Goal: Task Accomplishment & Management: Use online tool/utility

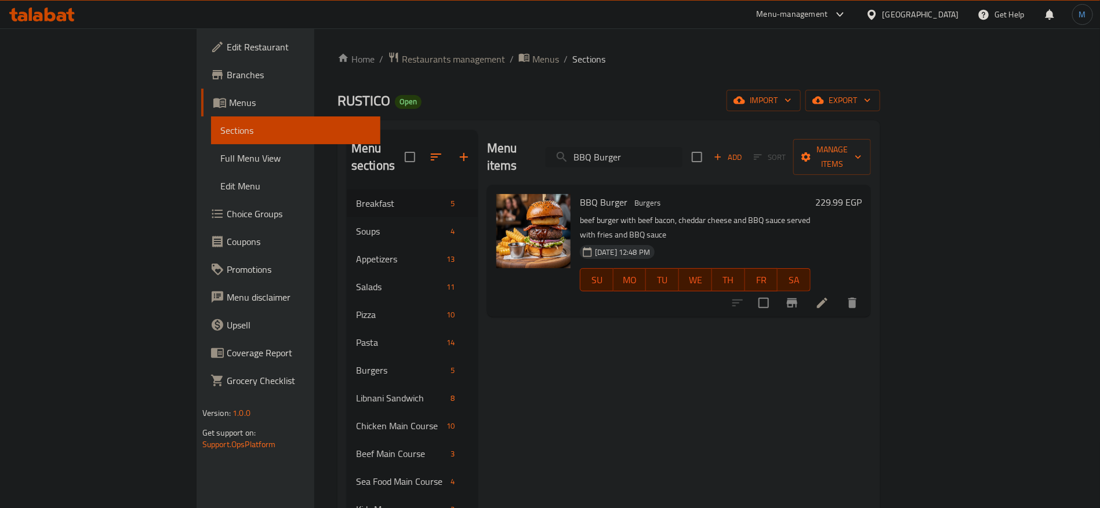
click at [682, 147] on input "BBQ Burger" at bounding box center [614, 157] width 137 height 20
paste input "wings"
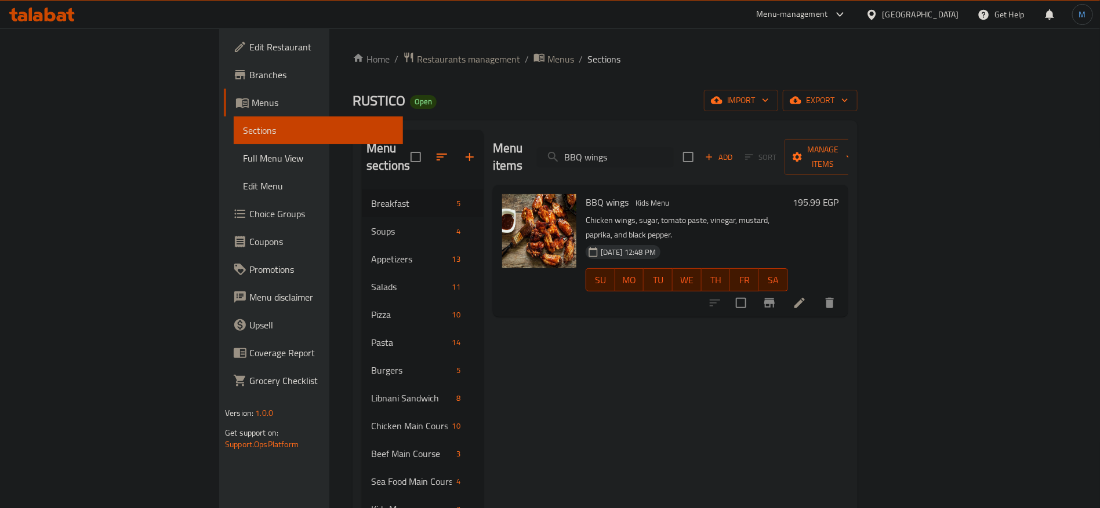
paste input "eef Burger"
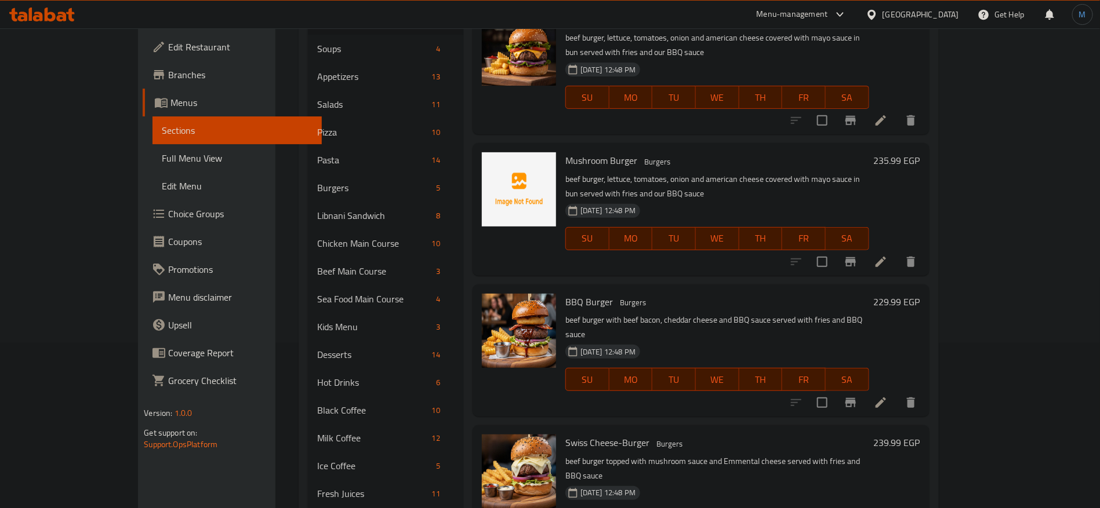
scroll to position [174, 0]
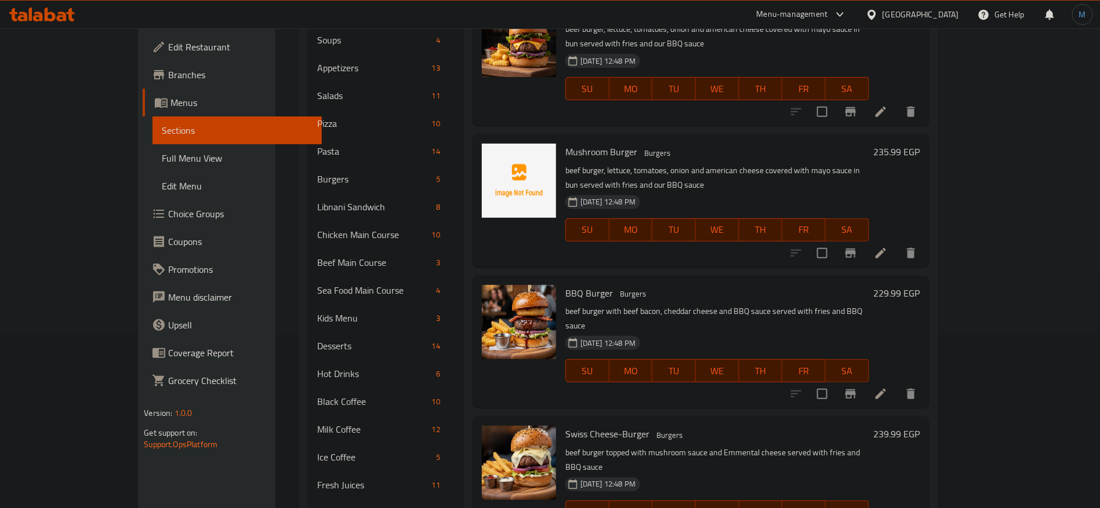
paste input "lueRasbeery"
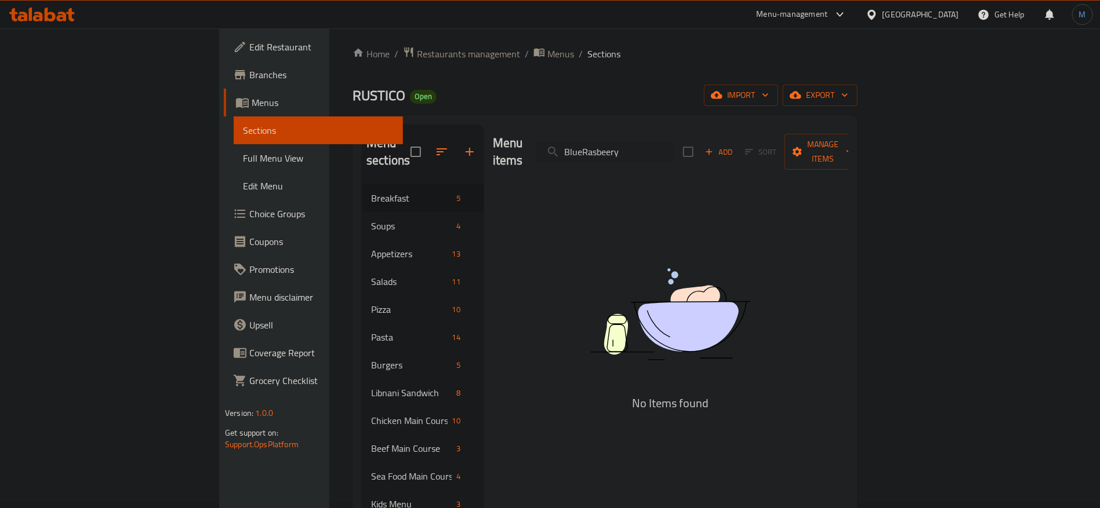
scroll to position [0, 0]
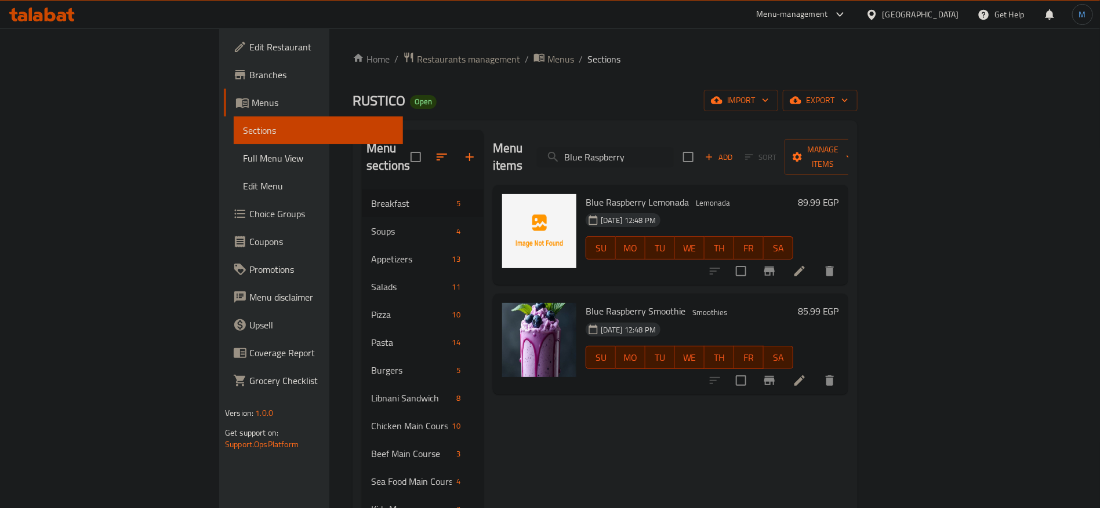
paste input "rownies"
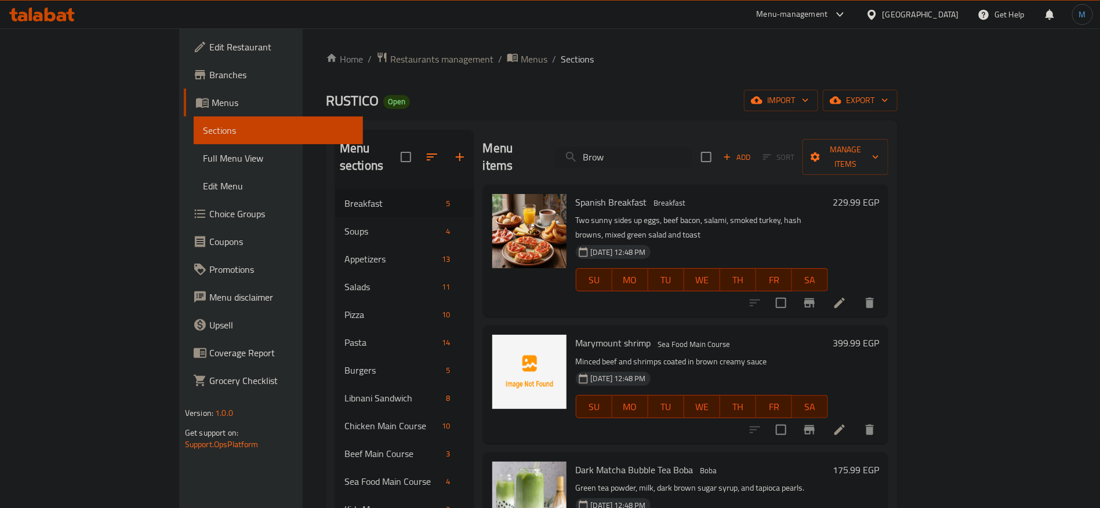
paste input "ubble milk coffee"
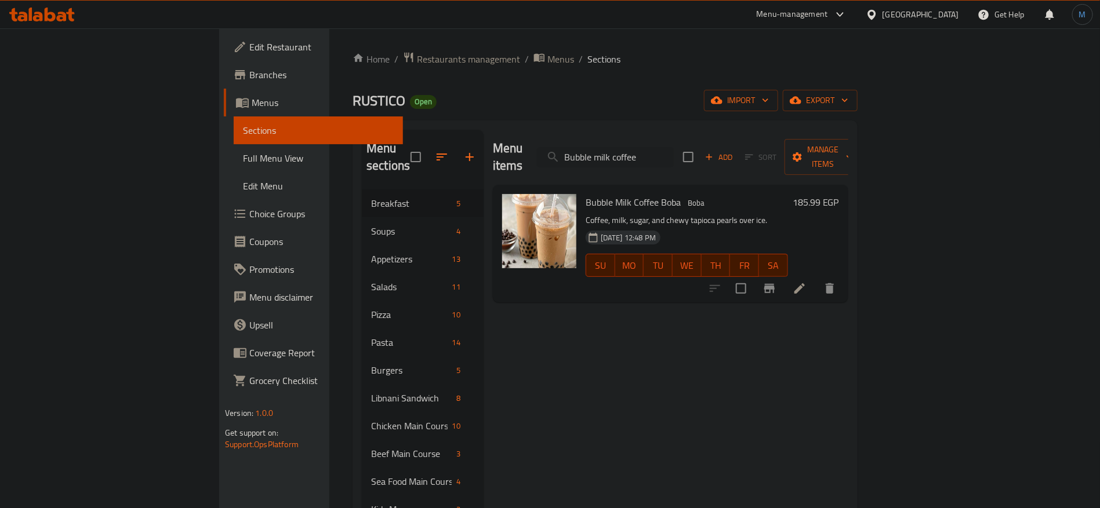
paste input "Cappuccino"
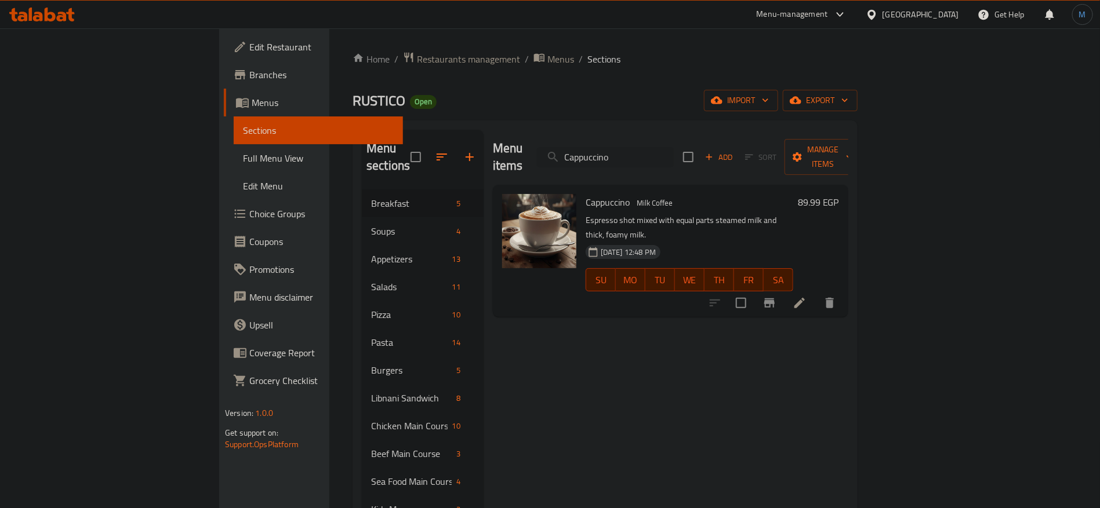
type input "Cappuccino"
paste input "search"
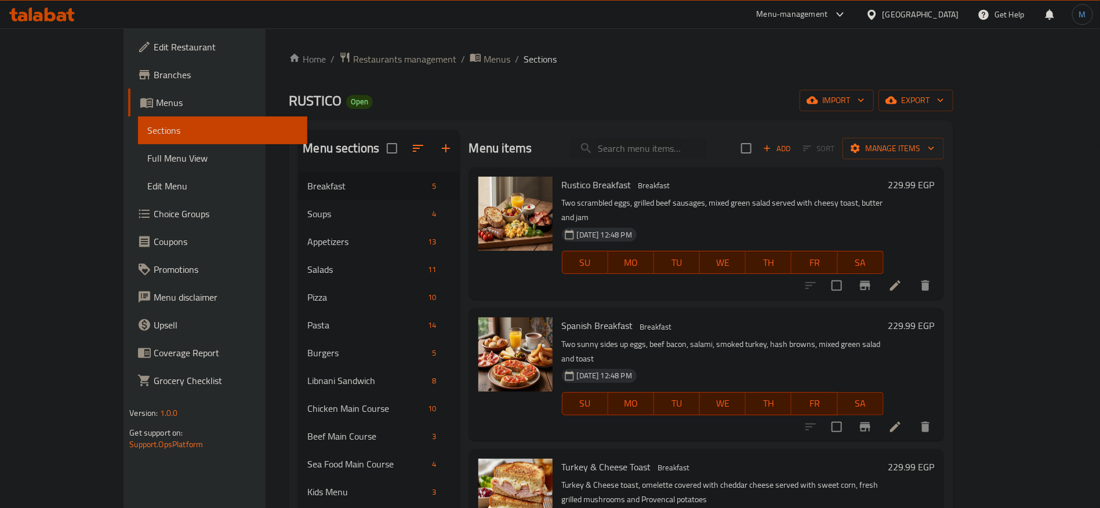
paste input "cheesy sausage bites"
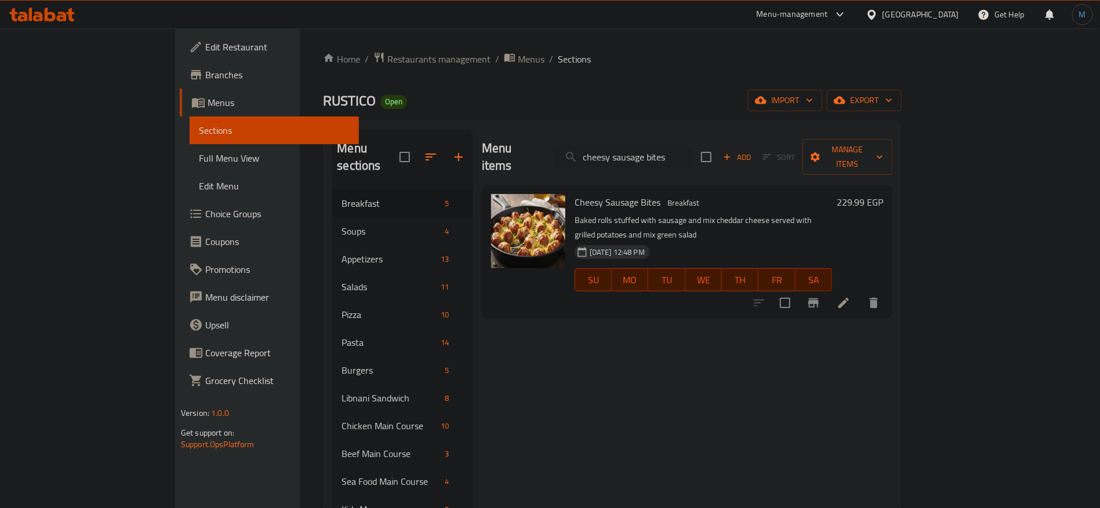
paste input "icken caesar salad"
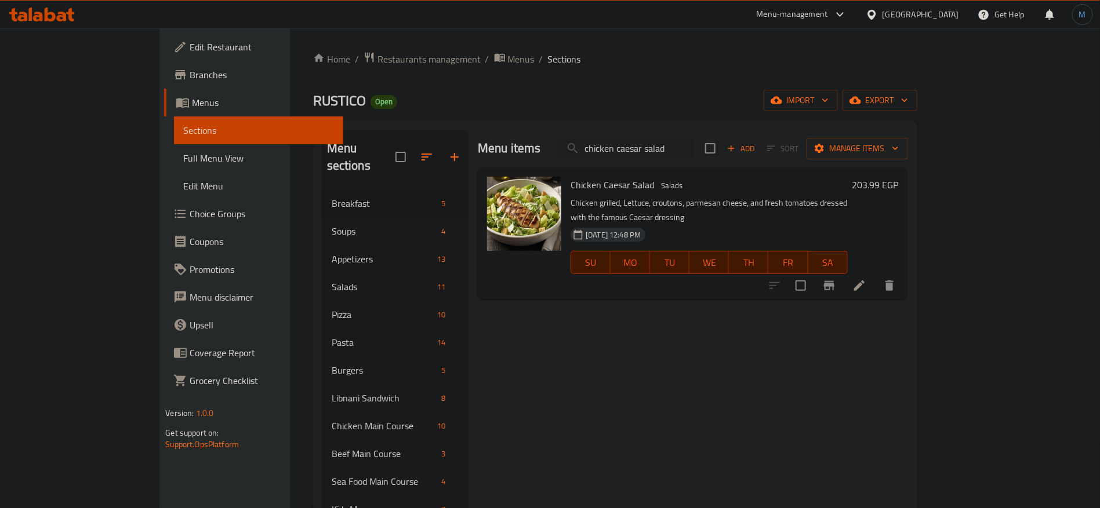
paste input "jun"
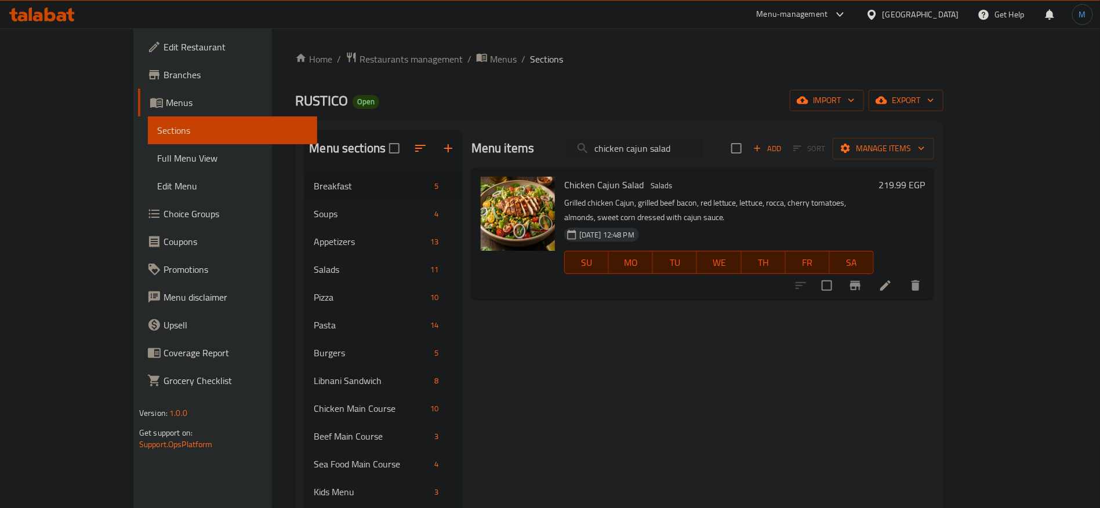
paste input "lli cheese fries"
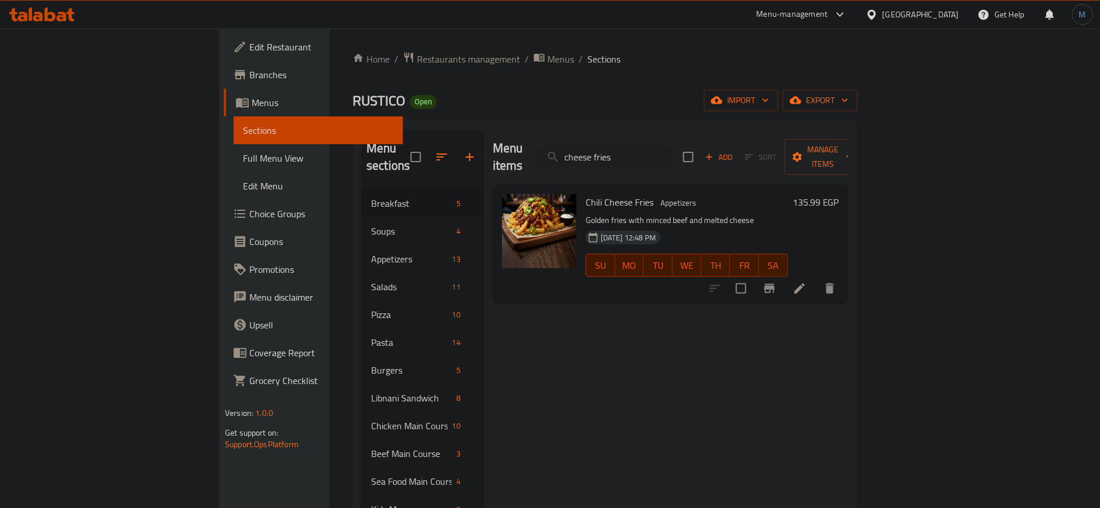
paste input "Chicken White Sauce Pasta"
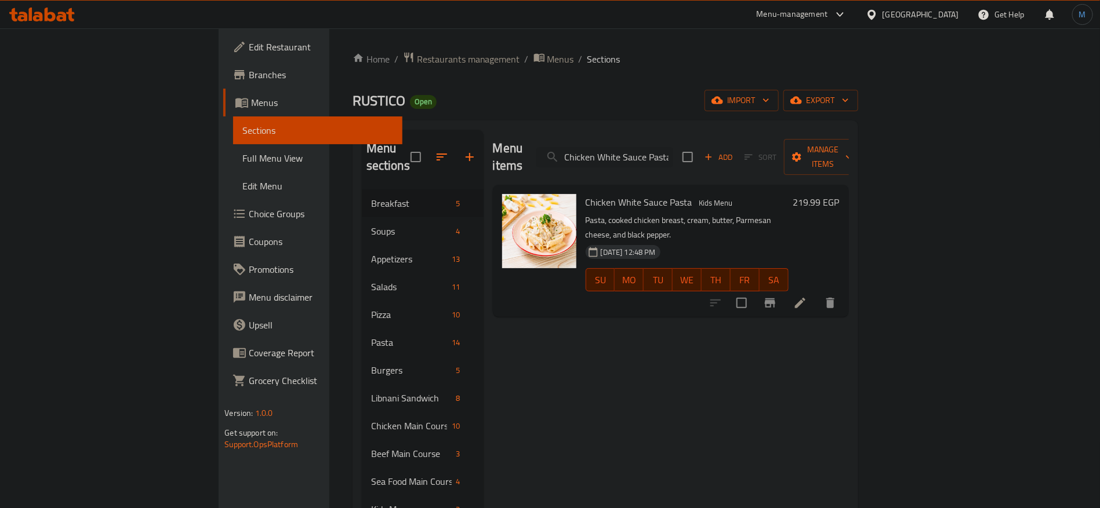
click at [715, 165] on div "Menu items Chicken White Sauce Pasta Add Sort Manage items" at bounding box center [671, 157] width 356 height 55
click at [715, 161] on div "Menu items Chicken White Sauce Pasta Add Sort Manage items" at bounding box center [671, 157] width 356 height 55
click at [673, 157] on input "Chicken White Sauce Pasta" at bounding box center [604, 157] width 137 height 20
paste input "chicken soup"
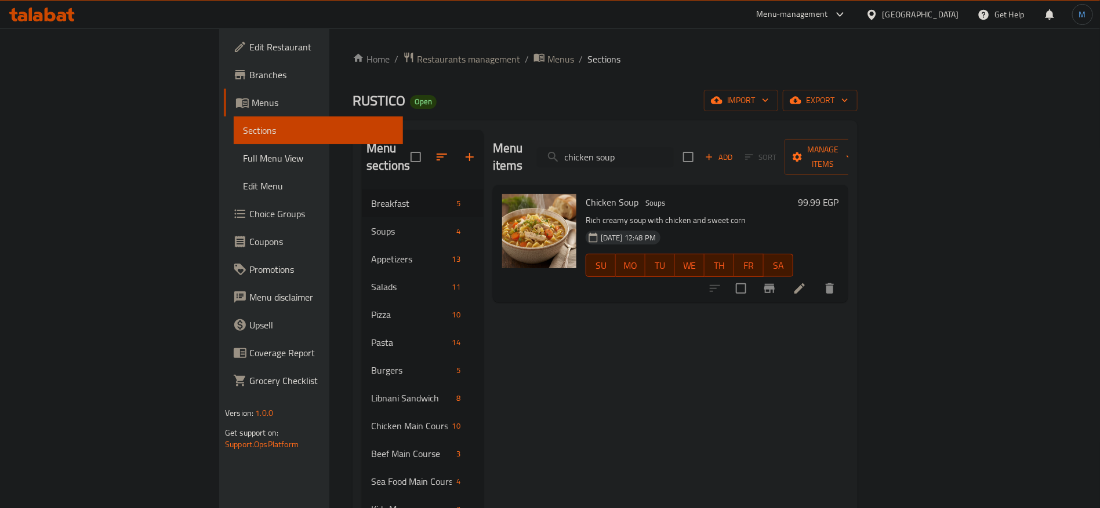
paste input "quesedilla"
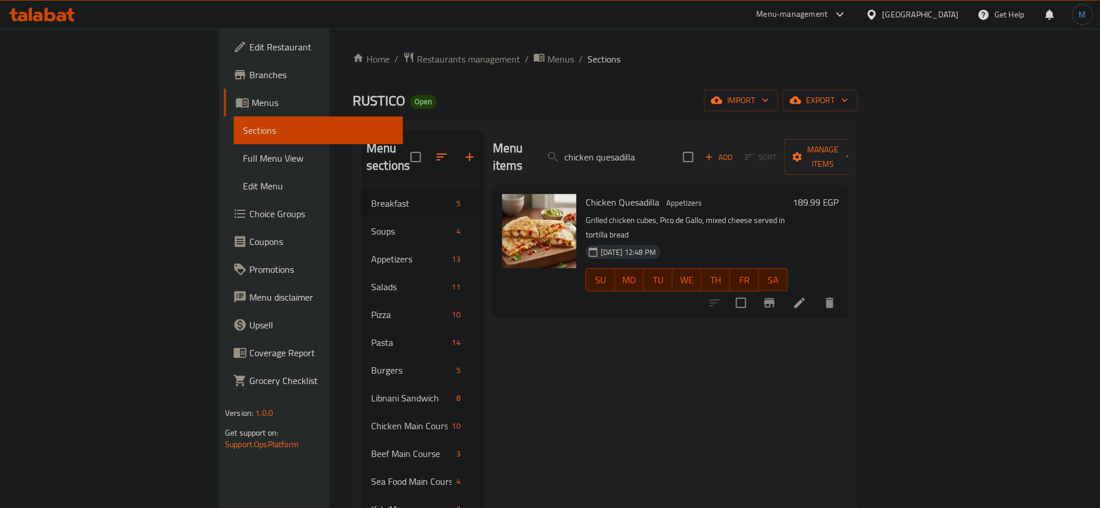
paste input "Chicken Parmesan"
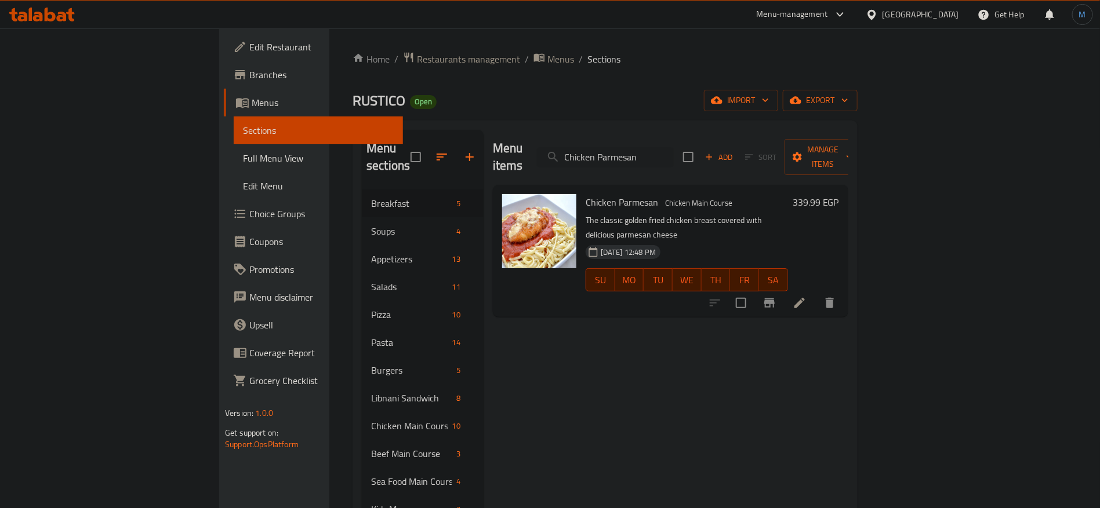
paste input "Lemo"
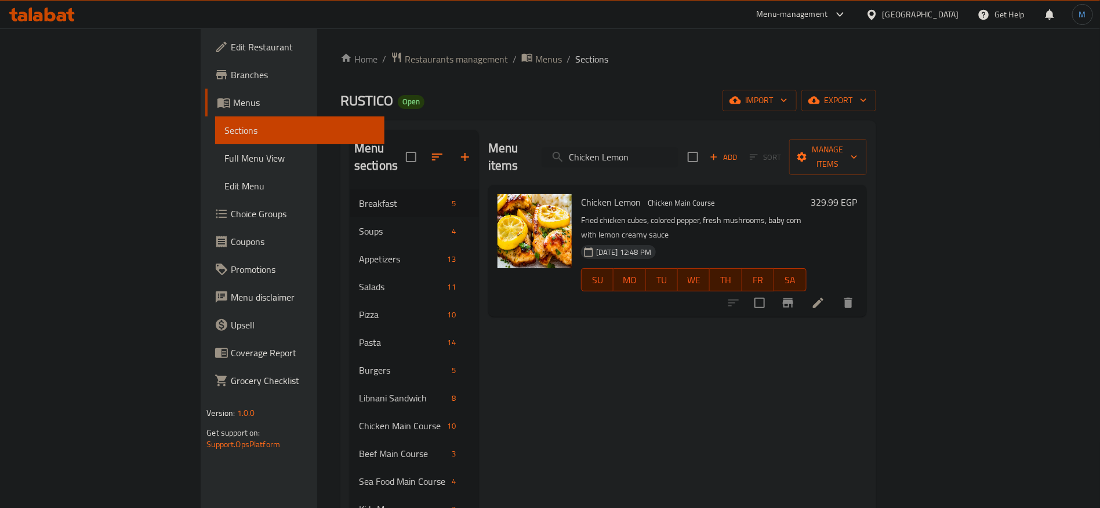
paste input "Crispy Sandwich"
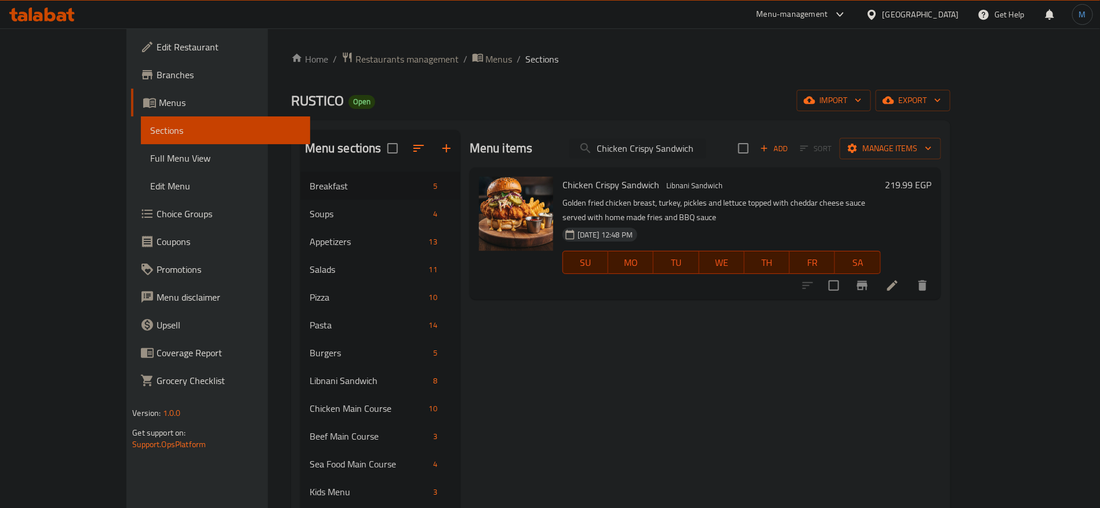
paste input "ab"
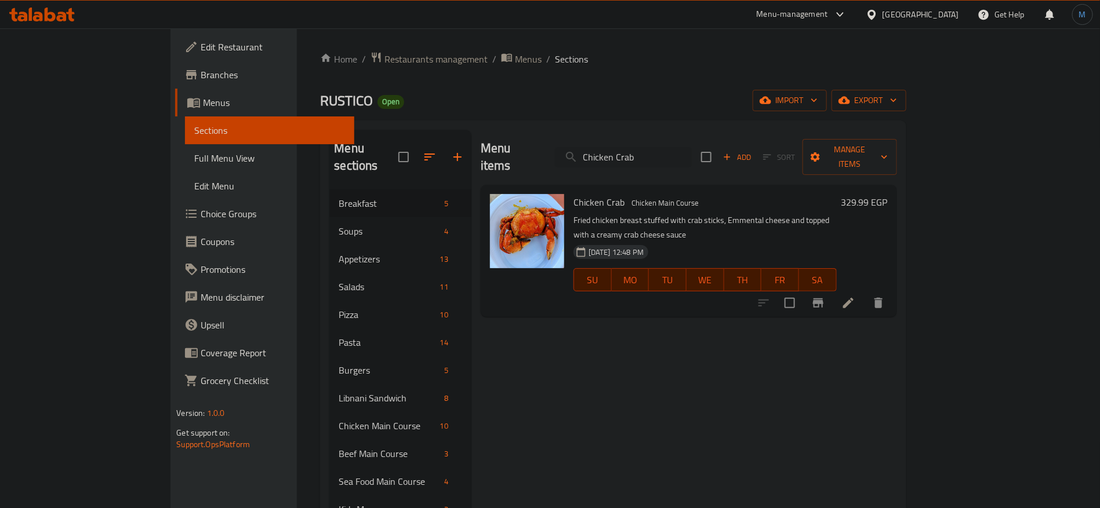
paste input "ocolate boba"
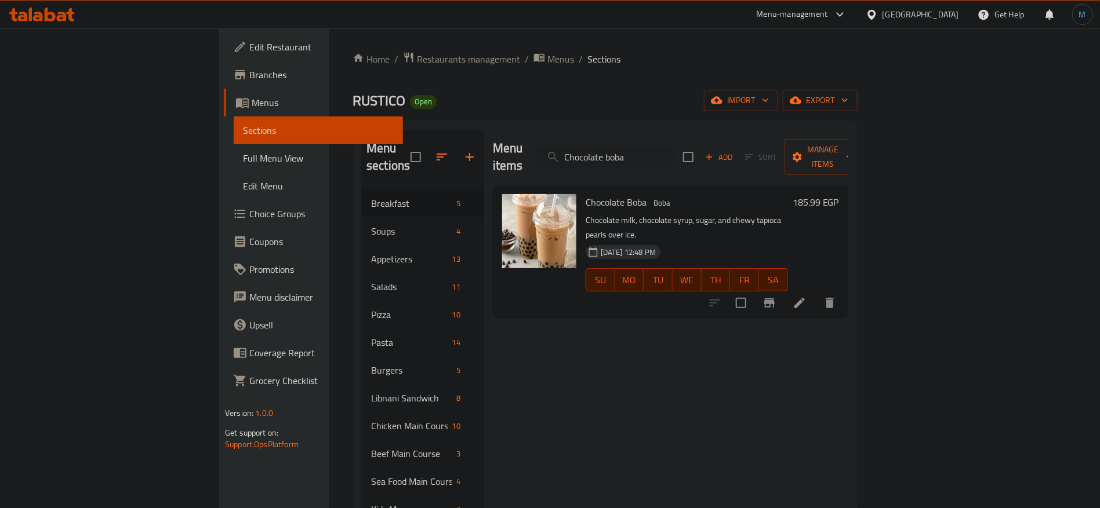
paste input "cake"
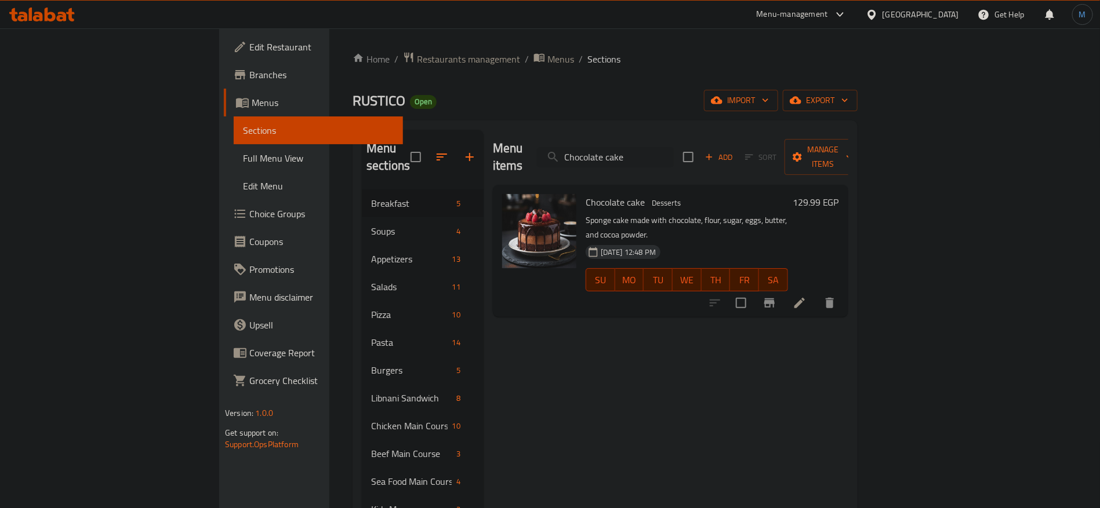
paste input "lassic Burger"
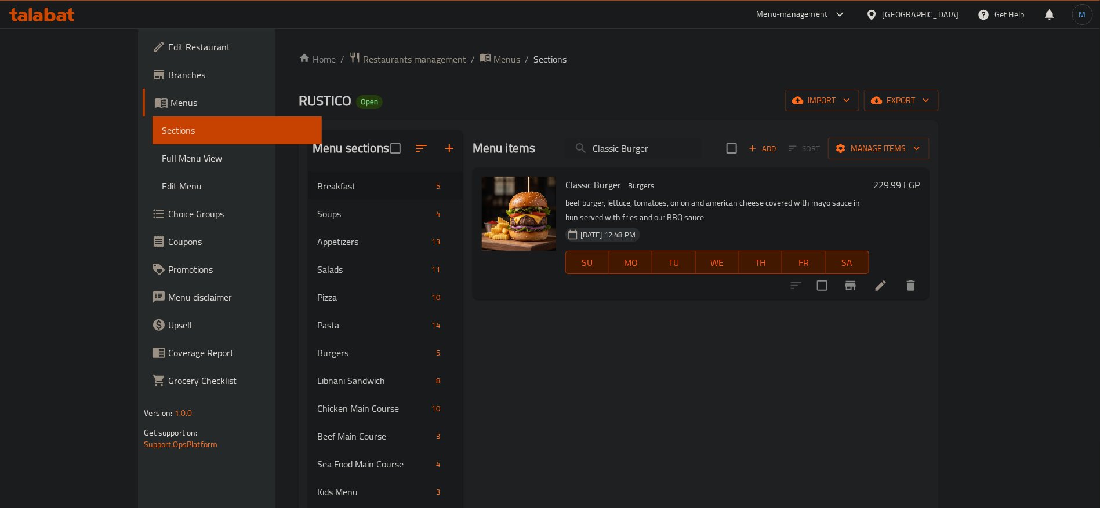
paste input "ub Sandwich"
paste input "oconut"
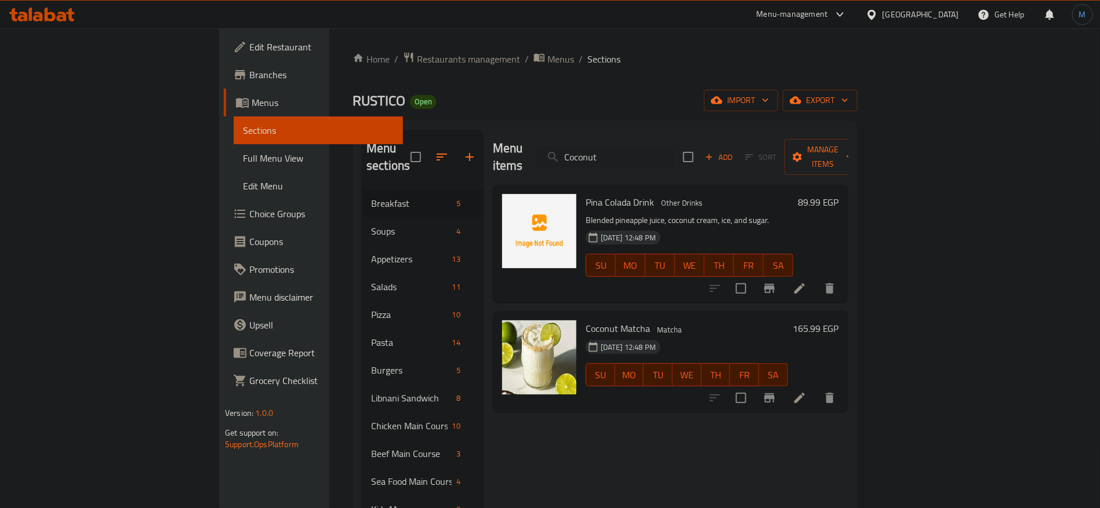
paste input "combo platter"
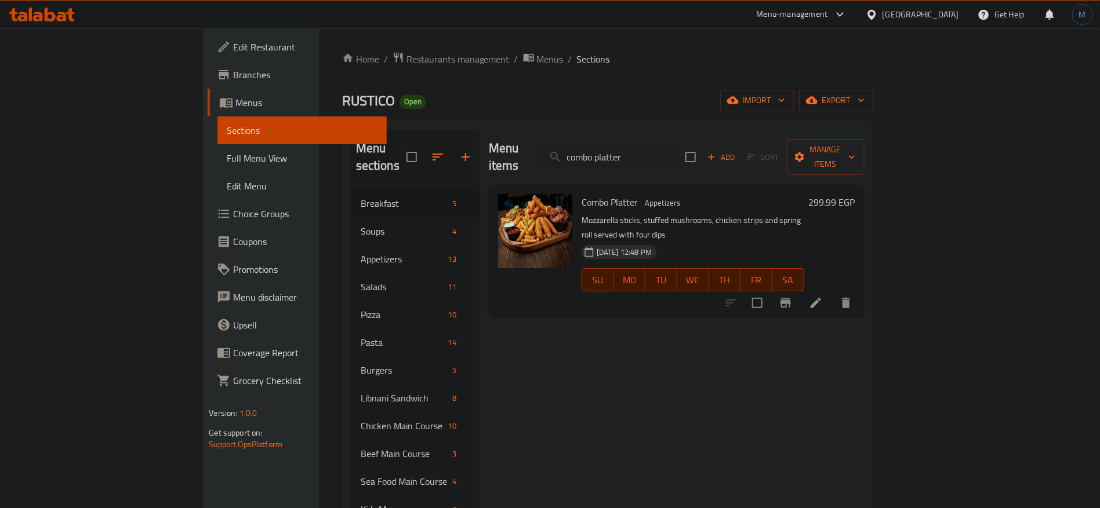
paste input "Dulce"
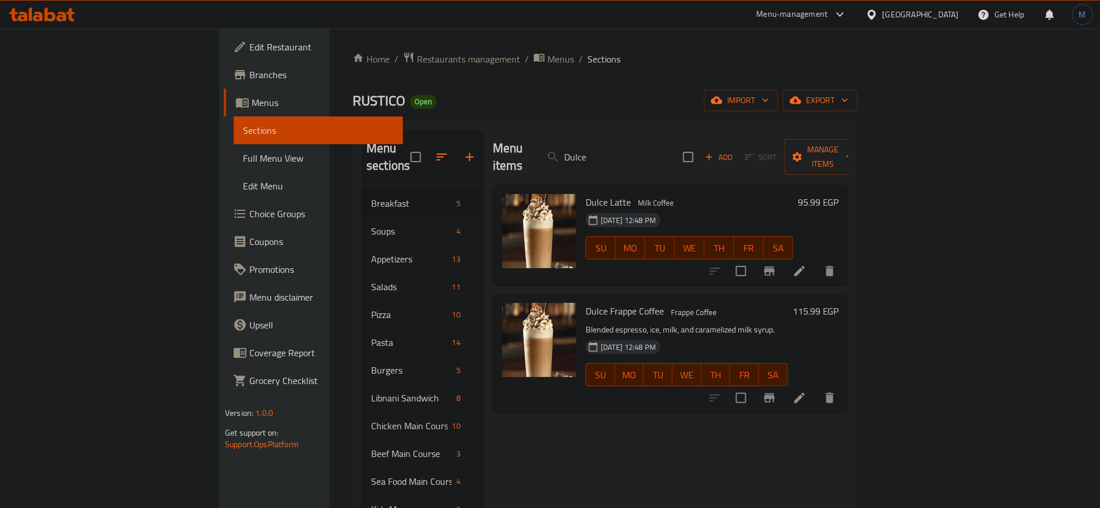
paste input "ark Chocolat"
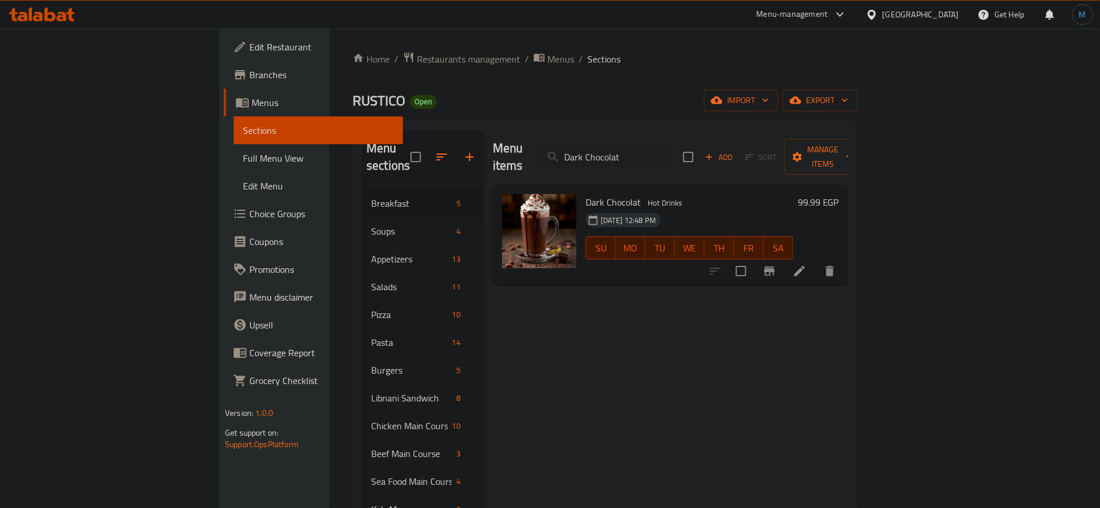
paste input "Creamy bubble milk tea"
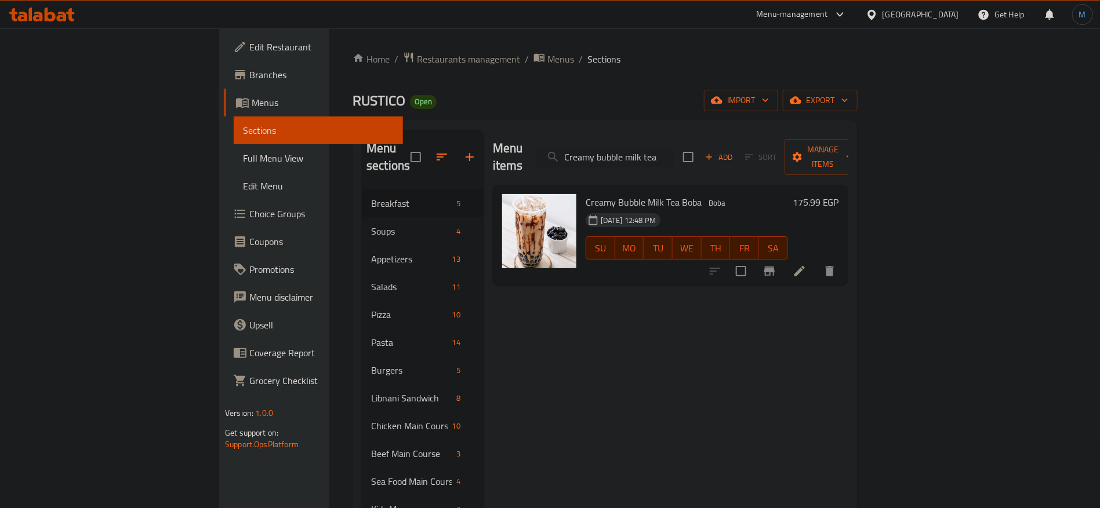
paste input "DI Me"
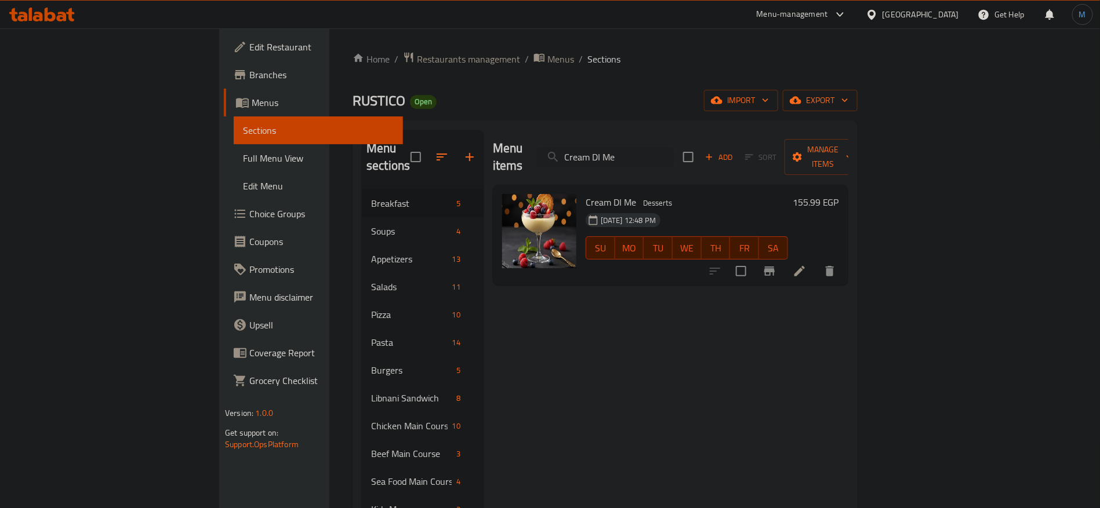
paste input "ortado"
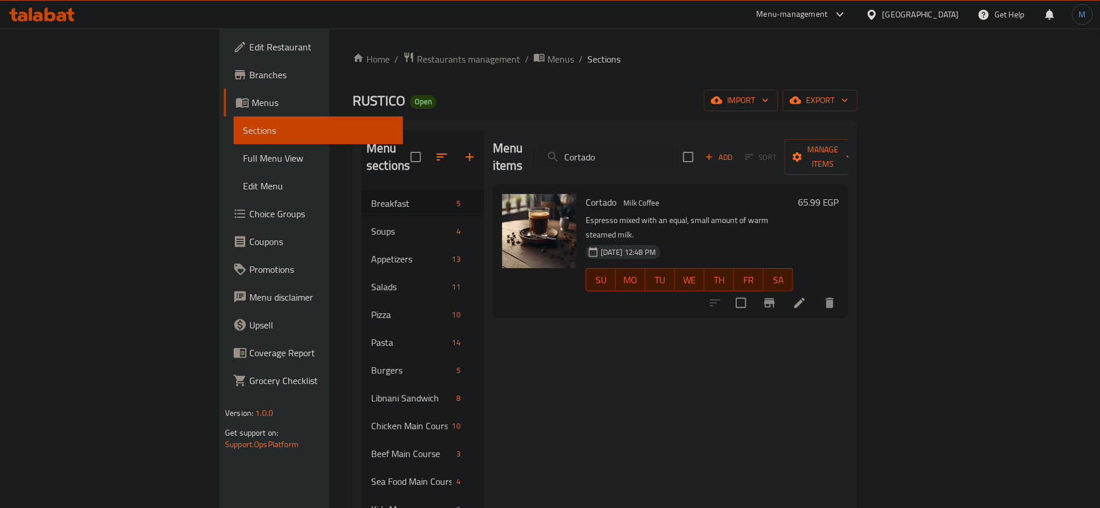
paste input "okies boba"
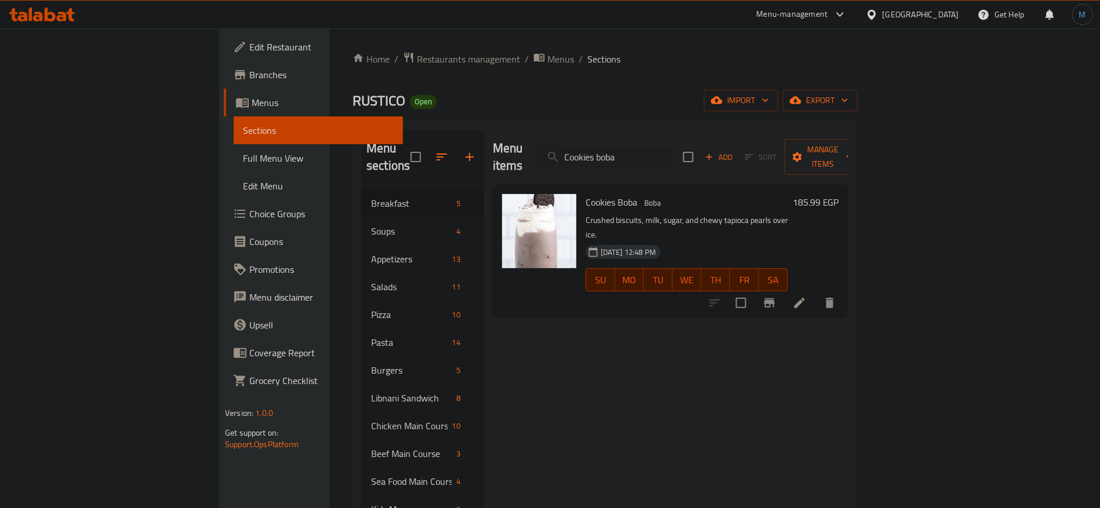
paste input "Earl Grey"
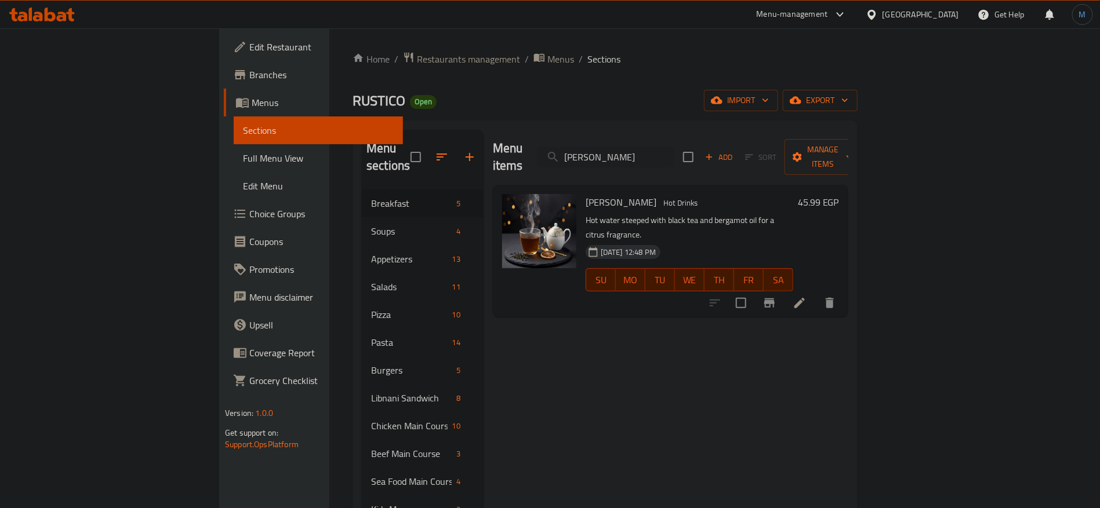
paste input "early birds breakfast"
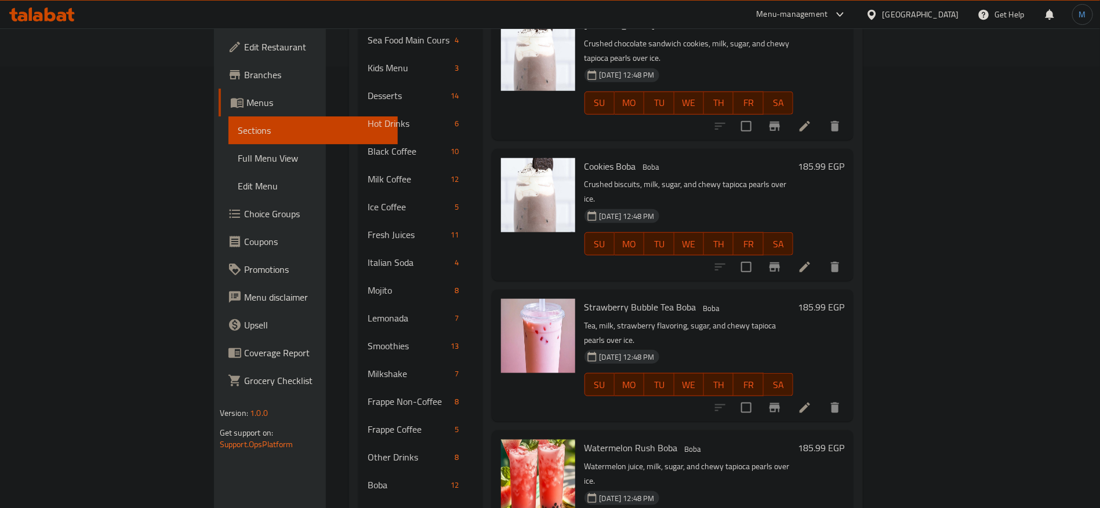
scroll to position [507, 0]
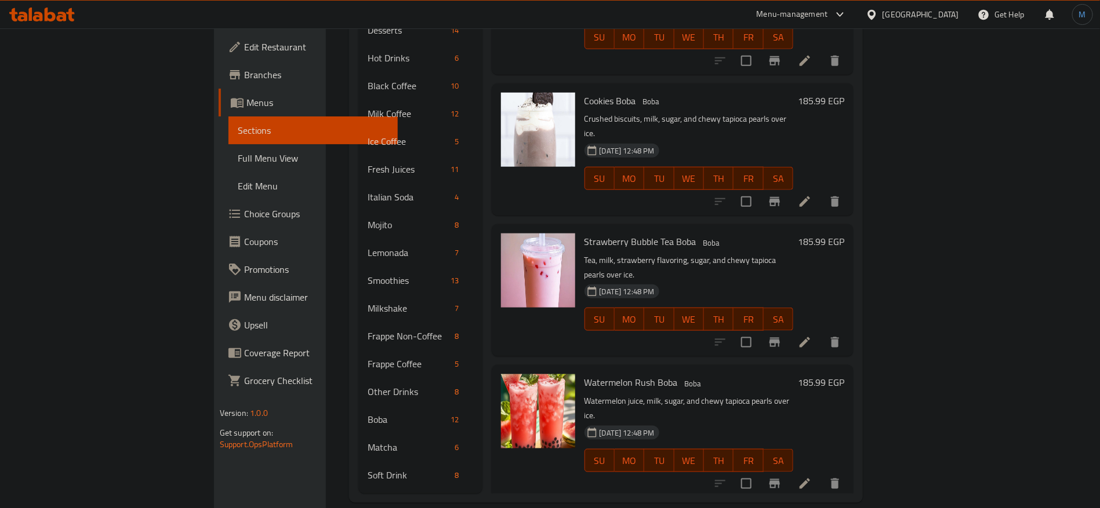
paste input "early birds breakfast"
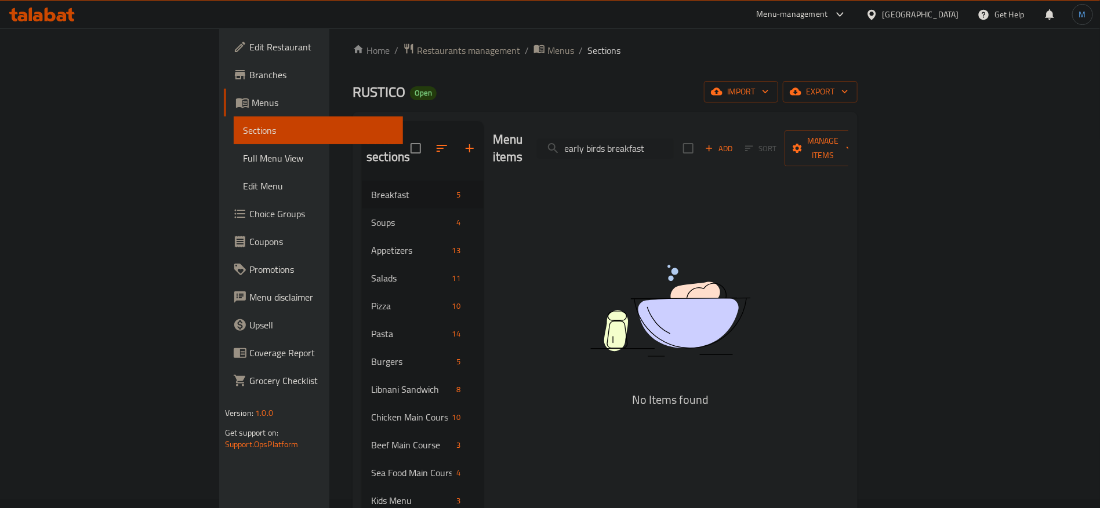
scroll to position [0, 0]
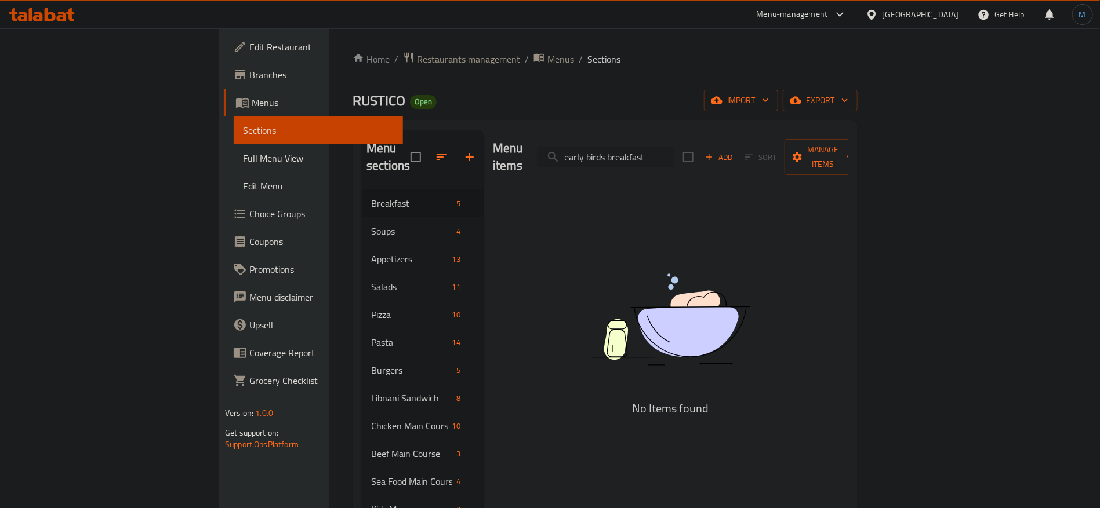
click at [674, 150] on input "early birds breakfast" at bounding box center [605, 157] width 137 height 20
paste input "breakfast"
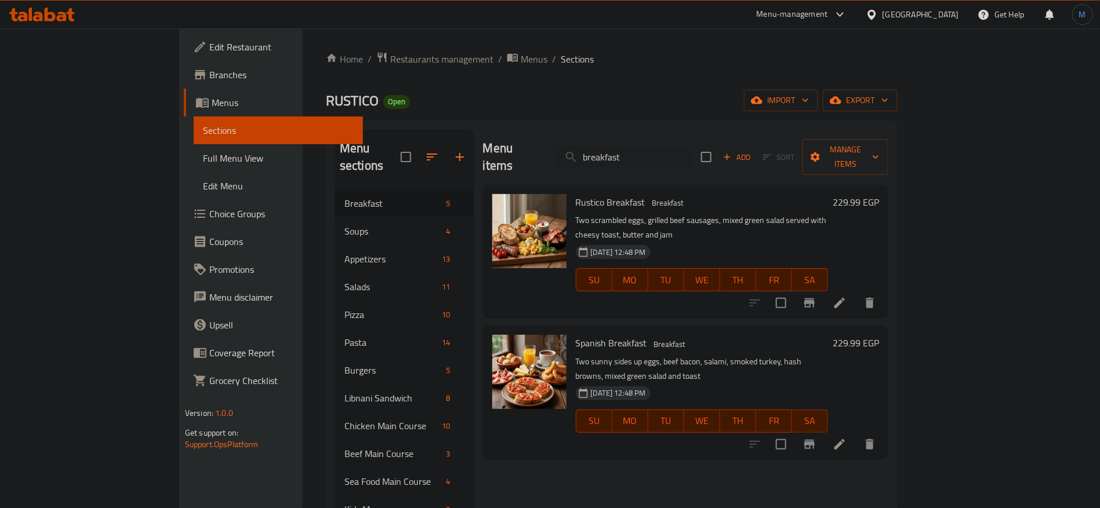
paste input "egy potato"
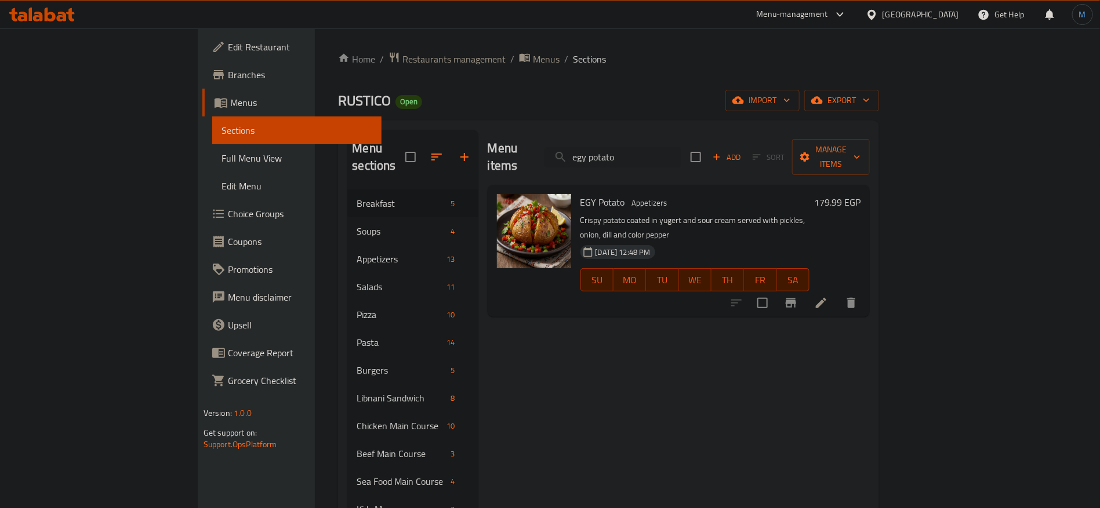
paste input "sspreso doulble"
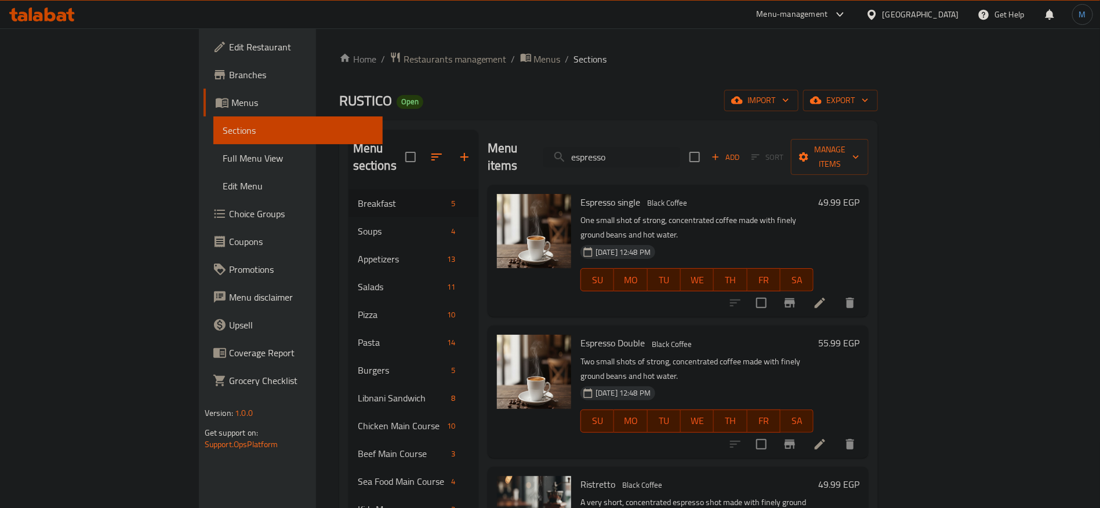
paste input "fatosh"
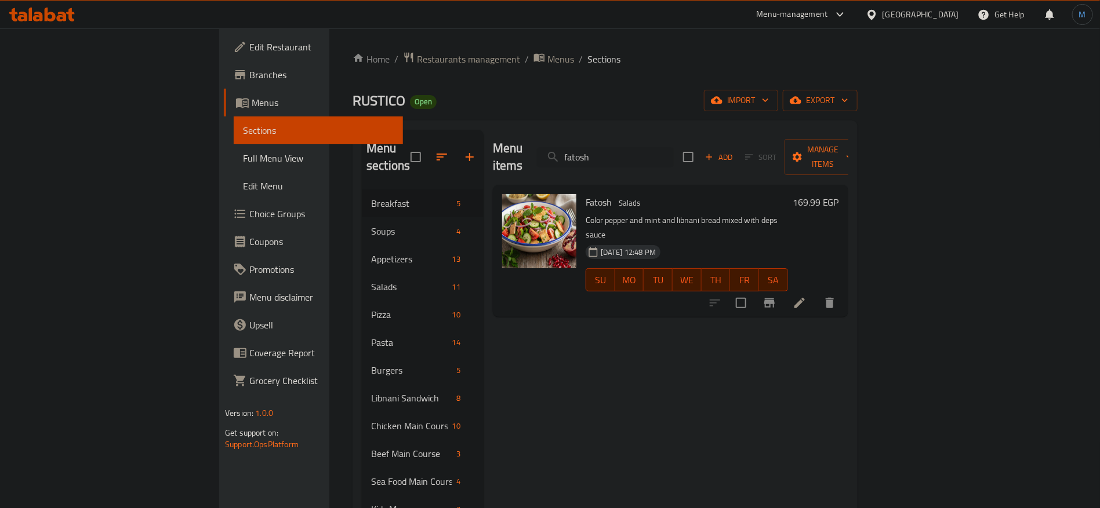
paste input "Fettuccine Chicken Alfredo"
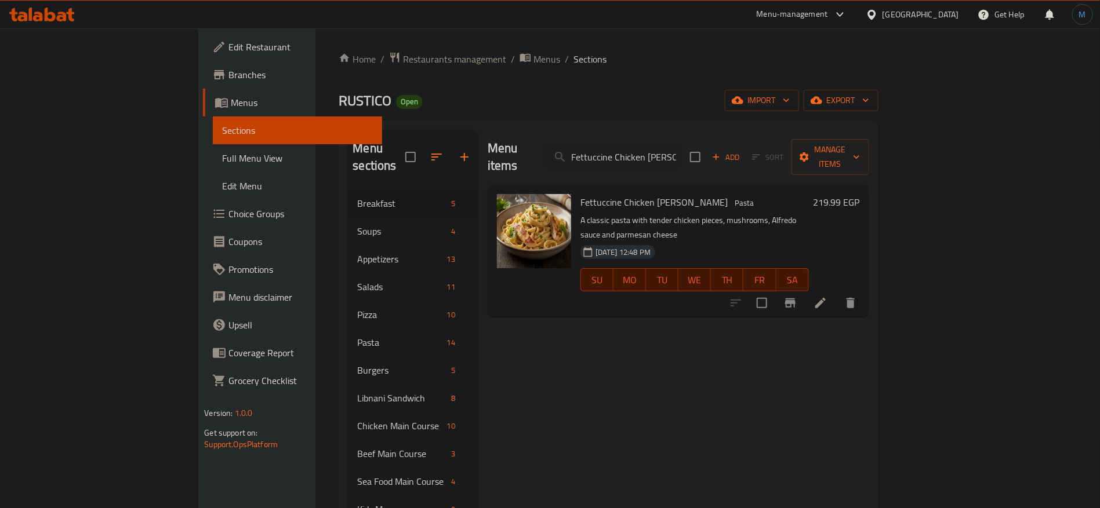
paste input "ilter Coffee"
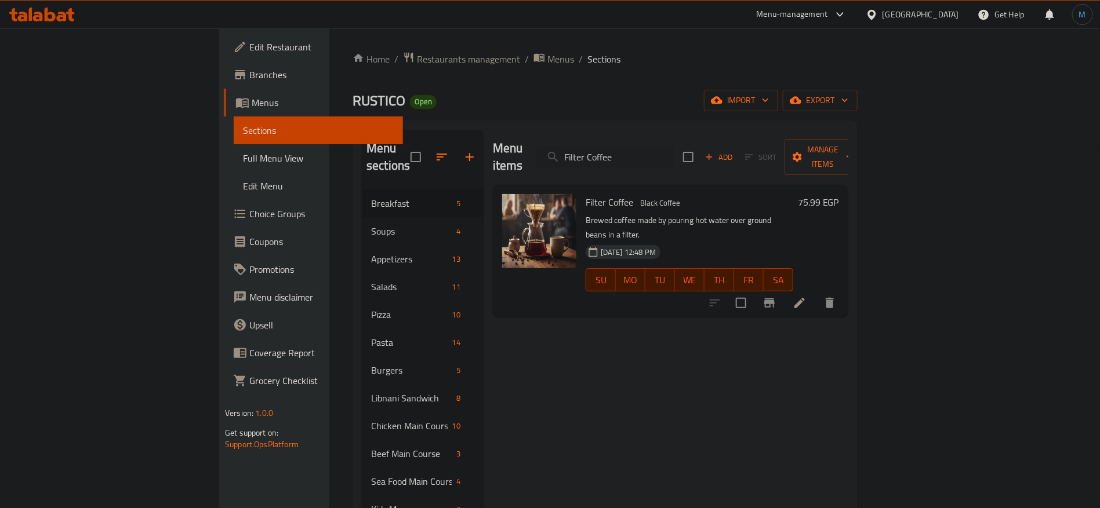
paste input "lat Whit"
paste input "ruit salad with ice cream"
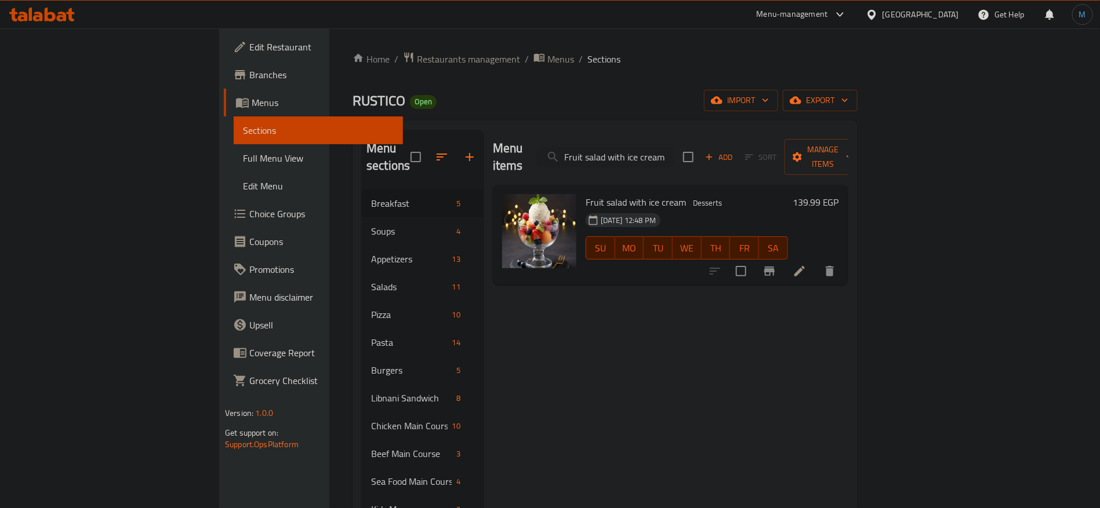
paste input "fritto misto"
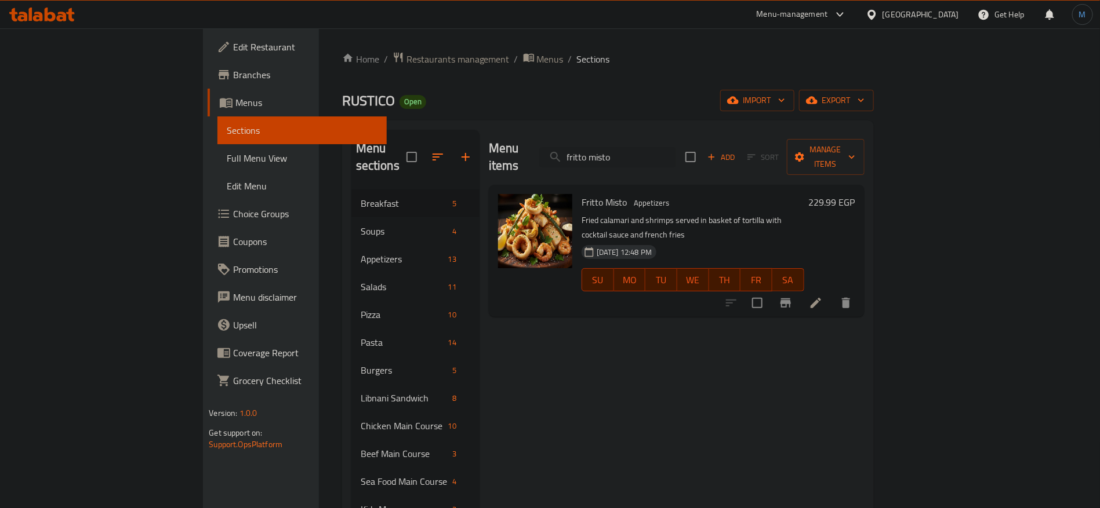
paste input "Fried Shrimp Sandwich"
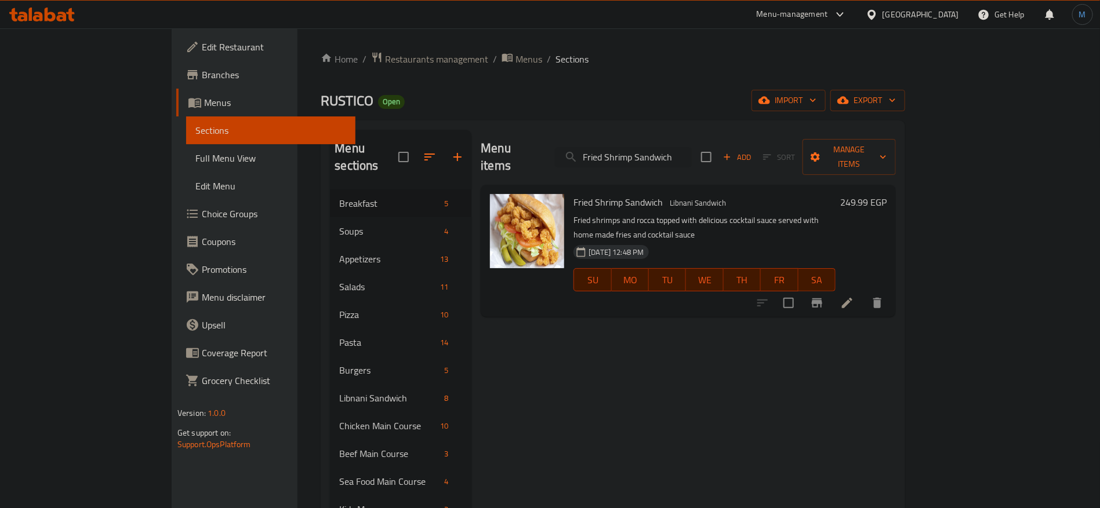
paste input "fried mozarella"
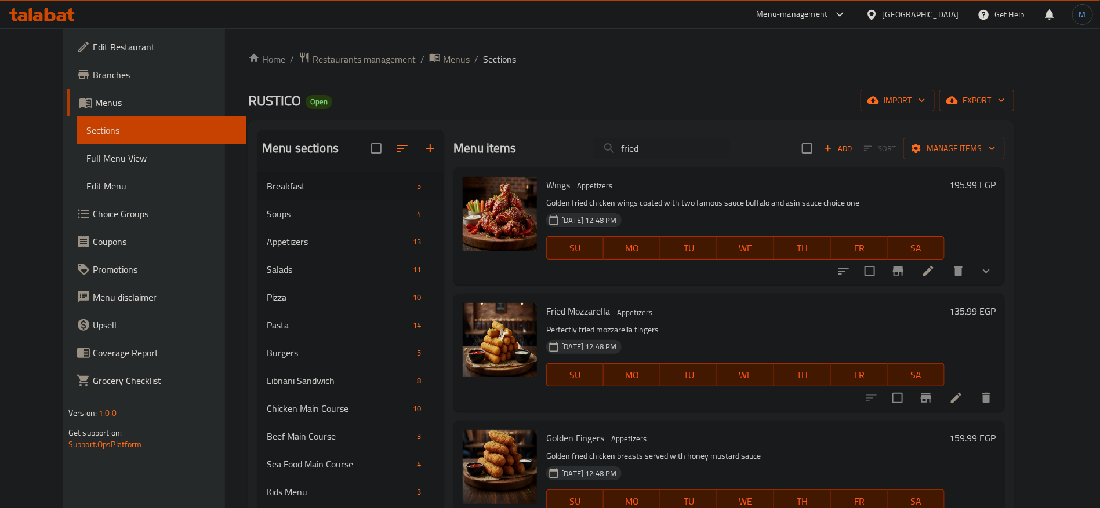
paste input "Fresh Grilled Salmon"
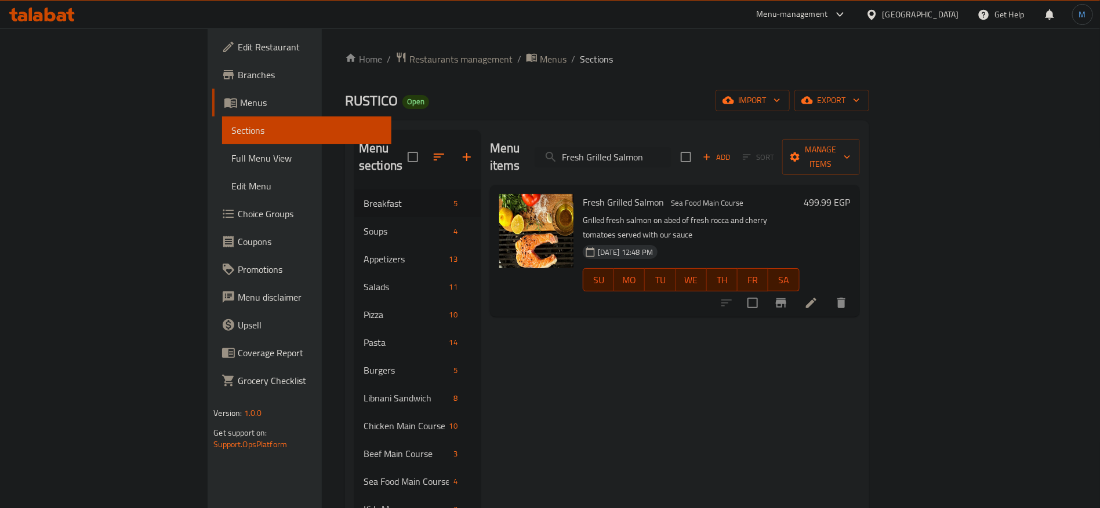
paste input "four season potato"
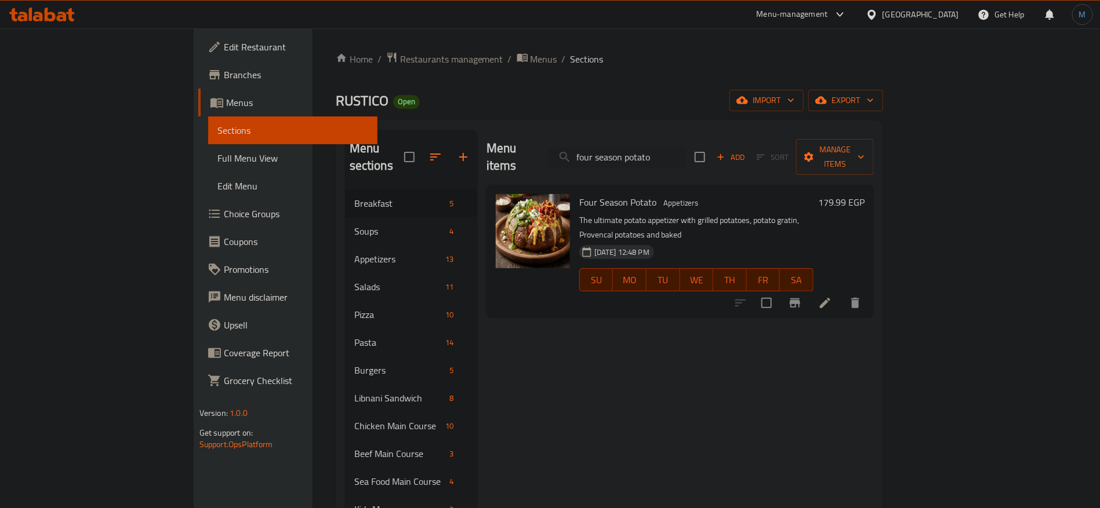
paste input "lavored tea"
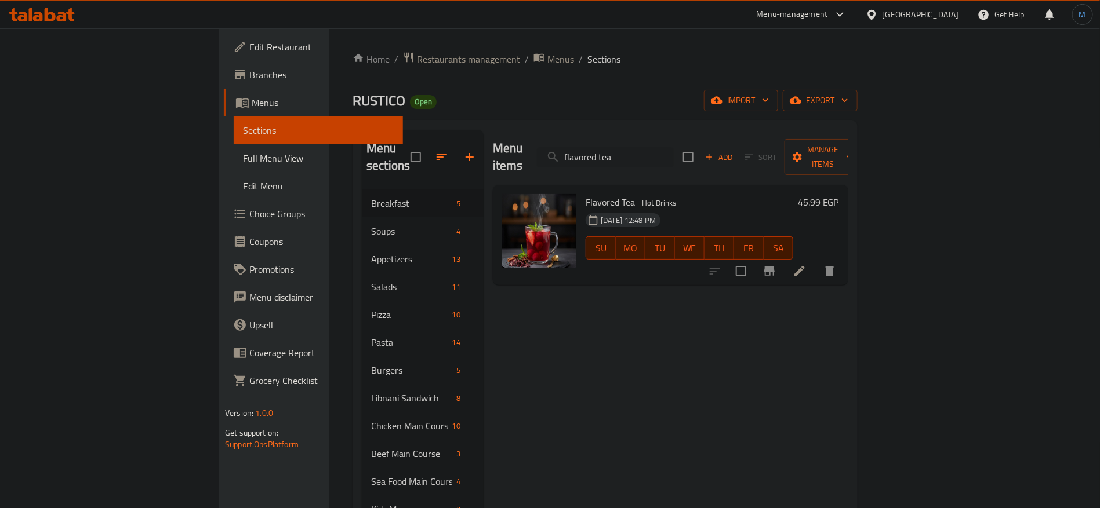
paste input "Flavored Ice T"
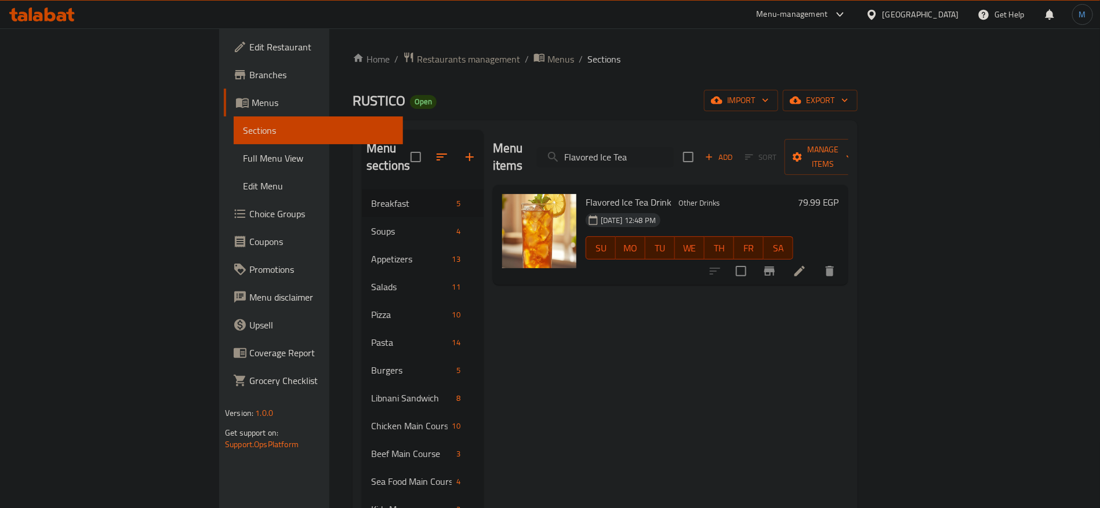
paste input "frutti di mare salad"
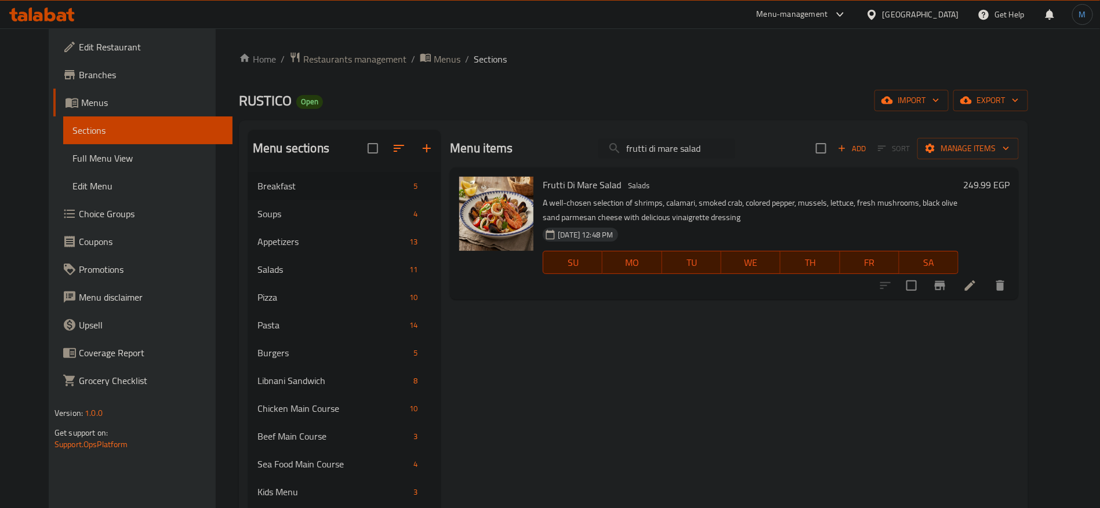
paste input "undi"
type input "fundi salad"
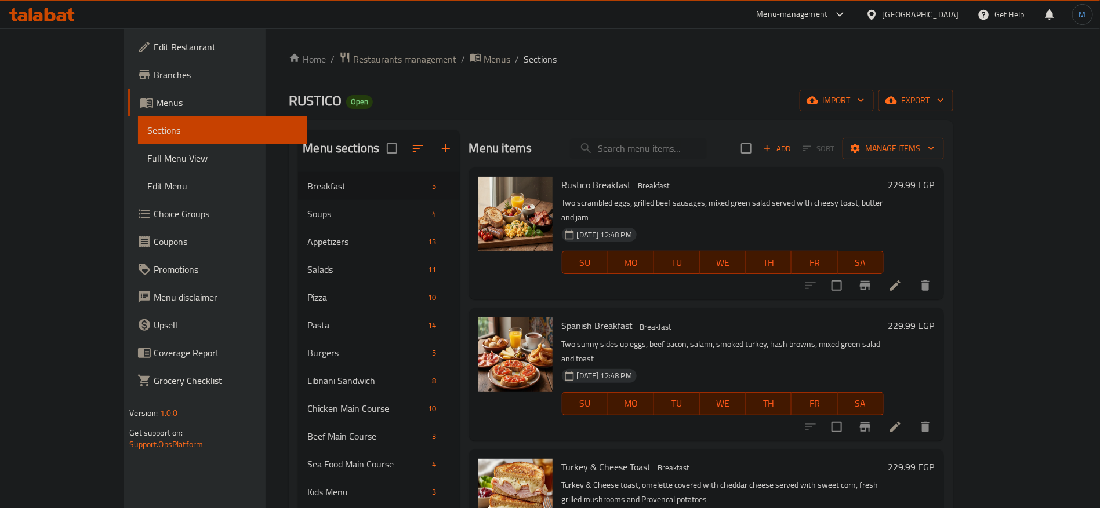
click at [707, 154] on input "search" at bounding box center [638, 149] width 137 height 20
paste input "fundi salad"
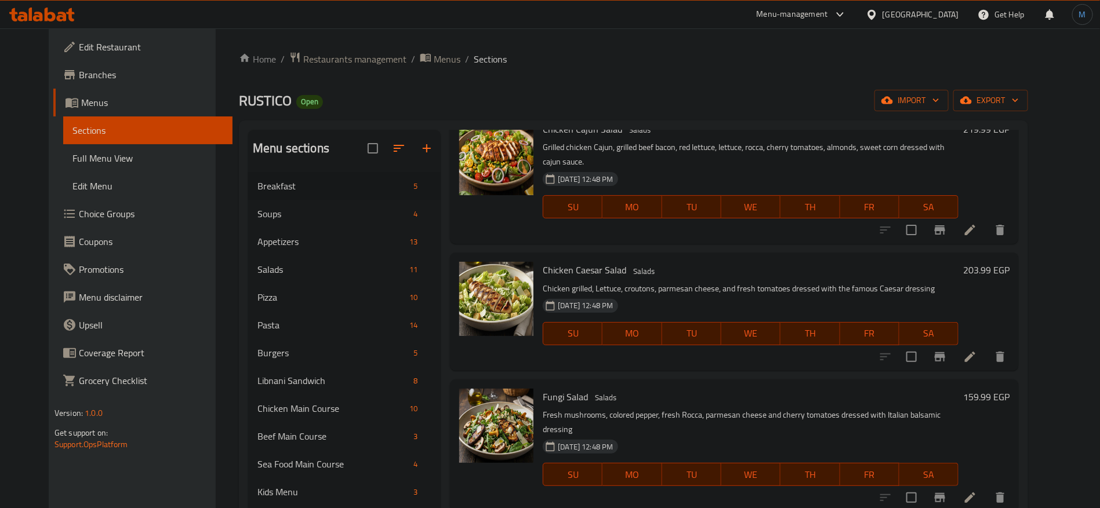
scroll to position [848, 0]
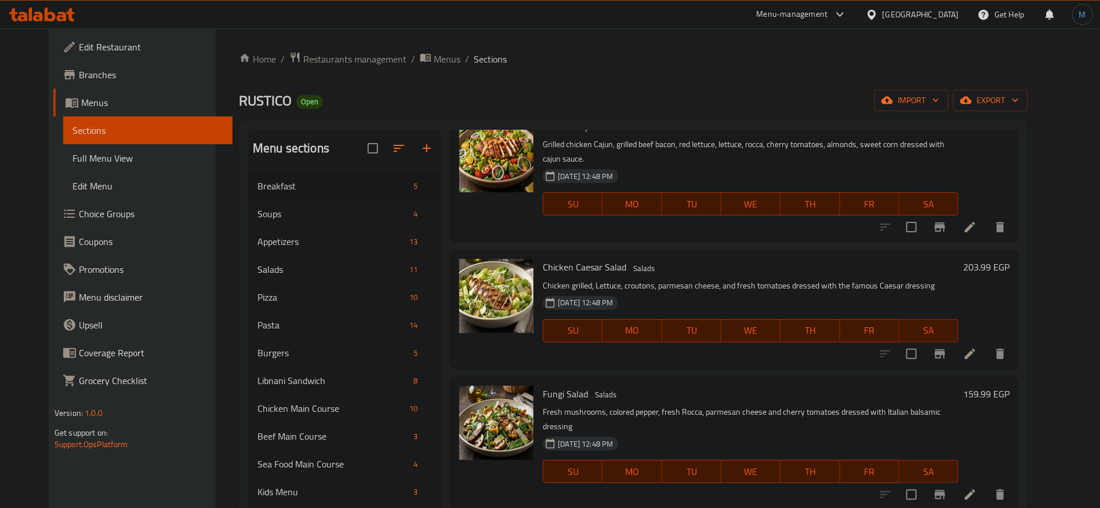
paste input "golden fingers"
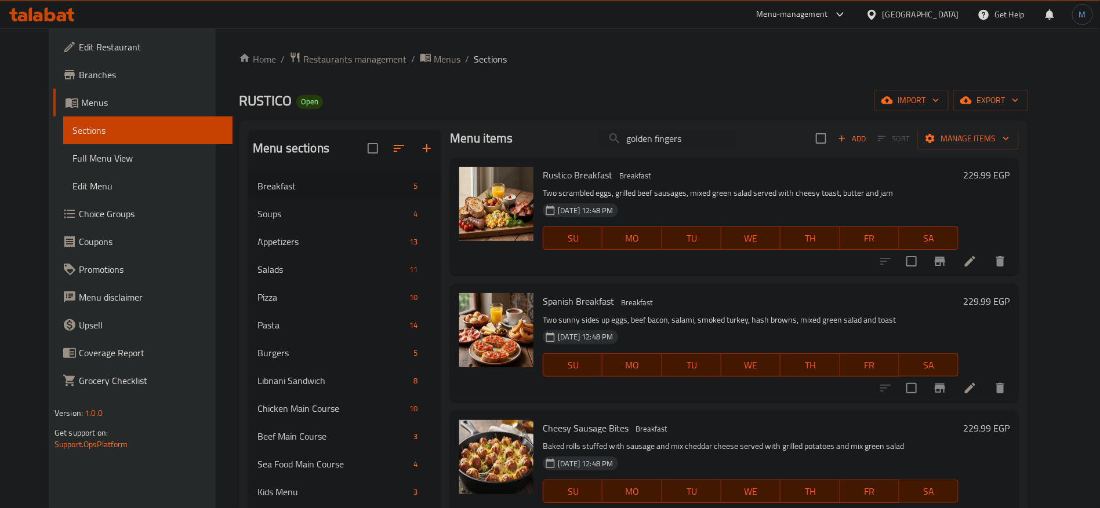
scroll to position [0, 0]
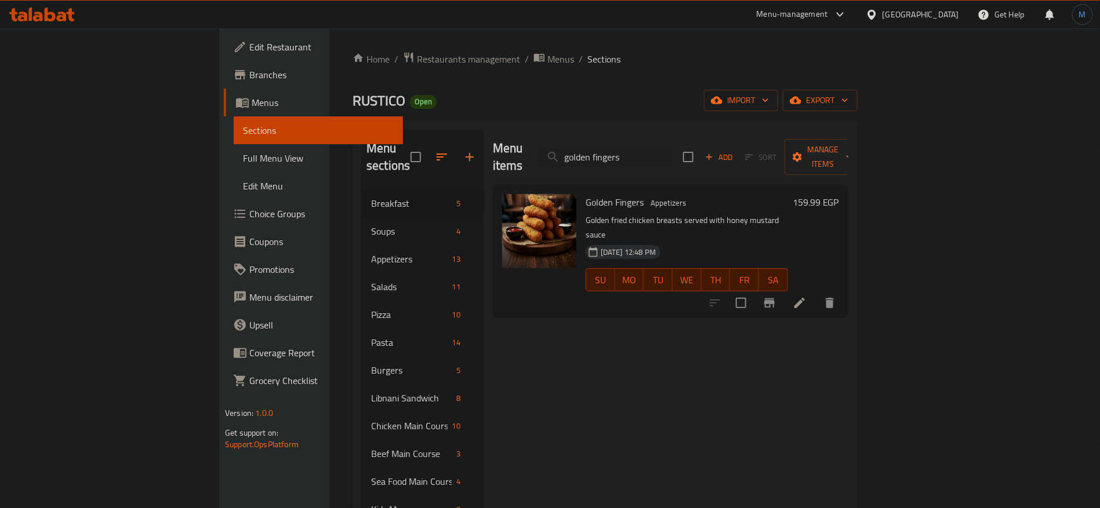
paste input "reek salad"
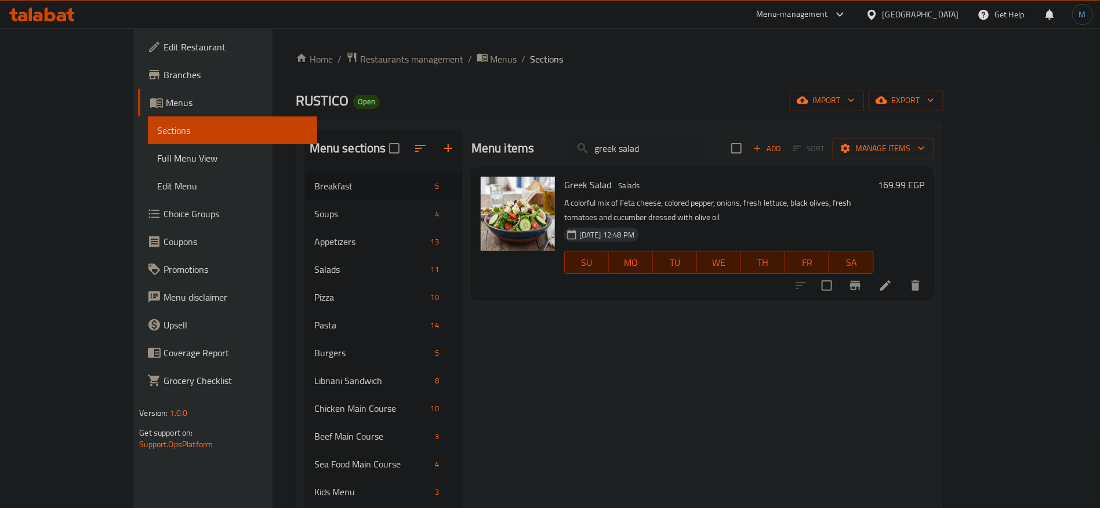
paste input "Green Apple"
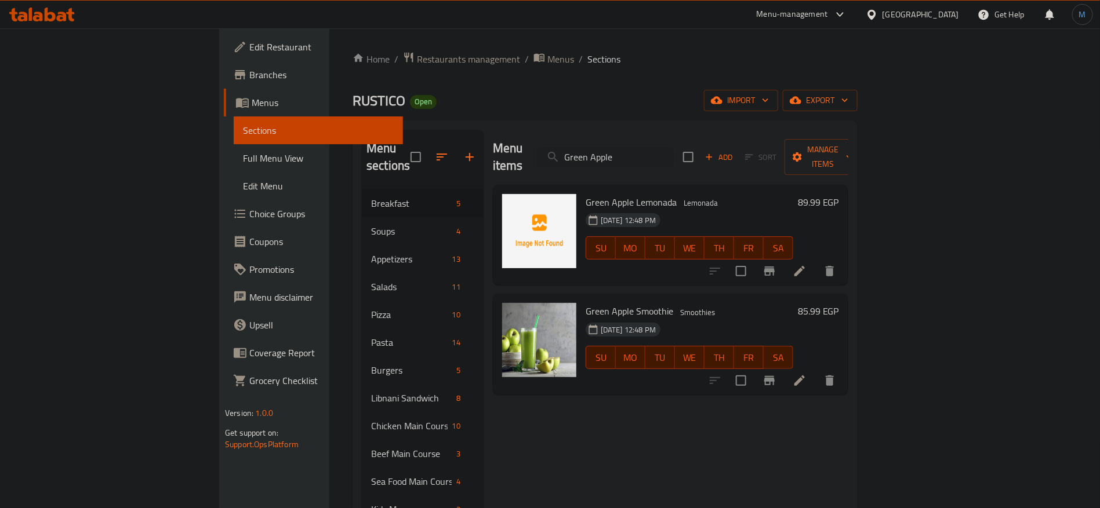
paste input "green tea"
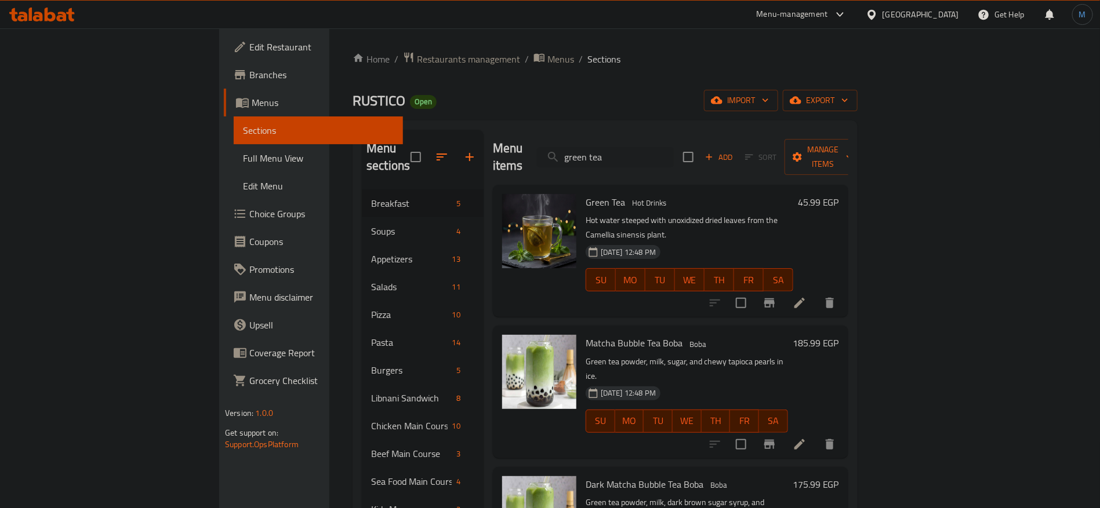
paste input "Grilled Chicken"
paste input "search"
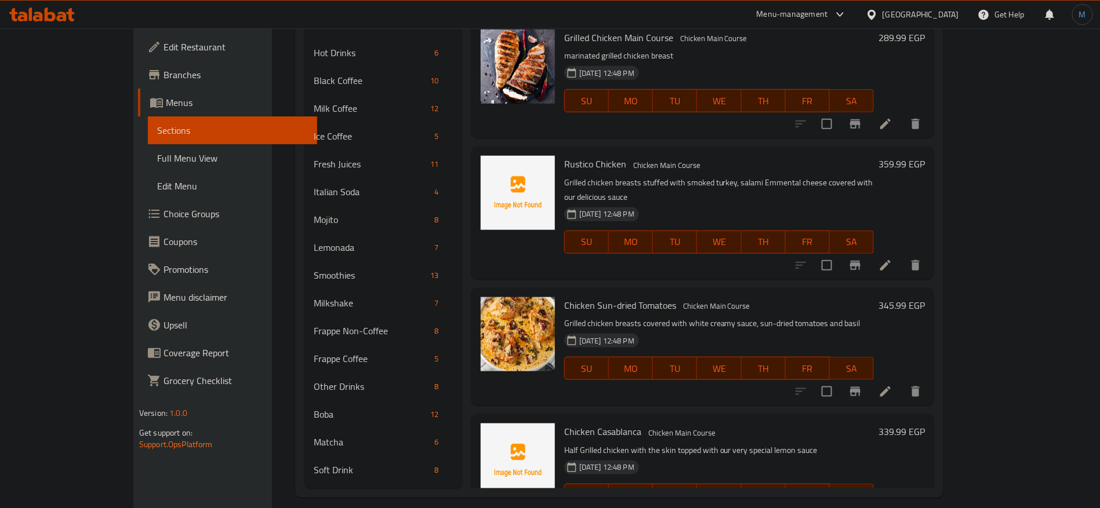
scroll to position [507, 0]
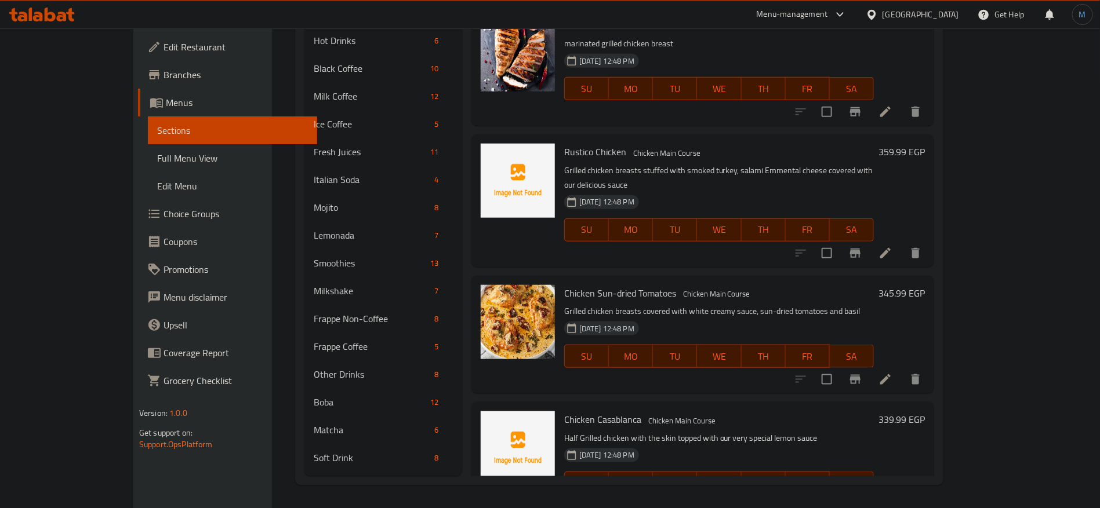
paste input "grilled vegetables"
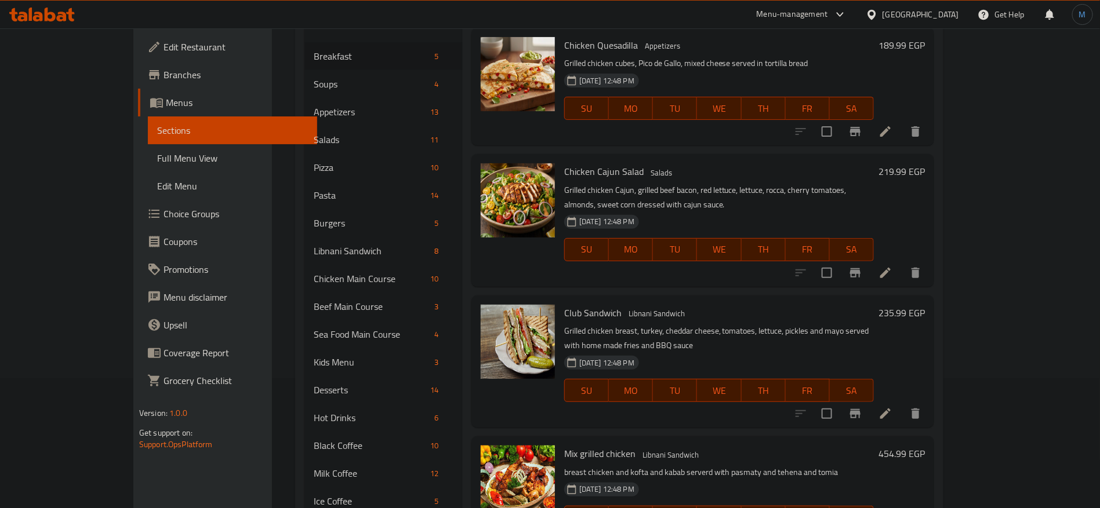
scroll to position [0, 0]
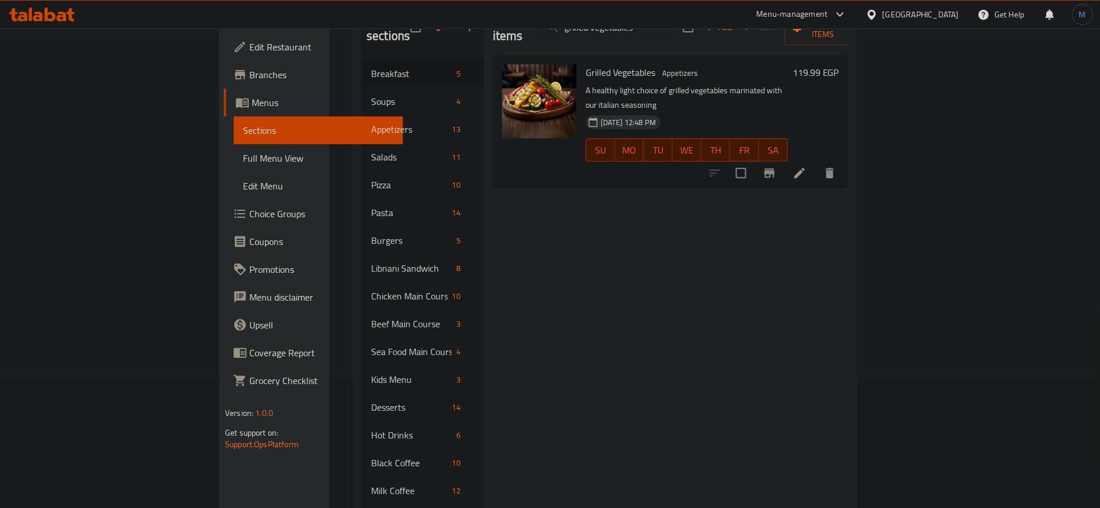
paste input "hawaian salad"
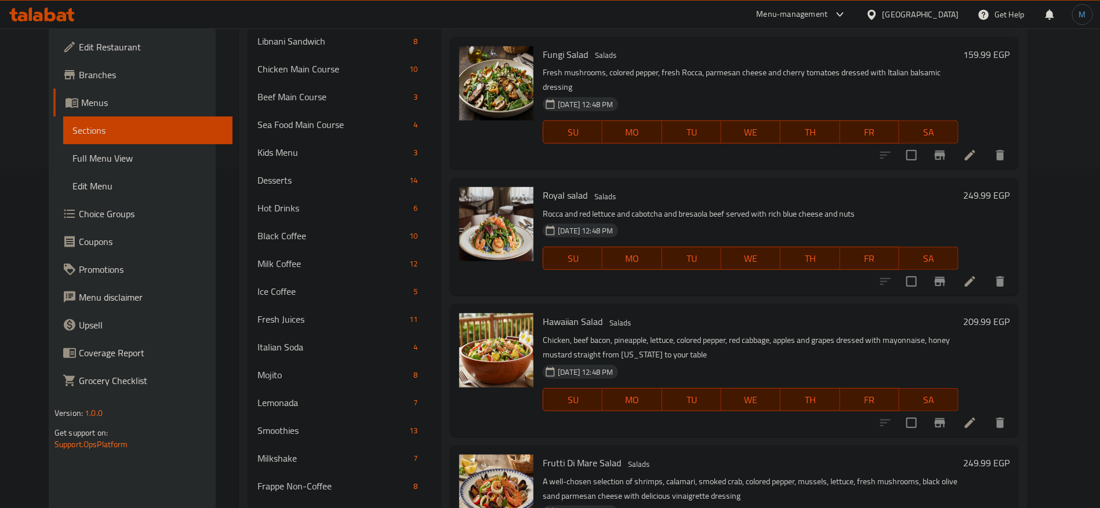
scroll to position [348, 0]
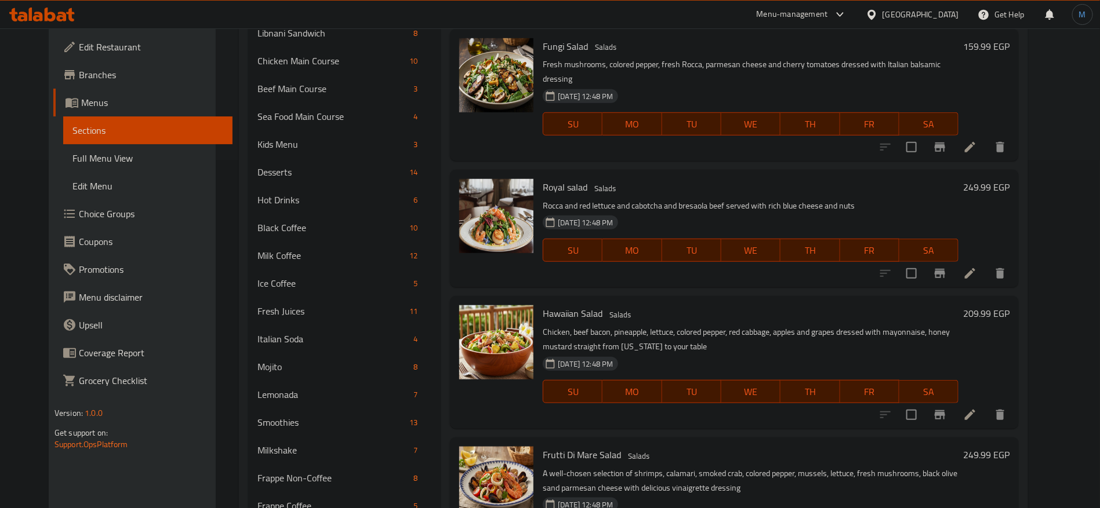
paste input "Hibiscus"
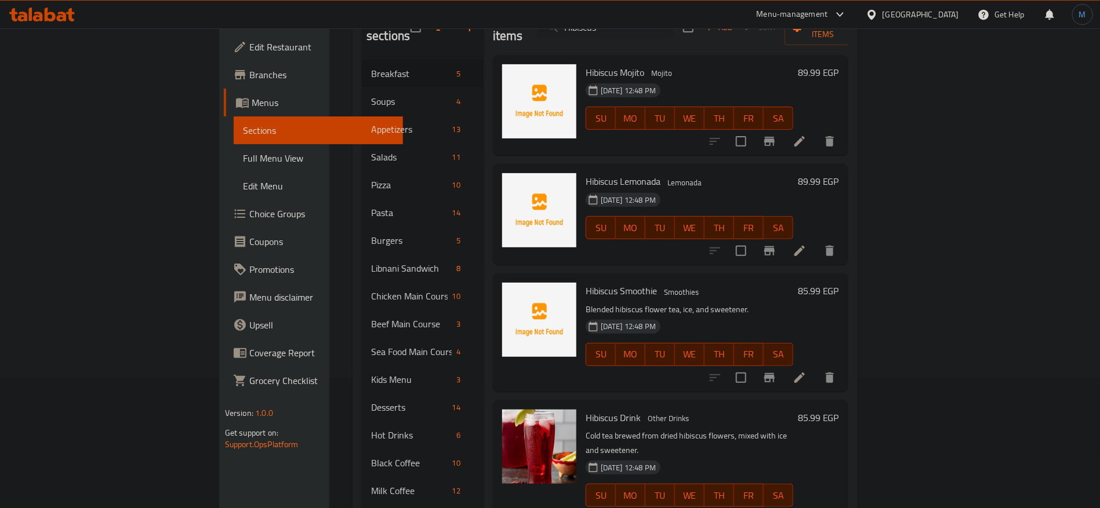
scroll to position [0, 0]
paste input "hicken Sun-dried Tomatoe"
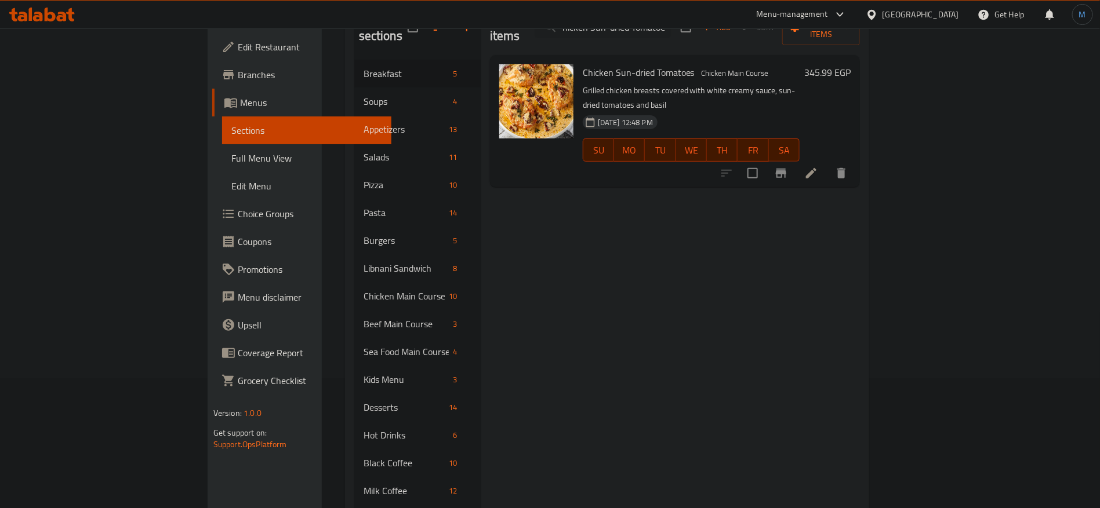
paste input "ot cider"
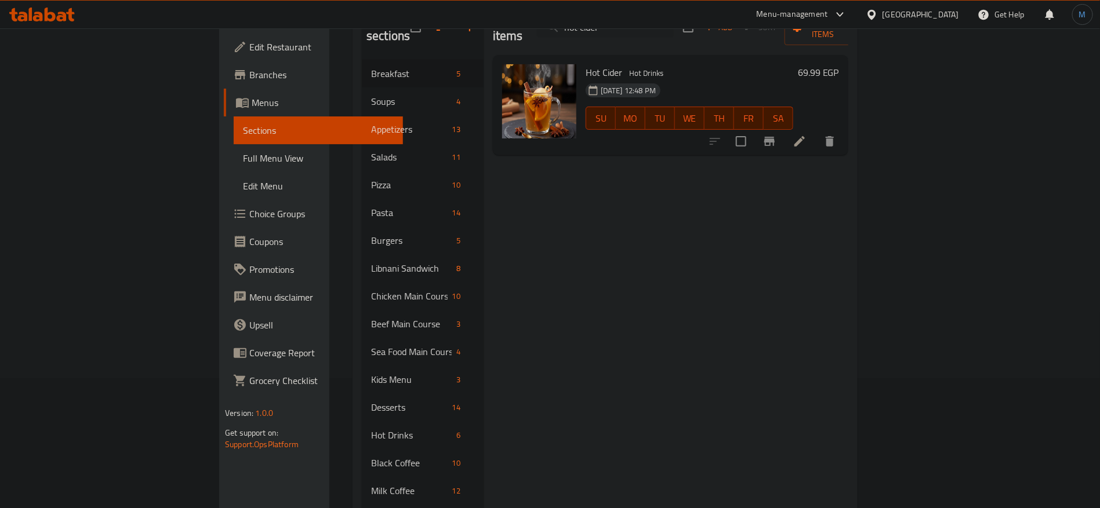
paste input "Hot Spanish Latte"
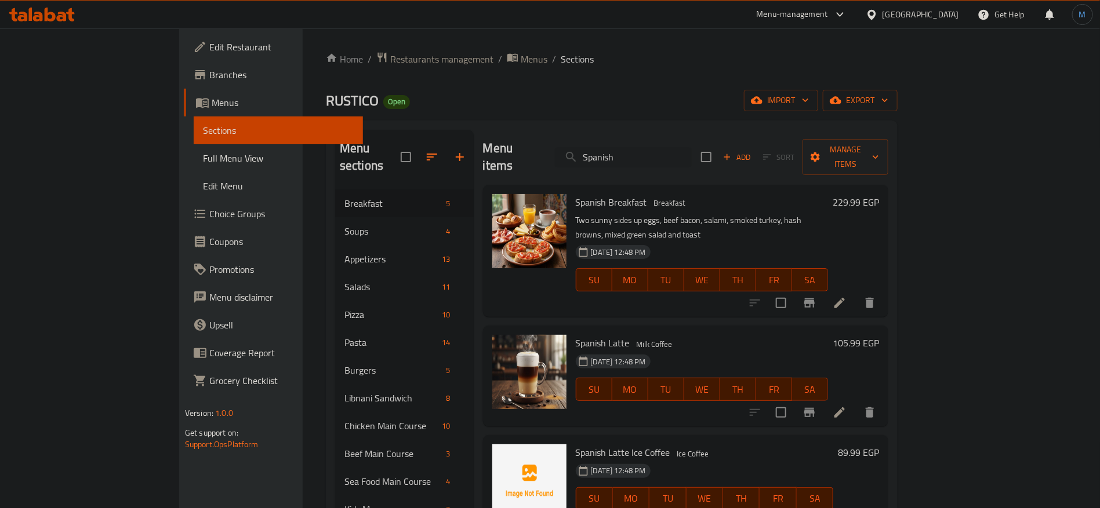
paste input "Ice cream scoop"
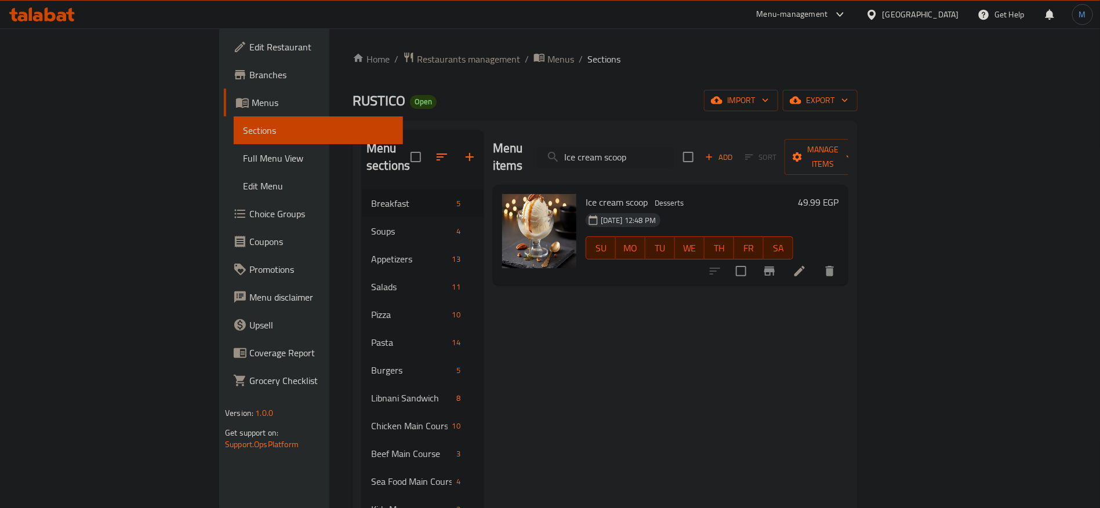
paste input "gatoni Bresaola"
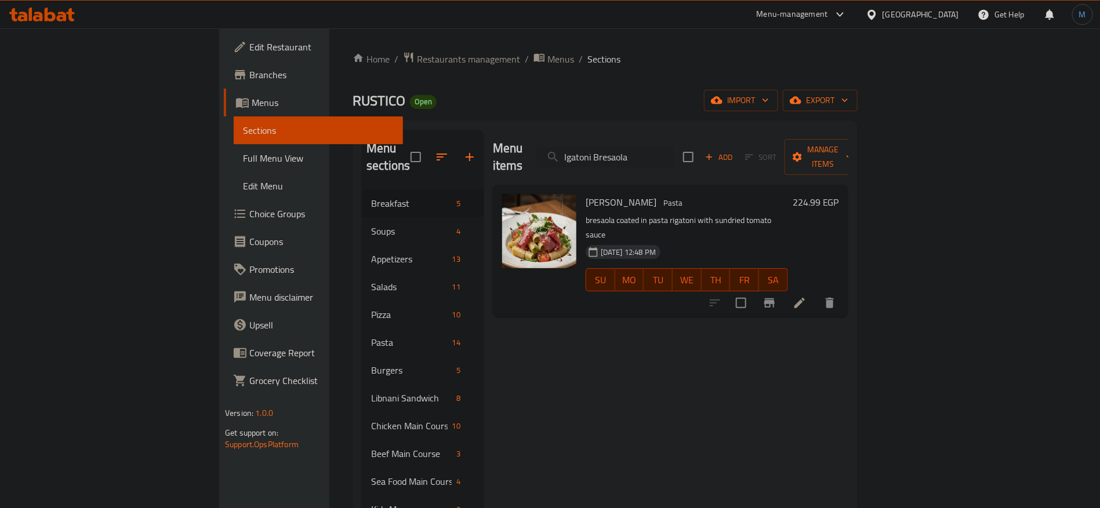
paste input "Jalapeño Steak-Burger"
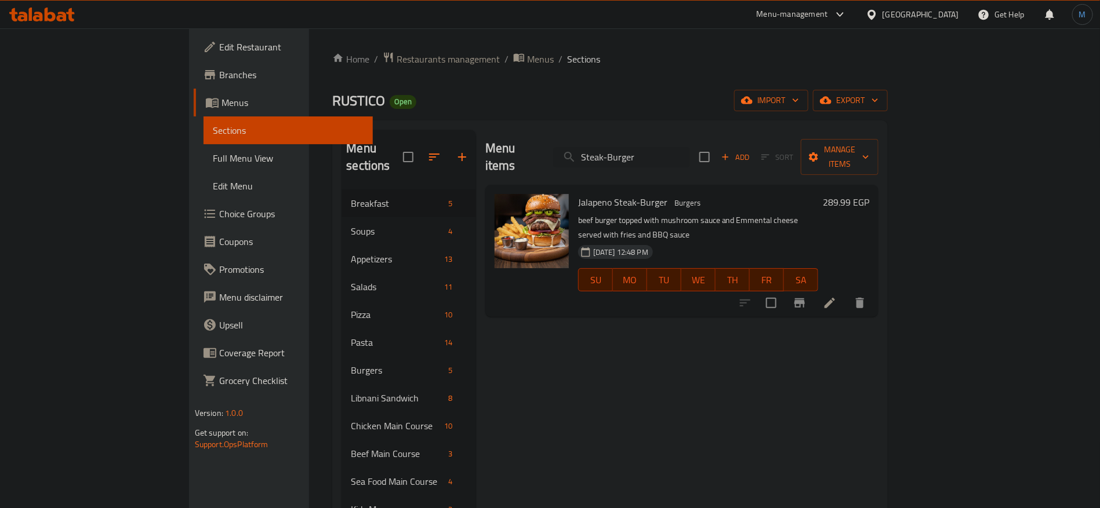
paste input "kartoshka maysom"
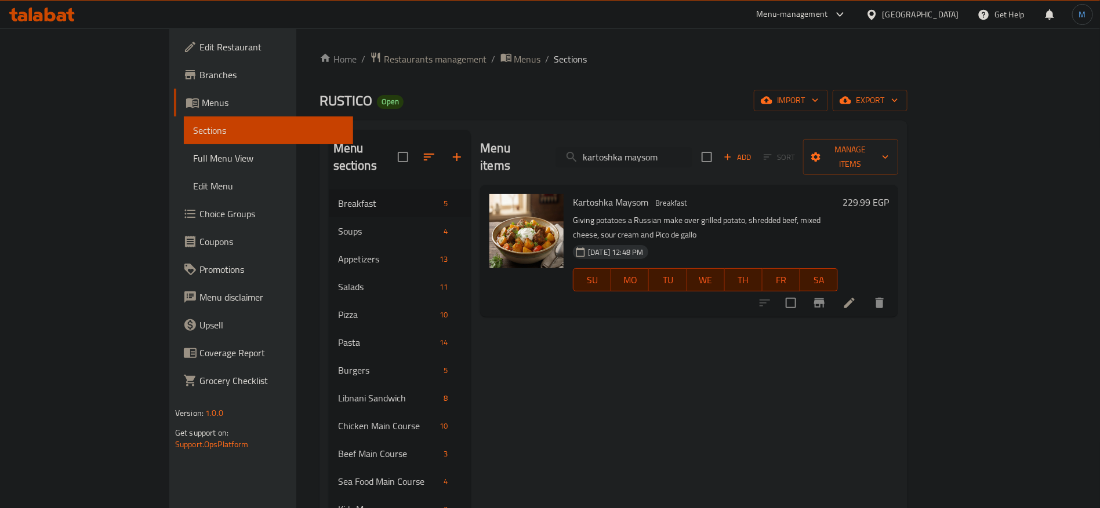
paste input "iwi"
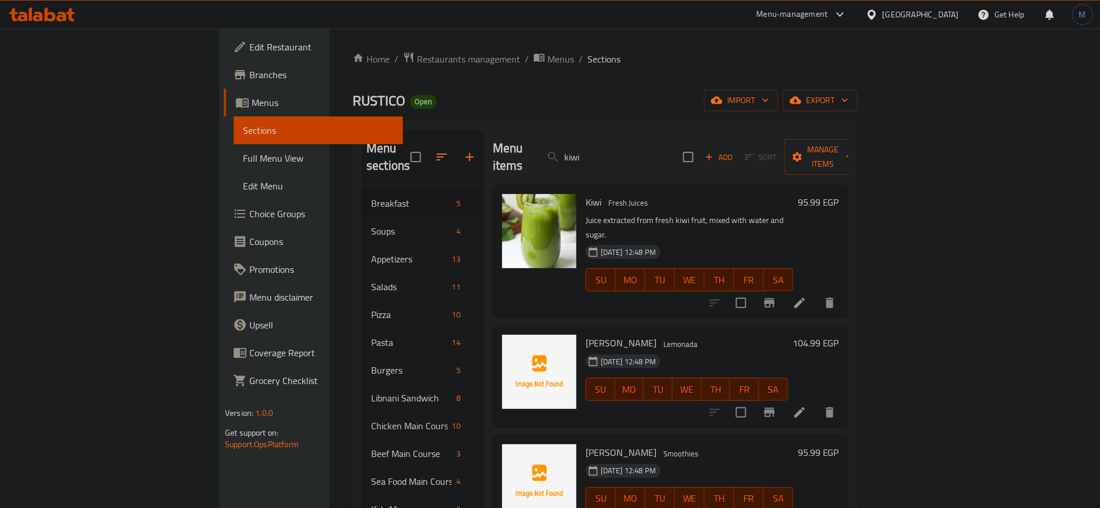
paste input "Kofta"
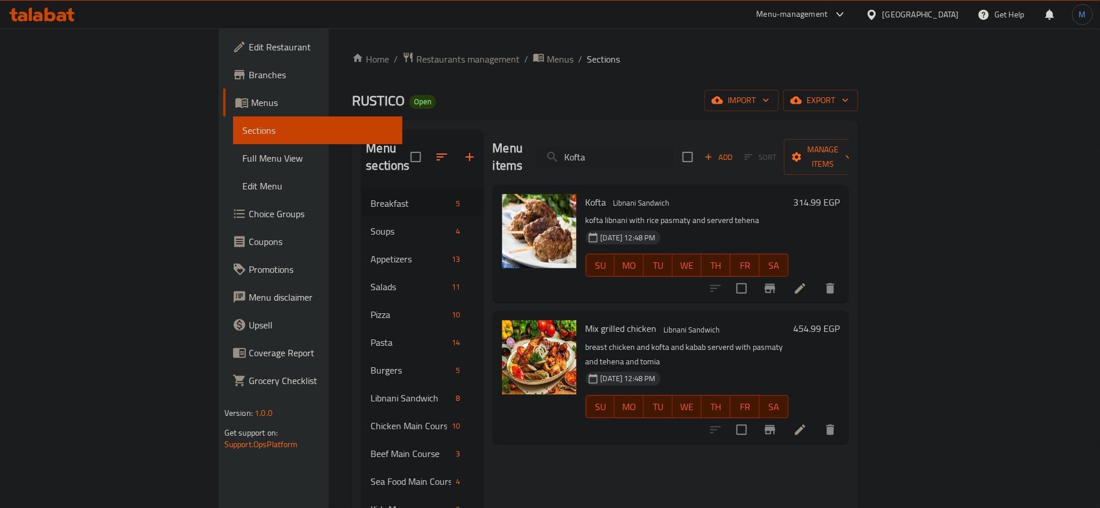
paste input "Latte"
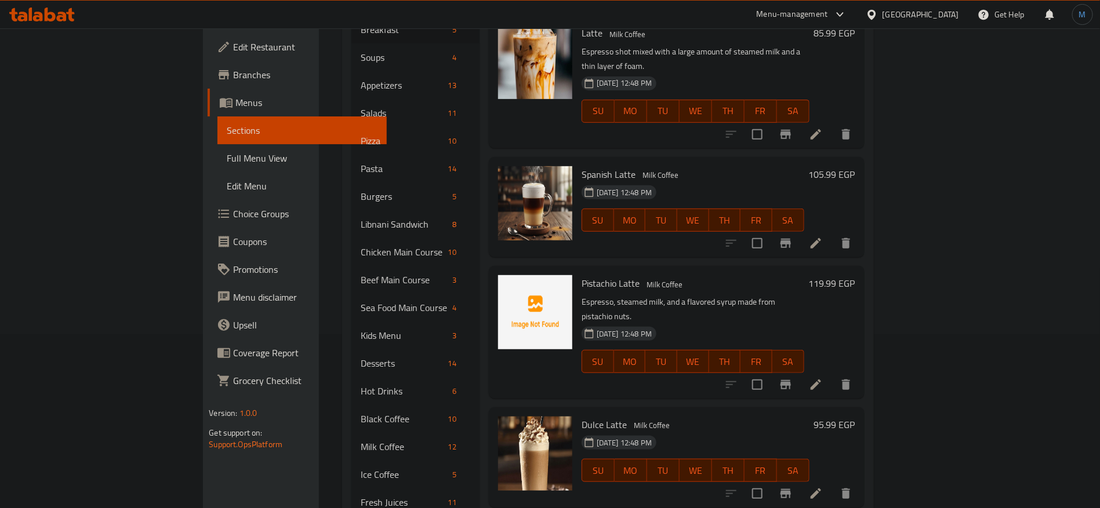
scroll to position [348, 0]
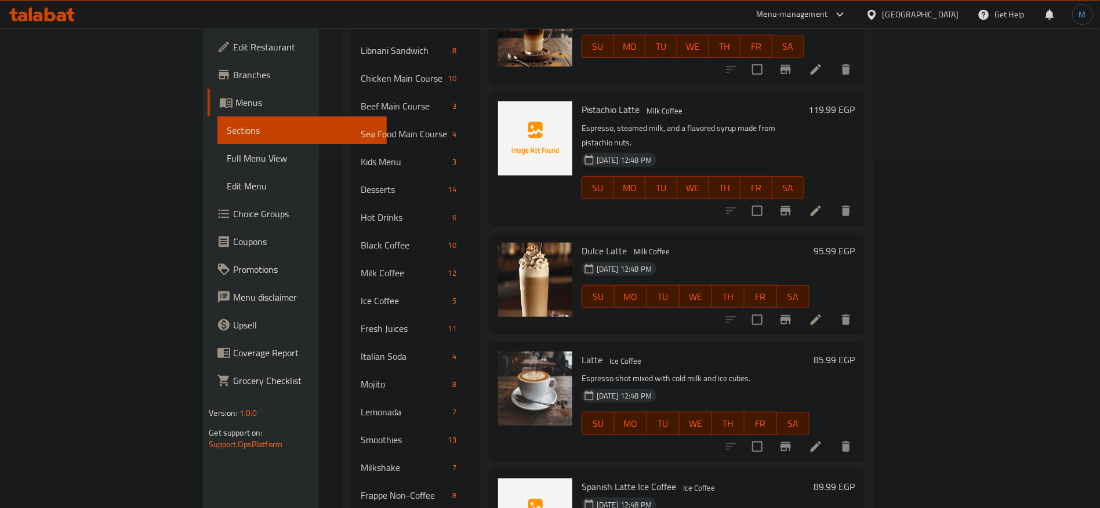
paste input "emon Mint"
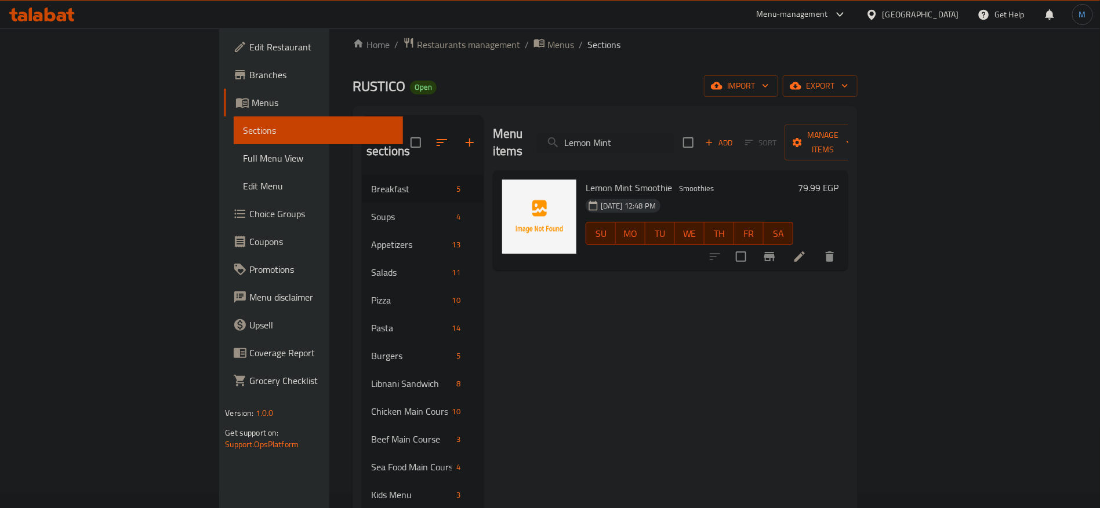
scroll to position [0, 0]
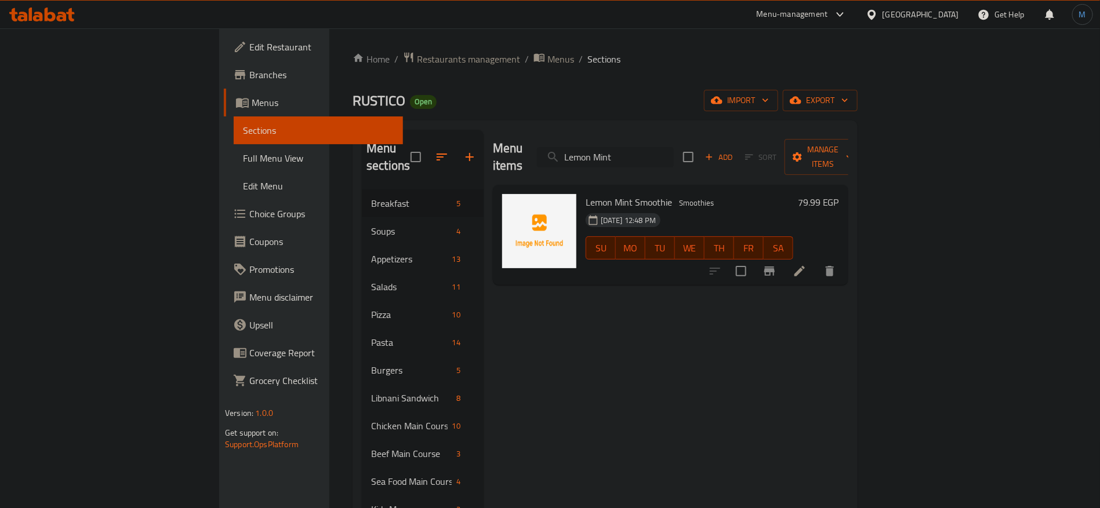
click at [673, 149] on input "Lemon Mint" at bounding box center [605, 157] width 137 height 20
click at [667, 150] on input "Lemon Mint" at bounding box center [605, 157] width 137 height 20
click at [696, 135] on div "Menu items Lemon Mint Add Sort Manage items" at bounding box center [670, 157] width 355 height 55
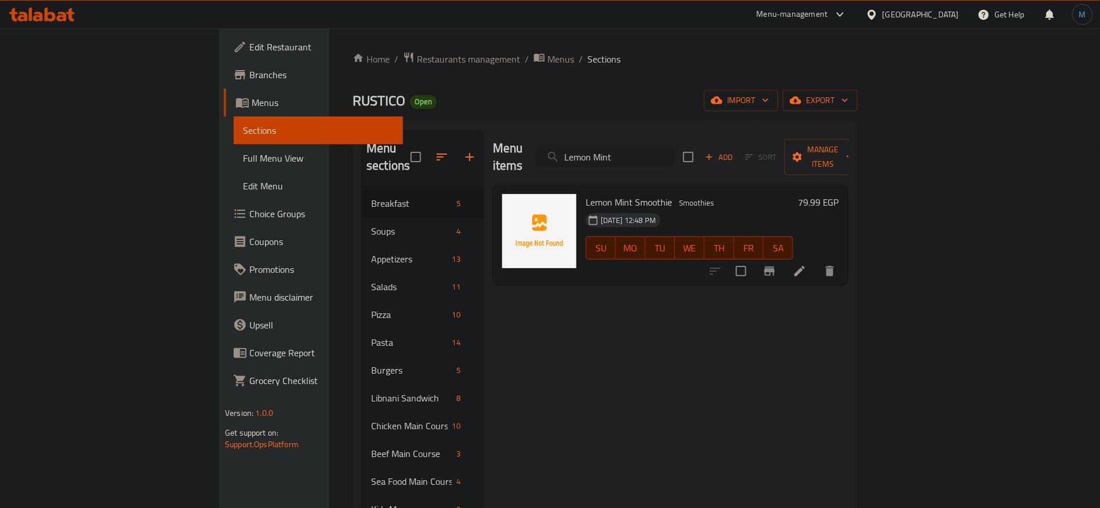
click at [674, 156] on input "Lemon Mint" at bounding box center [605, 157] width 137 height 20
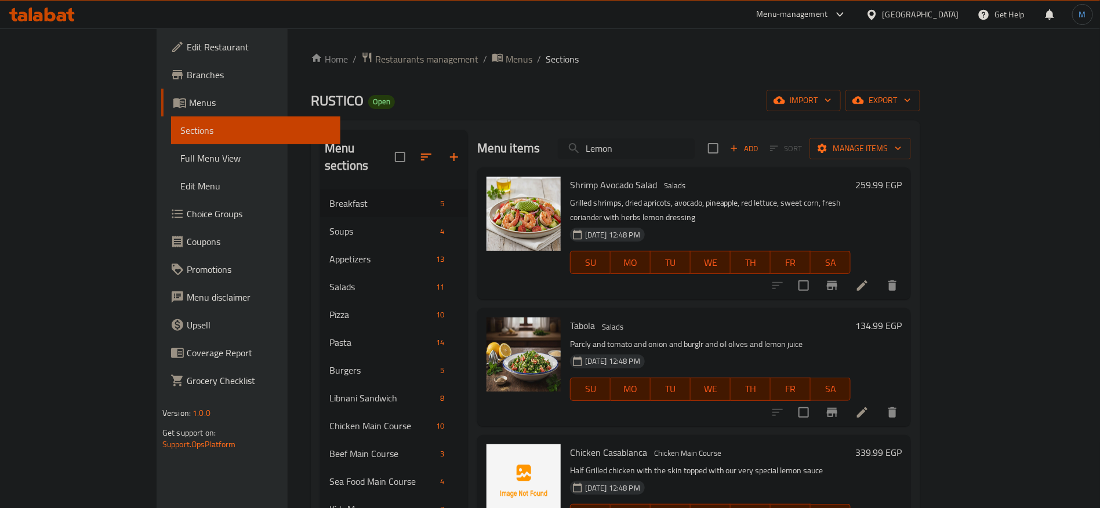
click at [682, 158] on input "Lemon" at bounding box center [626, 149] width 137 height 20
click at [682, 153] on input "Lemon" at bounding box center [626, 149] width 137 height 20
paste input "libians combo"
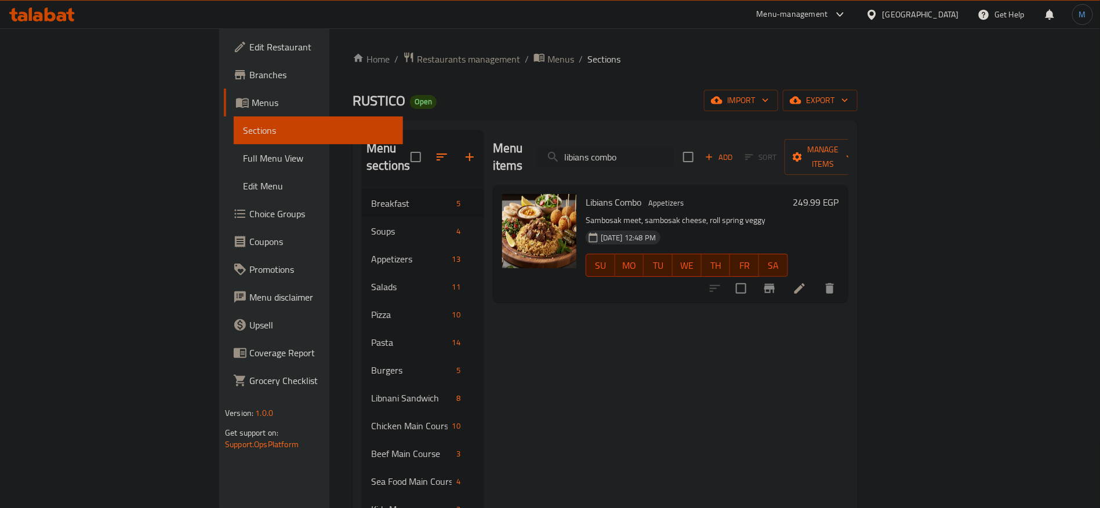
paste input "Lotus cheese cake jar"
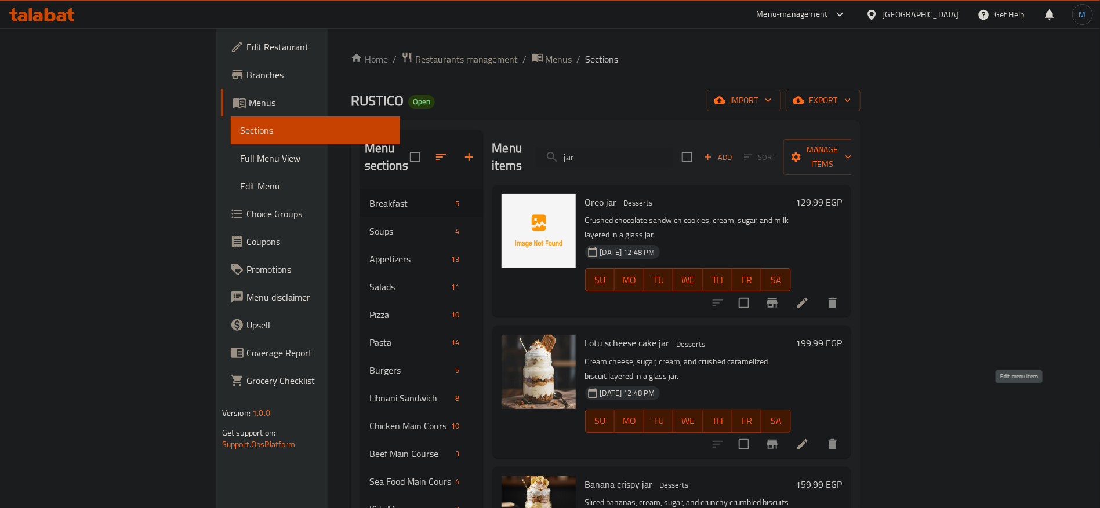
type input "jar"
click at [809, 438] on icon at bounding box center [802, 445] width 14 height 14
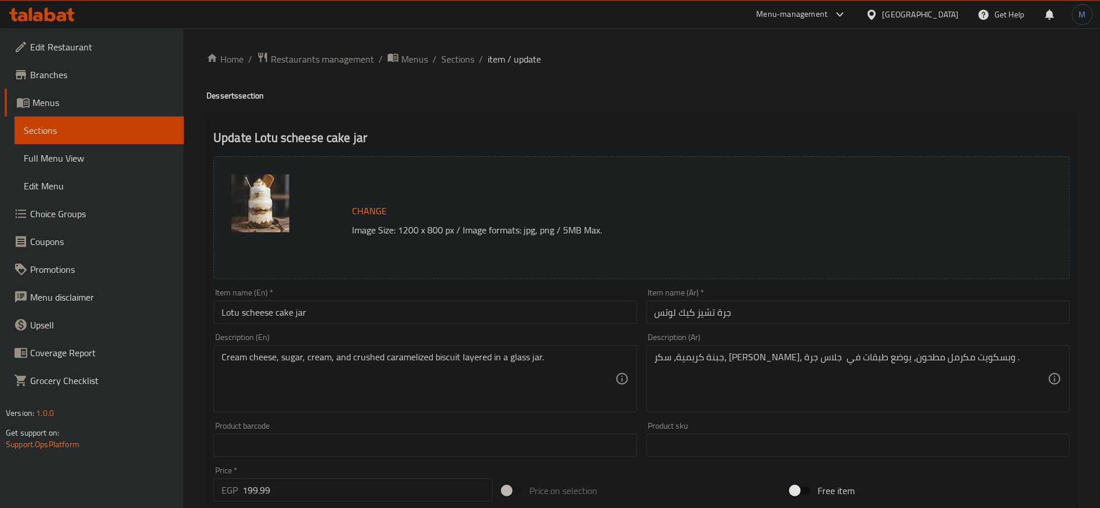
click at [314, 306] on input "Lotu scheese cake jar" at bounding box center [424, 312] width 423 height 23
click at [458, 59] on span "Sections" at bounding box center [457, 59] width 33 height 14
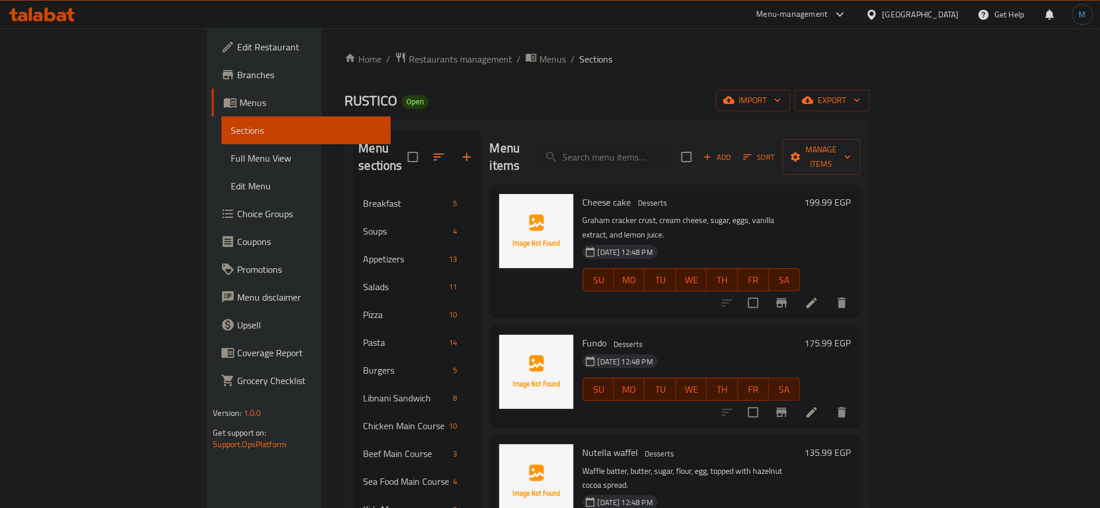
click at [692, 167] on div "Menu items Add Sort Manage items" at bounding box center [675, 157] width 370 height 55
click at [672, 155] on input "search" at bounding box center [603, 157] width 137 height 20
paste input "Mac and Cheese"
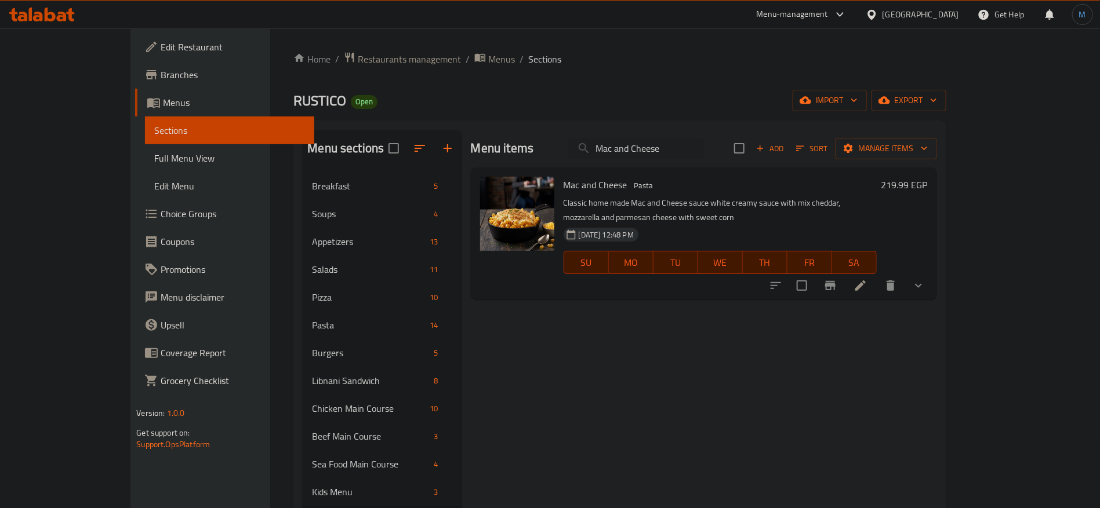
paste input "margerita pizza"
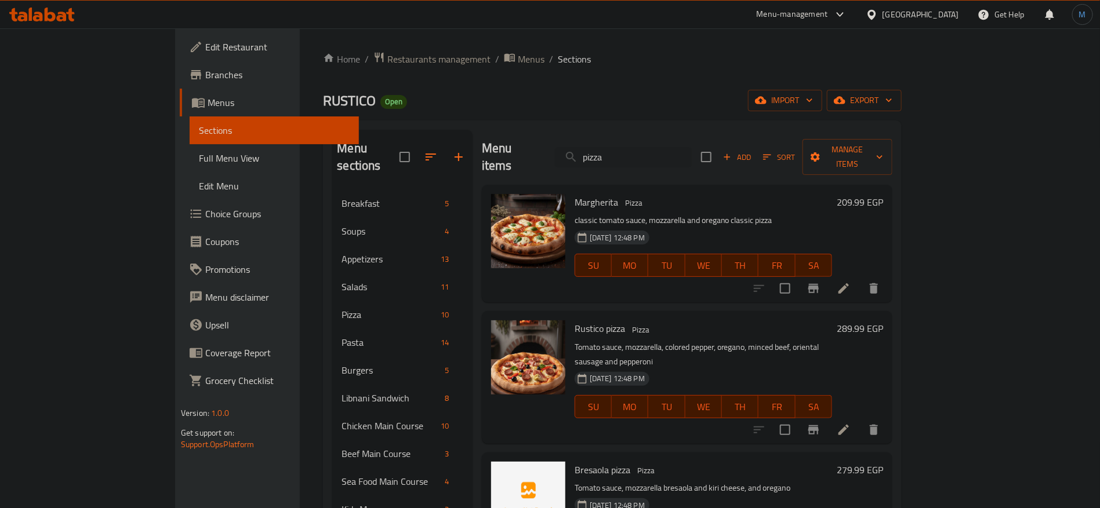
paste input "Matcha (1)"
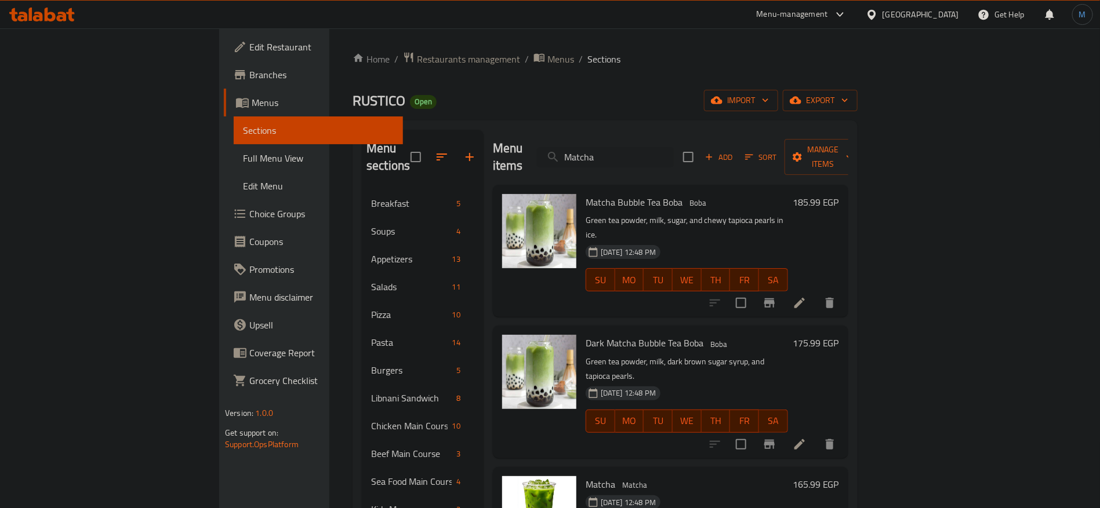
paste input "bubble tea"
paste input "icchiato"
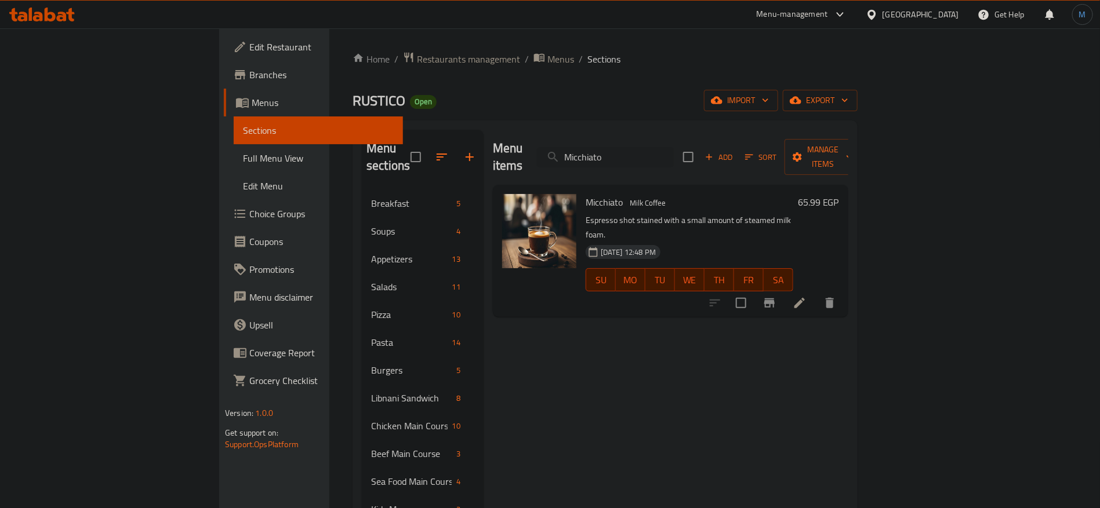
paste input "ni ban cake"
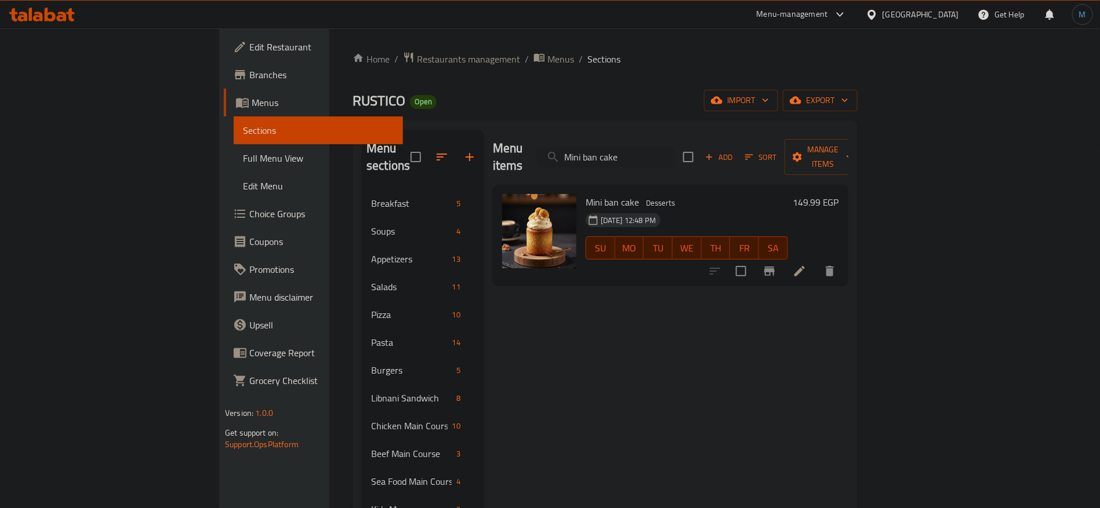
paste input "x grilled chicken"
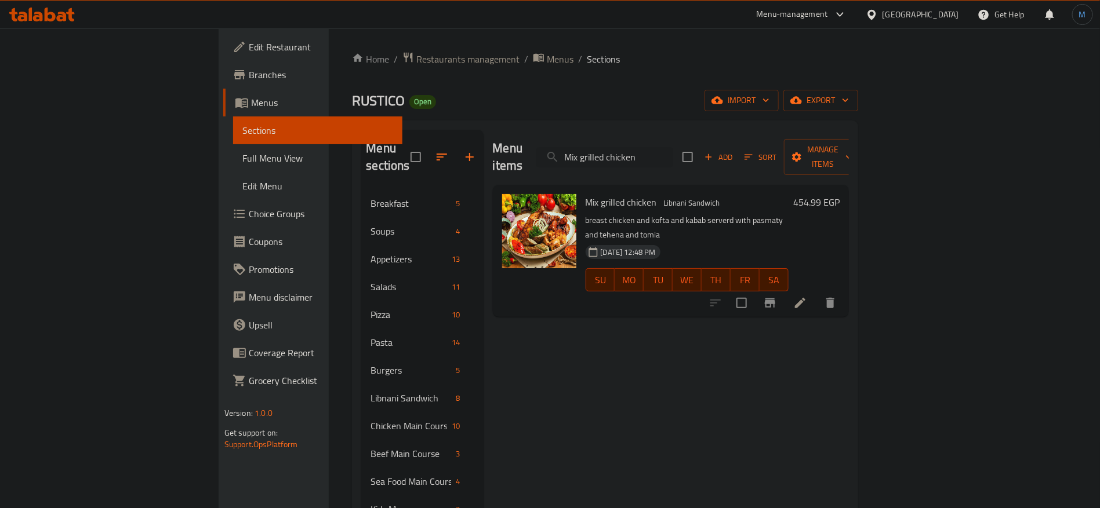
paste input "ed Berries"
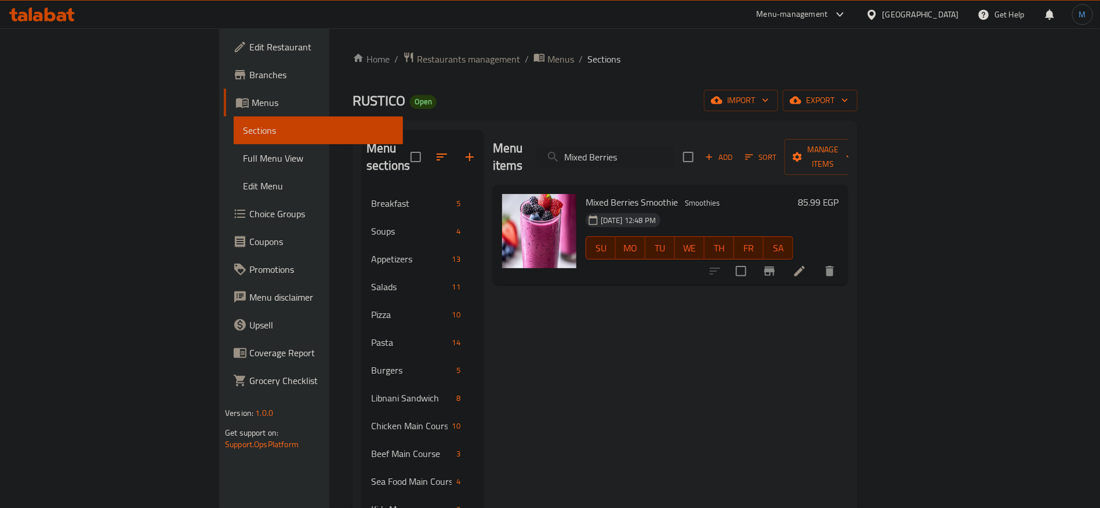
paste input "Mocha"
paste input "search"
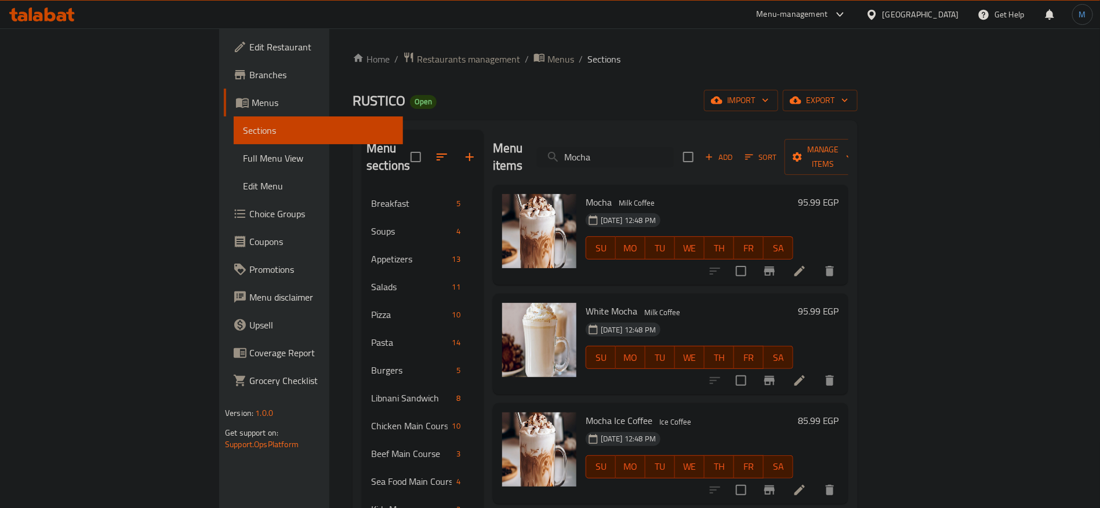
paste input "mushroom soup"
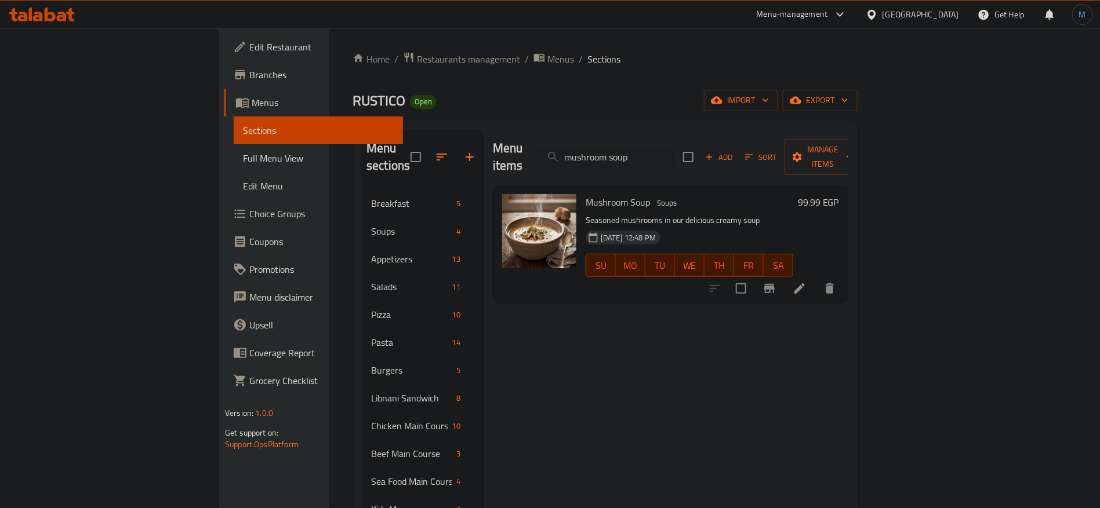
paste input "Nescafe"
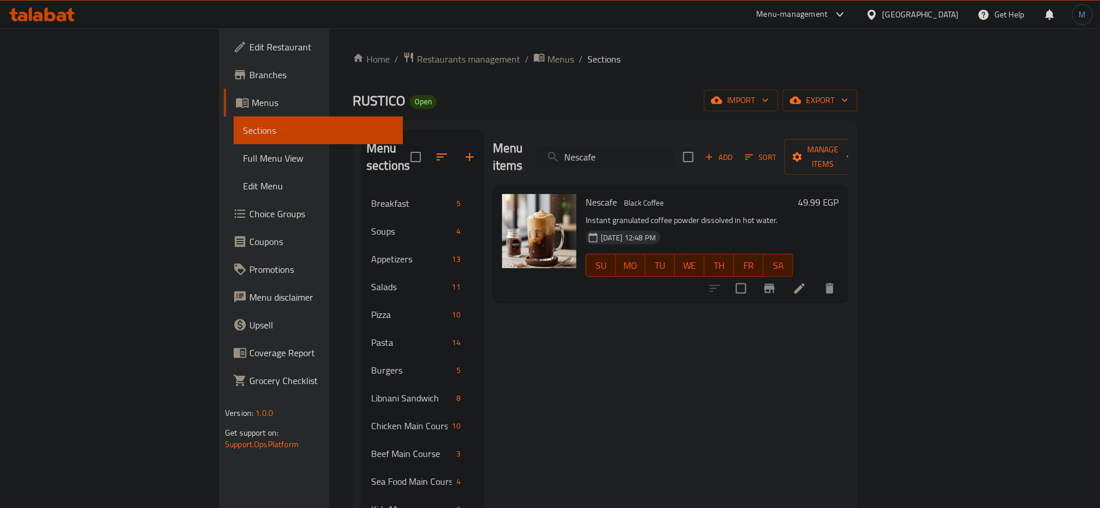
paste input "orange esspreso"
paste input "Oreo boba"
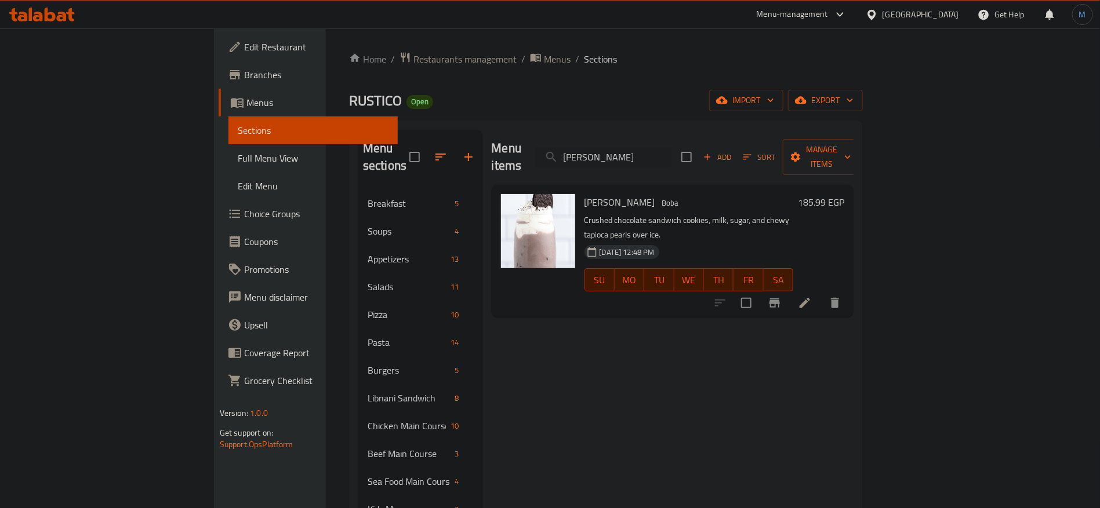
paste input "Peach"
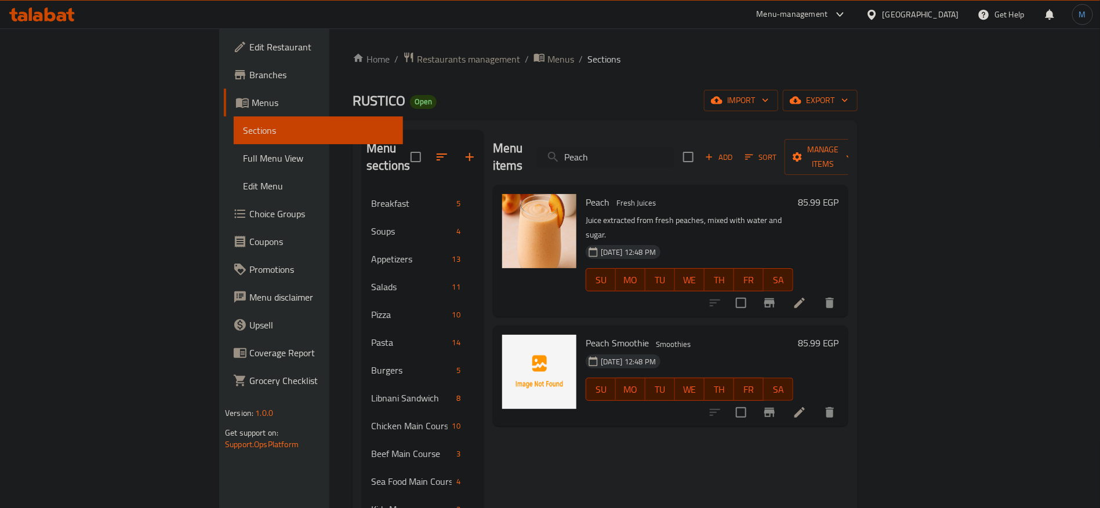
paste input "nne Chicken Cajun"
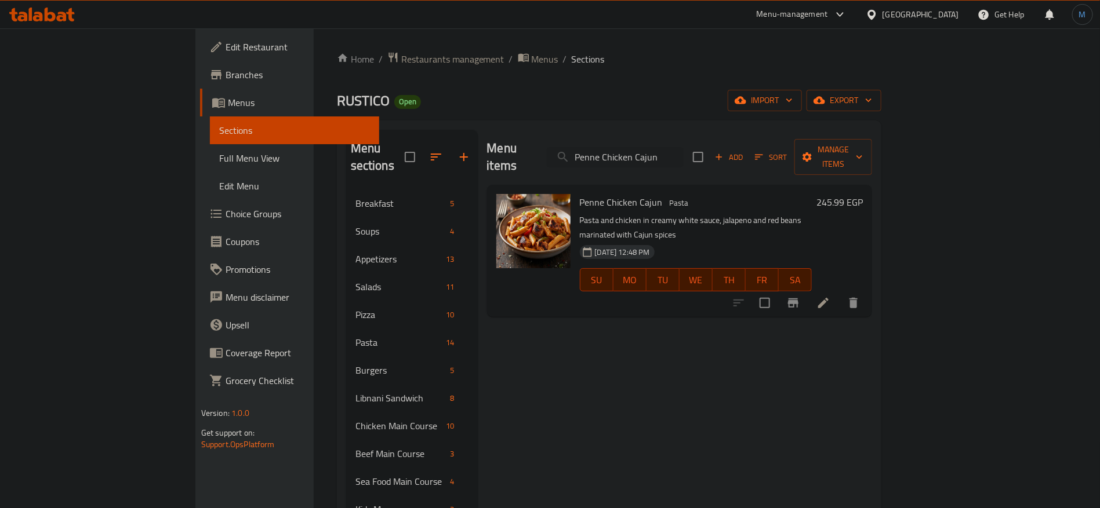
paste input "pperoni Pesto"
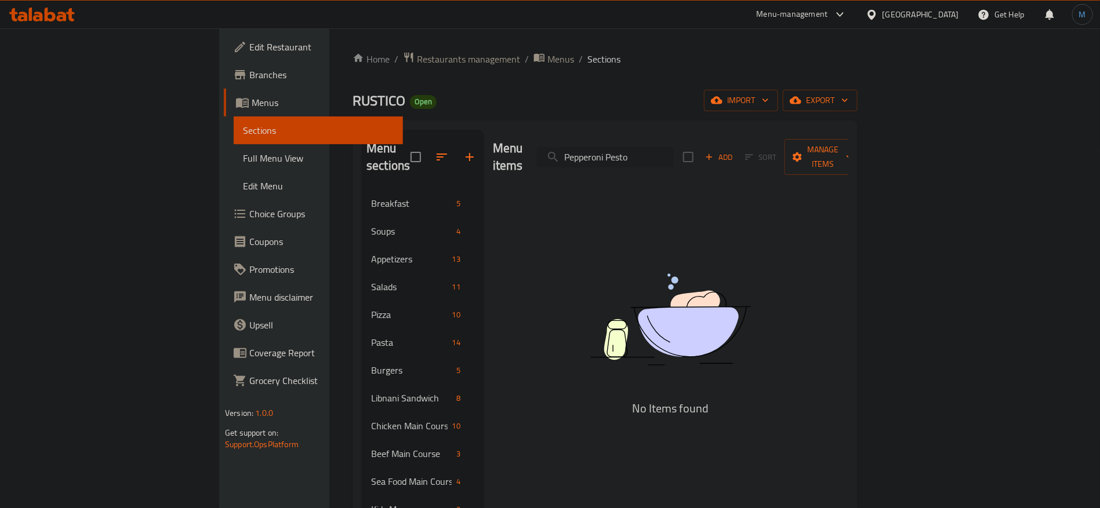
click at [674, 147] on input "Pepperoni Pesto" at bounding box center [605, 157] width 137 height 20
paste input "search"
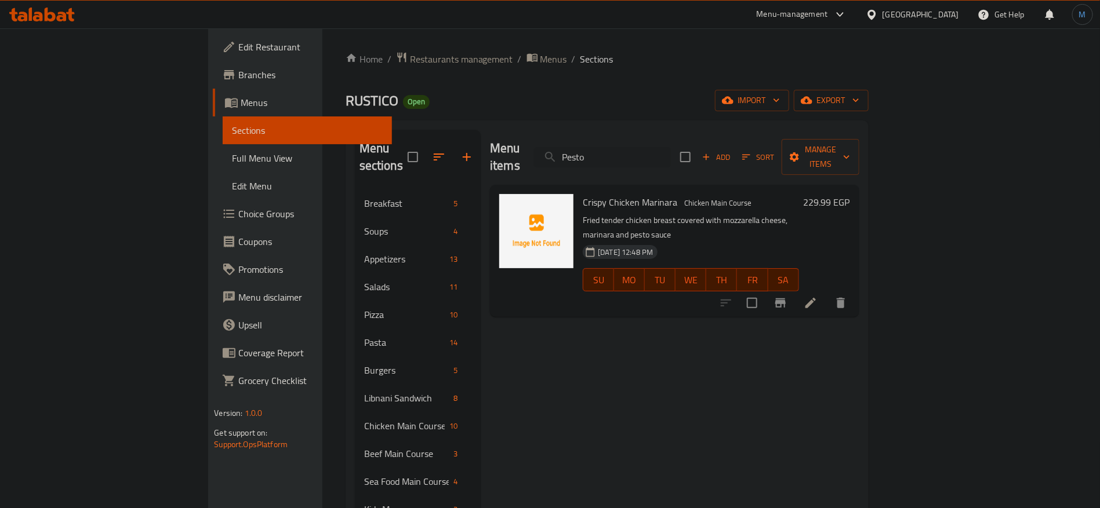
paste input "pepperoni"
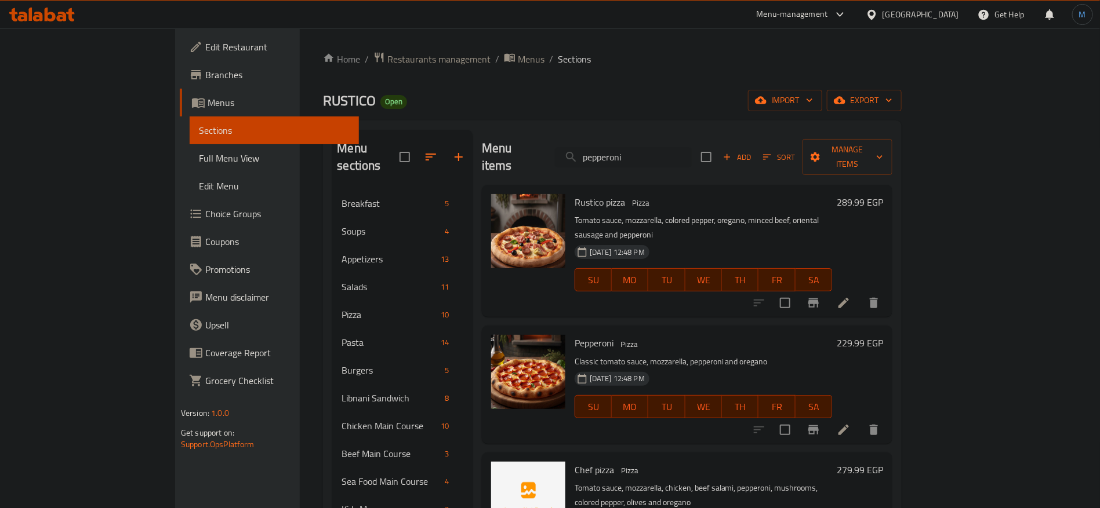
paste input "Philly steak sandwich"
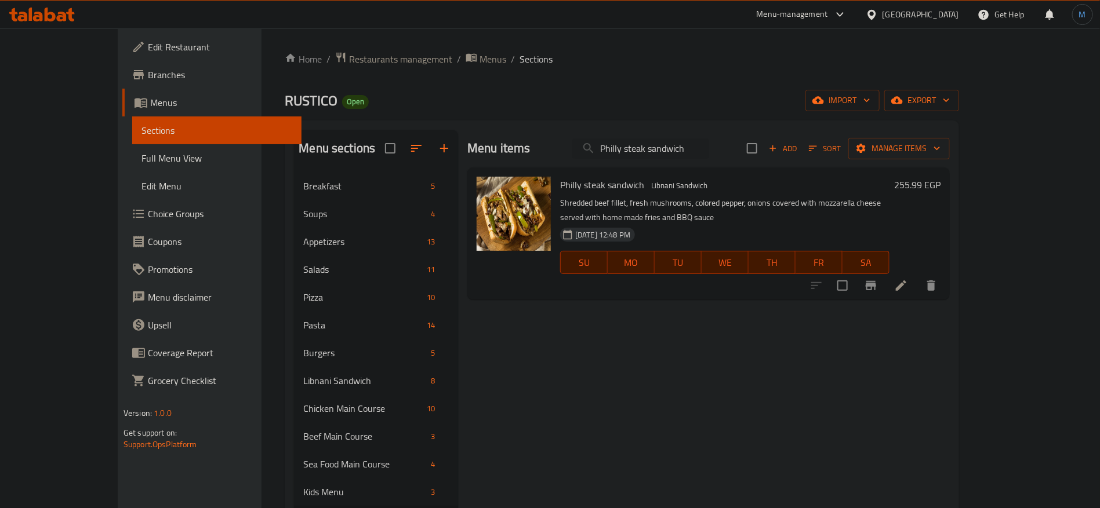
paste input "inacolada Frappe Coffe"
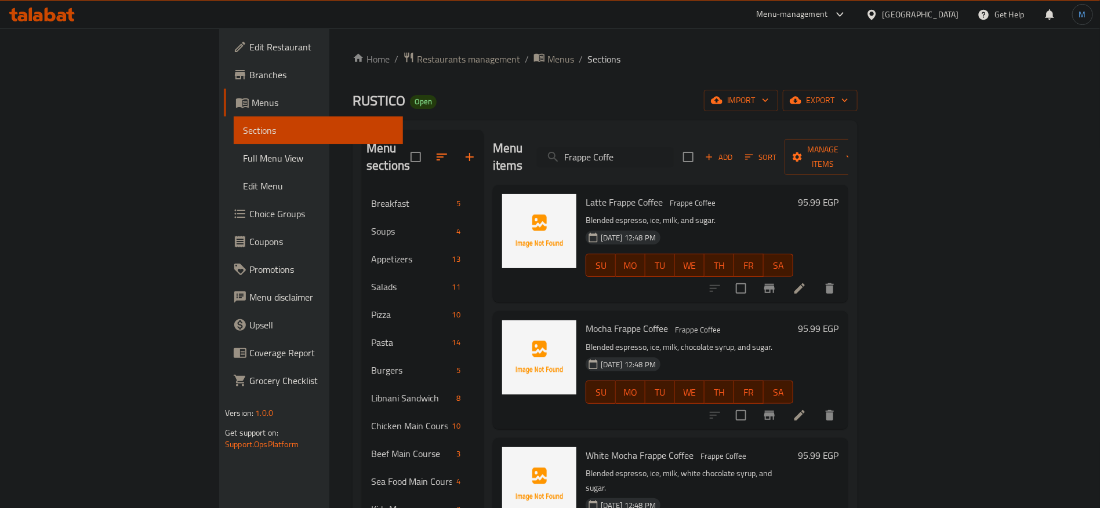
paste input "Pinacolada"
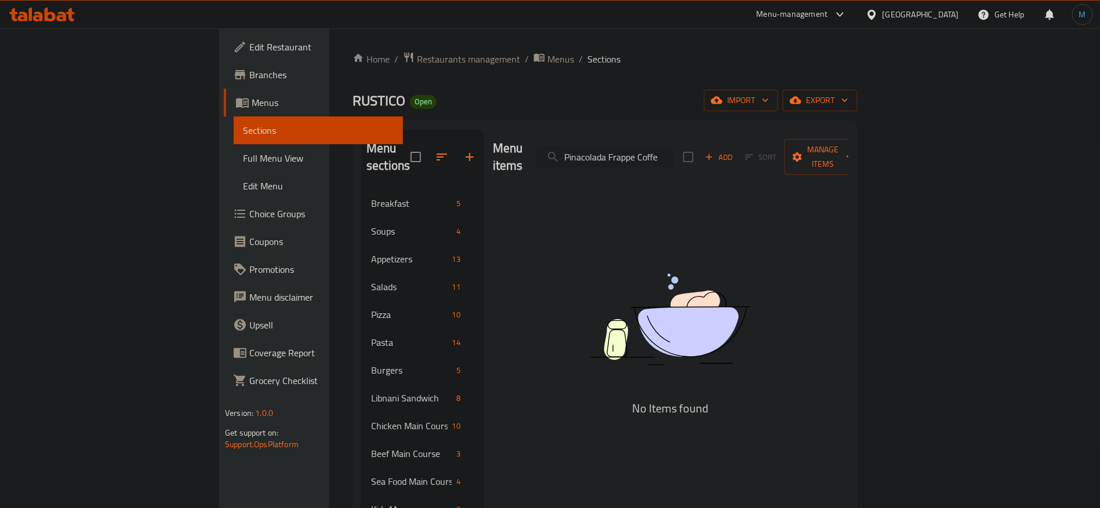
click at [674, 147] on input "Pinacolada Frappe Coffe" at bounding box center [605, 157] width 137 height 20
drag, startPoint x: 692, startPoint y: 144, endPoint x: 736, endPoint y: 146, distance: 44.1
click at [674, 147] on input "Pinacolada Frappe Coffe" at bounding box center [605, 157] width 137 height 20
click at [660, 148] on input "Pinacolada" at bounding box center [605, 157] width 137 height 20
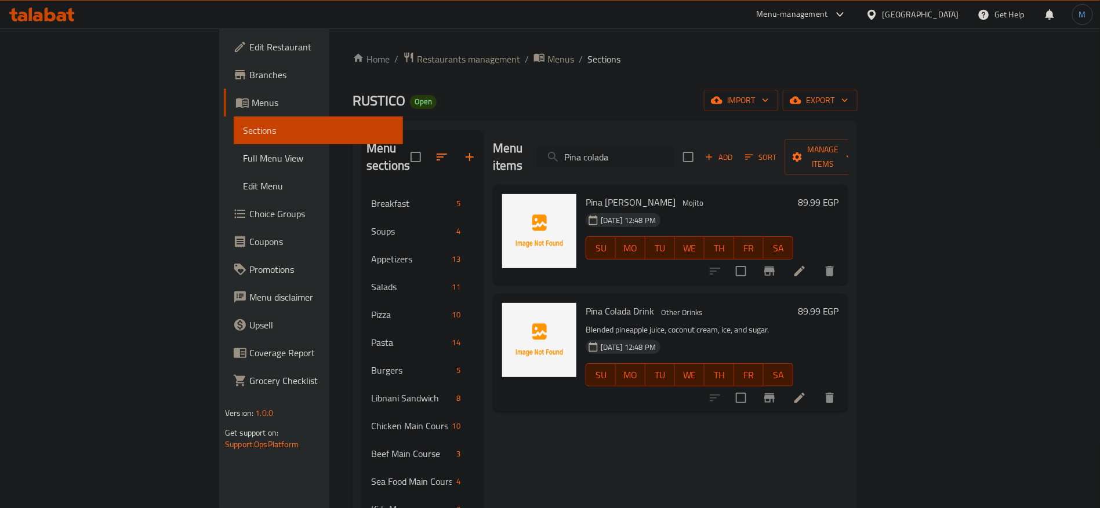
click at [674, 147] on input "Pina colada" at bounding box center [605, 157] width 137 height 20
paste input "eapple"
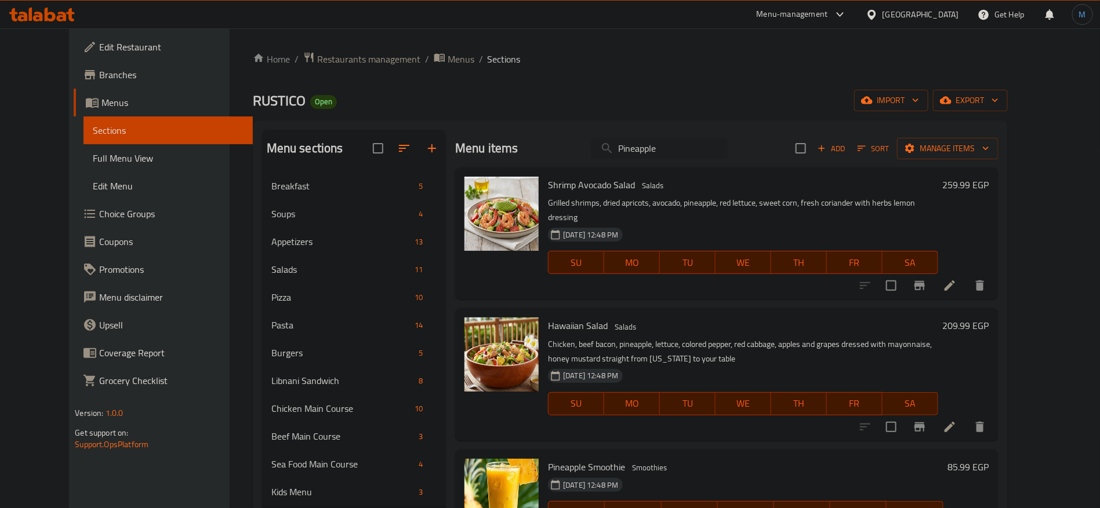
click at [684, 148] on input "Pineapple" at bounding box center [659, 149] width 137 height 20
paste input "k Shrimp Rigatoni"
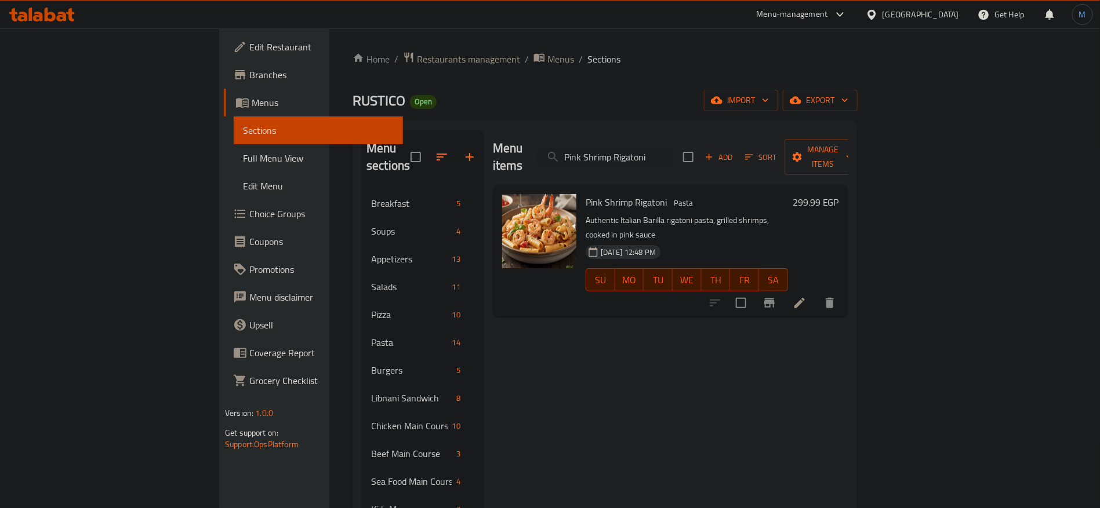
paste input "stachio Frappe Coffe"
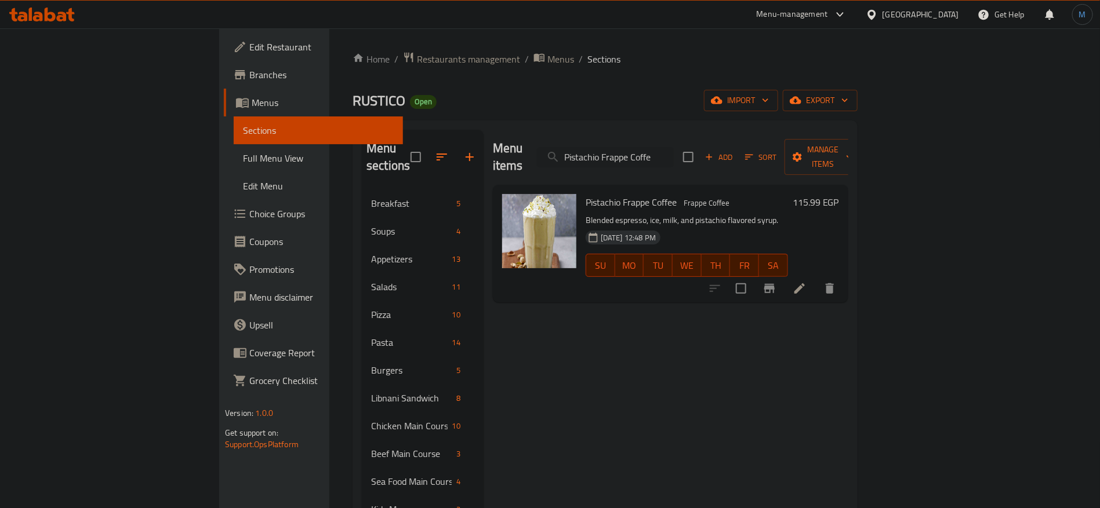
paste input "potato soup"
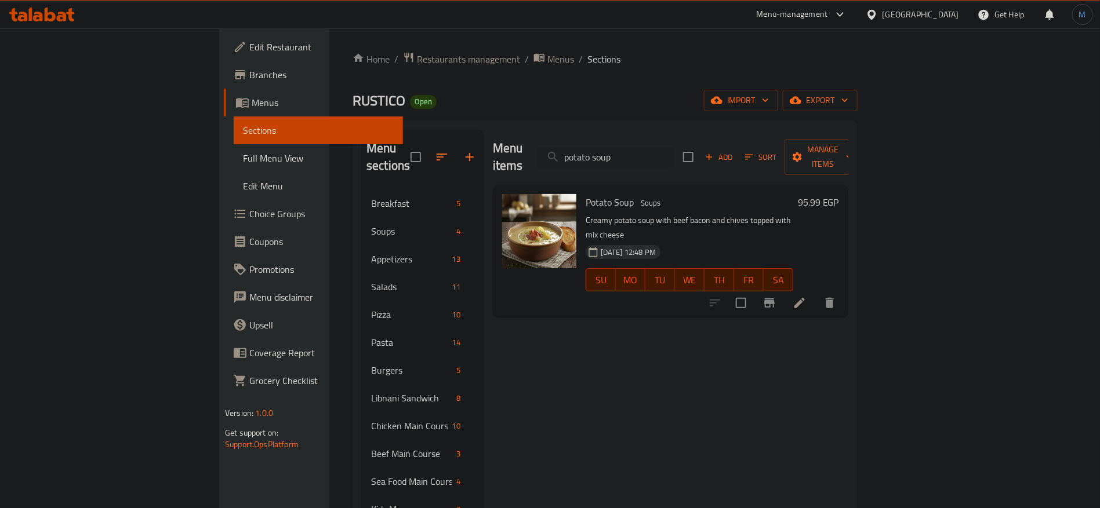
paste input "Red bull blue boba"
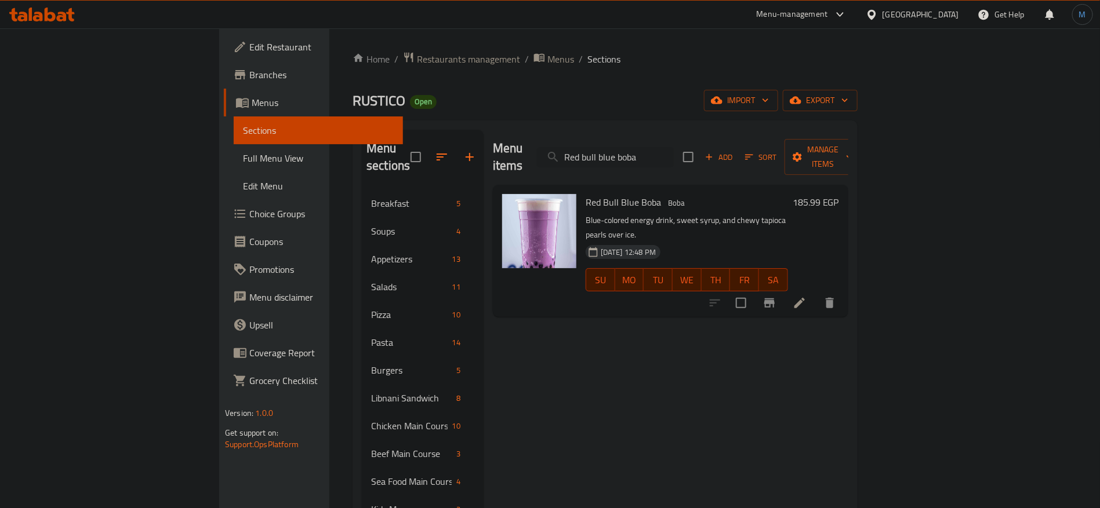
paste input "Bull"
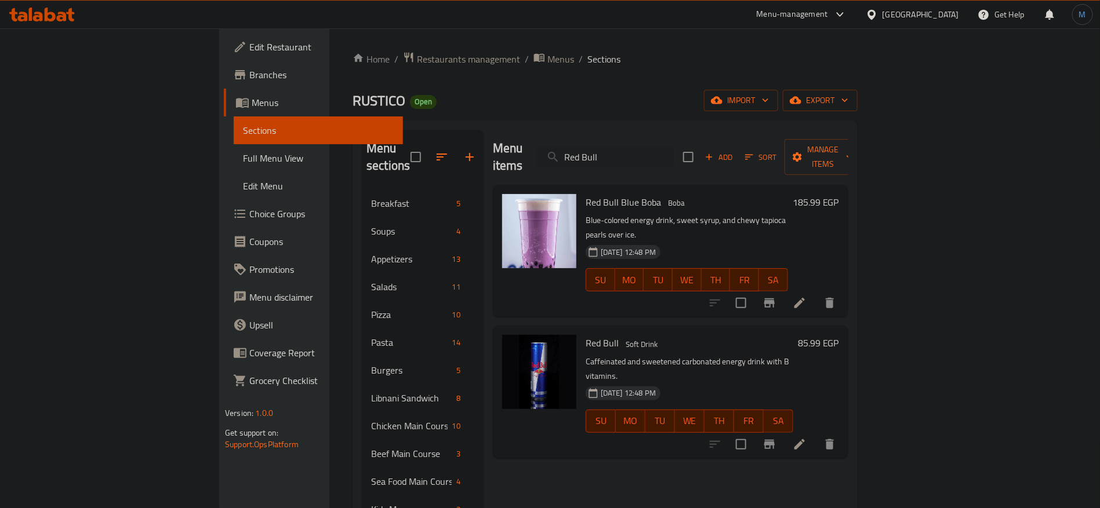
paste input "velvet cake"
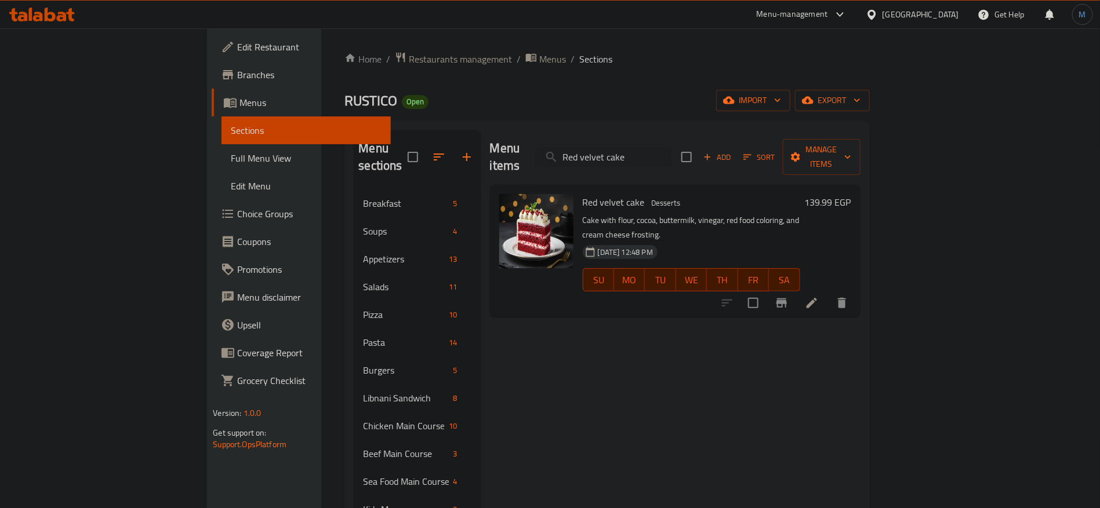
paste input "istretto"
paste input "royal salad"
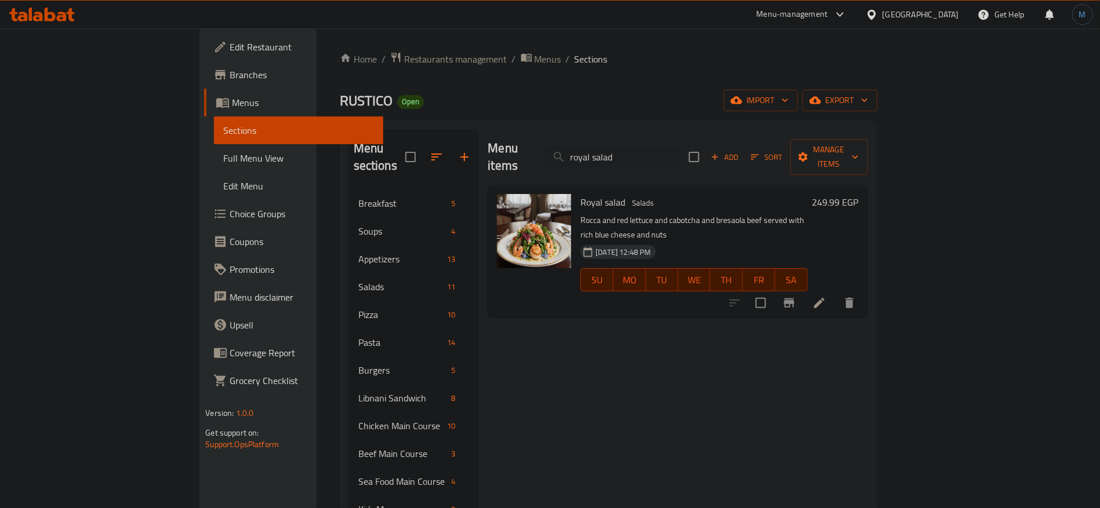
paste input "ustico balls pops"
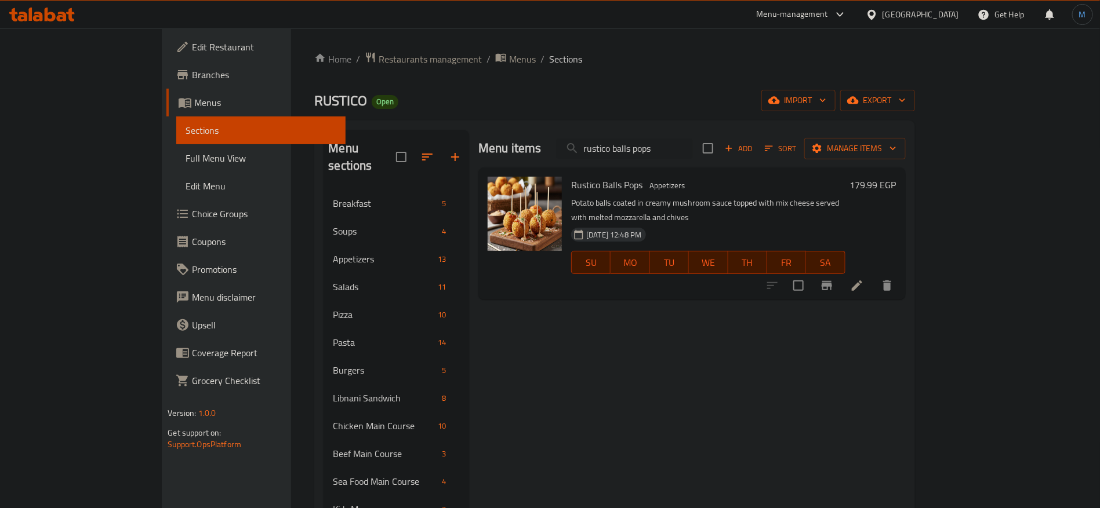
paste input "reakfast"
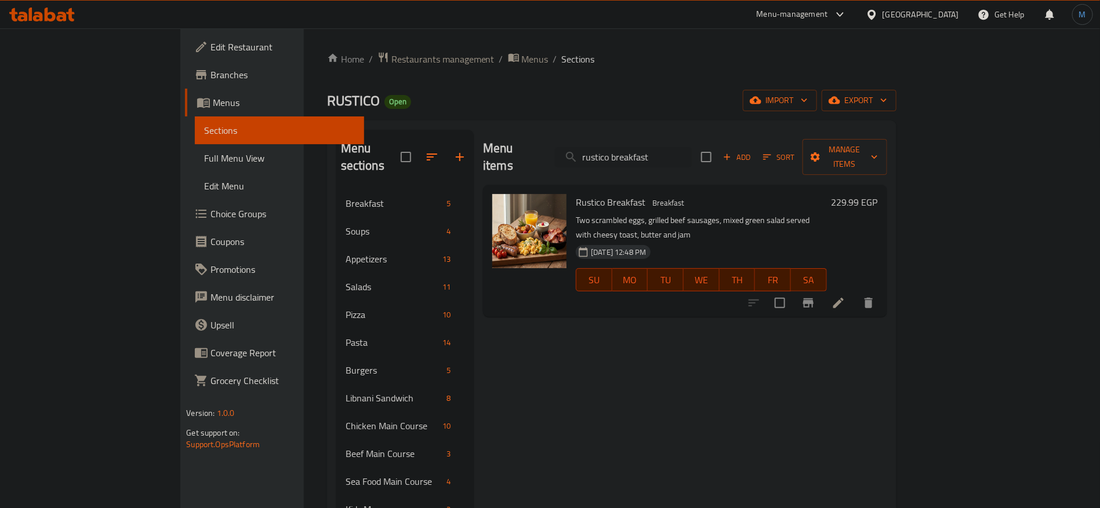
paste input "search"
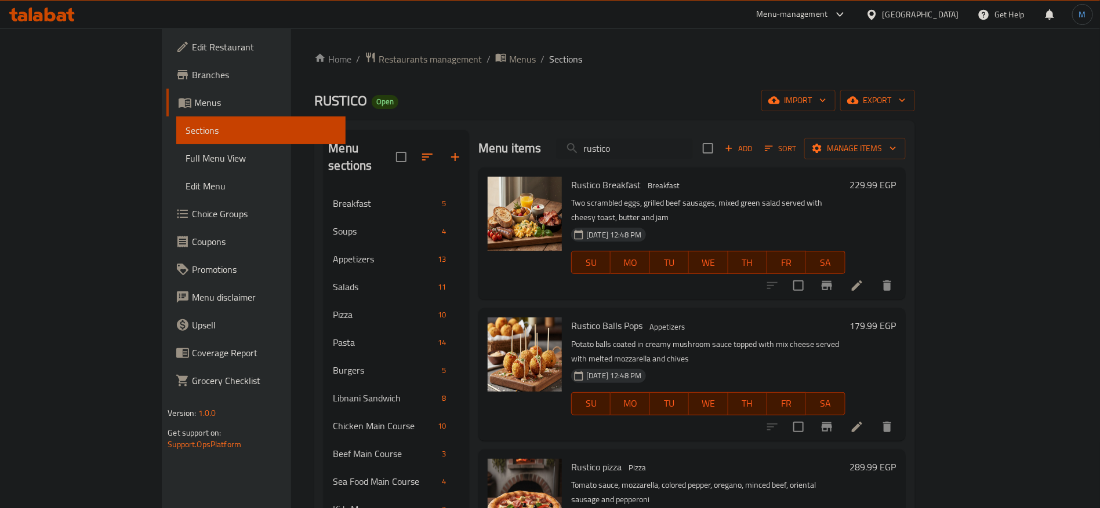
paste input "Shish tawook"
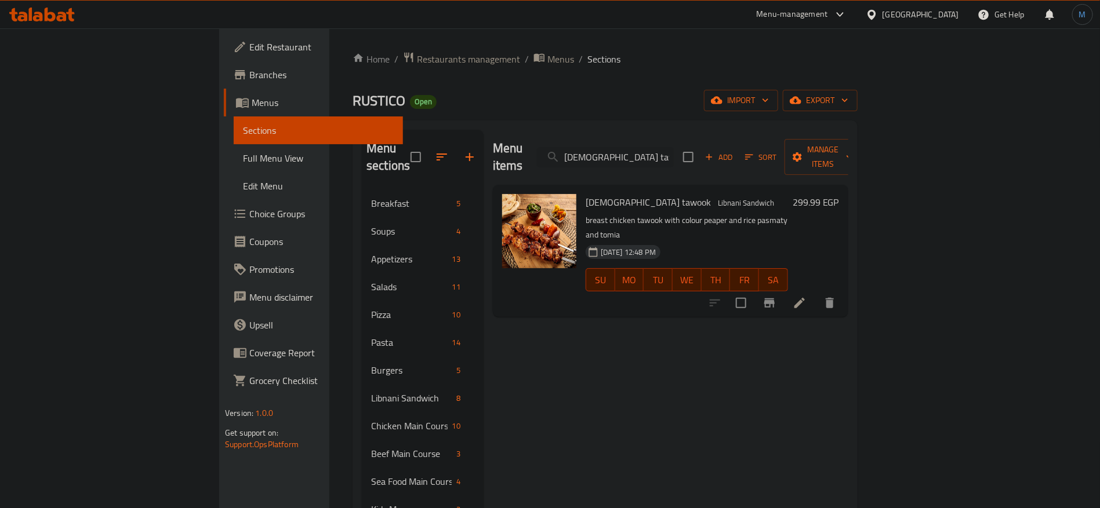
paste input "shrimp avocado salad"
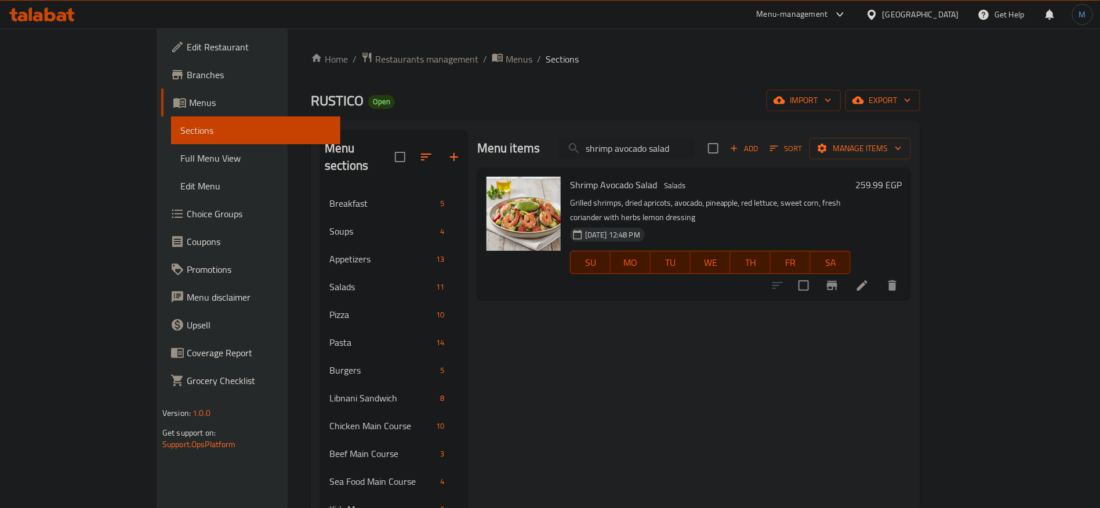
paste input "Shrimp Crab Pasta"
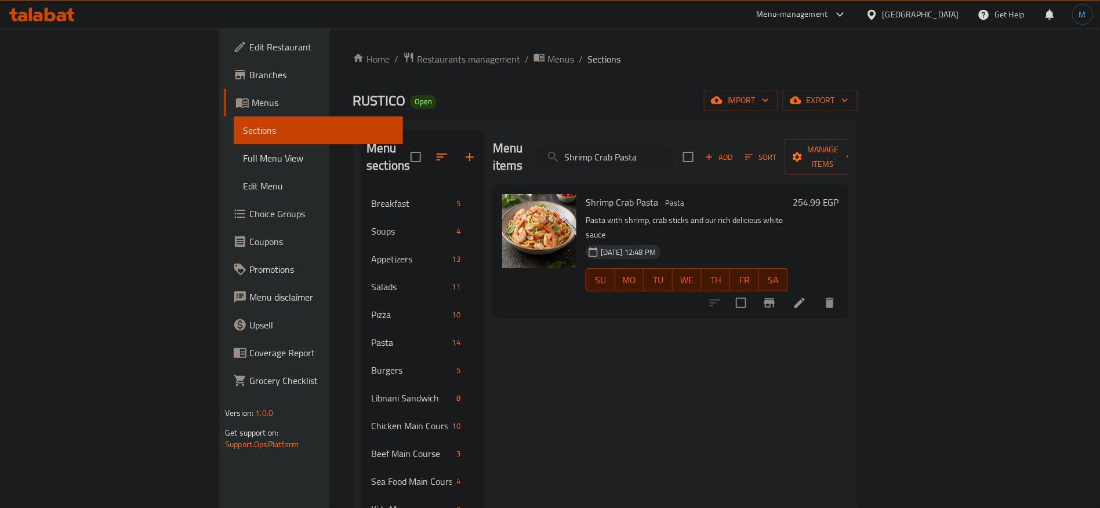
paste input "Small Mineral Water"
paste input "search"
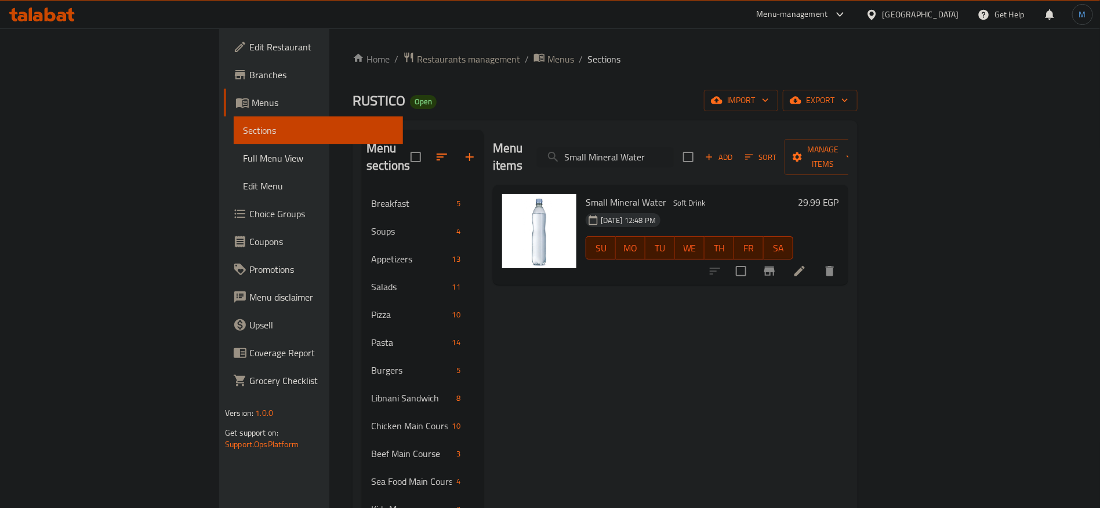
paste input "spanish breakfast"
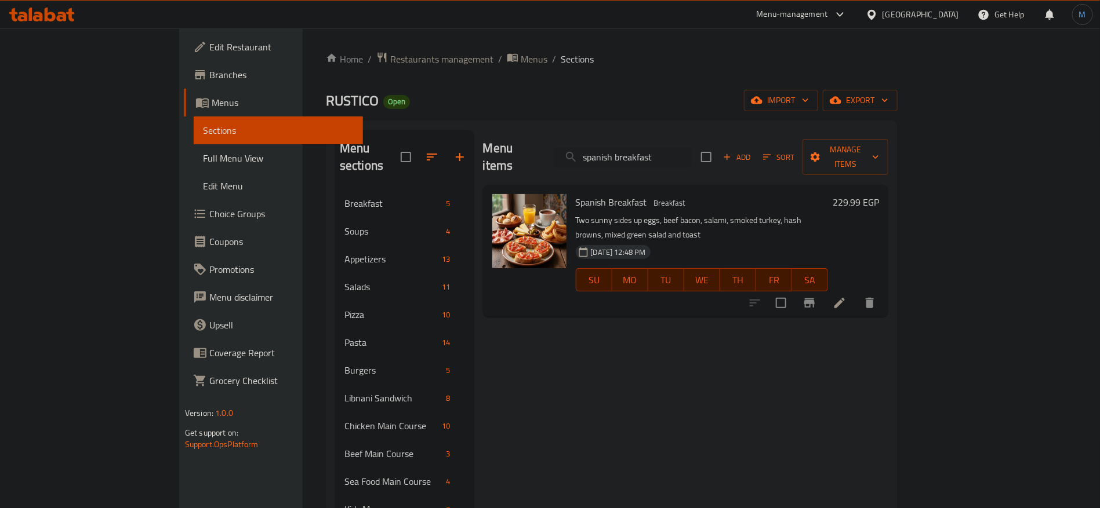
paste input "Sparkling Water"
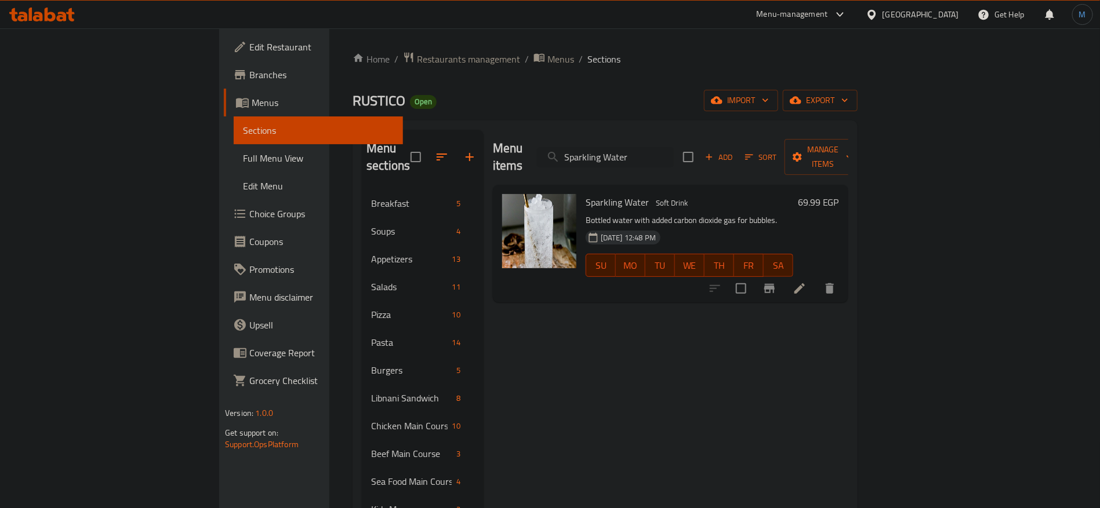
paste input "trawberry bubble tea"
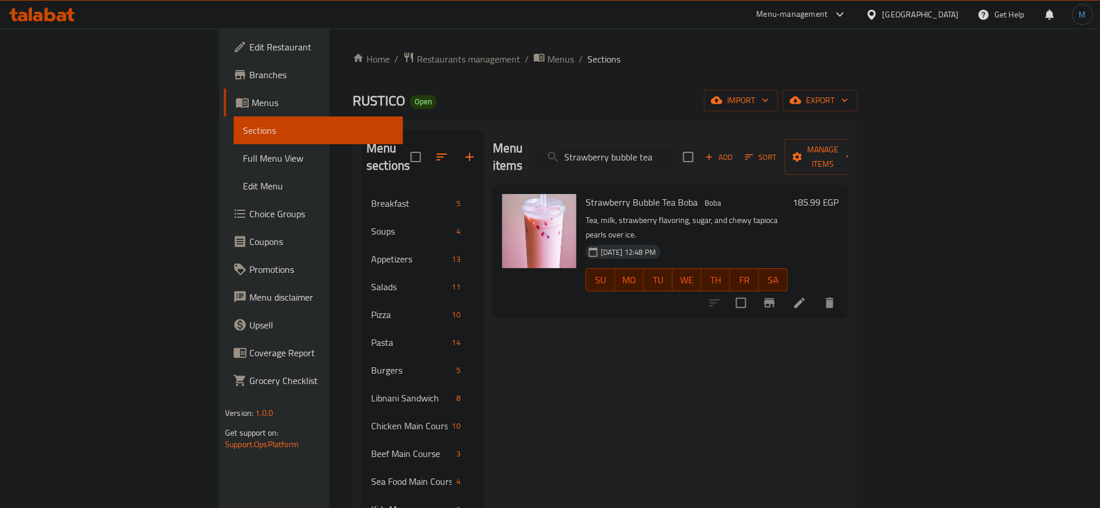
paste input "search"
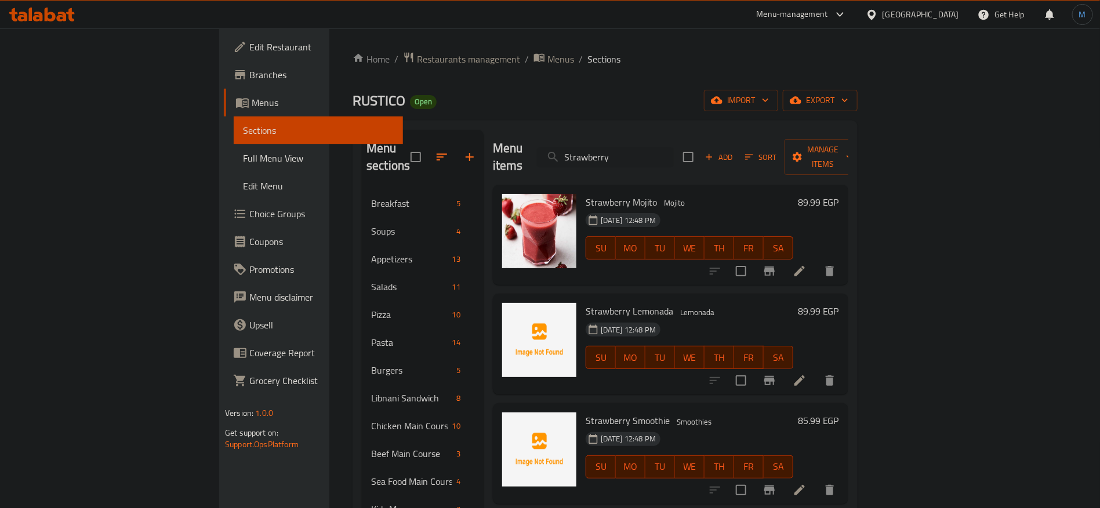
paste input "stuffed mushrooms"
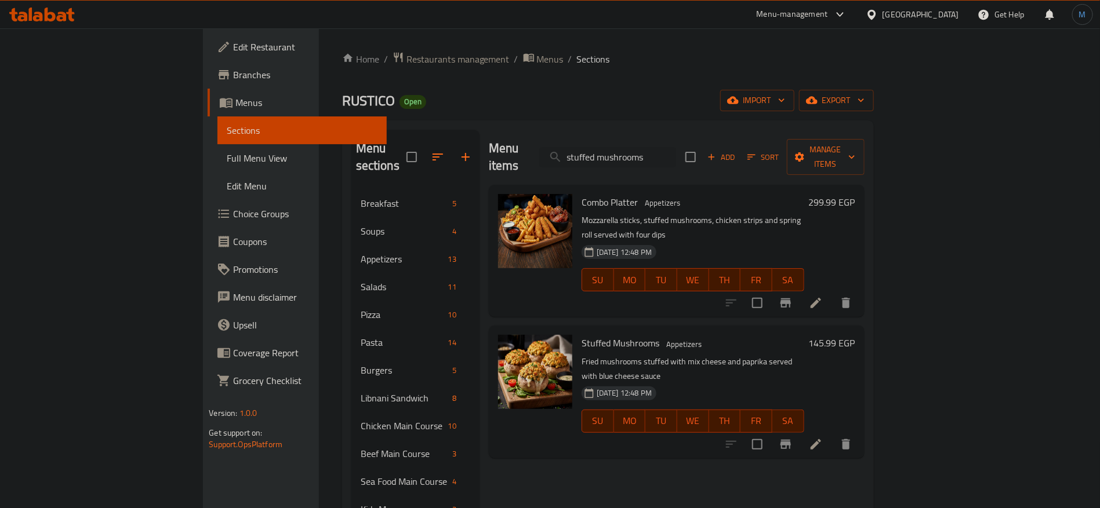
paste input "Sweet & Sour Chicken"
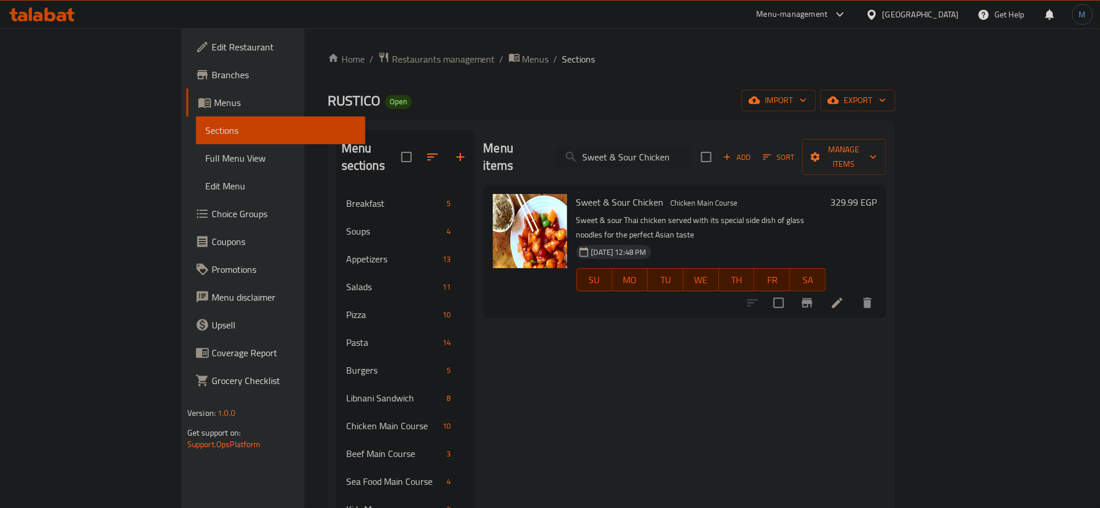
paste input "iss Cheese Burge"
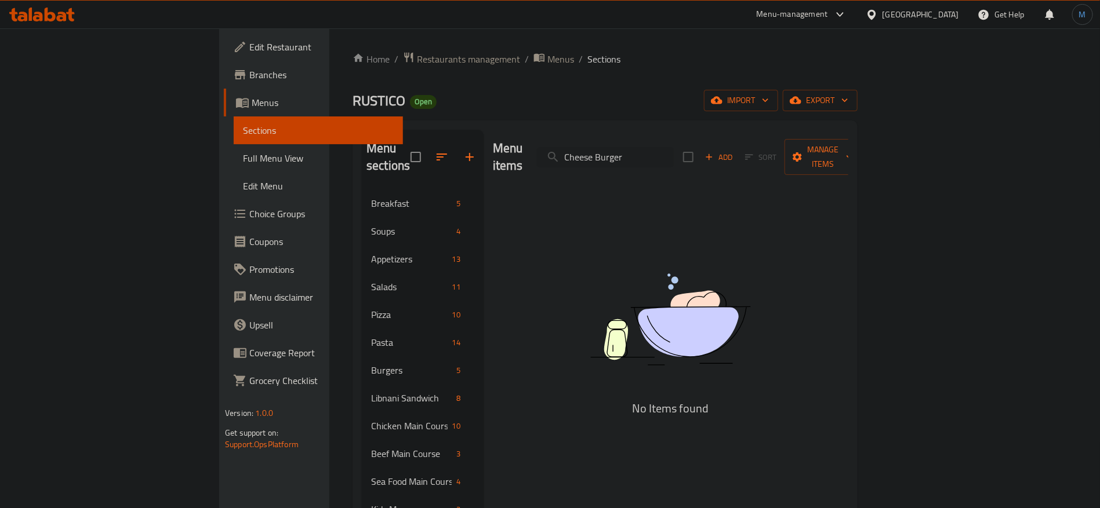
paste input "Swiss Cheese Burge"
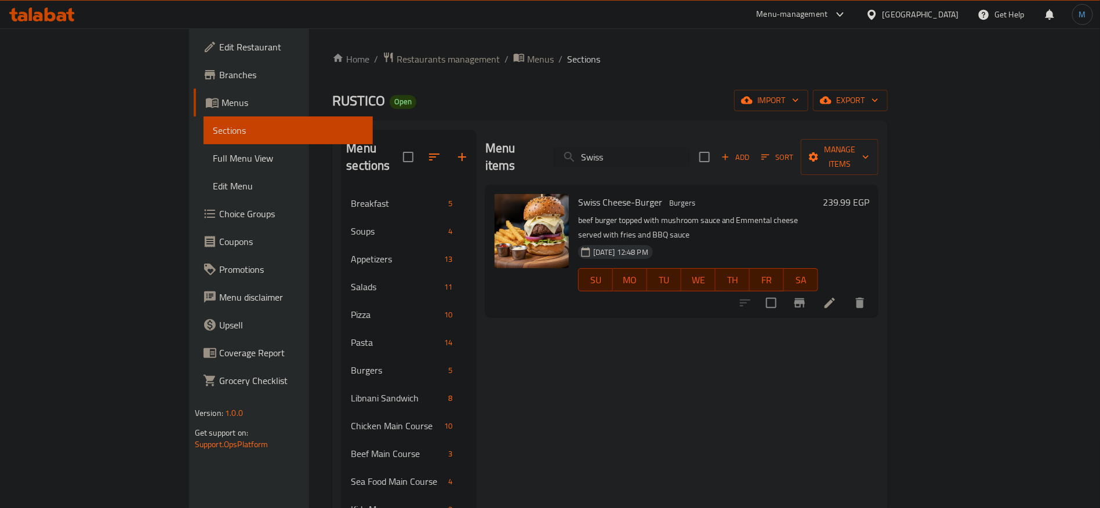
paste input "tabola"
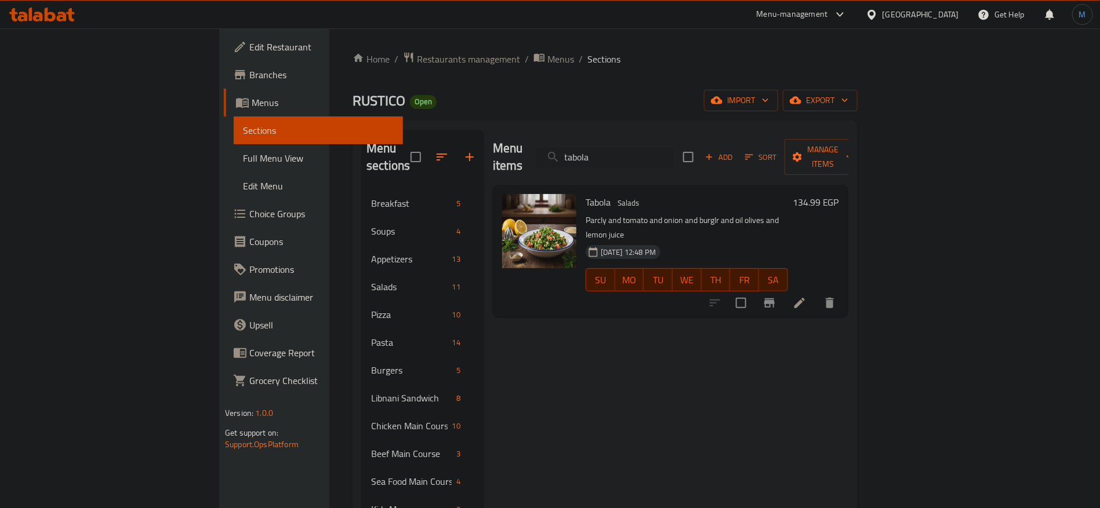
paste input "co salad"
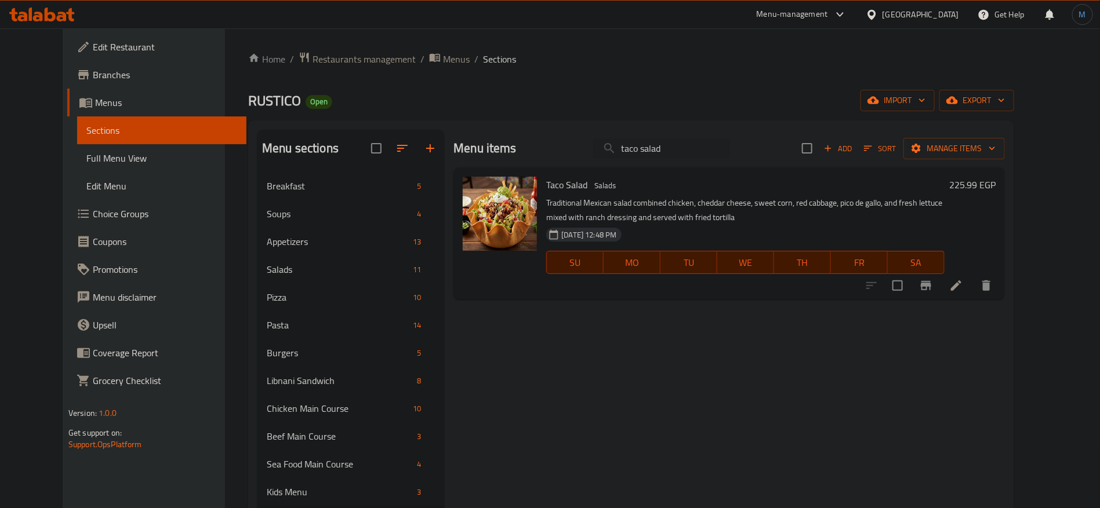
paste input "Tea"
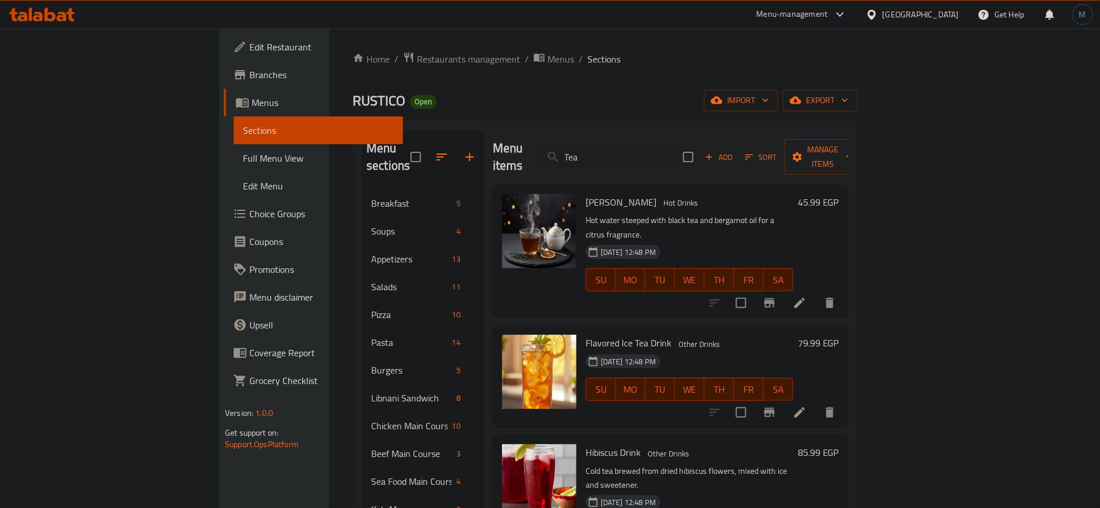
paste input "tomato soup"
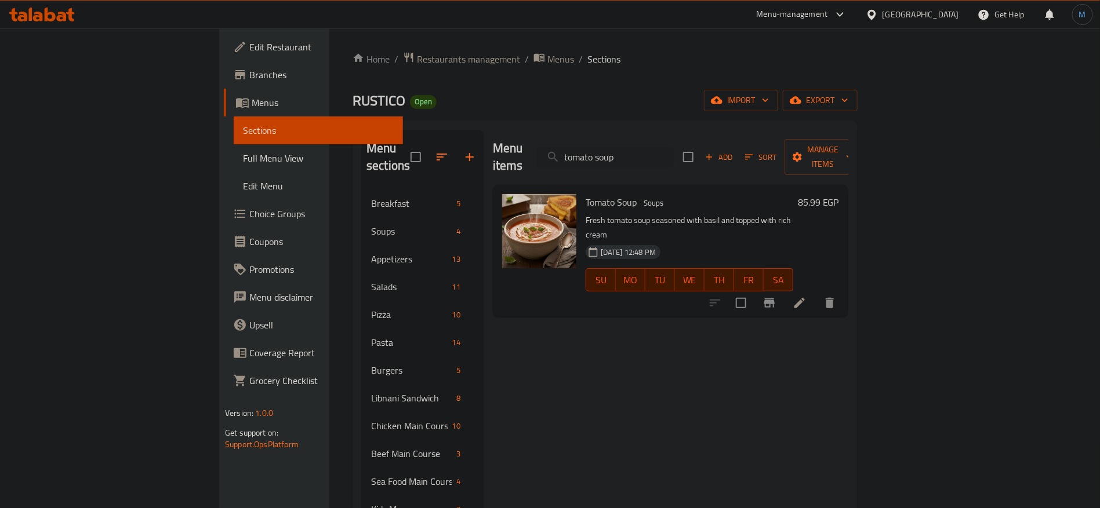
paste input "urkey and cheese toast"
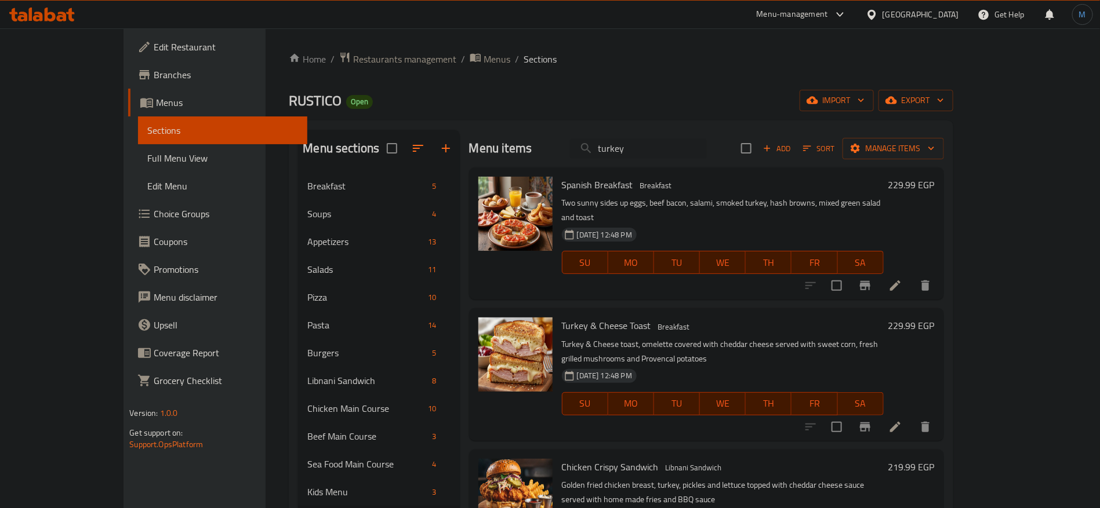
paste input "Turkis Coffee d"
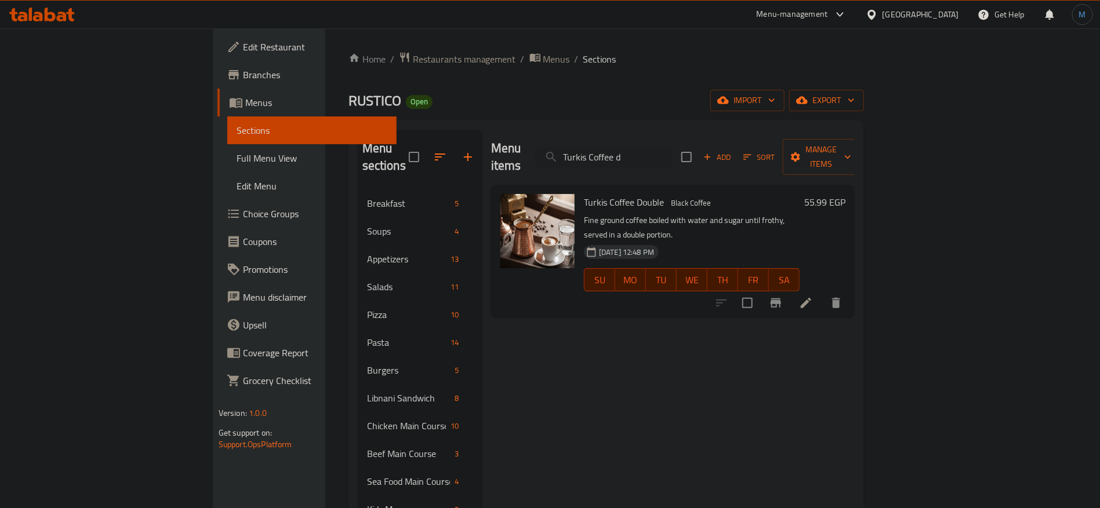
paste input "S"
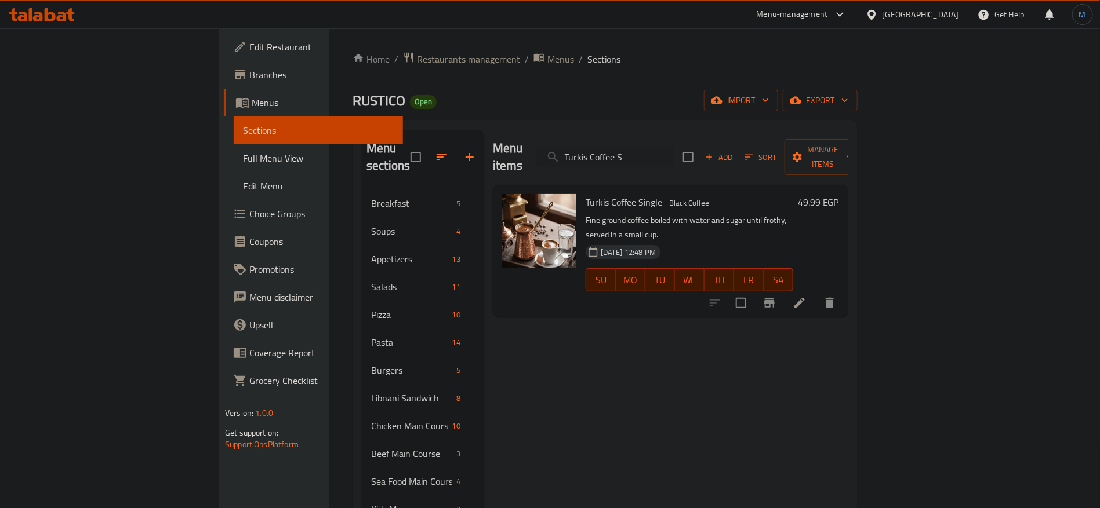
paste input "verdure"
paste input "search"
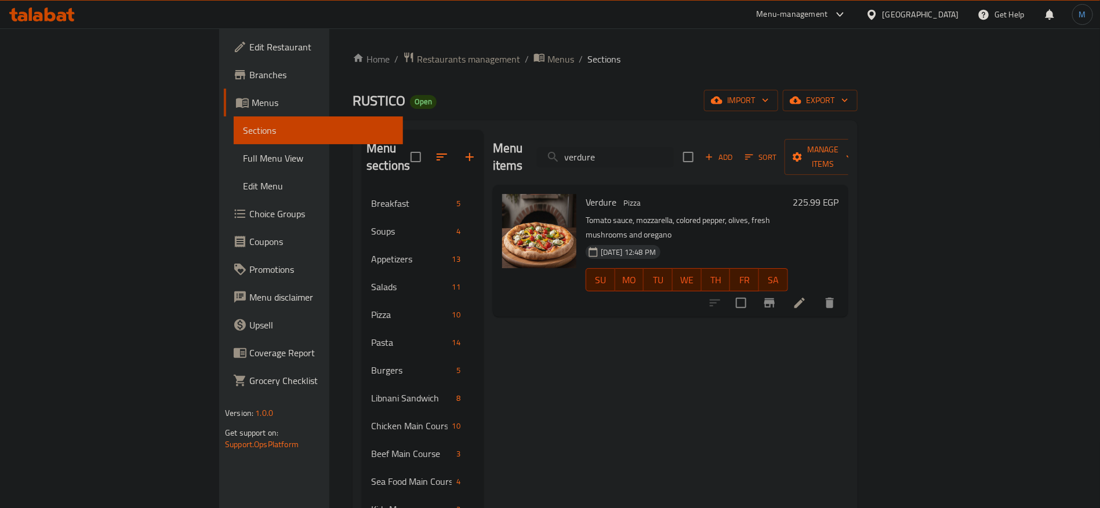
paste input "Watermelon Mint"
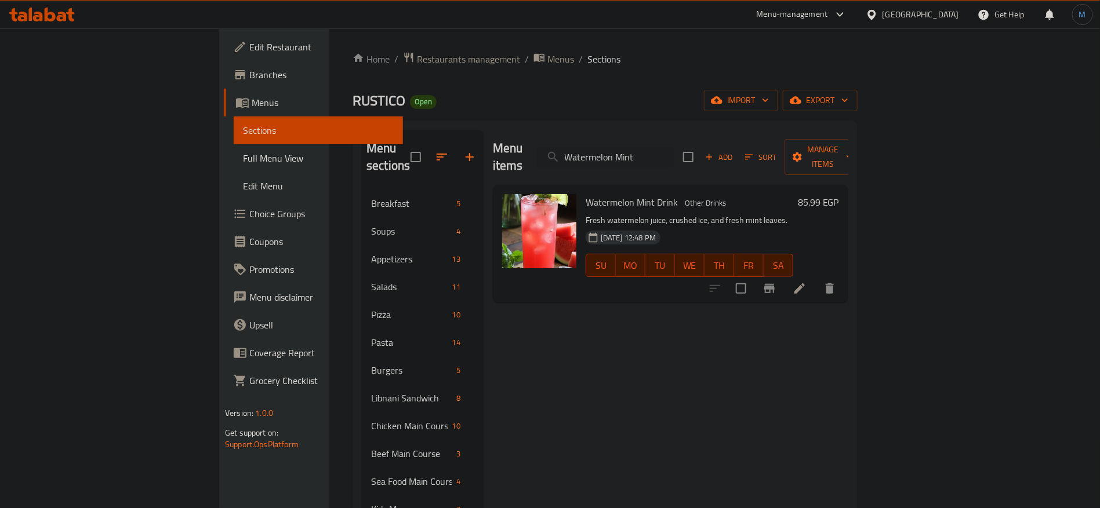
paste input "rush boba"
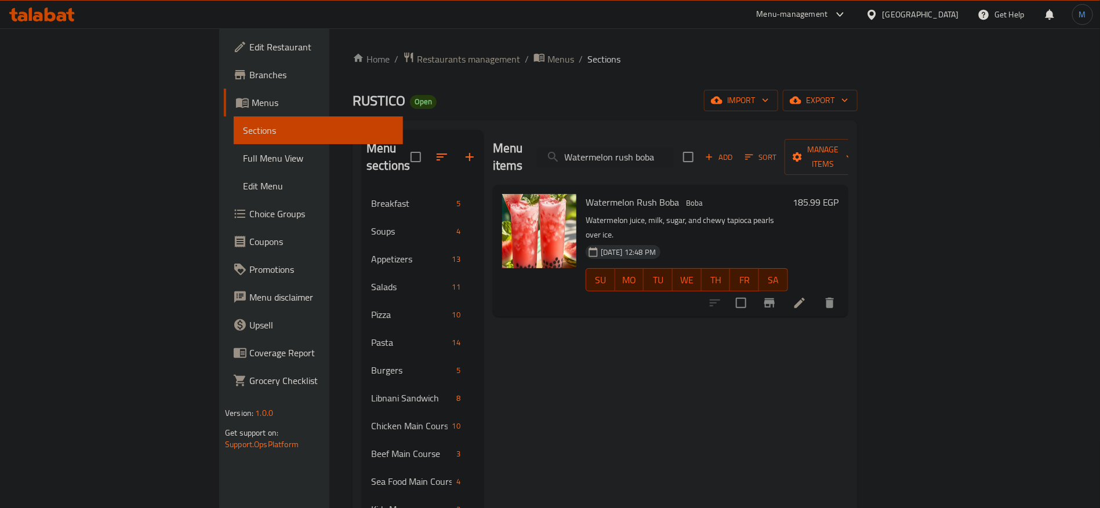
paste input "search"
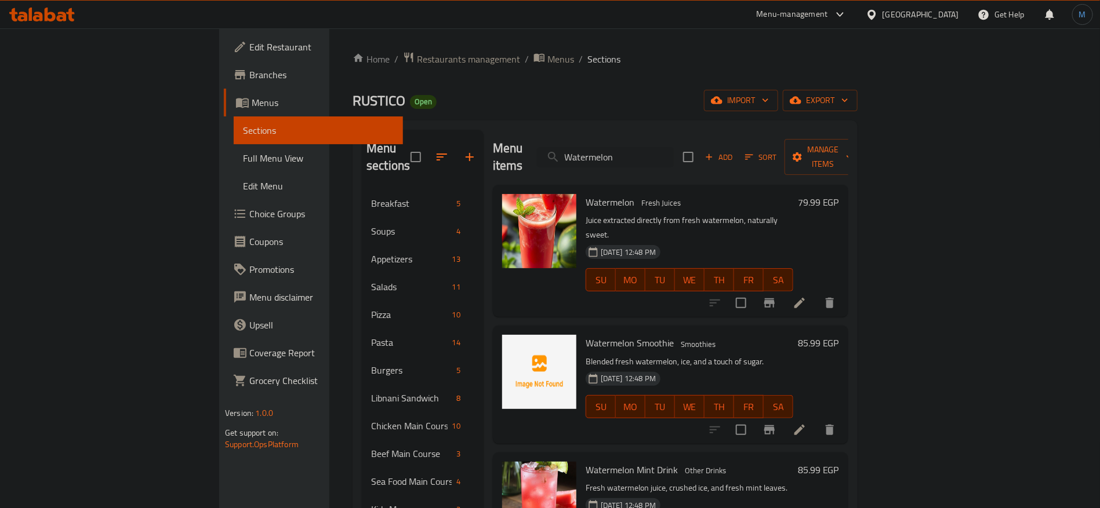
paste input "hite Mocha"
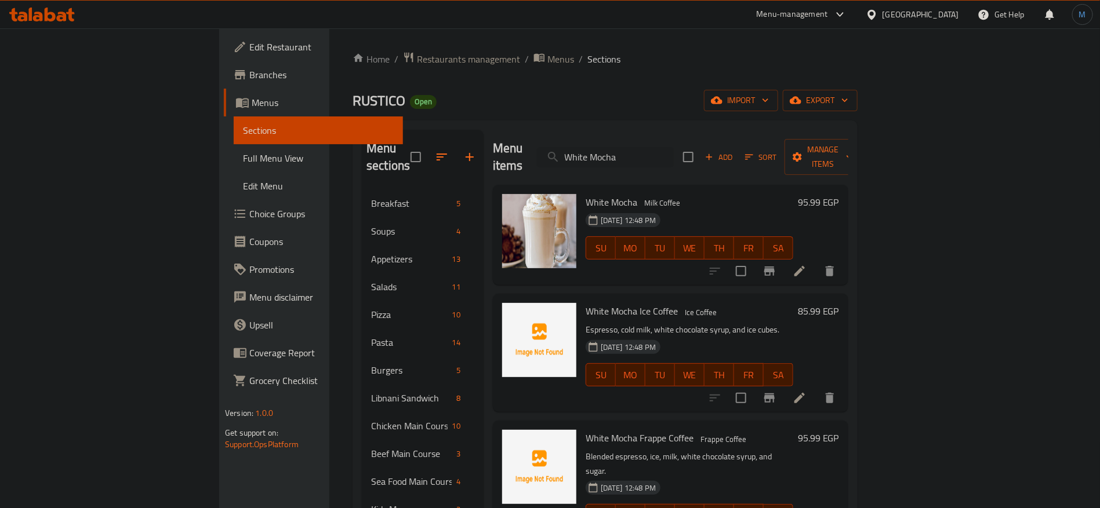
paste input "ings"
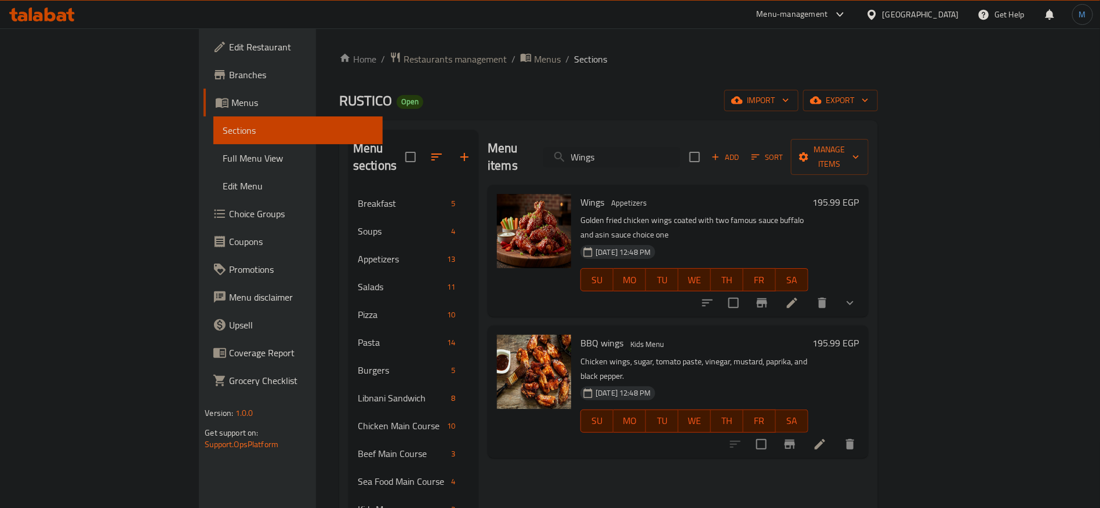
type input "Wings"
drag, startPoint x: 168, startPoint y: 148, endPoint x: 708, endPoint y: 9, distance: 558.0
click at [213, 148] on link "Full Menu View" at bounding box center [297, 158] width 169 height 28
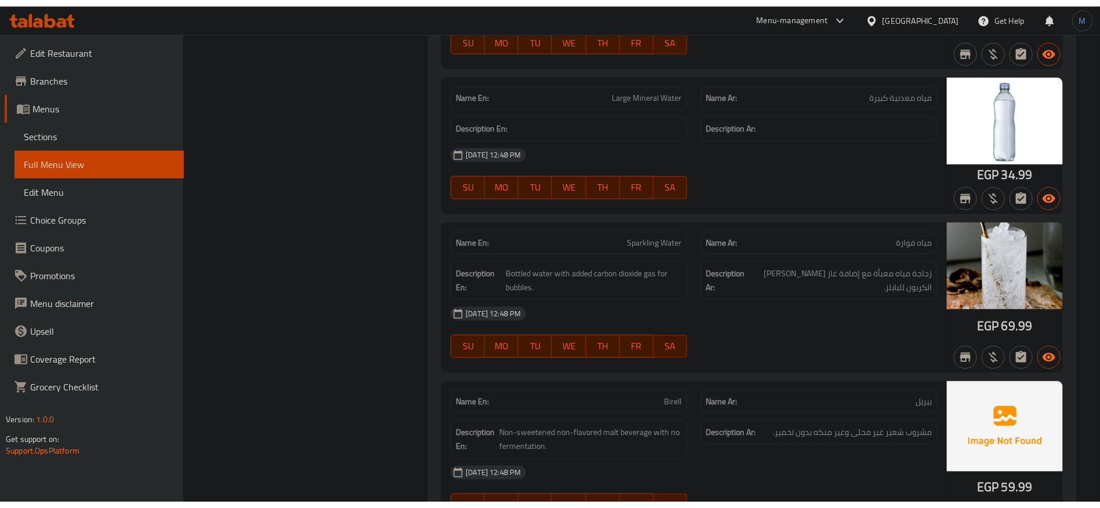
scroll to position [38082, 0]
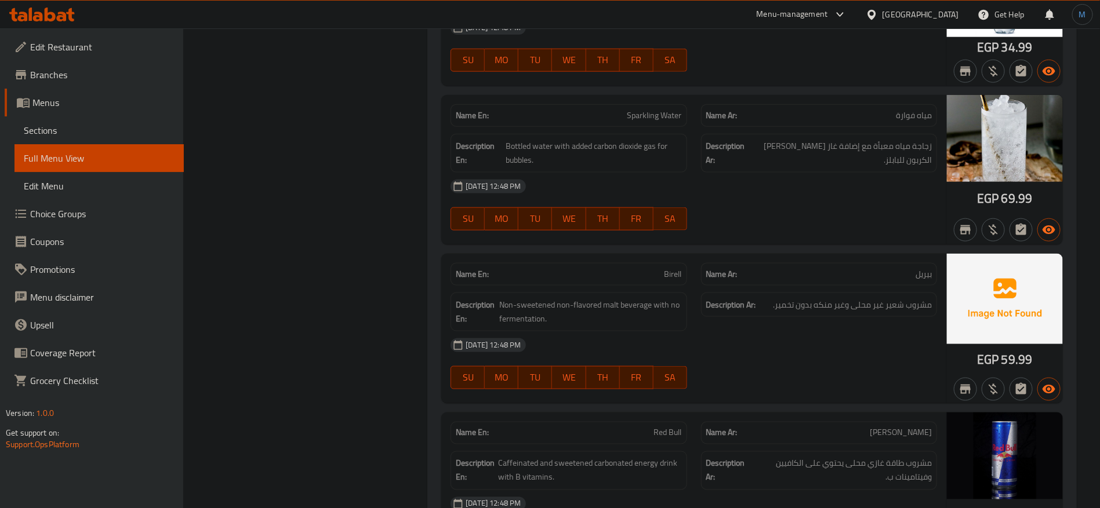
click at [875, 17] on icon at bounding box center [871, 14] width 8 height 10
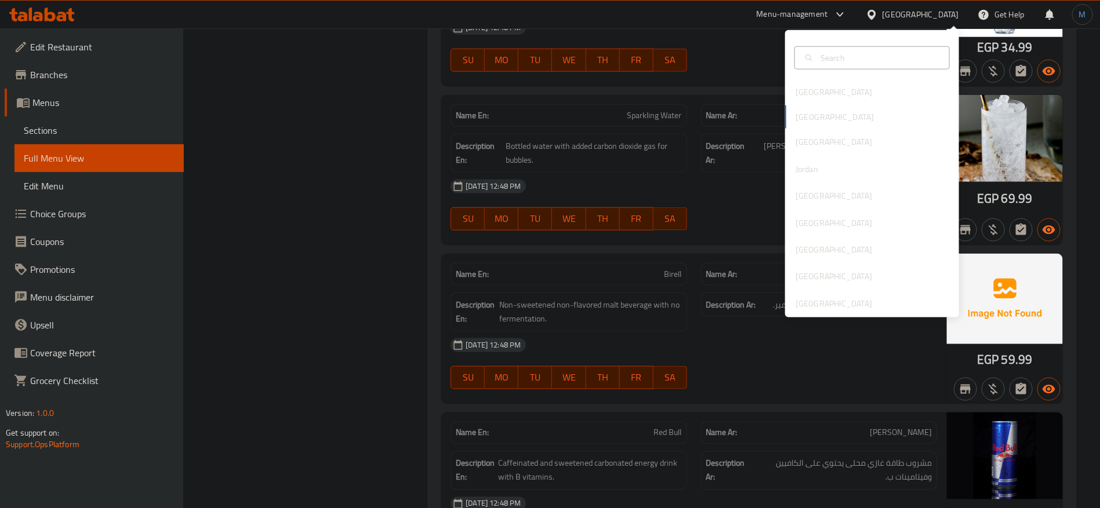
click at [942, 11] on div "Egypt" at bounding box center [920, 14] width 77 height 13
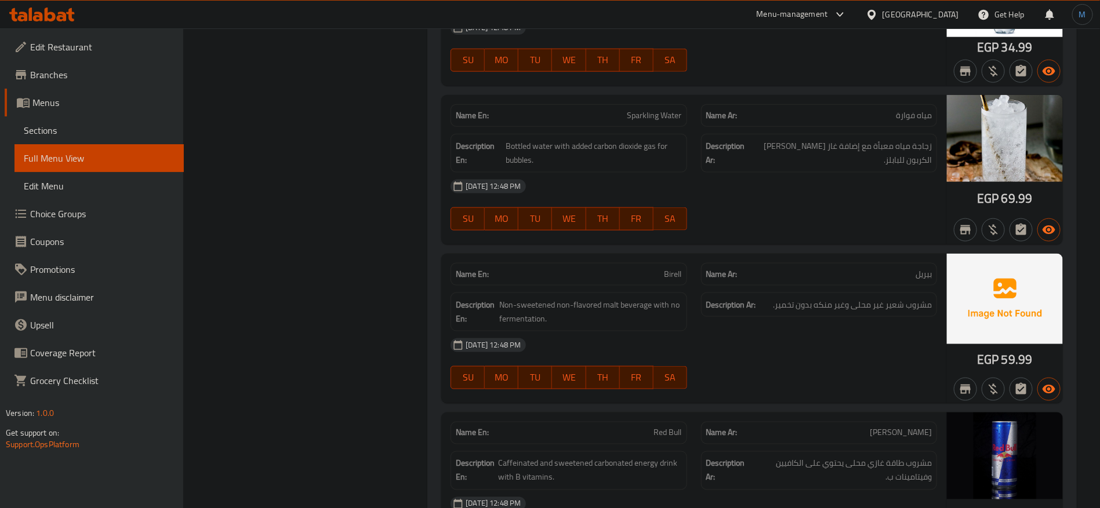
click at [942, 11] on div "Egypt" at bounding box center [920, 14] width 77 height 13
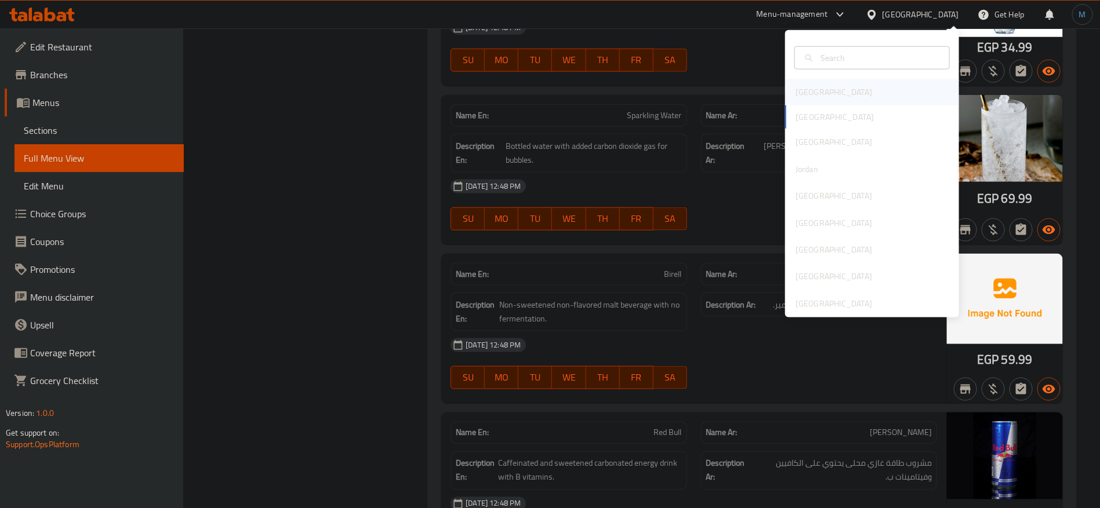
click at [823, 88] on div "[GEOGRAPHIC_DATA]" at bounding box center [872, 92] width 174 height 27
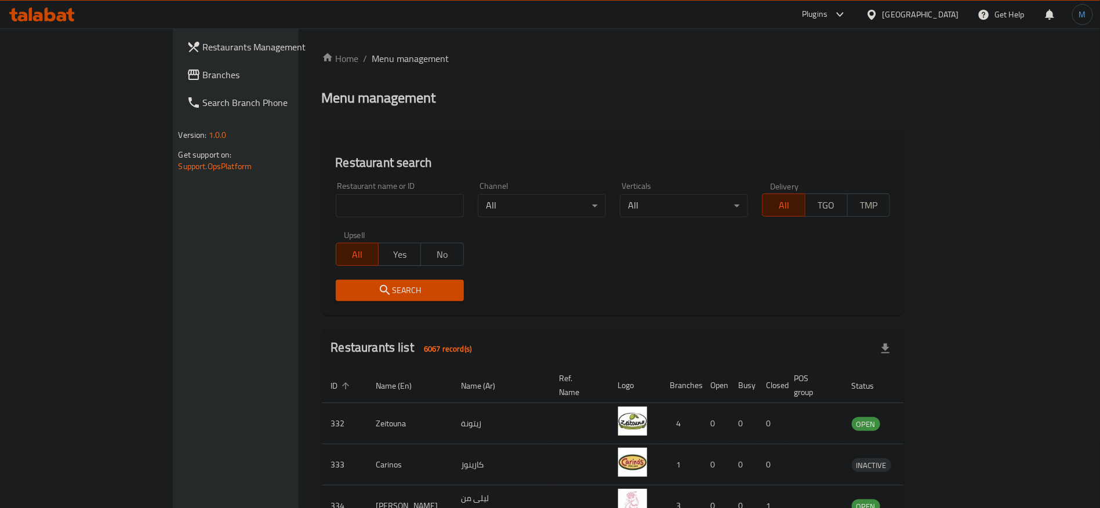
click at [203, 76] on span "Branches" at bounding box center [275, 75] width 144 height 14
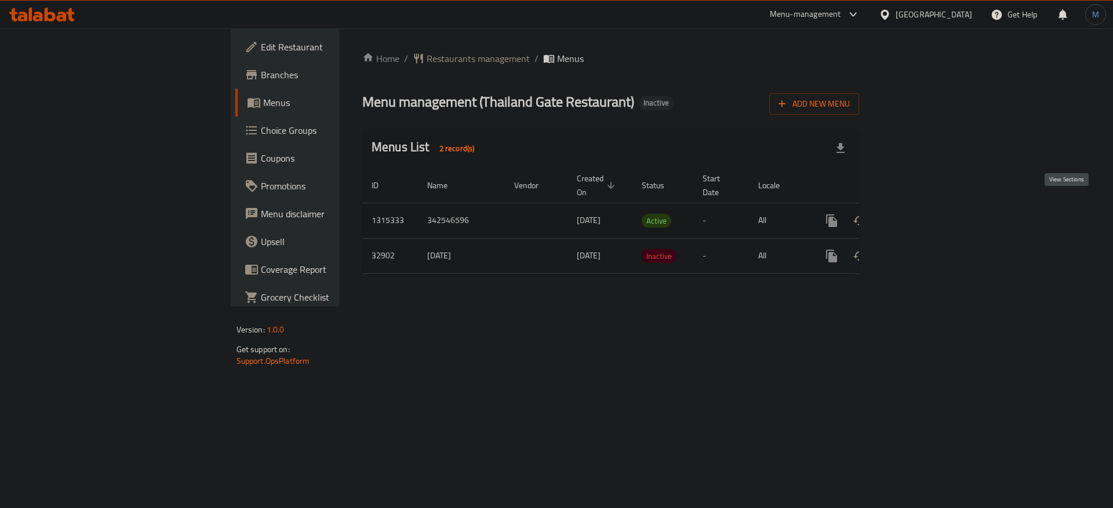
click at [922, 214] on icon "enhanced table" at bounding box center [916, 221] width 14 height 14
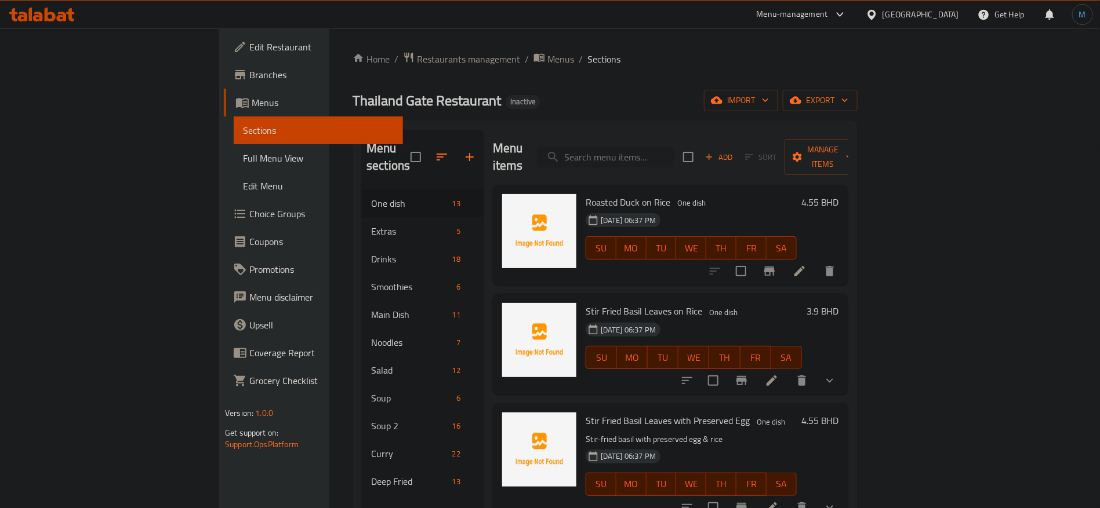
paste input "Avocado milk smoothie"
click at [674, 147] on input "search" at bounding box center [605, 157] width 137 height 20
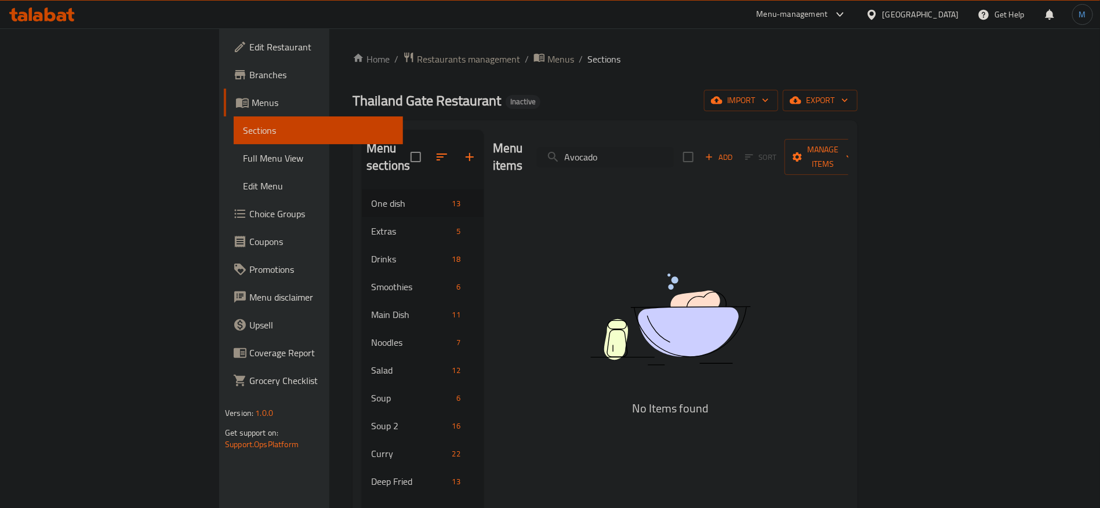
paste input "milk smoothie"
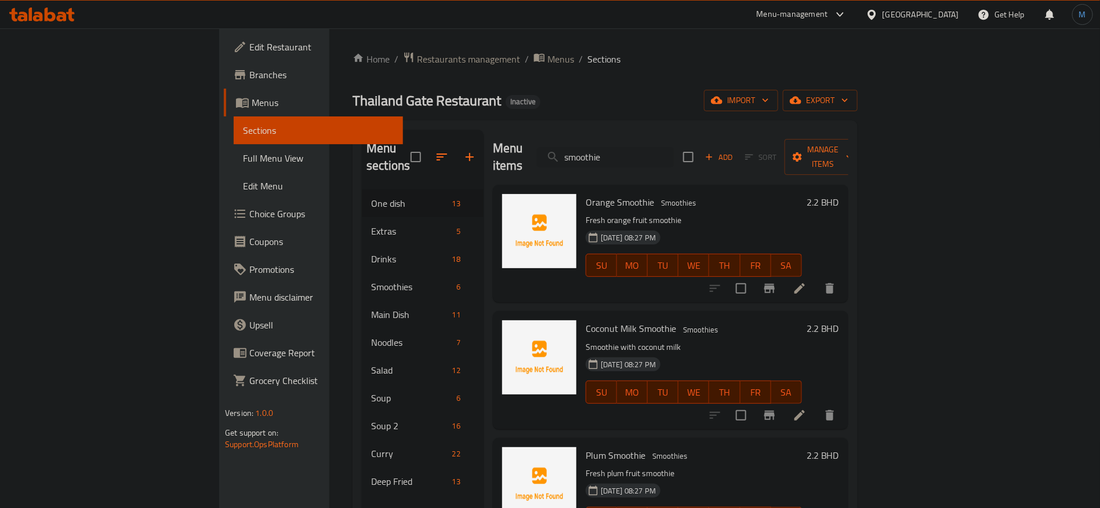
paste input "Baked mussels with chees"
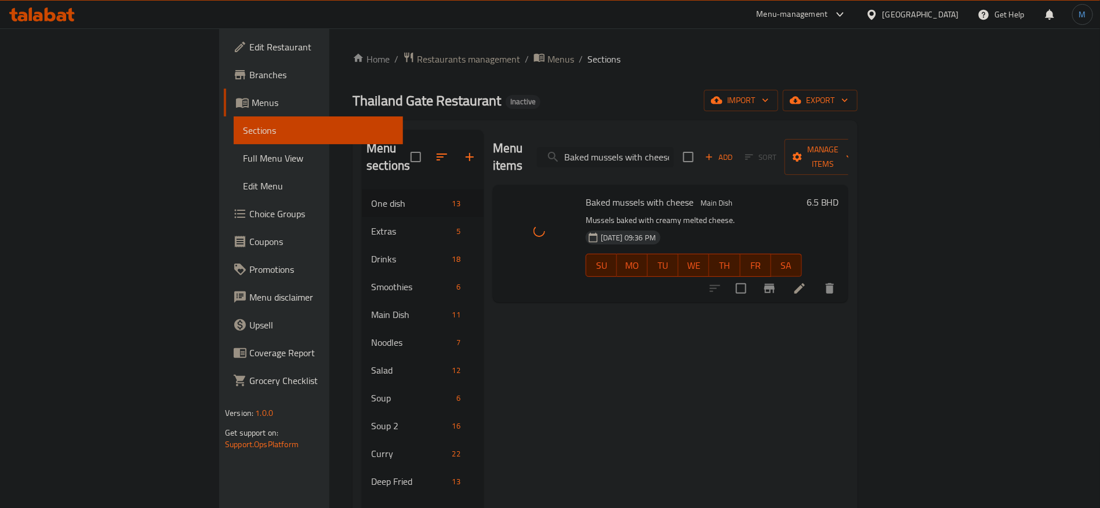
click at [674, 147] on input "Baked mussels with cheese" at bounding box center [605, 157] width 137 height 20
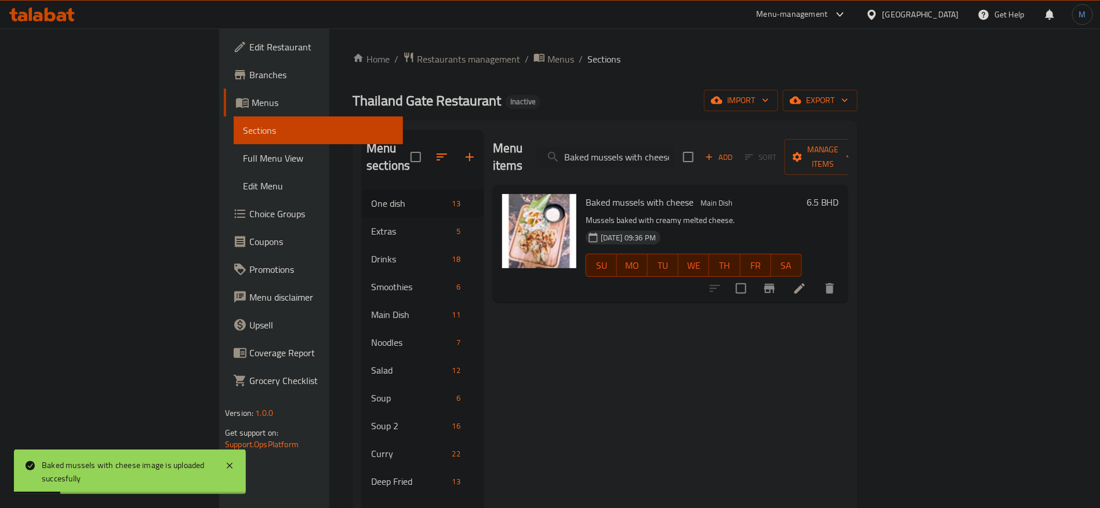
paste input "lack Blood Soup Noodle with Beef"
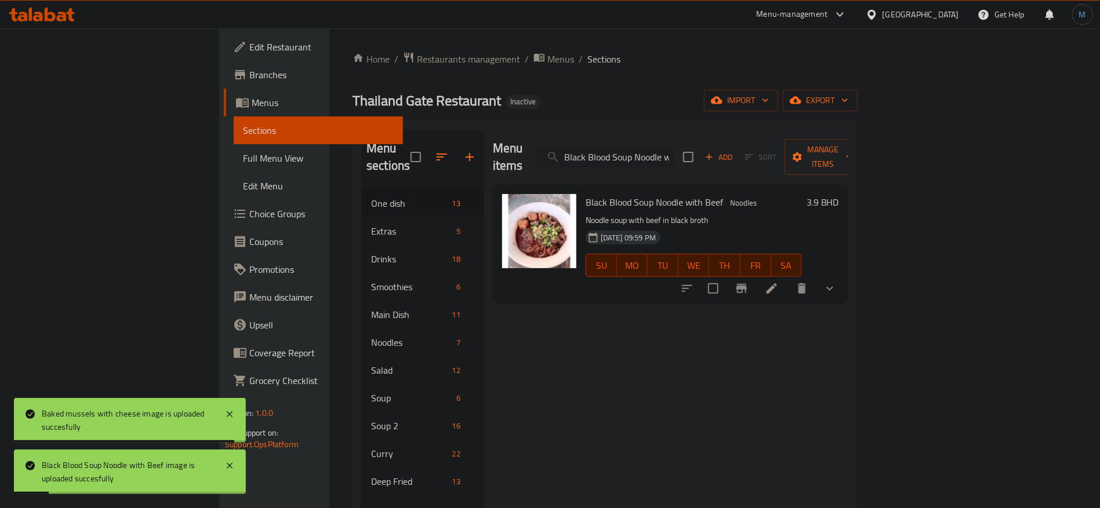
click at [674, 151] on input "Black Blood Soup Noodle with Beef" at bounding box center [605, 157] width 137 height 20
paste input "blue hawaii"
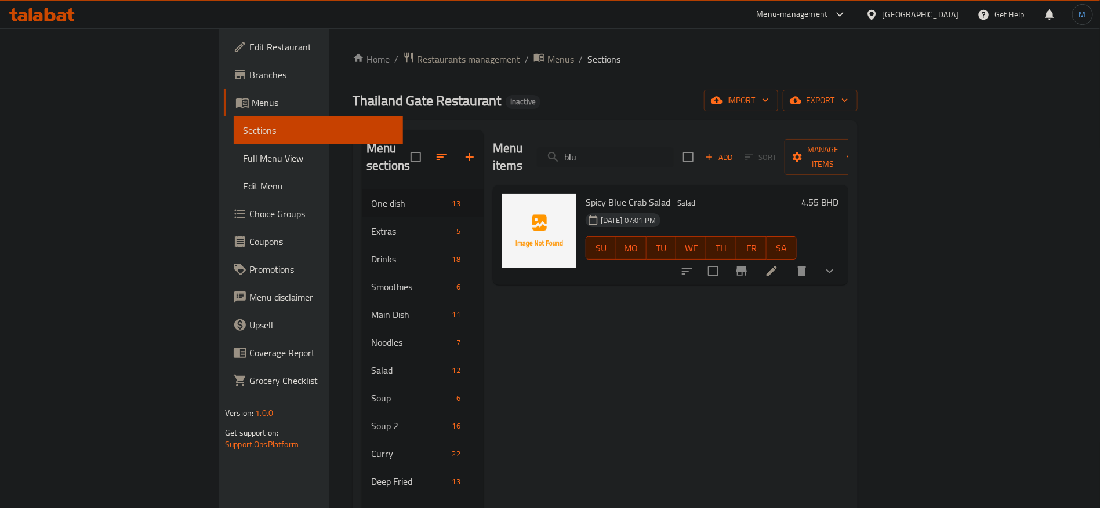
paste input "e hawaii"
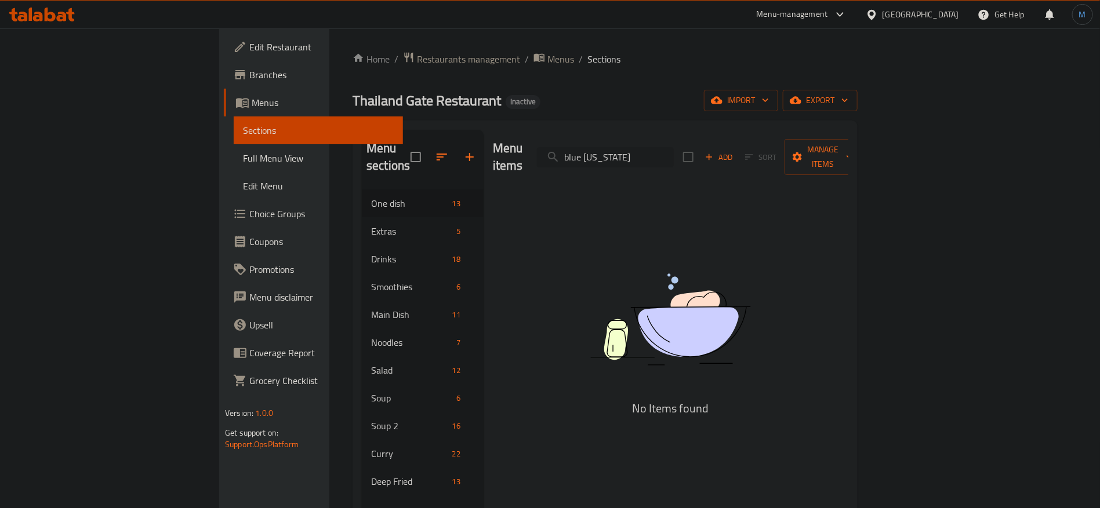
click at [670, 147] on input "blue Hawaii" at bounding box center [605, 157] width 137 height 20
paste input "search"
paste input "Blueberry soda"
paste input "berry soda"
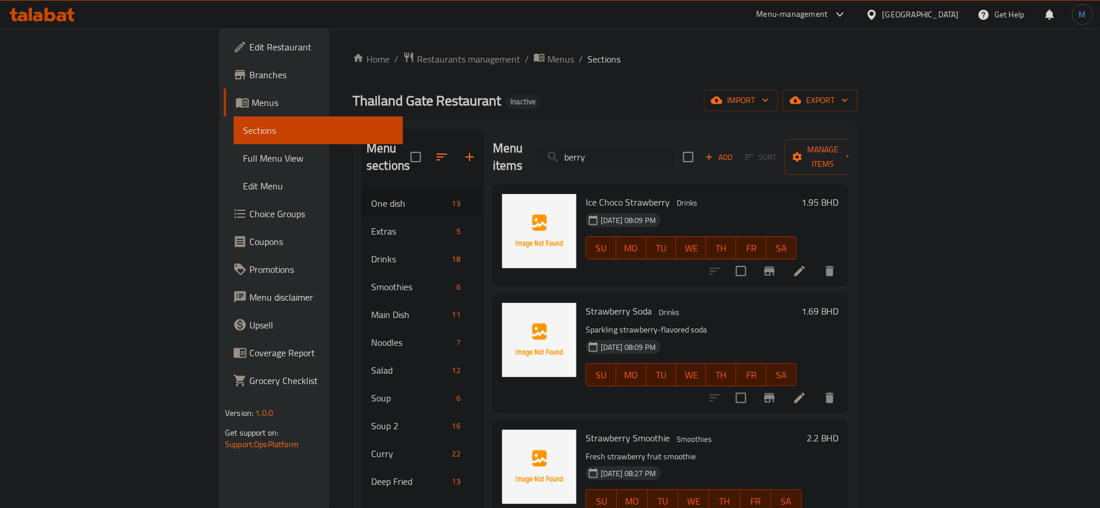
paste input "Blueberry soda"
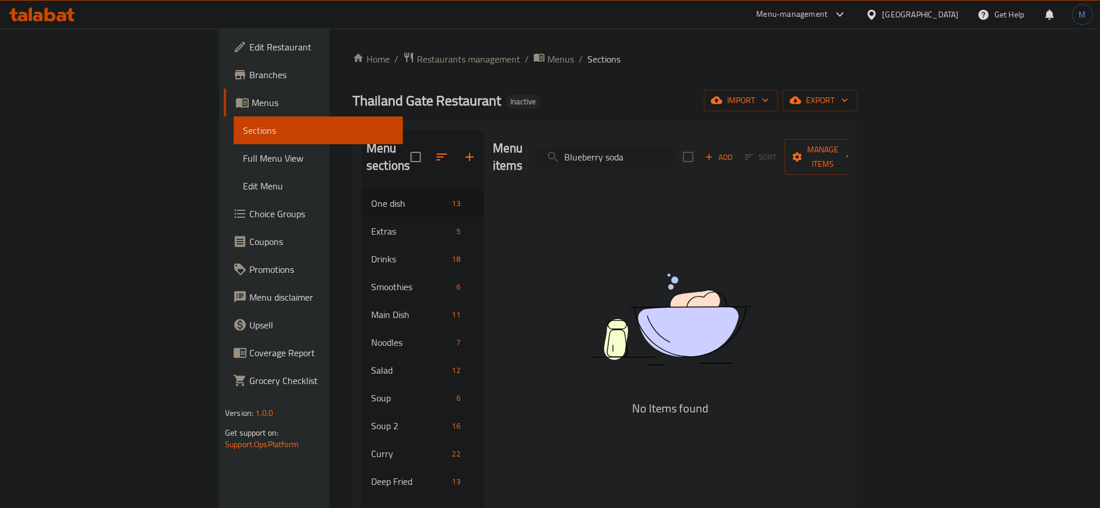
click at [674, 151] on input "Blueberry soda" at bounding box center [605, 157] width 137 height 20
click at [674, 149] on input "Blueberry soda" at bounding box center [605, 157] width 137 height 20
paste input "search"
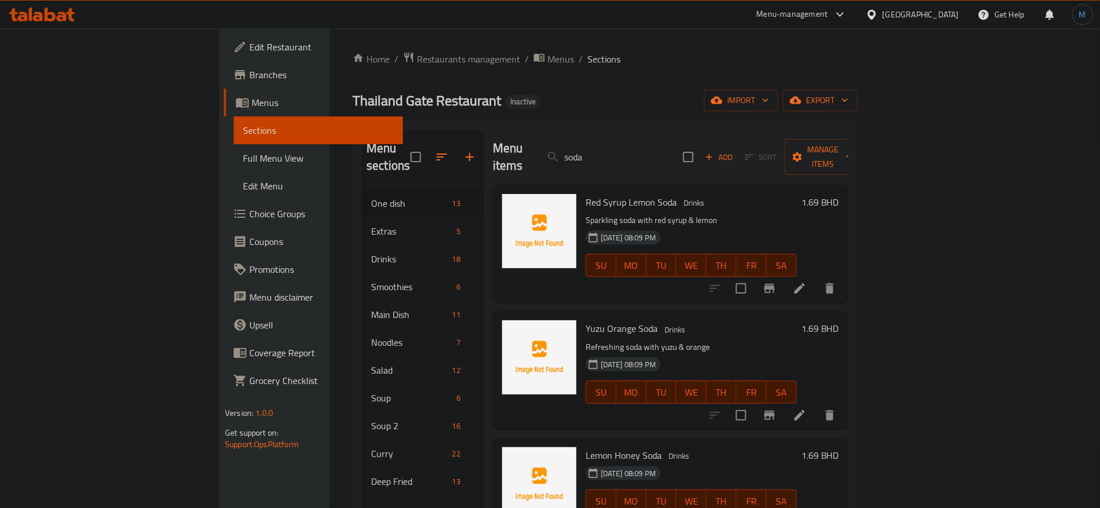
paste input "Boiled mussels with spicy sauce"
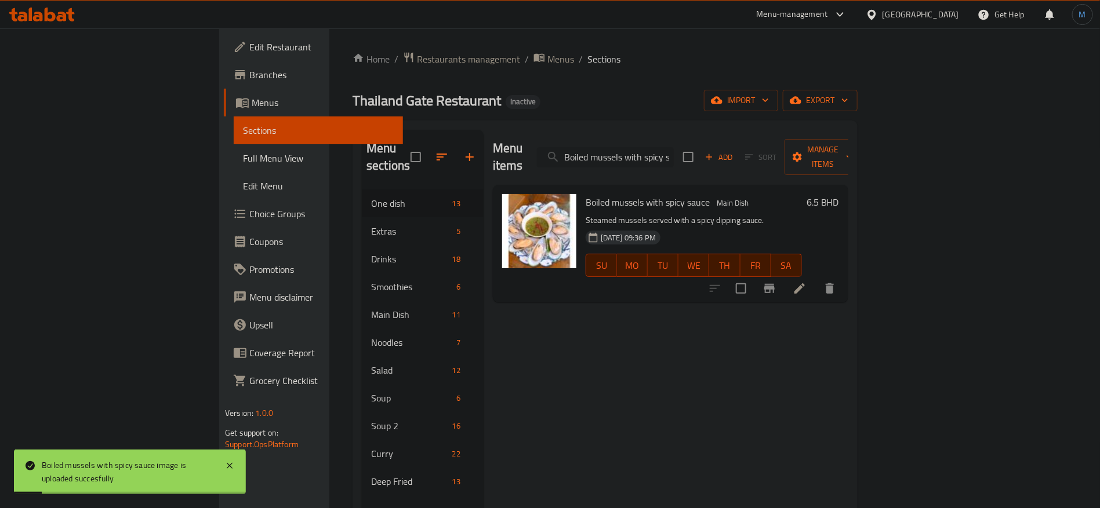
click at [674, 147] on input "Boiled mussels with spicy sauce" at bounding box center [605, 157] width 137 height 20
paste input "ri"
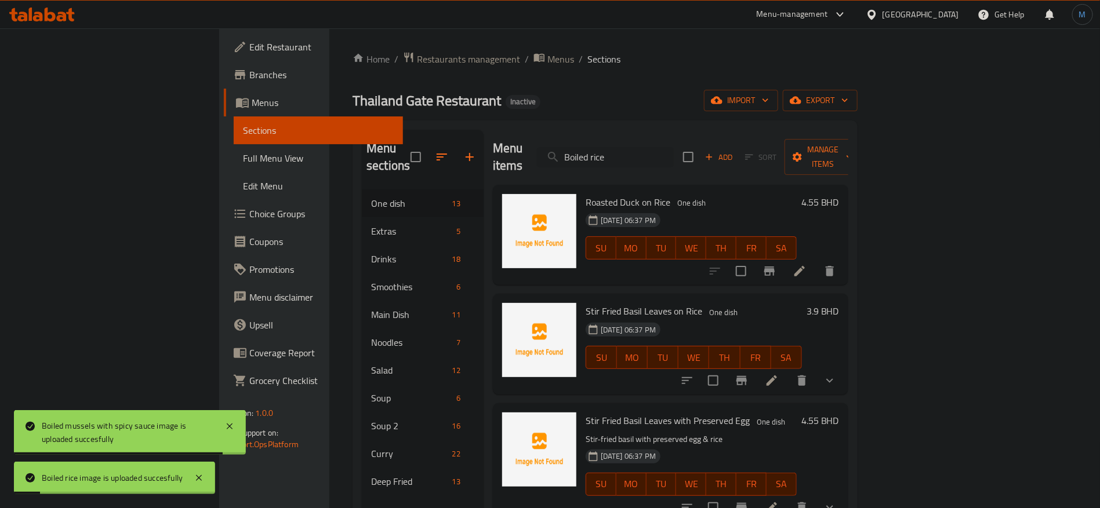
paste input "butterfly pea lemon soda"
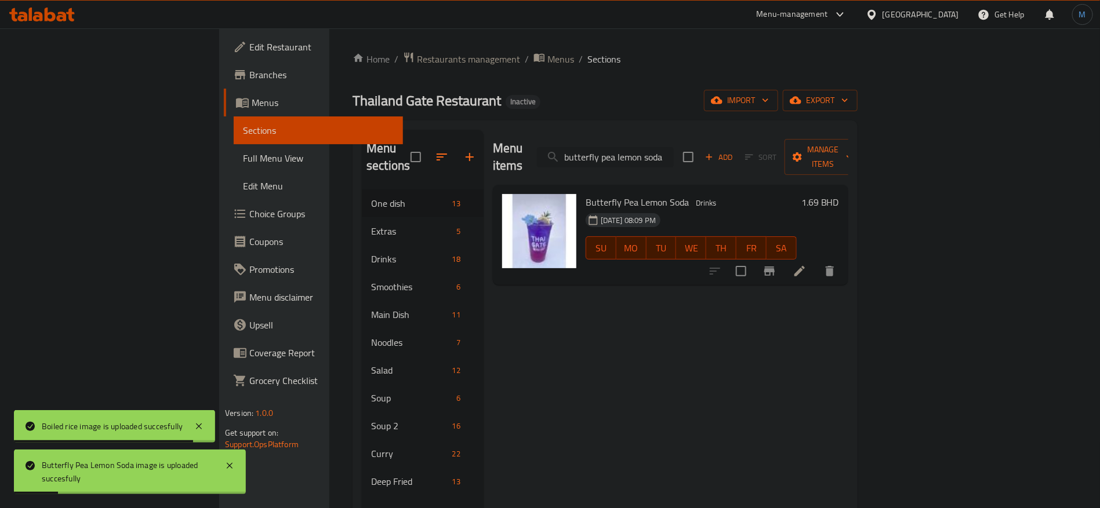
paste input "Chicken feet spicy soup"
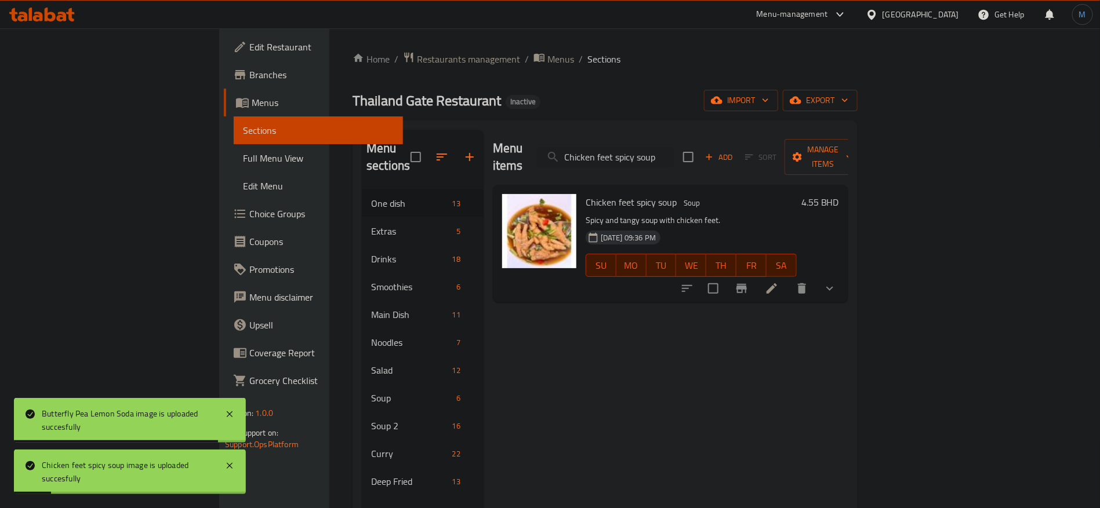
paste input "clear soup noodle with chicken and peanuts"
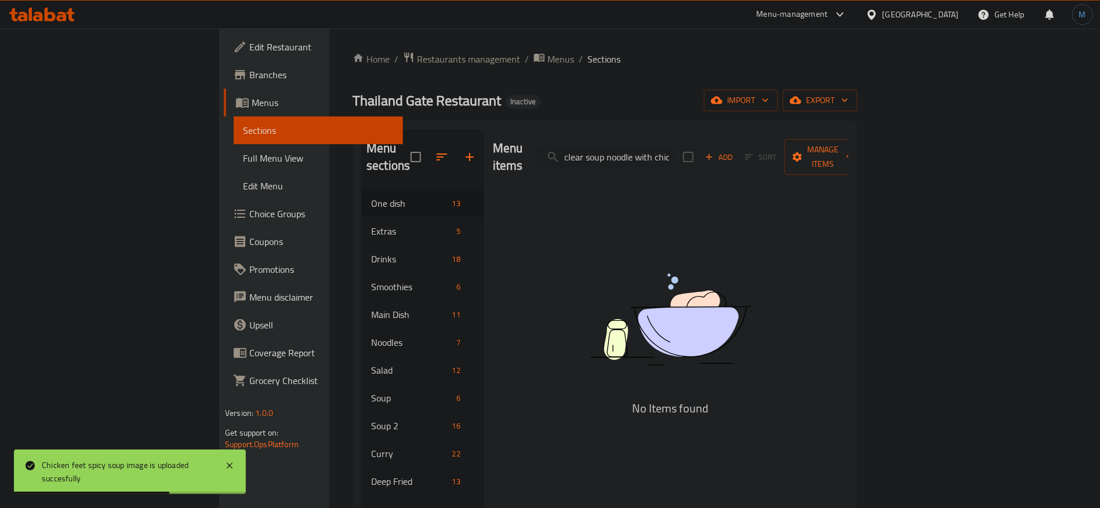
paste input "search"
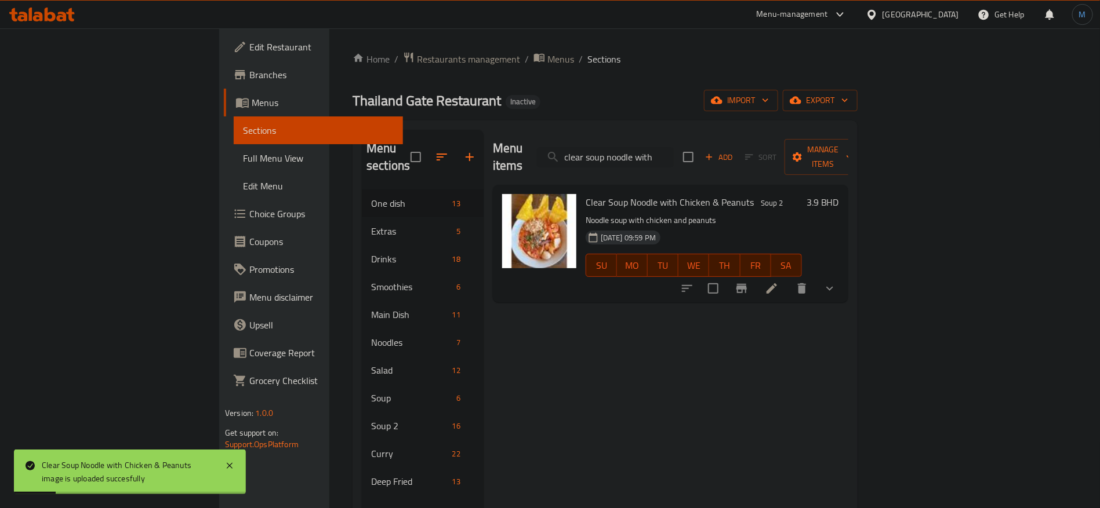
paste input "Clear soup with egg tufu and minced chicken"
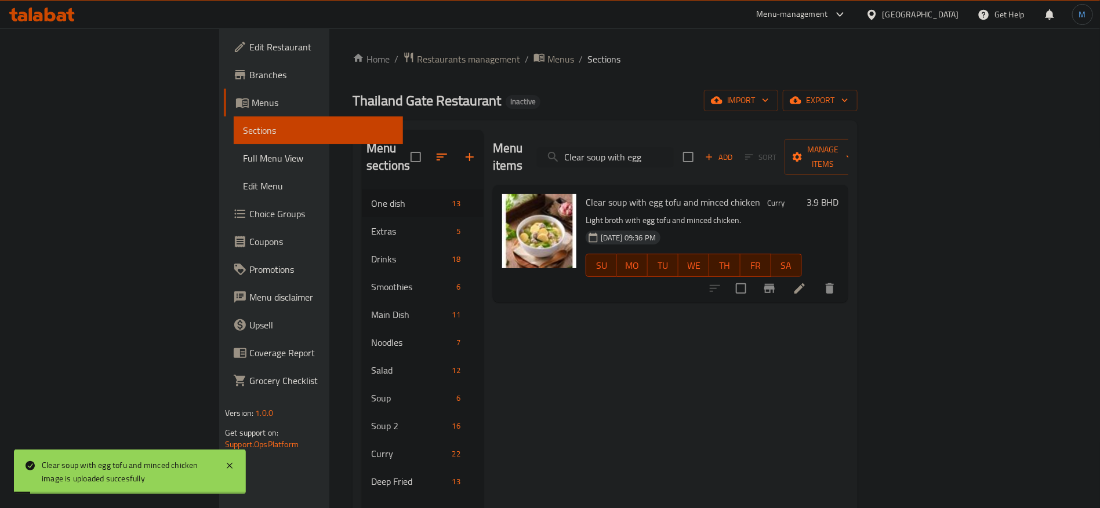
click at [586, 194] on span "Clear soup with egg tofu and minced chicken" at bounding box center [673, 202] width 175 height 17
drag, startPoint x: 535, startPoint y: 183, endPoint x: 580, endPoint y: 183, distance: 45.2
click at [586, 194] on span "Clear soup with egg tofu and minced chicken" at bounding box center [673, 202] width 175 height 17
copy span "Clear soup with"
click at [658, 147] on input "Clear soup with egg" at bounding box center [605, 157] width 137 height 20
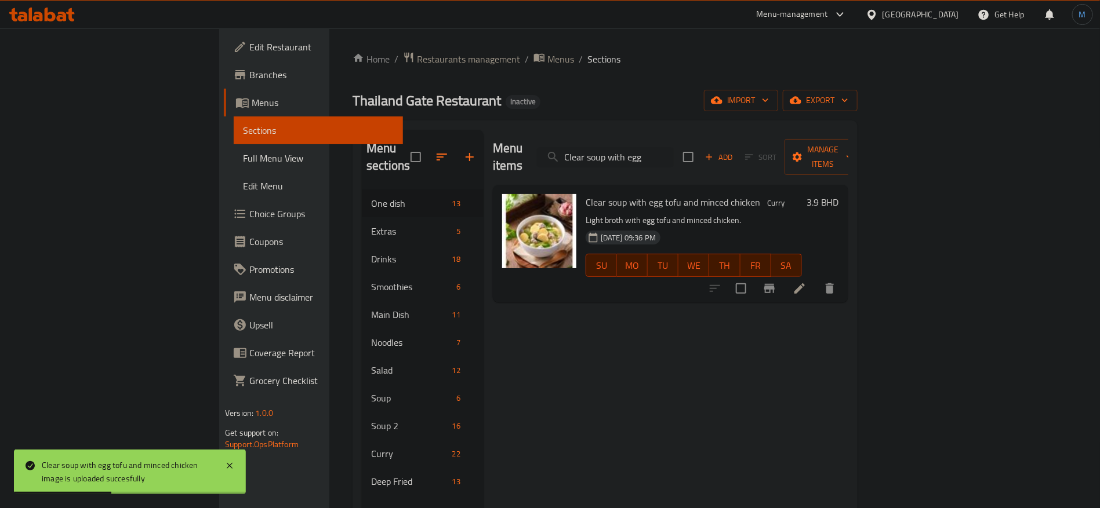
paste input "search"
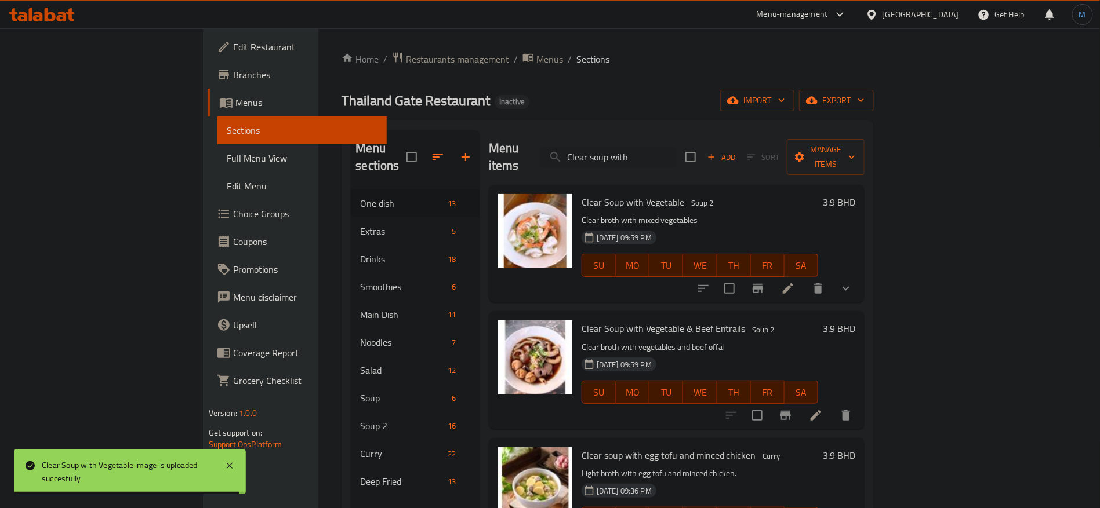
paste input "oconut milk smoothie"
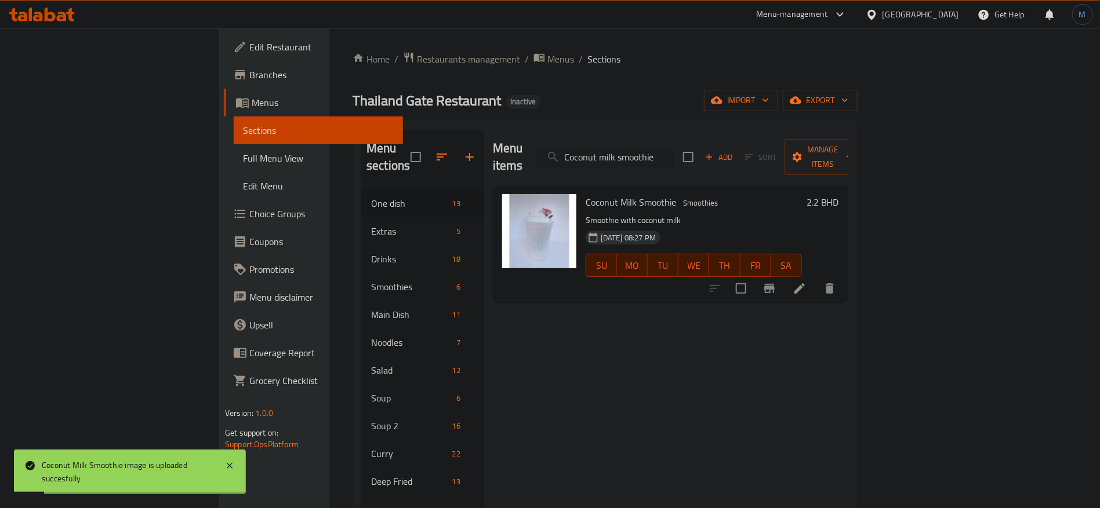
click at [674, 157] on input "Coconut milk smoothie" at bounding box center [605, 157] width 137 height 20
paste input "soup"
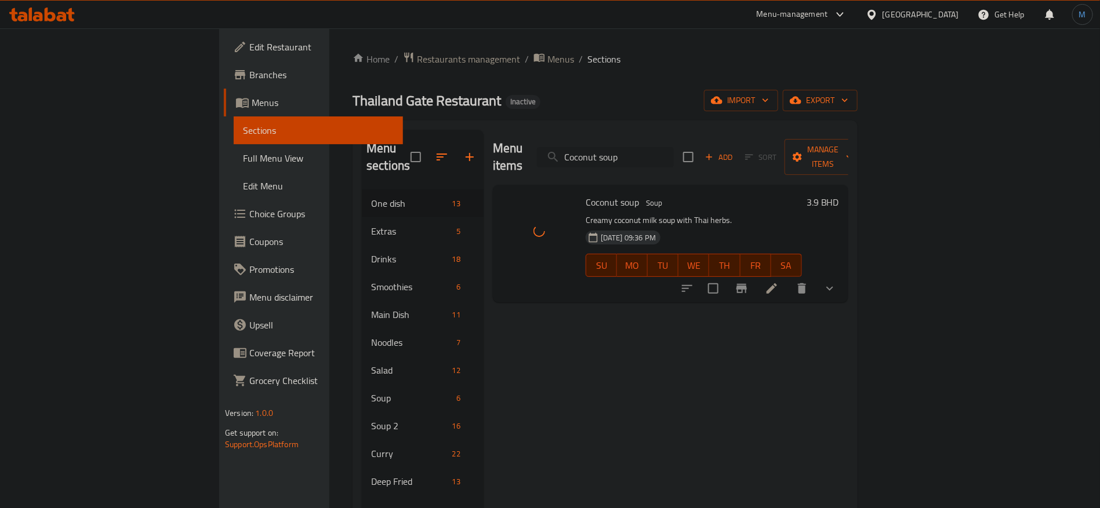
paste input "oked rice"
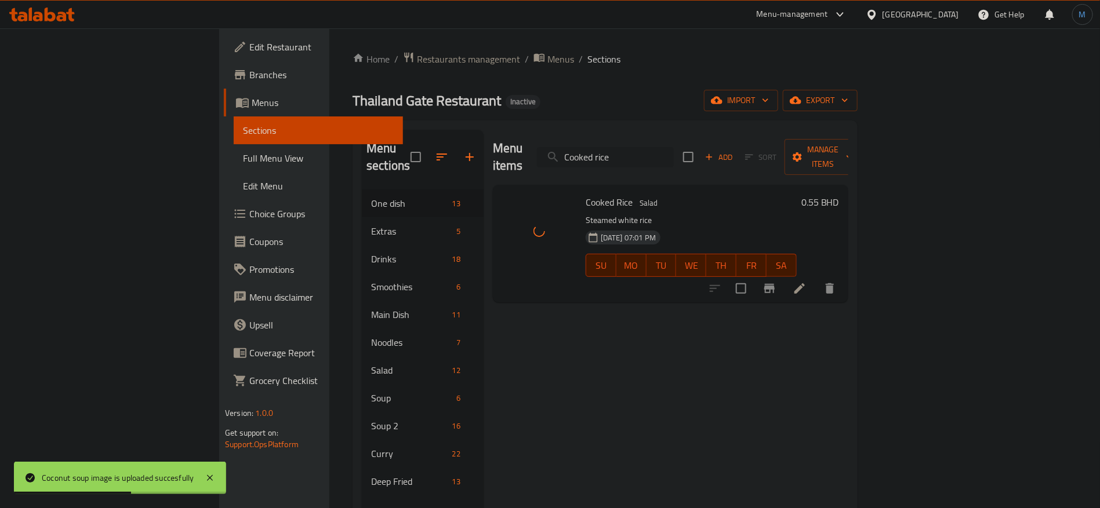
click at [674, 147] on input "Cooked rice" at bounding box center [605, 157] width 137 height 20
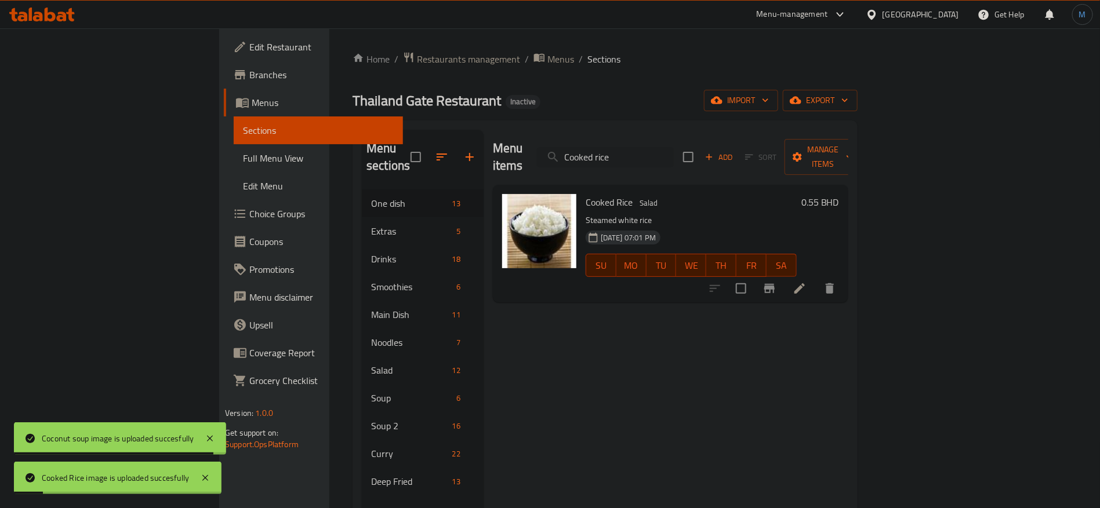
paste input "rab curry"
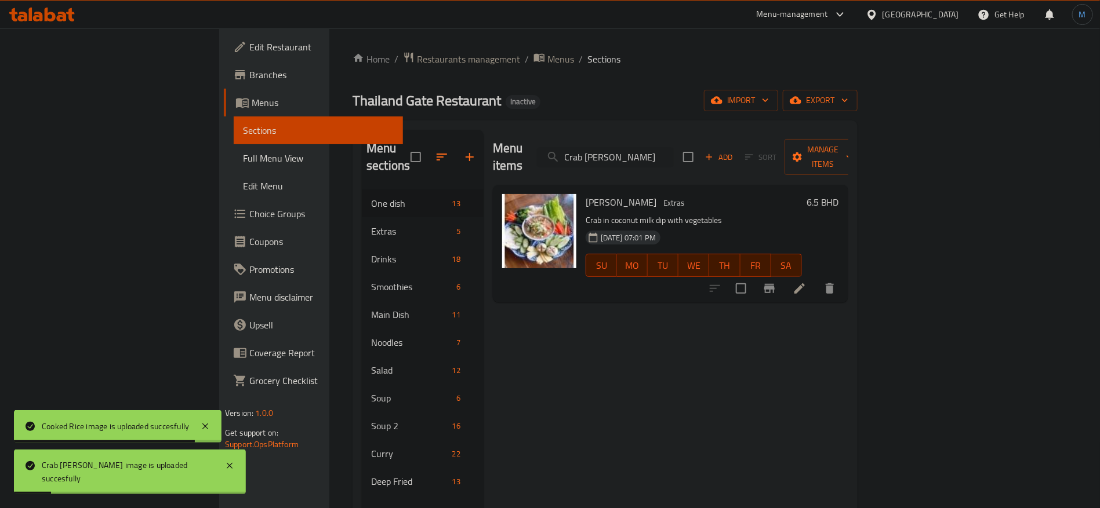
paste input "Deep fried beef"
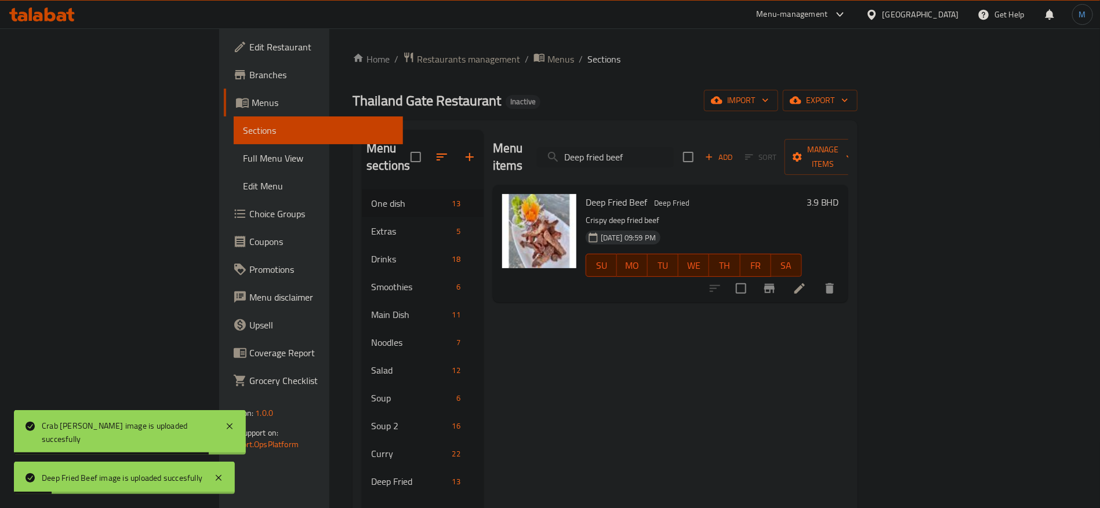
paste input "chicken wings"
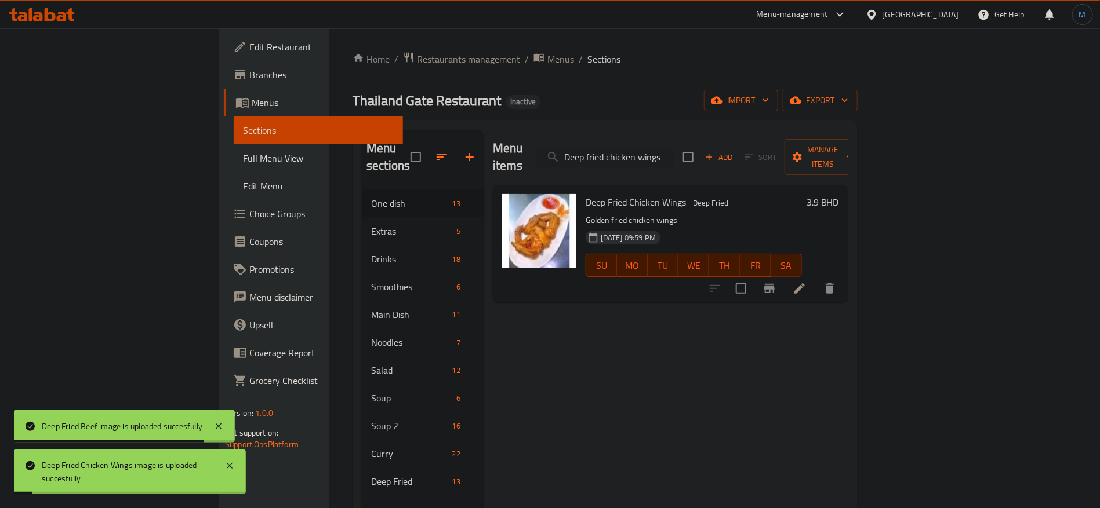
paste input "red telapiea with fish sauce"
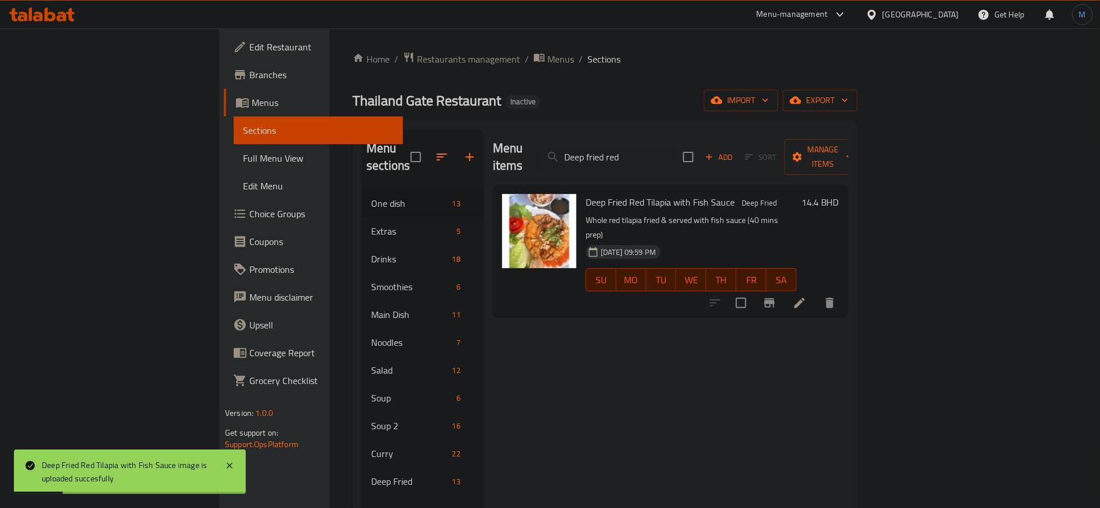
click at [581, 194] on div "Deep Fried Red Tilapia with Fish Sauce Deep Fried Whole red tilapia fried & ser…" at bounding box center [691, 251] width 220 height 123
drag, startPoint x: 533, startPoint y: 194, endPoint x: 558, endPoint y: 190, distance: 25.2
click at [581, 190] on div "Deep Fried Red Tilapia with Fish Sauce Deep Fried Whole red tilapia fried & ser…" at bounding box center [691, 251] width 220 height 123
click at [586, 194] on span "Deep Fried Red Tilapia with Fish Sauce" at bounding box center [660, 202] width 149 height 17
drag, startPoint x: 545, startPoint y: 187, endPoint x: 585, endPoint y: 187, distance: 40.0
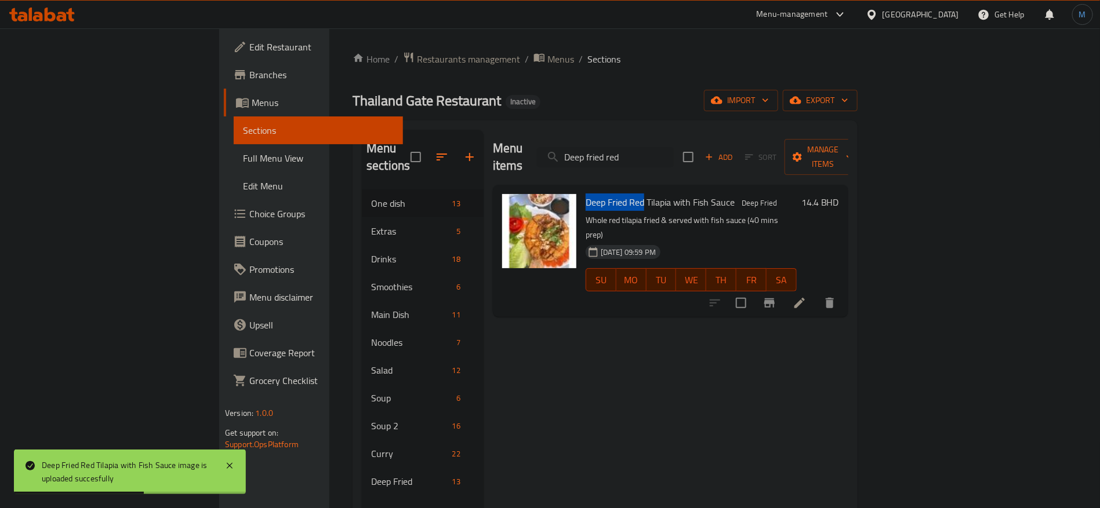
click at [586, 194] on span "Deep Fried Red Tilapia with Fish Sauce" at bounding box center [660, 202] width 149 height 17
copy span "Deep Fried Red"
click at [670, 147] on input "Deep fried red" at bounding box center [605, 157] width 137 height 20
paste input "Fried Red"
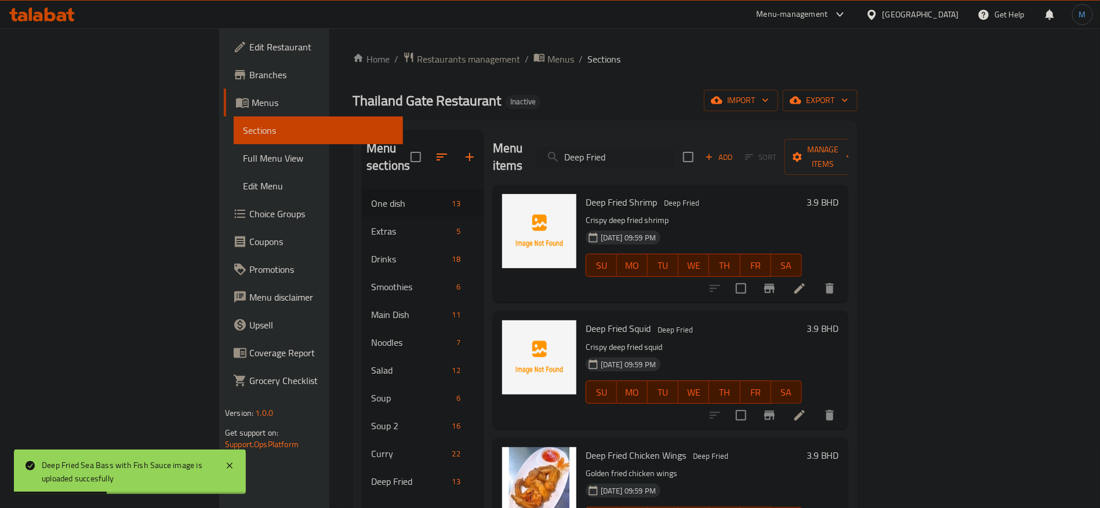
paste input "fried shrimp cakes"
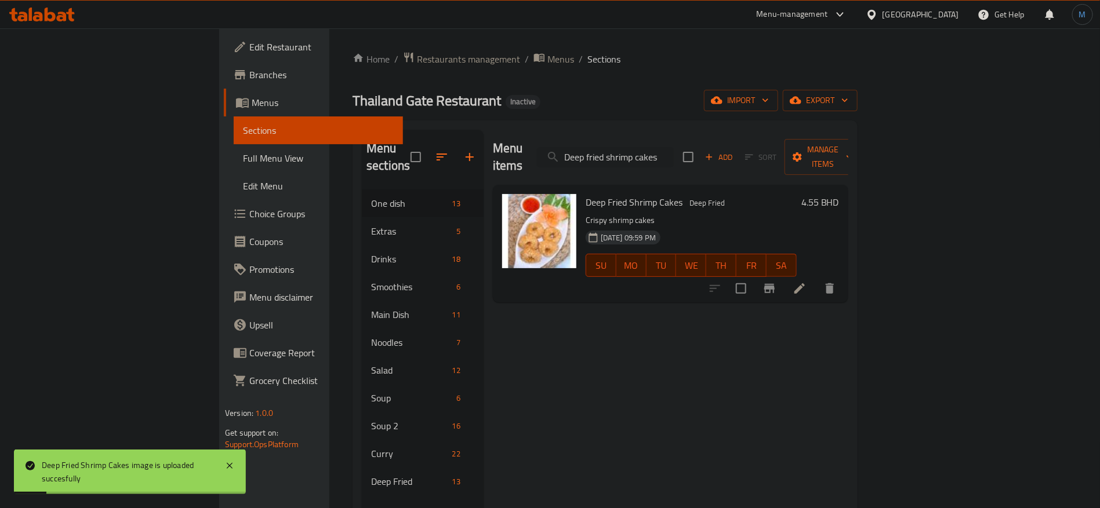
paste input "with tamarind sauce"
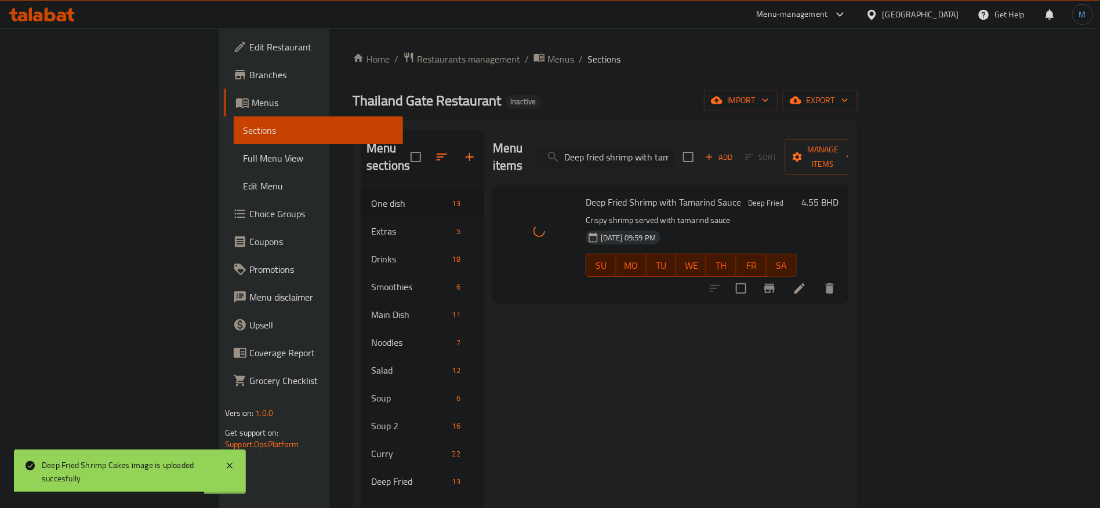
click at [674, 150] on input "Deep fried shrimp with tamarind sauce" at bounding box center [605, 157] width 137 height 20
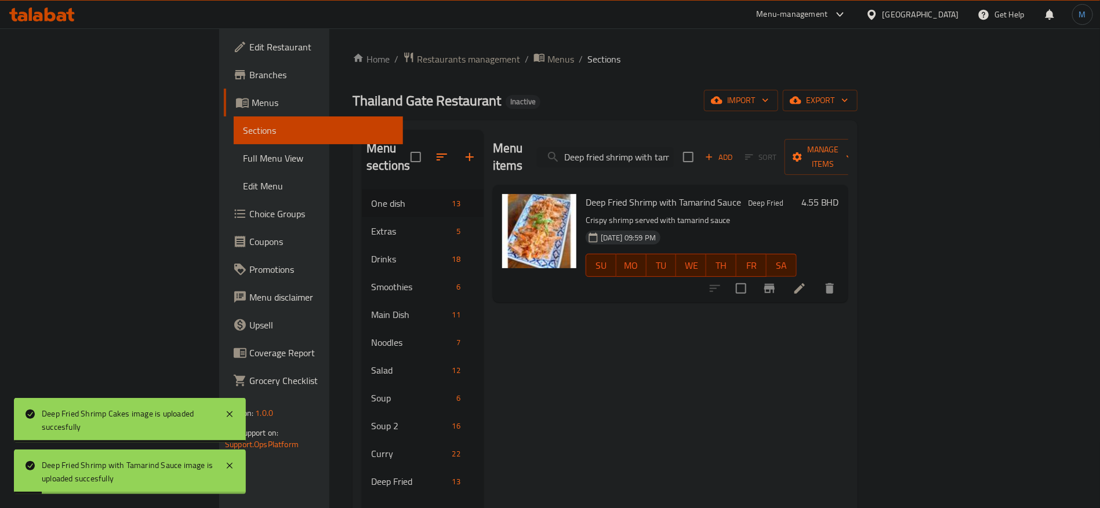
paste input "search"
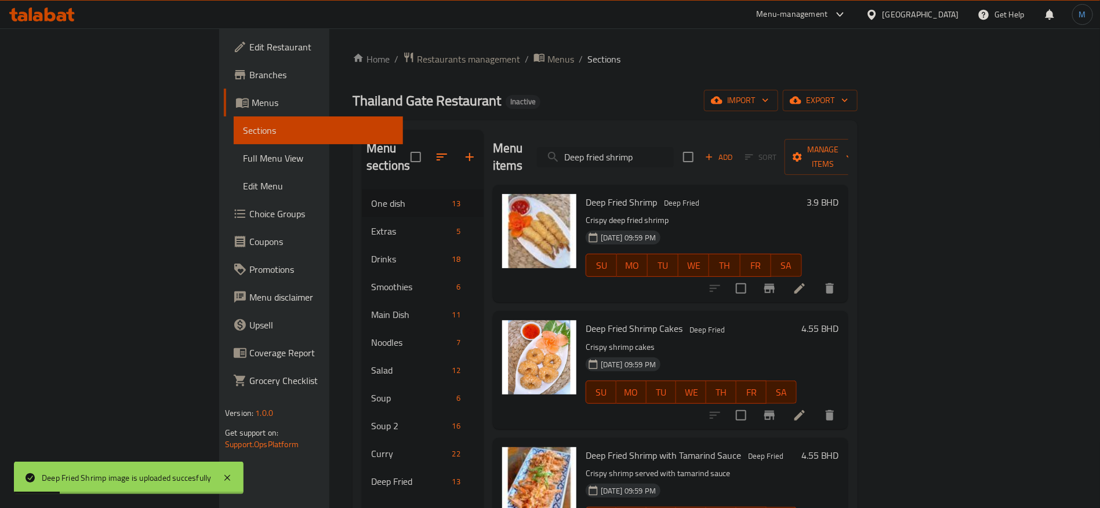
click at [674, 155] on input "Deep fried shrimp" at bounding box center [605, 157] width 137 height 20
paste input "quid"
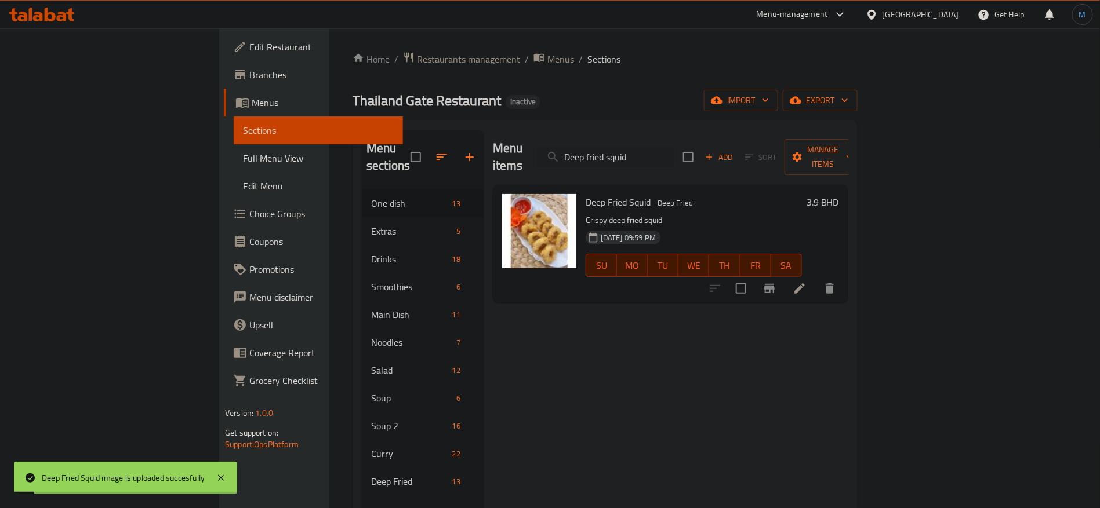
paste input "telapiea three flavors"
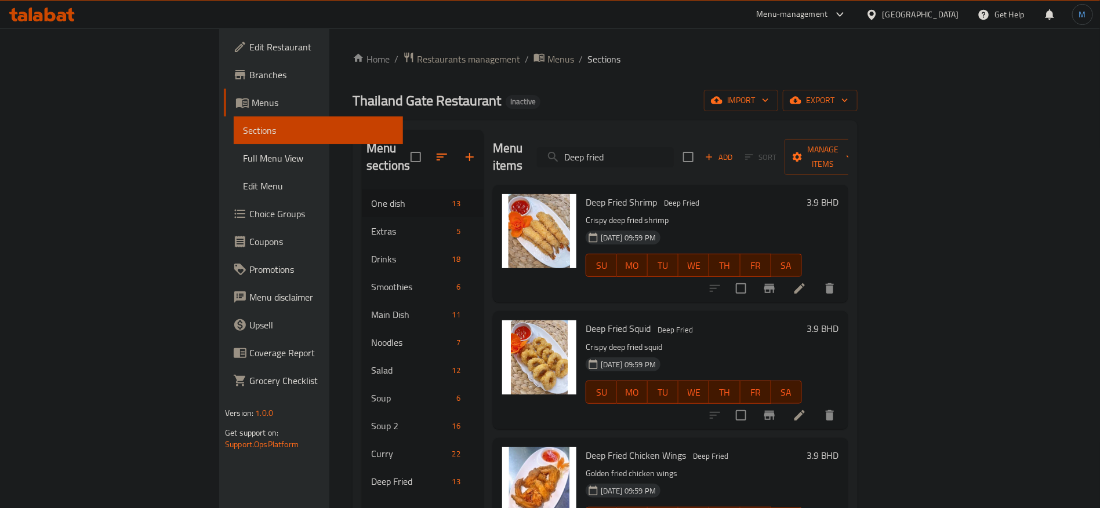
click at [674, 154] on input "Deep fried" at bounding box center [605, 157] width 137 height 20
paste input "egg noodle"
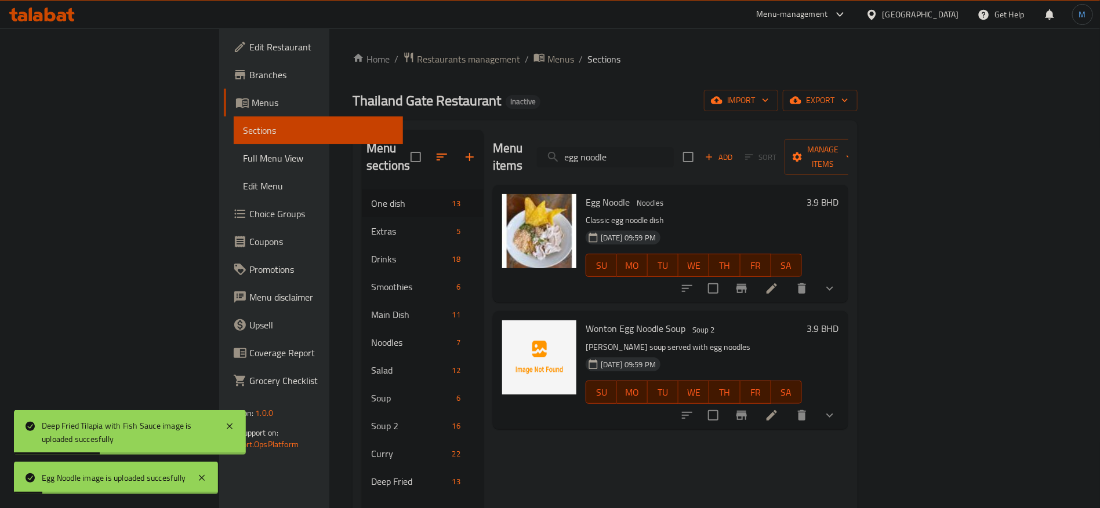
paste input "Fermented fish chili paste with vegetables"
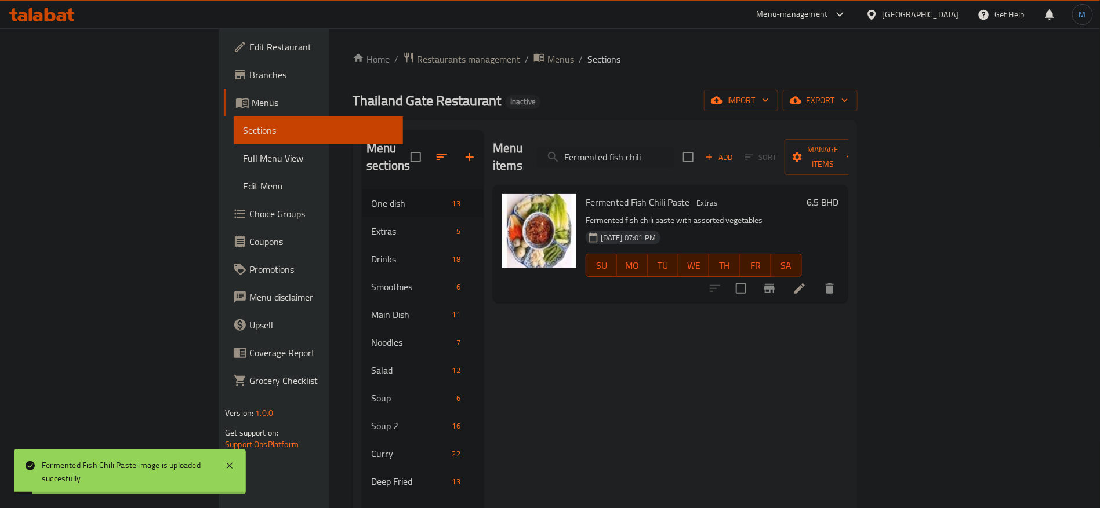
paste input "ried duck beaks"
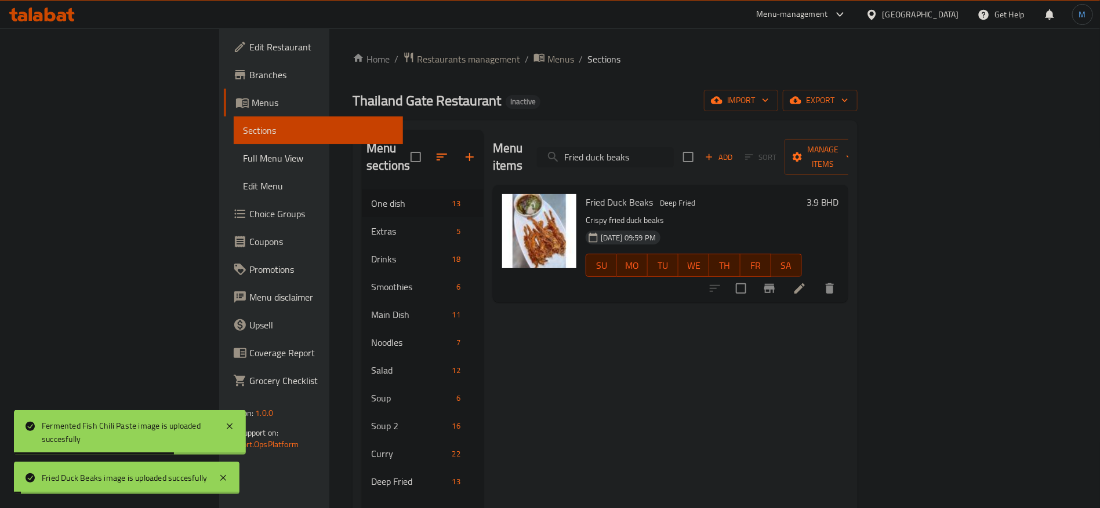
drag, startPoint x: 714, startPoint y: 125, endPoint x: 714, endPoint y: 143, distance: 17.4
click at [714, 130] on div "Menu sections One dish 13 Extras 5 Drinks 18 Smoothies 6 Main Dish 11 Noodles 7…" at bounding box center [605, 384] width 505 height 527
click at [674, 147] on input "Fried duck beaks" at bounding box center [605, 157] width 137 height 20
paste input "egg"
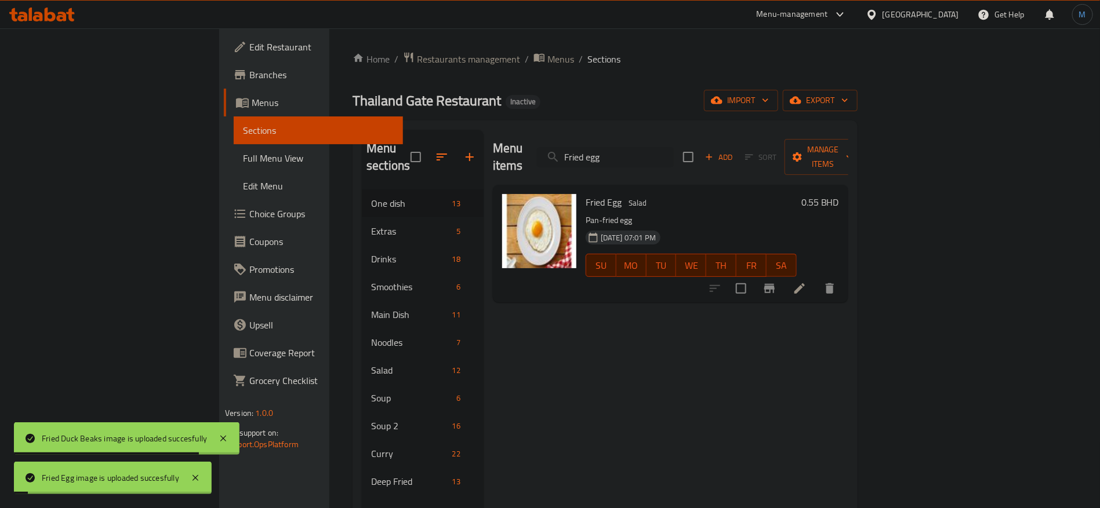
click at [718, 160] on div "Menu items Fried egg Add Sort Manage items" at bounding box center [670, 157] width 355 height 55
click at [674, 147] on input "Fried egg" at bounding box center [605, 157] width 137 height 20
paste input "mackerel with shrimp paste"
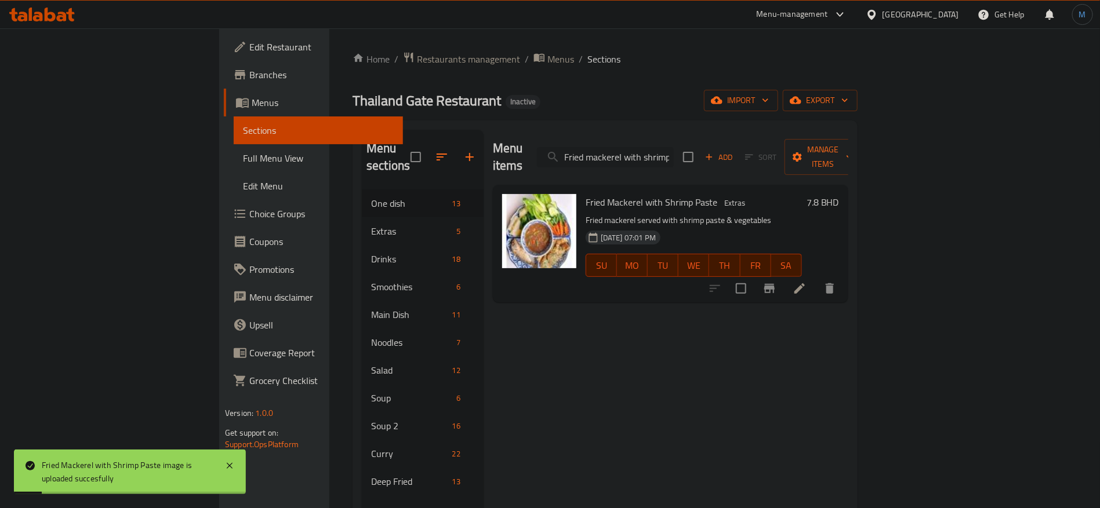
click at [674, 150] on input "Fried mackerel with shrimp paste" at bounding box center [605, 157] width 137 height 20
paste input "fried rice basil leaves"
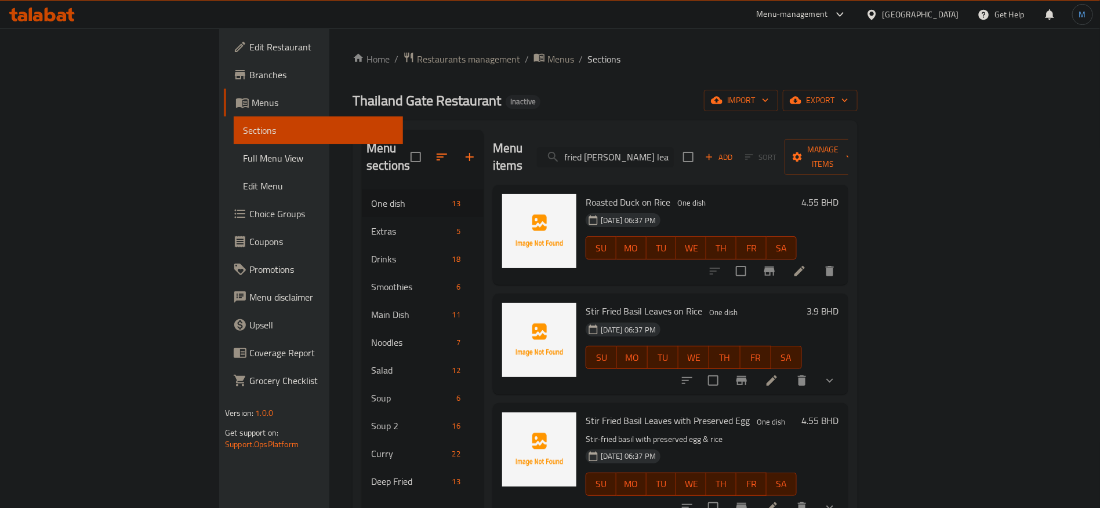
paste input "Fried rice shrimp paste with fried mackerel"
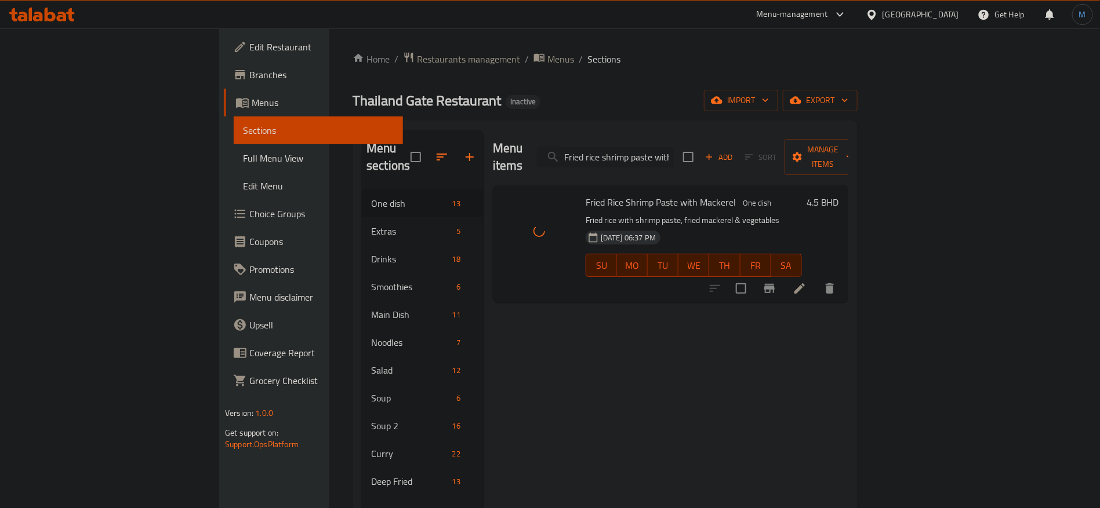
click at [674, 151] on input "Fried rice shrimp paste with" at bounding box center [605, 157] width 137 height 20
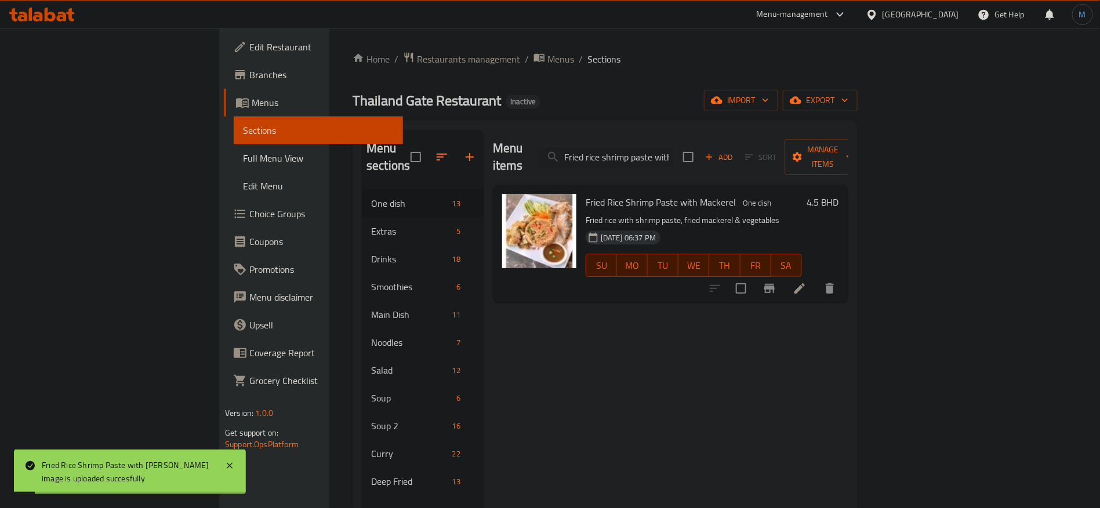
paste input "search"
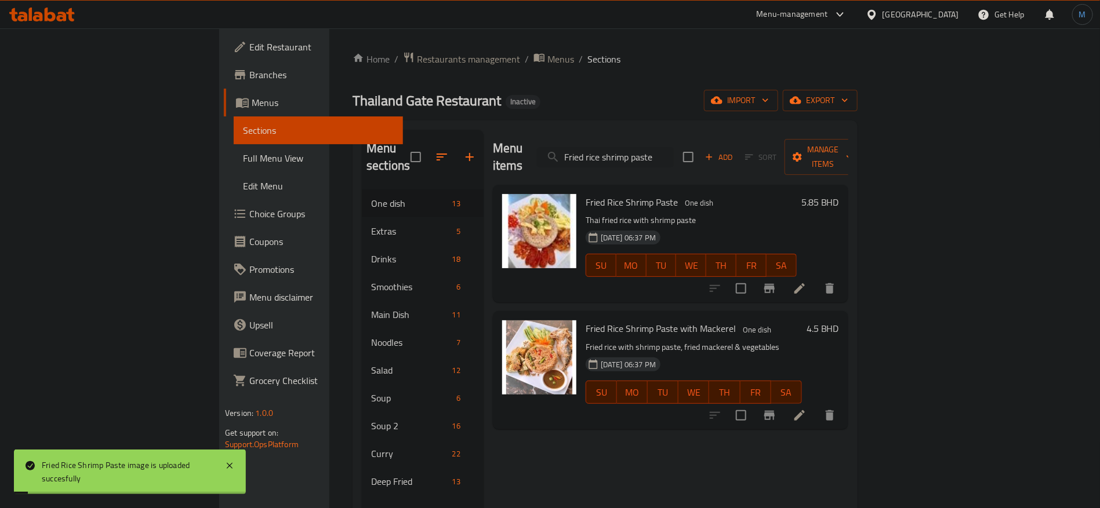
paste input "tom yum"
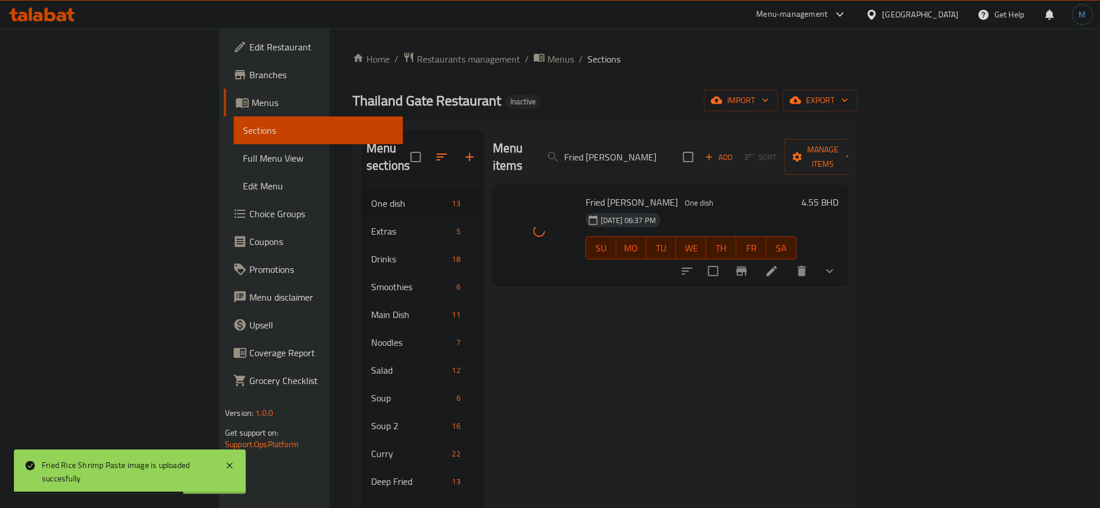
paste input "Rice with pineapple"
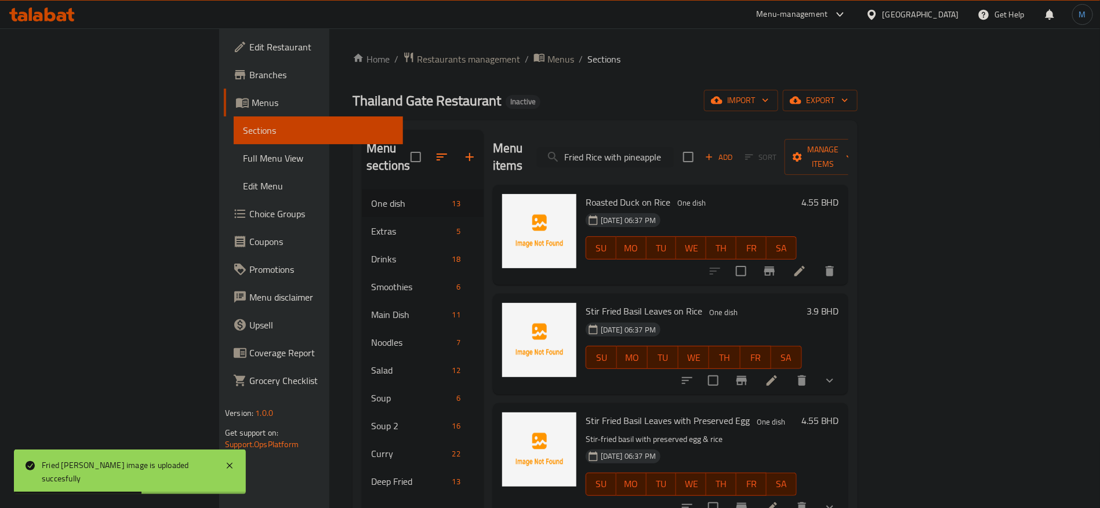
click at [502, 204] on img at bounding box center [539, 231] width 74 height 74
click at [674, 147] on input "Fried Rice with pineapple" at bounding box center [605, 157] width 137 height 20
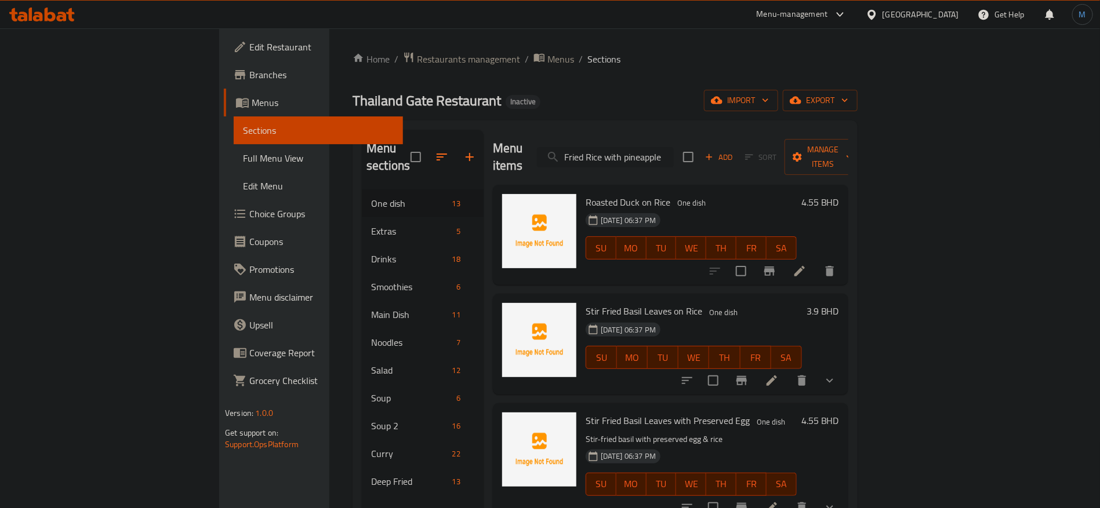
click at [674, 151] on input "Fried Rice with pineapple" at bounding box center [605, 157] width 137 height 20
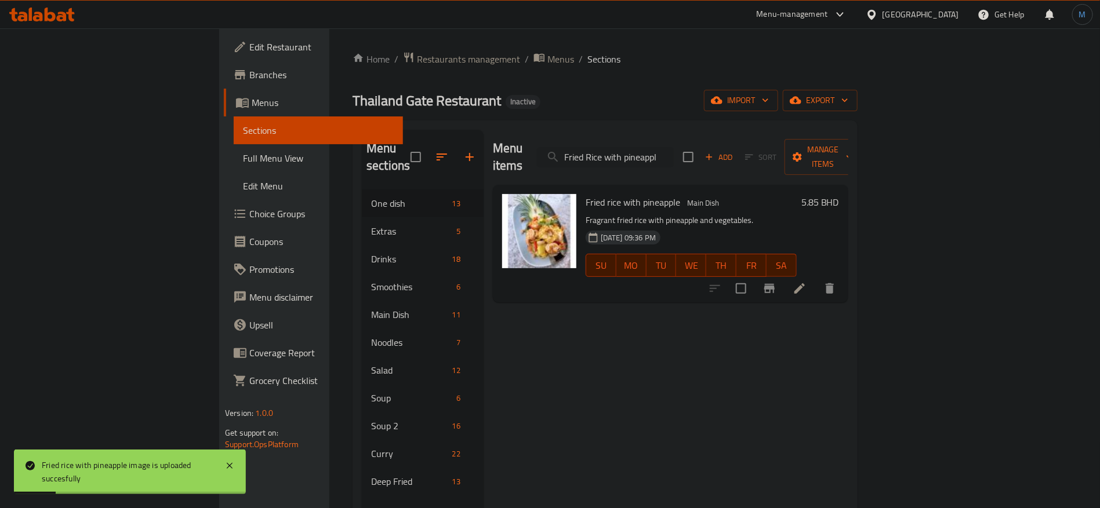
paste input "search"
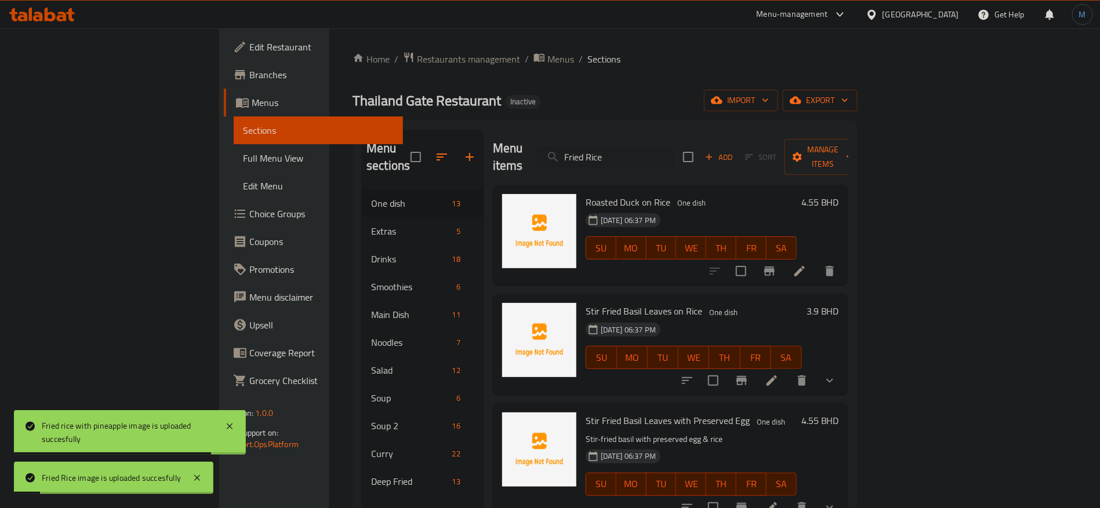
paste input "wide rice noodle with vegetabl"
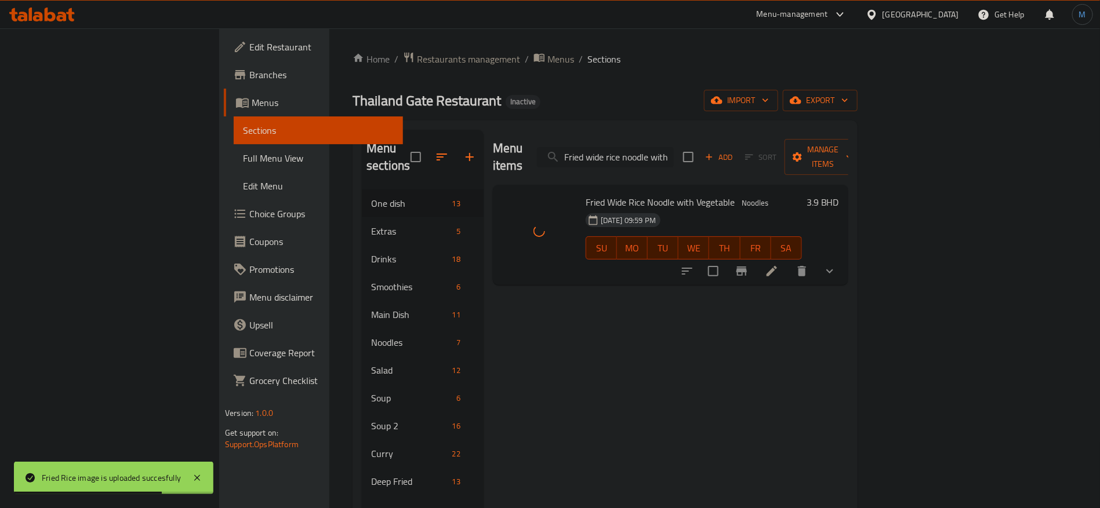
click at [674, 147] on input "Fried wide rice noodle with vegetable" at bounding box center [605, 157] width 137 height 20
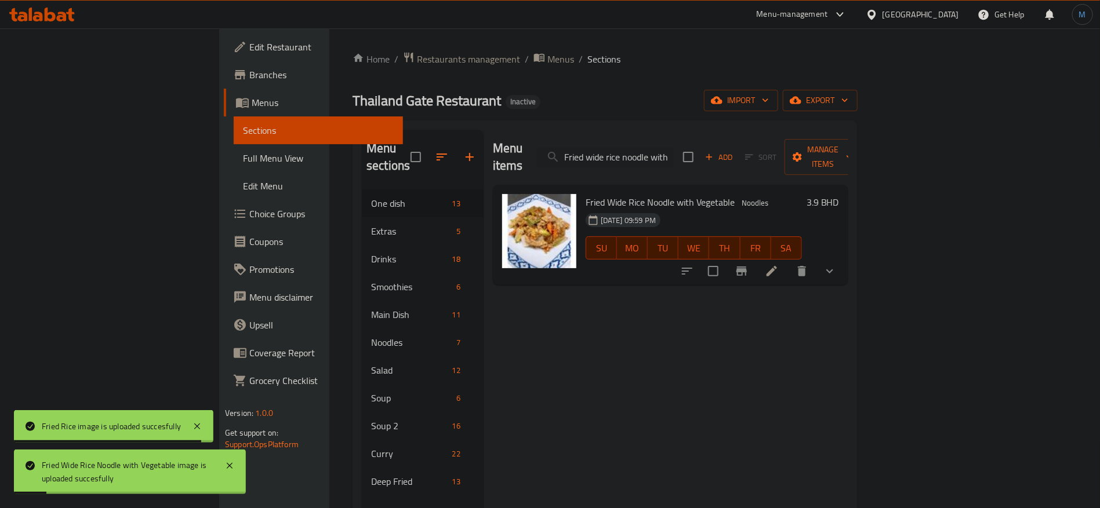
paste input "grape soda"
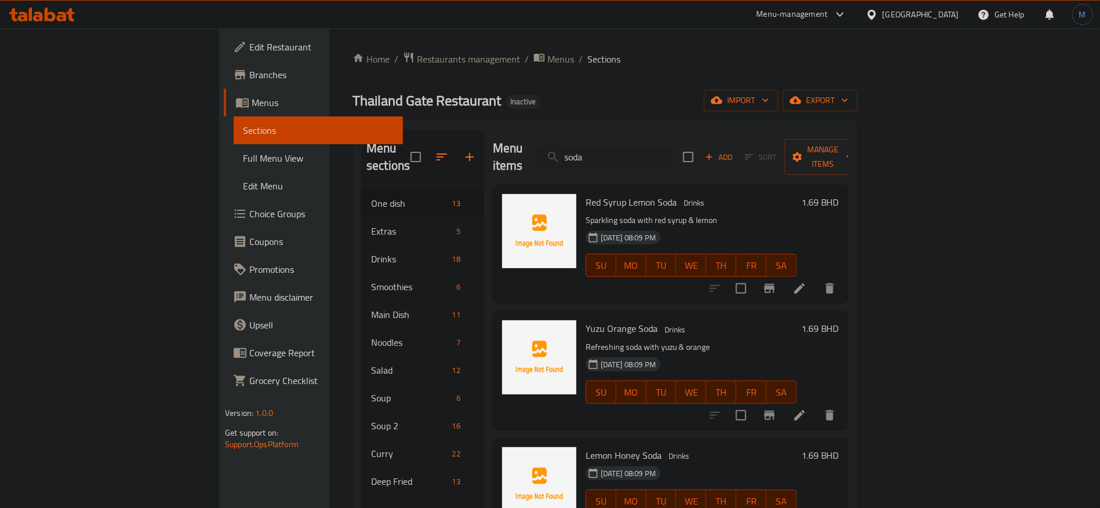
paste input "Green curry coconut milk soup"
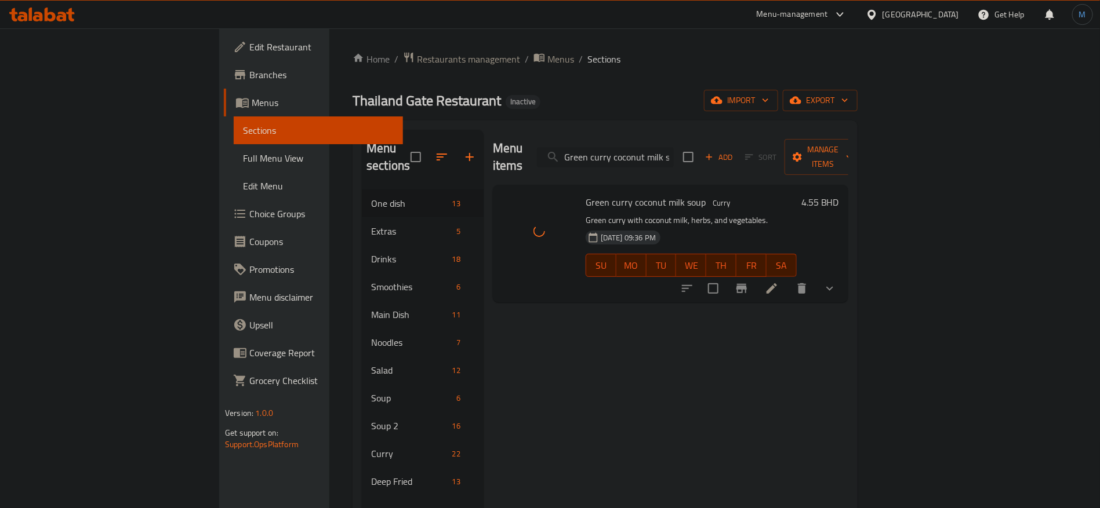
click at [674, 152] on input "Green curry coconut milk soup" at bounding box center [605, 157] width 137 height 20
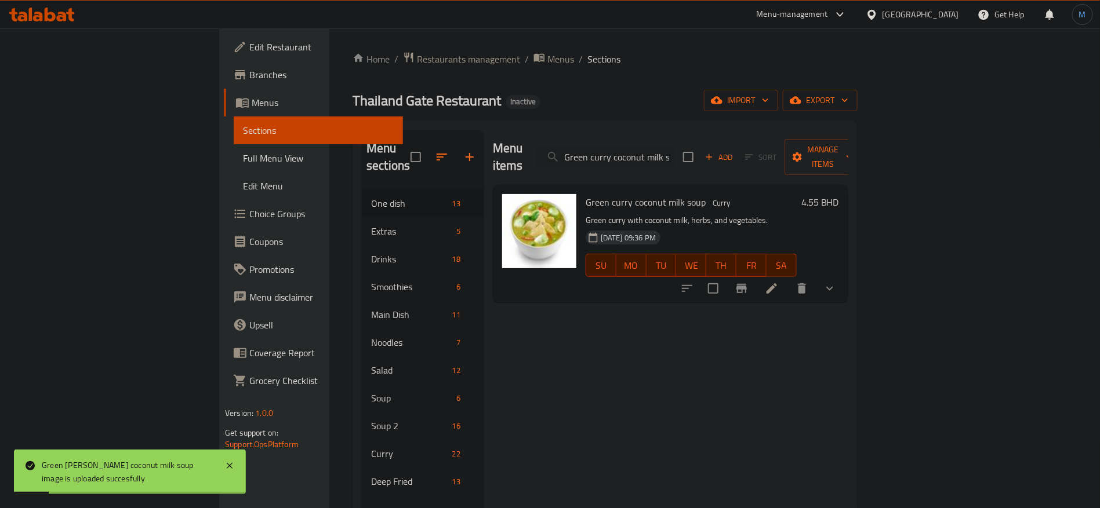
paste input "noodle with roast duck and chinese sauce"
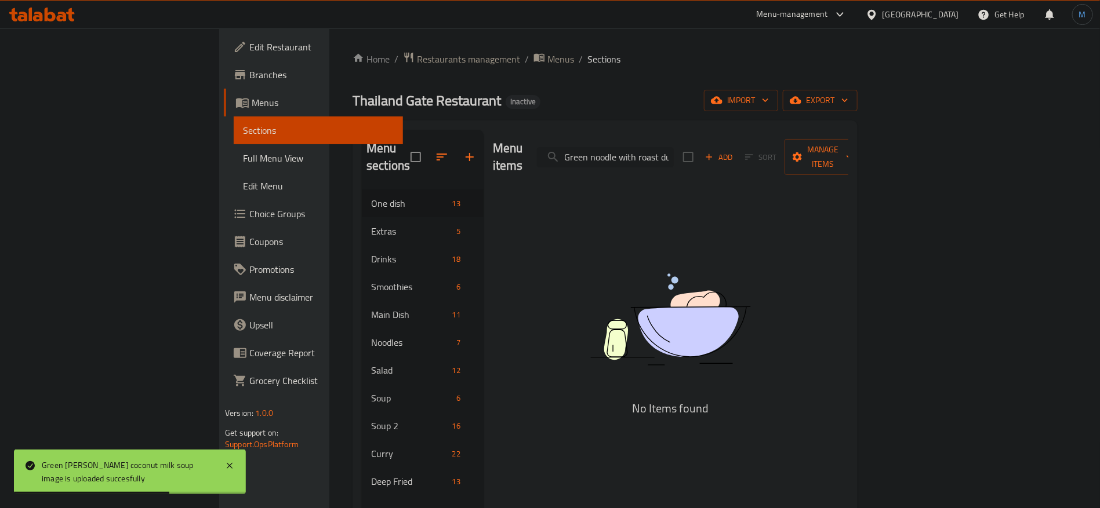
click at [674, 155] on input "Green noodle with roast duck and chinese sauce" at bounding box center [605, 157] width 137 height 20
paste input "search"
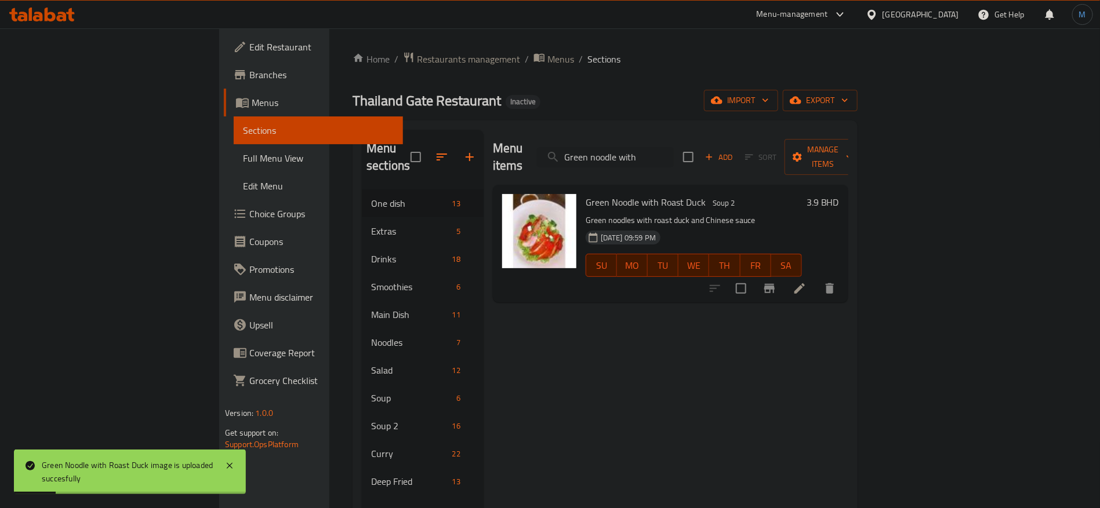
paste input "il BBQ beef-seafood set"
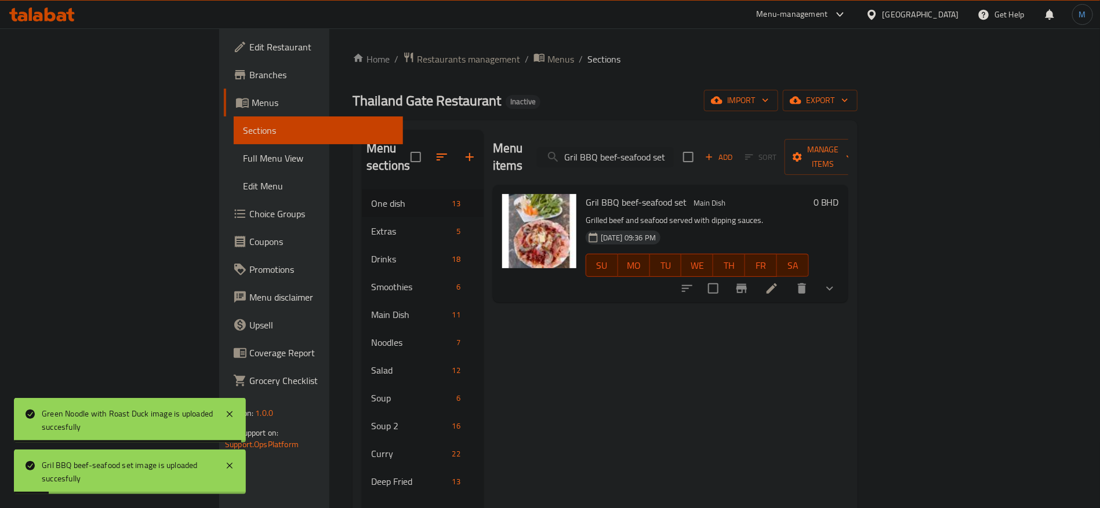
paste input "Hebs curry spicy"
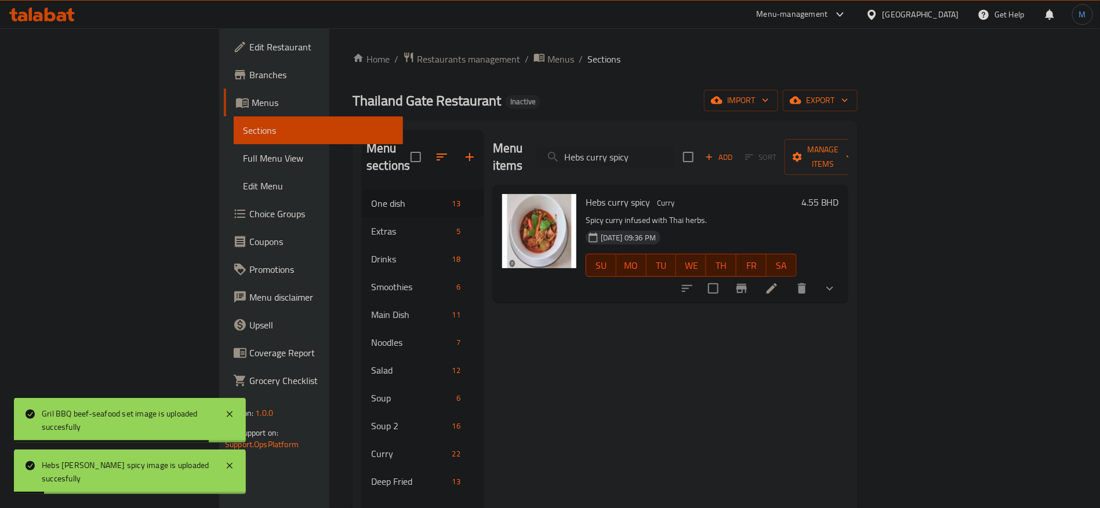
paste input "ot and spicy stewed beef with thai herbs"
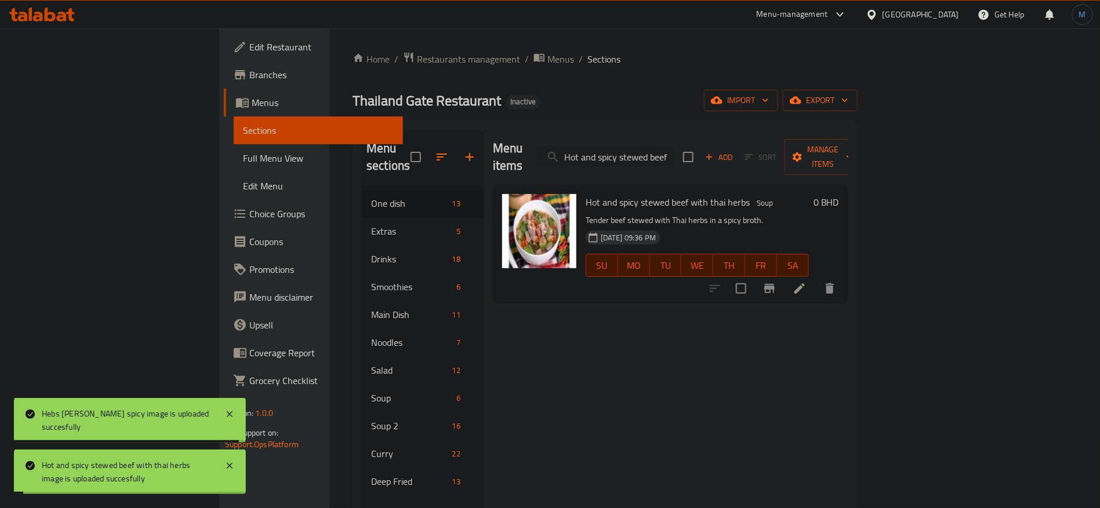
click at [674, 147] on input "Hot and spicy stewed beef with thai herbs" at bounding box center [605, 157] width 137 height 20
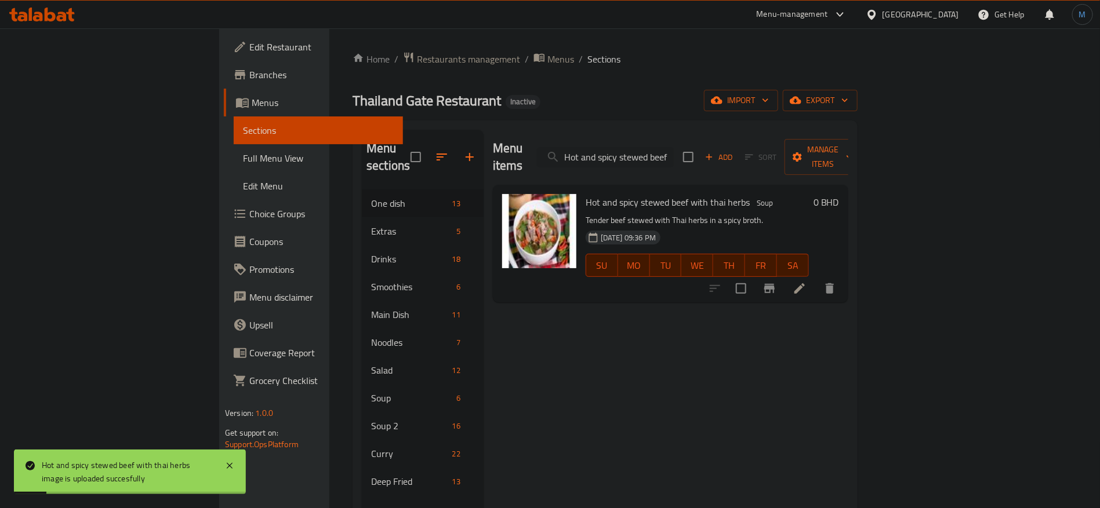
paste input "pot beef with beef offal"
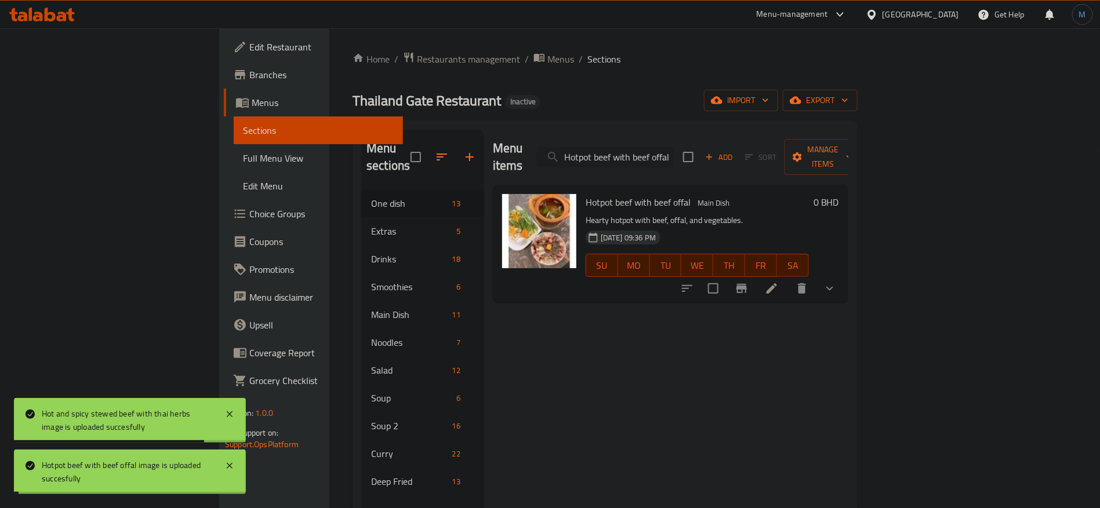
click at [674, 154] on input "Hotpot beef with beef offal" at bounding box center [605, 157] width 137 height 20
paste input "Ice caramel milk"
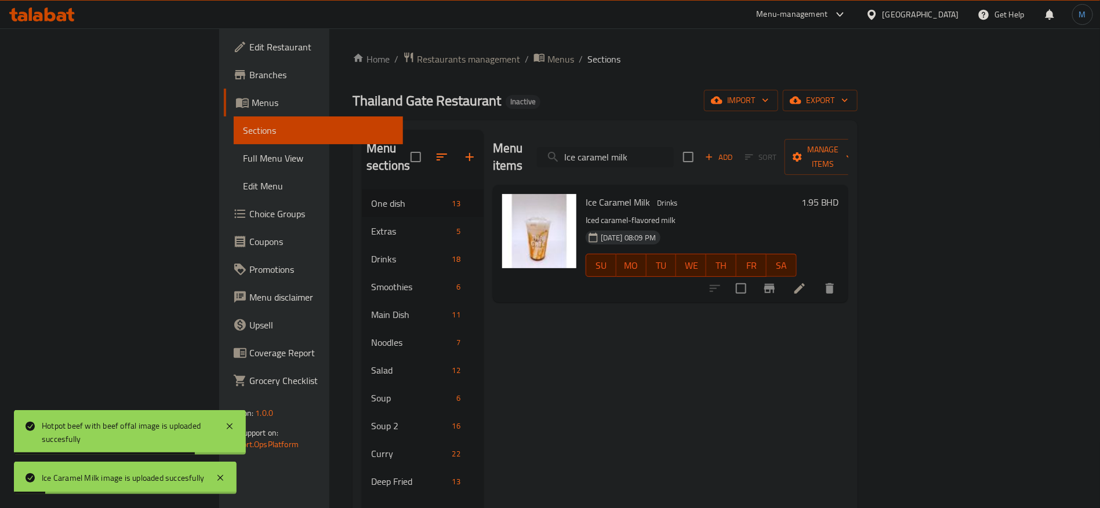
click at [674, 147] on input "Ice caramel milk" at bounding box center [605, 157] width 137 height 20
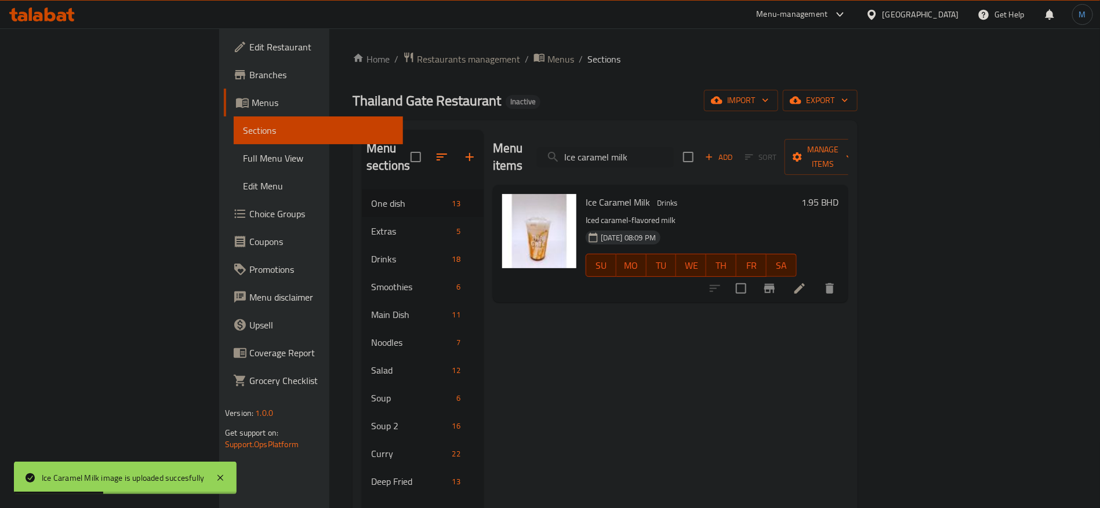
paste input "Choco Banana"
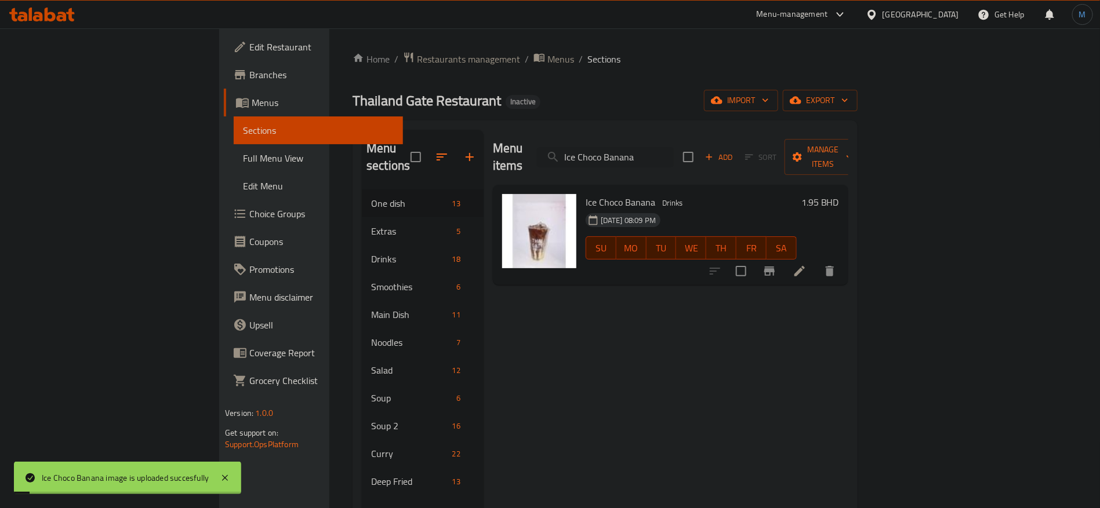
click at [720, 162] on div "Menu items Ice Choco Banana Add Sort Manage items" at bounding box center [670, 157] width 355 height 55
click at [674, 155] on input "Ice Choco Banana" at bounding box center [605, 157] width 137 height 20
paste input "choco oreo"
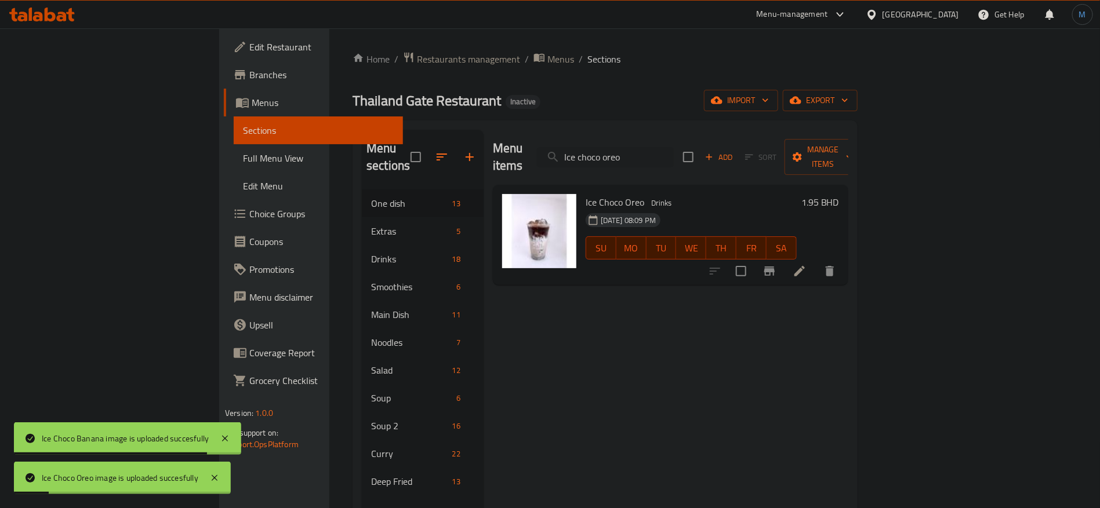
paste input "ice choco strawberry"
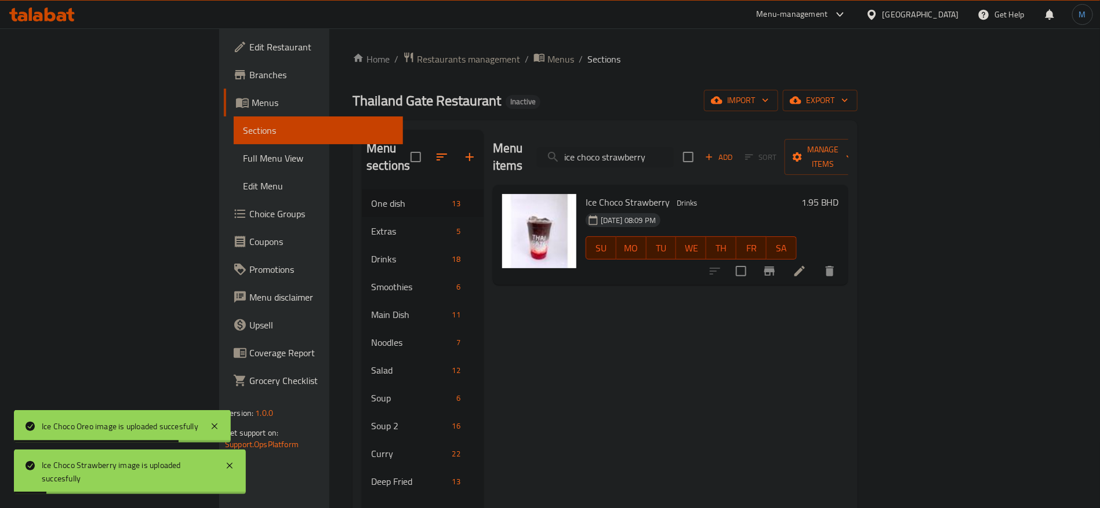
click at [702, 133] on div "Menu items ice choco strawberry Add Sort Manage items" at bounding box center [670, 157] width 355 height 55
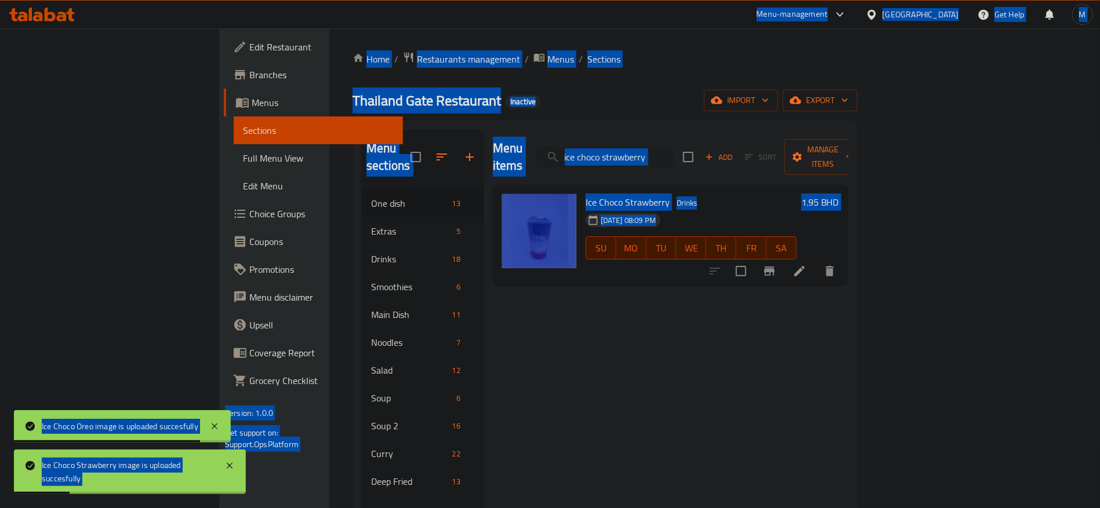
click at [674, 152] on input "ice choco strawberry" at bounding box center [605, 157] width 137 height 20
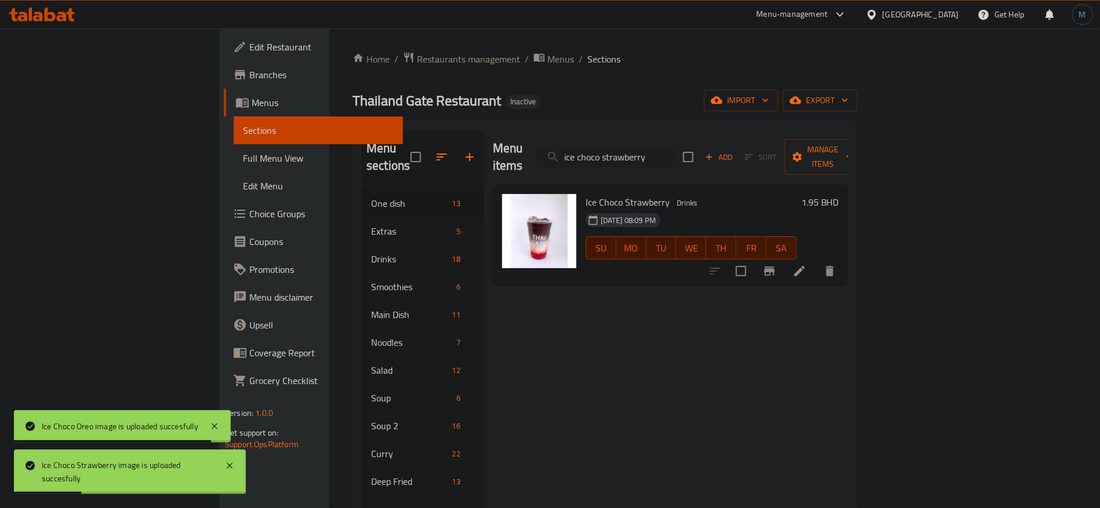
paste input "ocoa"
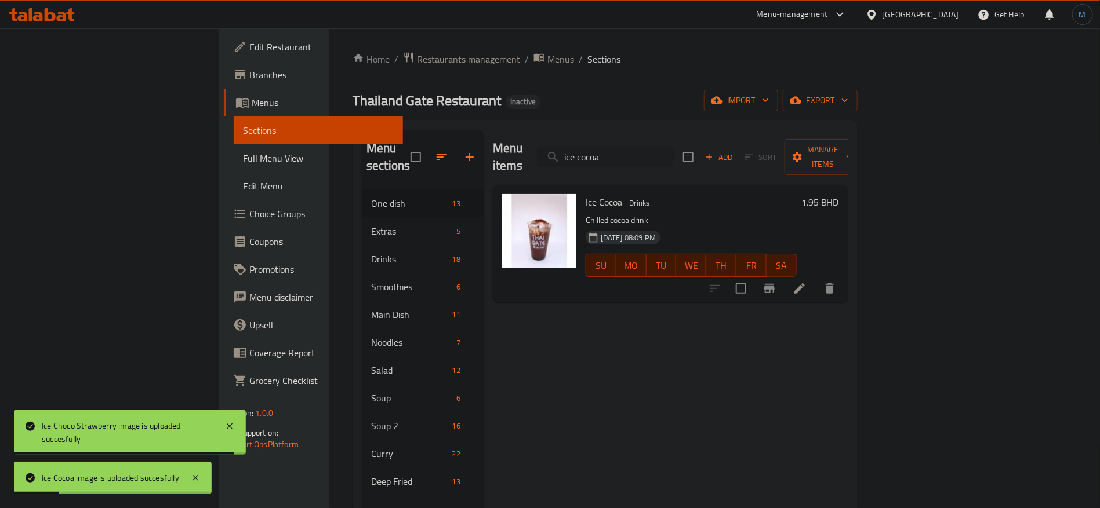
click at [673, 151] on input "ice cocoa" at bounding box center [605, 157] width 137 height 20
paste input "Ice green te"
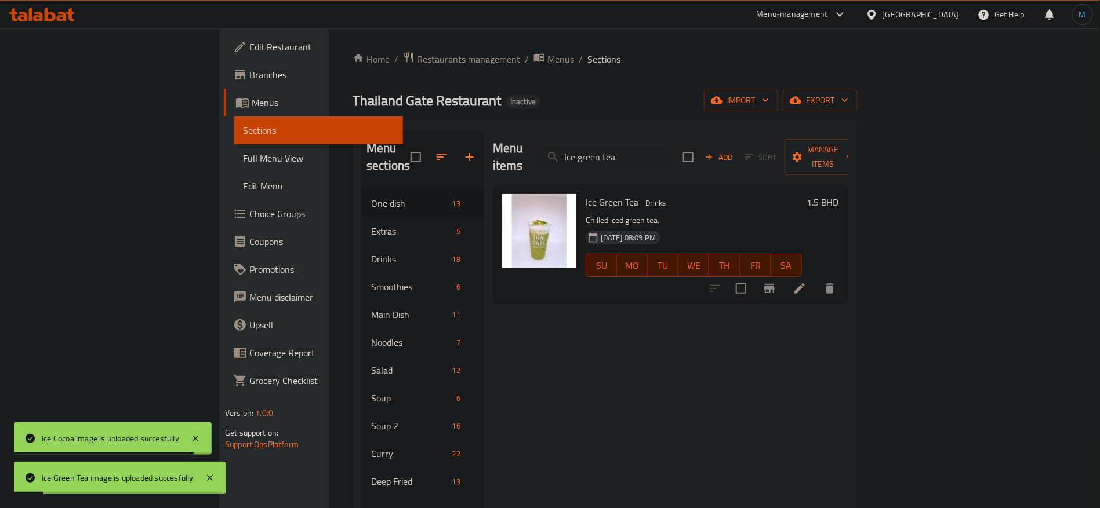
paste input "ice lemo"
paste input "Ice ovaltine ctunchy"
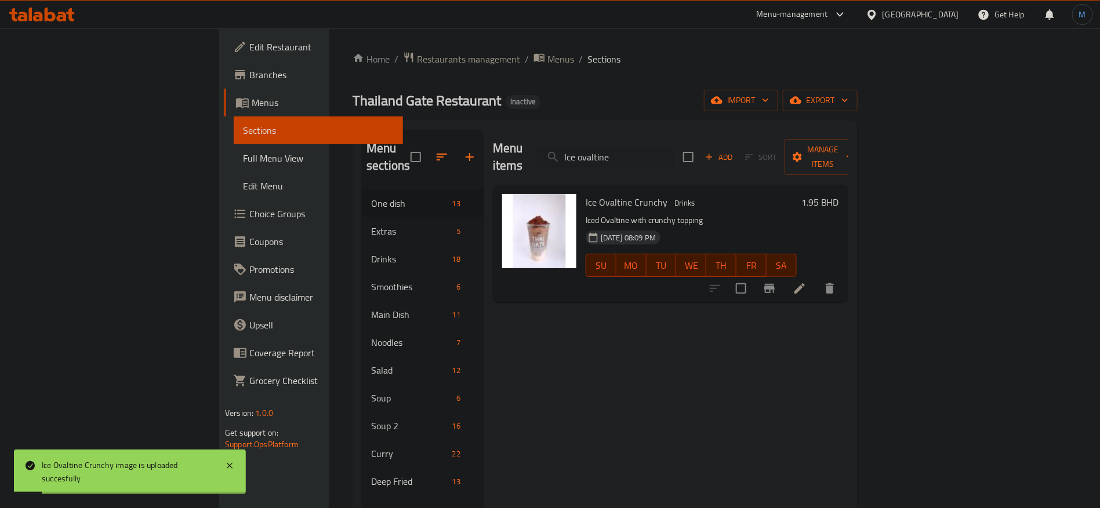
paste input "pink milk"
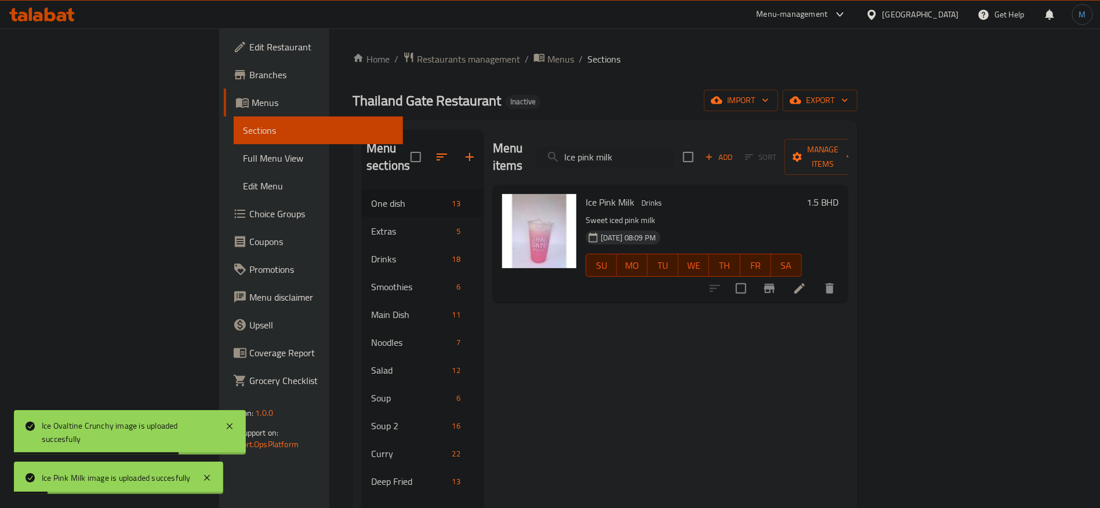
click at [669, 161] on div "Menu items Ice pink milk Add Sort Manage items" at bounding box center [670, 157] width 355 height 55
click at [674, 156] on input "Ice pink milk" at bounding box center [605, 157] width 137 height 20
paste input "taro tea"
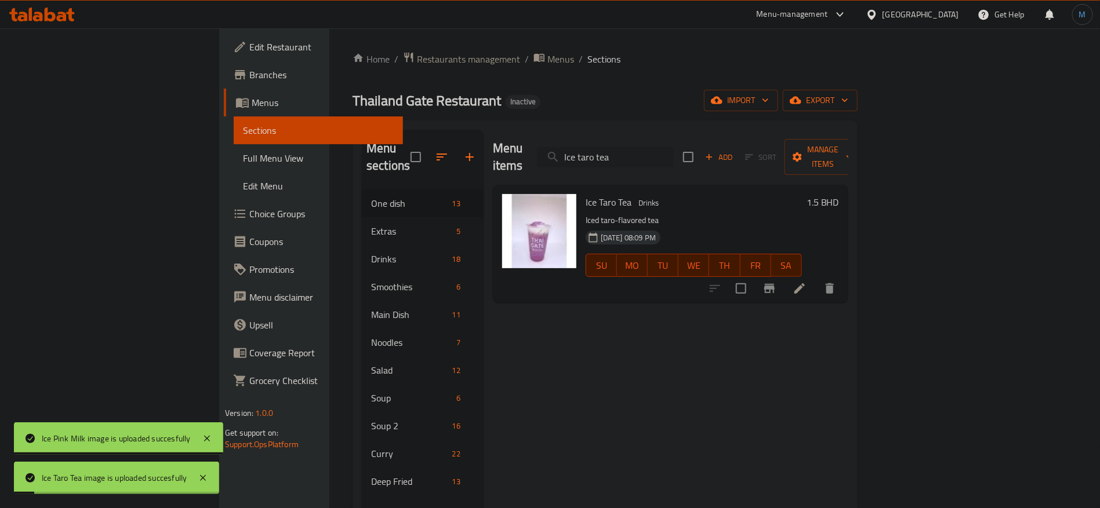
paste input "hai"
paste input "Labb spicy salmon salad"
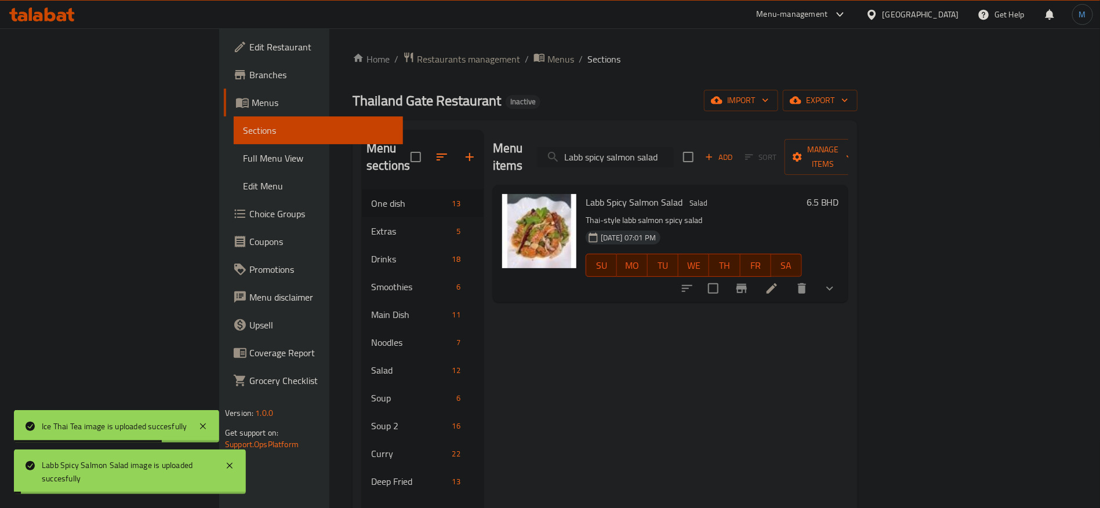
click at [674, 157] on input "Labb spicy salmon salad" at bounding box center [605, 157] width 137 height 20
paste input "lemon honey soda"
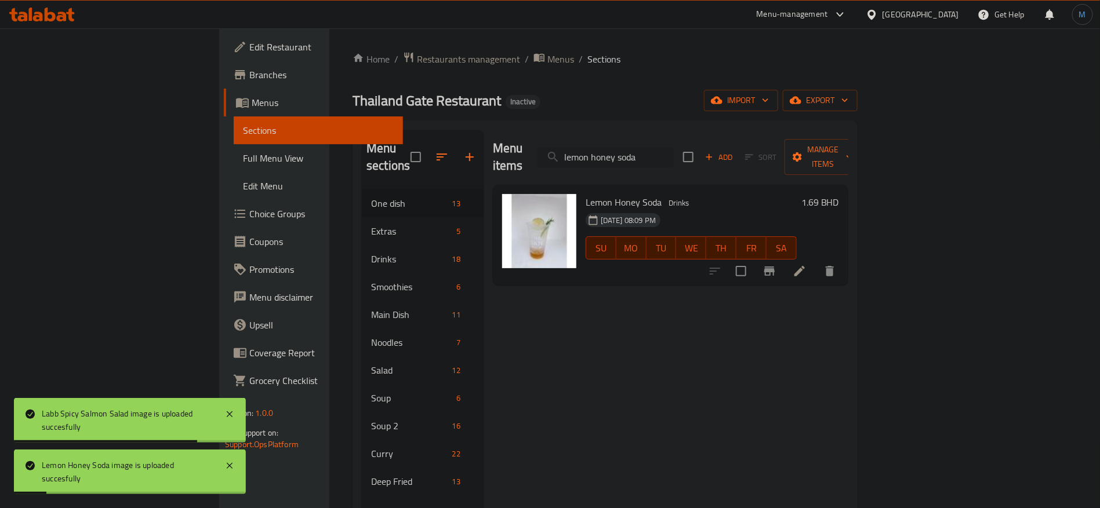
paste input "ychee"
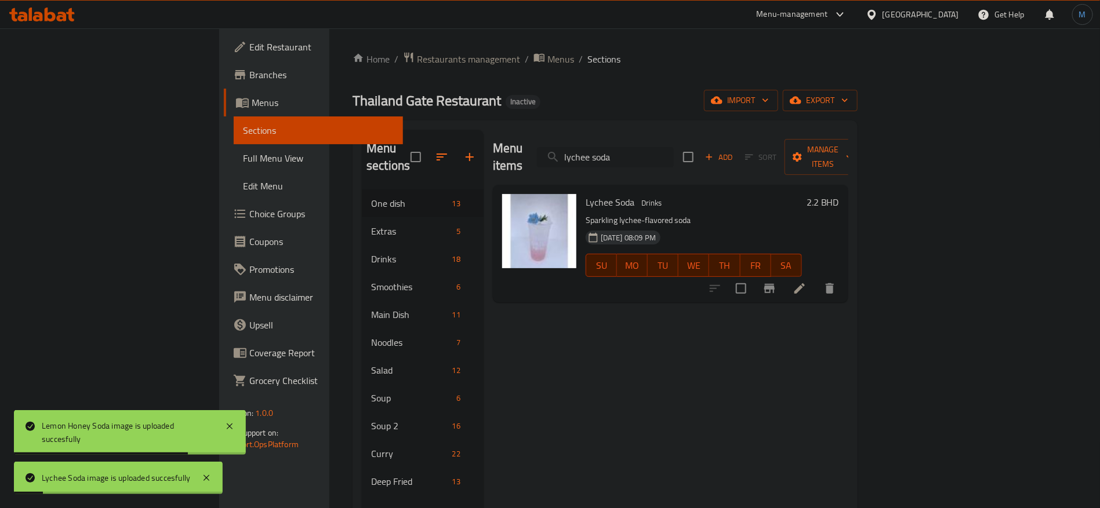
click at [674, 158] on input "lychee soda" at bounding box center [605, 157] width 137 height 20
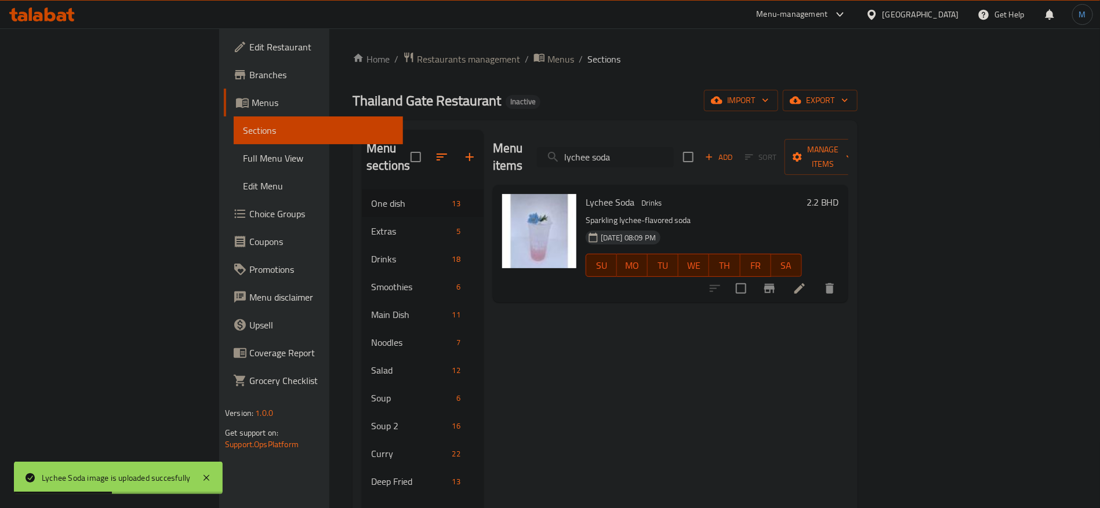
click at [674, 158] on input "lychee soda" at bounding box center [605, 157] width 137 height 20
paste input "Mackerel chili paste with vegetables"
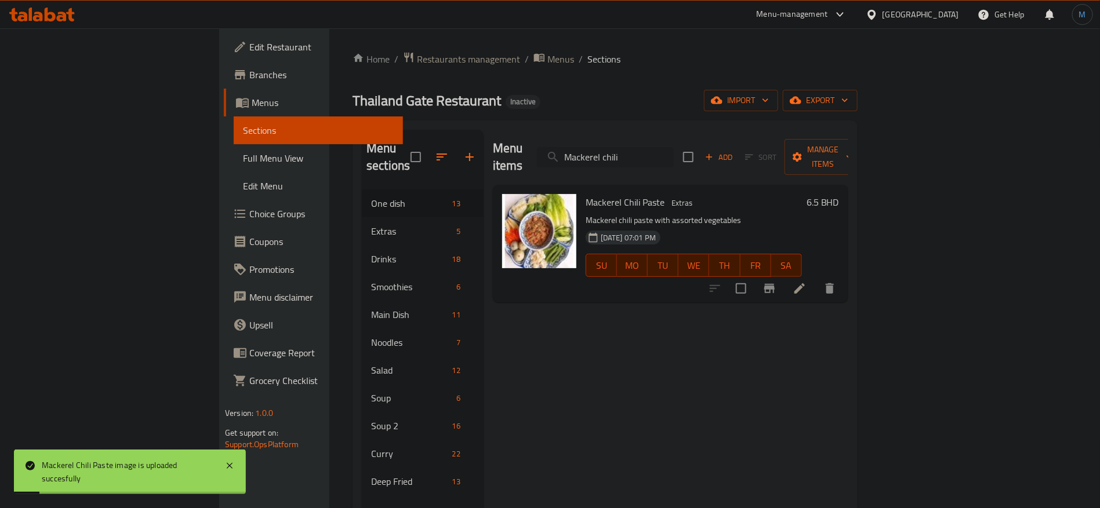
paste input "ma tomyum"
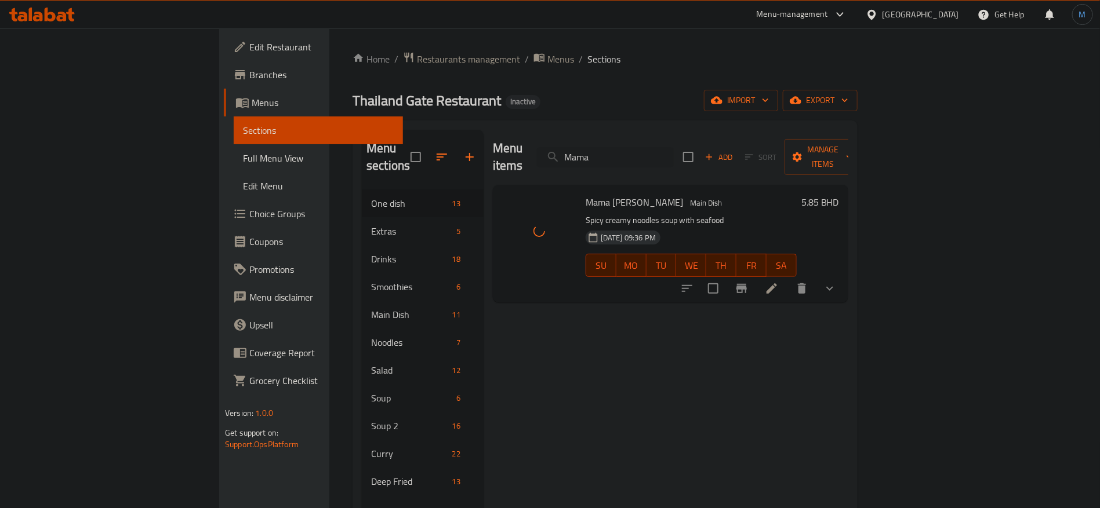
paste input "ssaman curry"
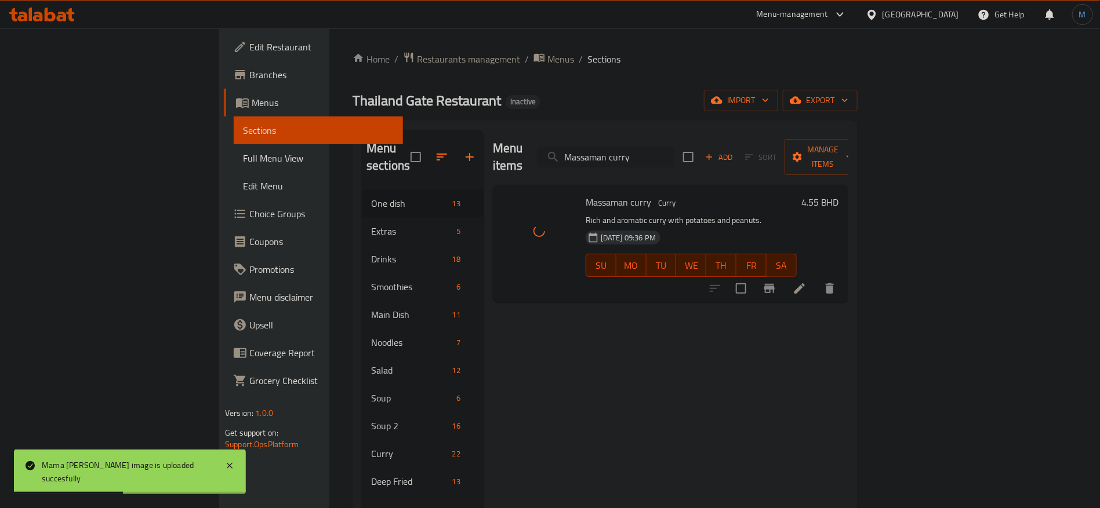
click at [662, 152] on input "Massaman curry" at bounding box center [605, 157] width 137 height 20
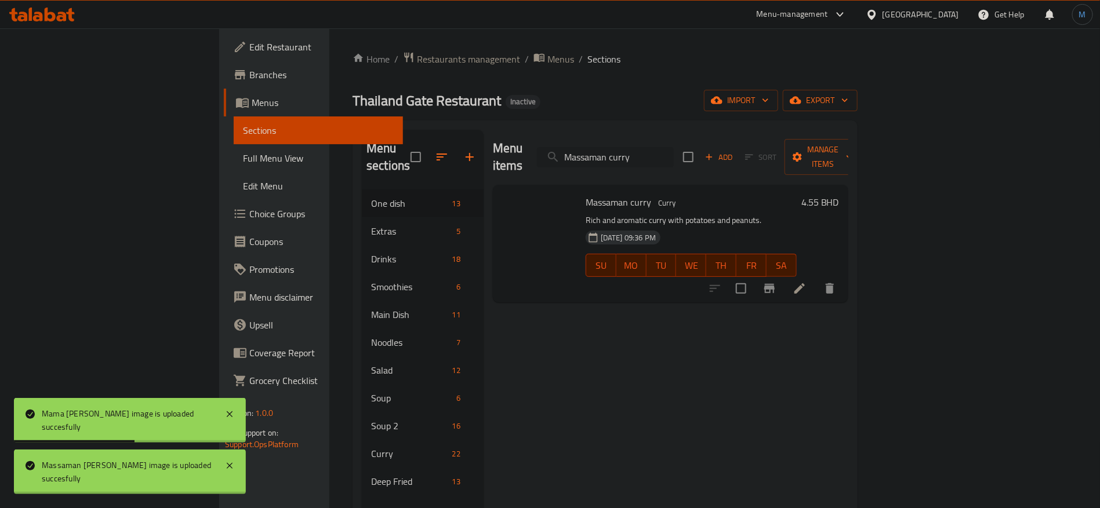
paste input "inced shrimp omelette"
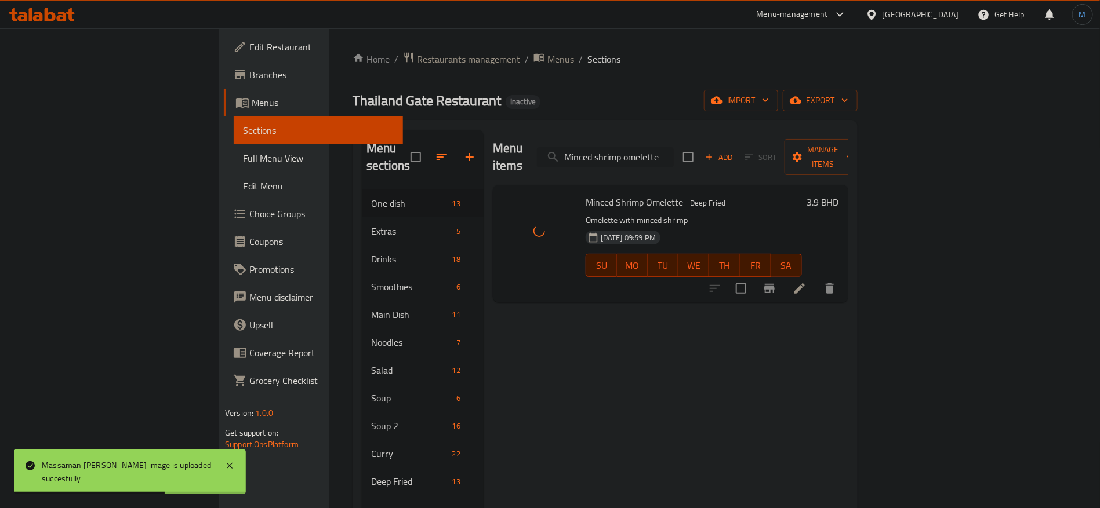
paste input "mint lemon soda"
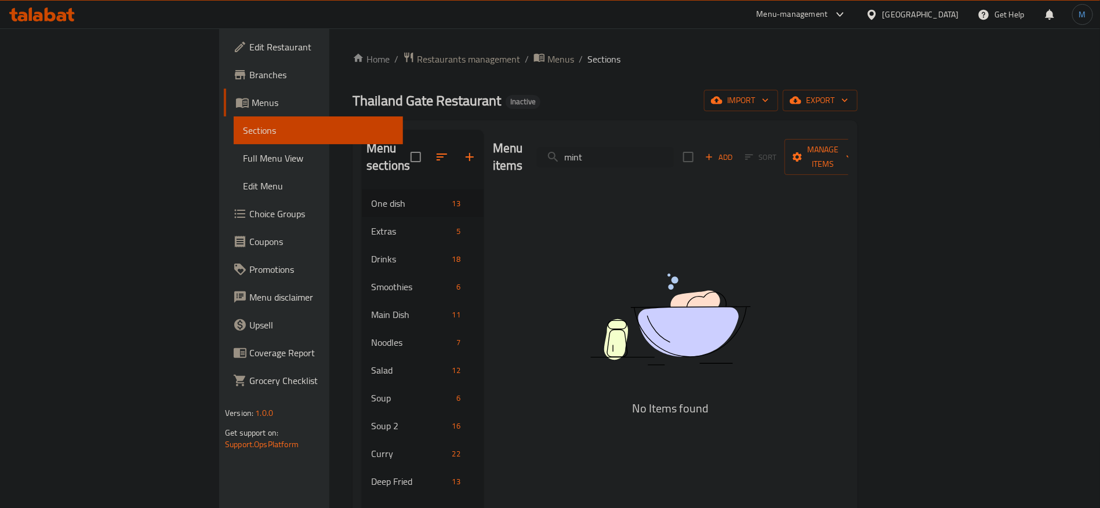
type input "س"
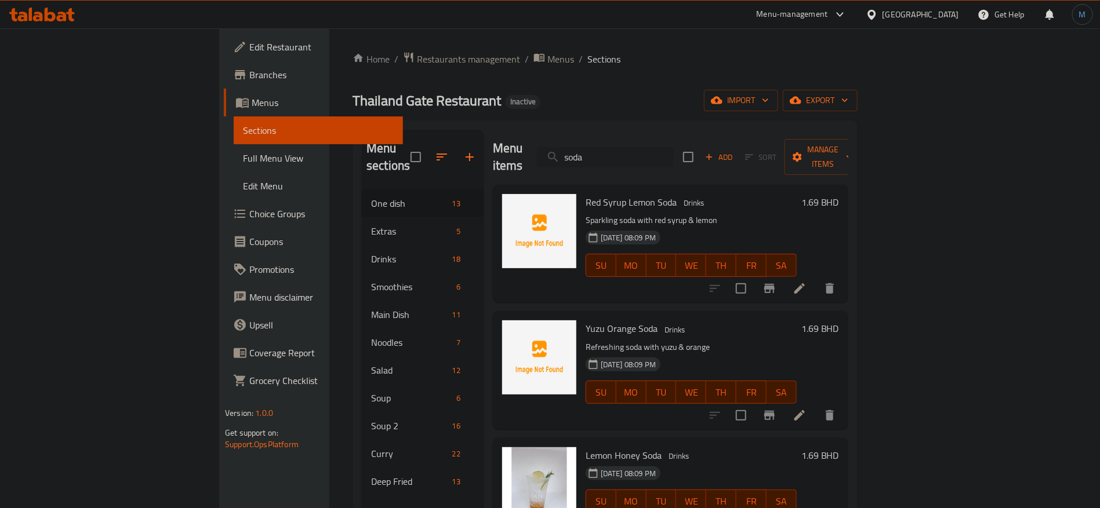
paste input "Mixed papaya salad"
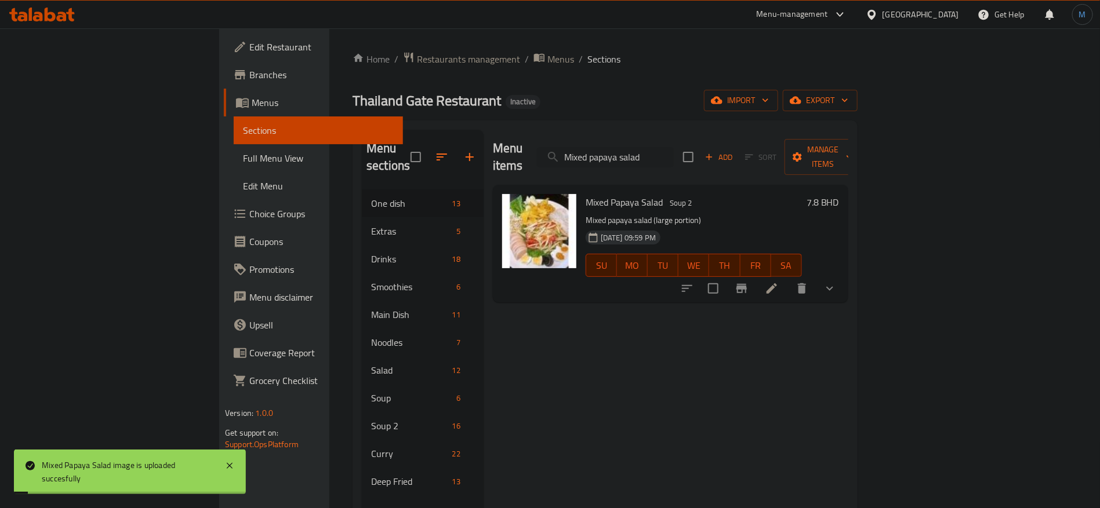
paste input "Native curry thai style bamboo shoot"
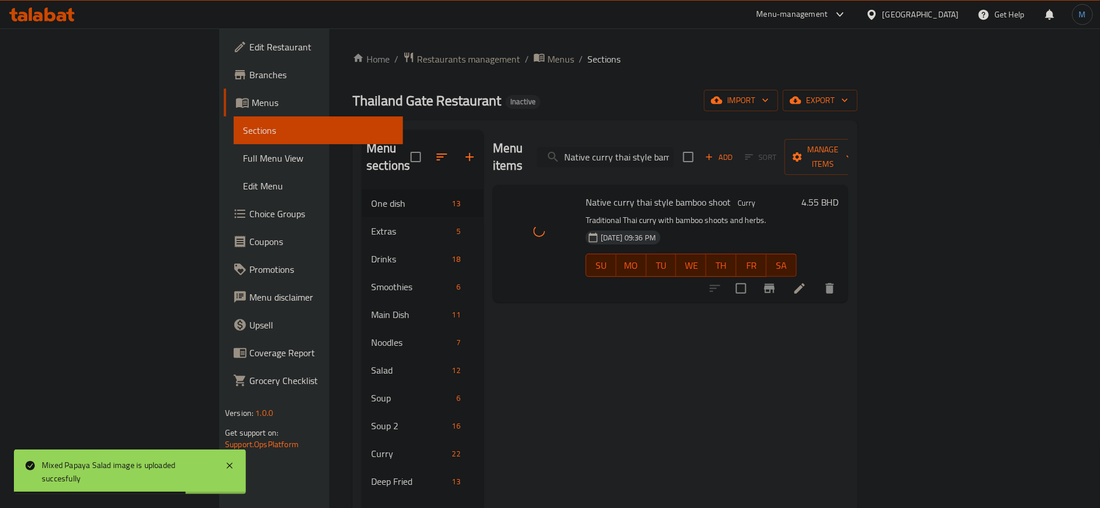
click at [674, 151] on input "Native curry thai style bamboo shoot" at bounding box center [605, 157] width 137 height 20
paste input "mixed mushroom"
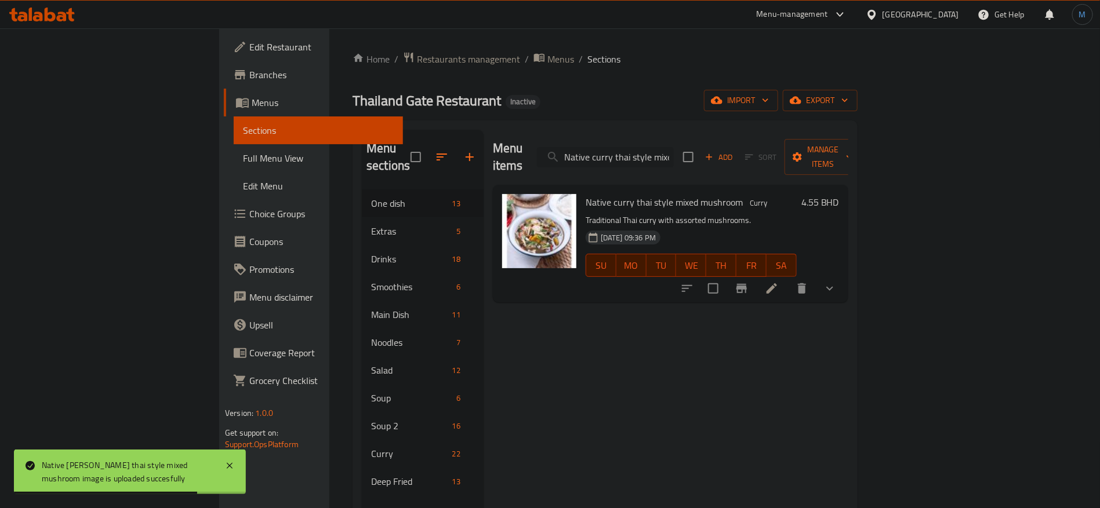
click at [674, 157] on input "Native curry thai style mixed mushroom" at bounding box center [605, 157] width 137 height 20
paste input "escafe Ice coffee"
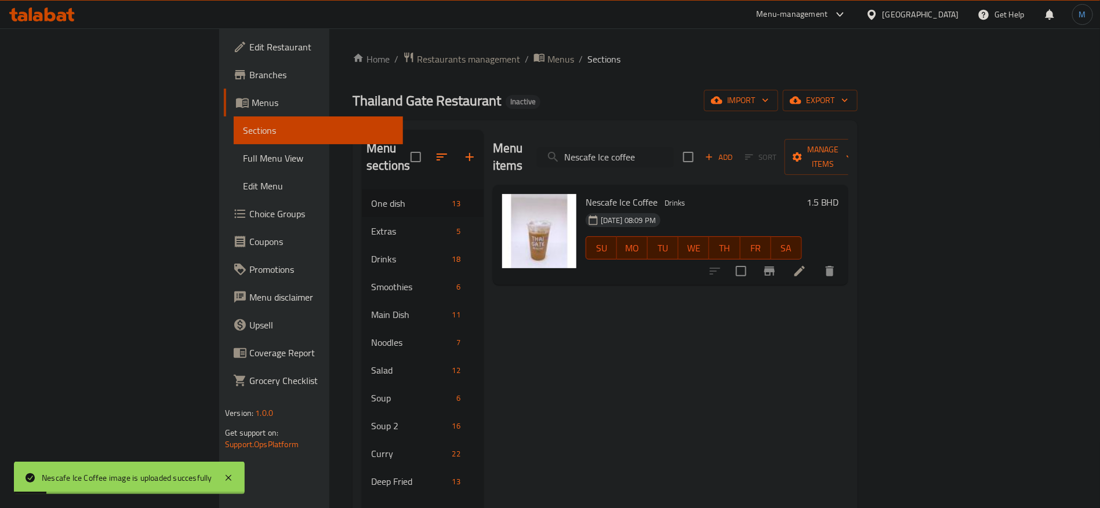
paste input "noodle soup with stew beef"
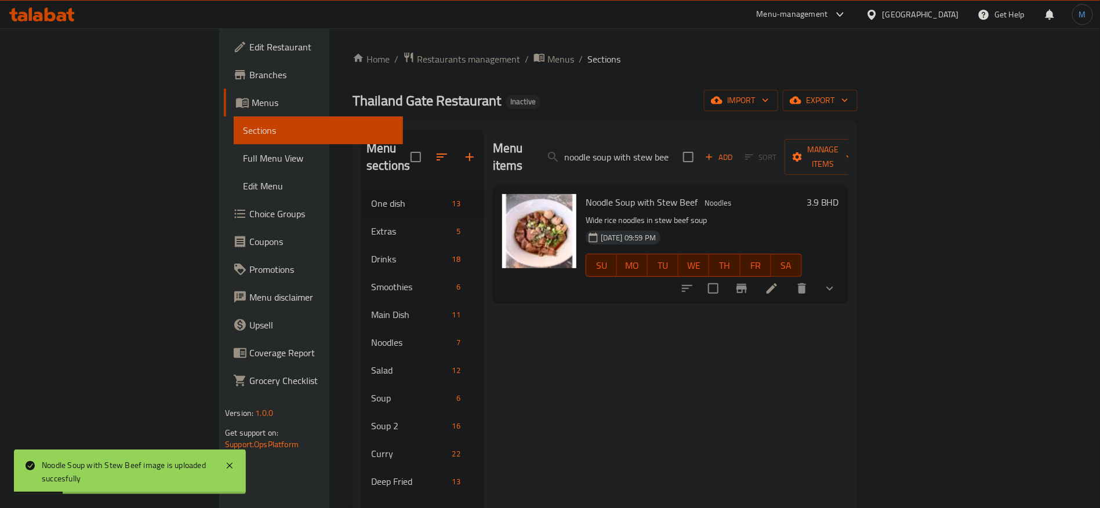
click at [673, 137] on div "Menu items noodle soup with stew beef Add Sort Manage items" at bounding box center [670, 157] width 355 height 55
click at [679, 159] on div "Menu items noodle soup with stew beef Add Sort Manage items" at bounding box center [670, 157] width 355 height 55
click at [674, 155] on input "noodle soup with stew beef" at bounding box center [605, 157] width 137 height 20
paste input "orange smoothie"
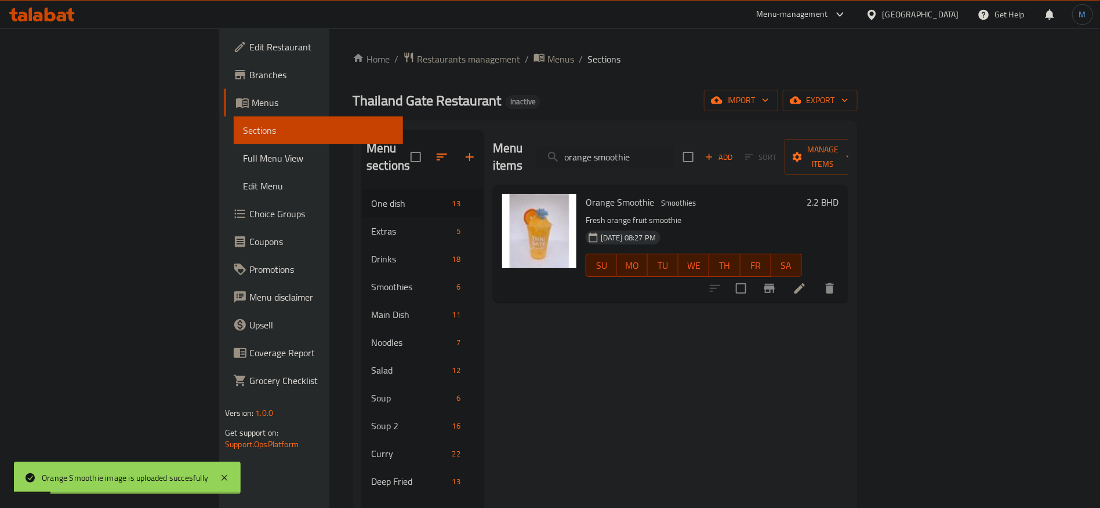
paste input "Pad thai"
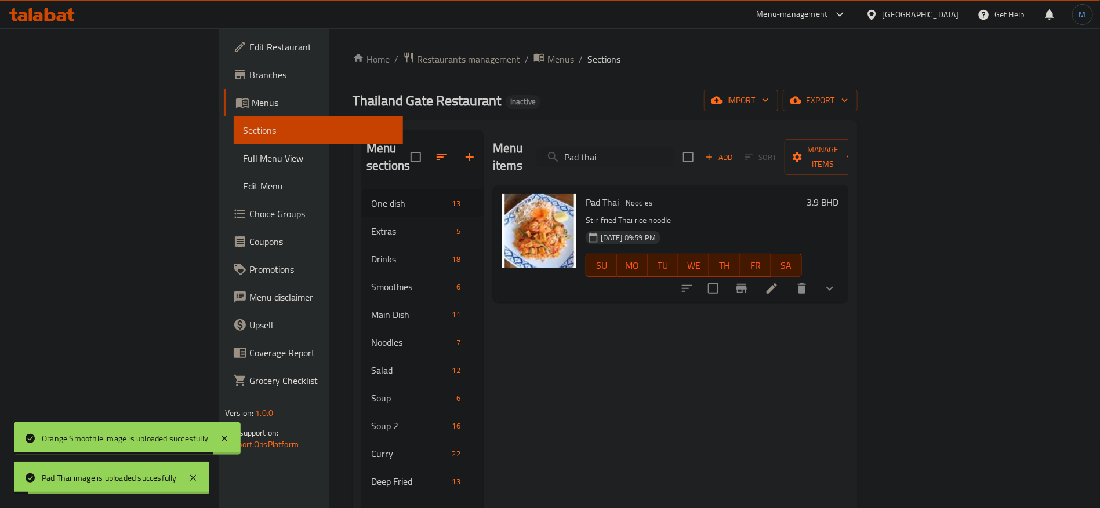
paste input "nang curry"
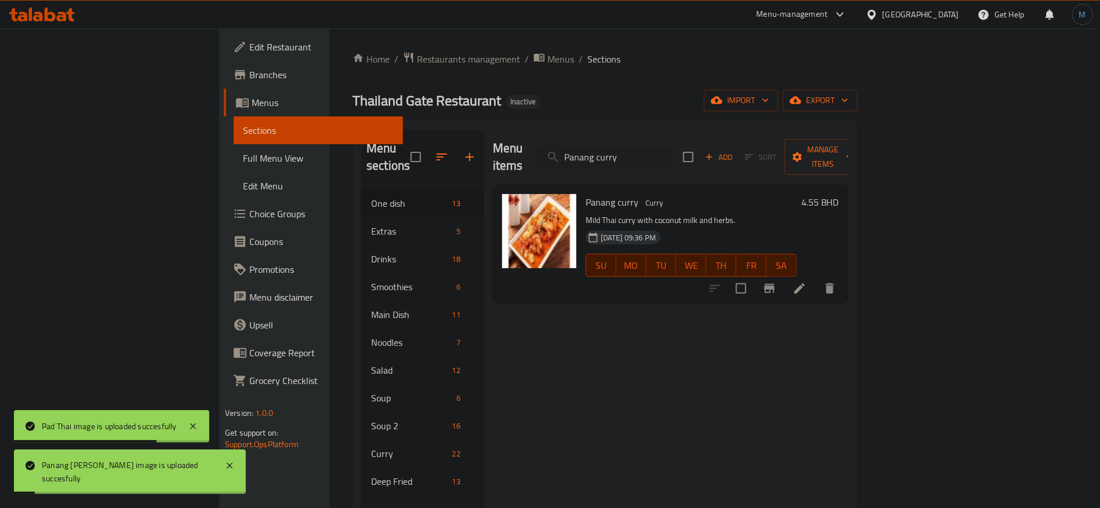
paste input "papaya salad with bamboo shoot,snail and fermented fish"
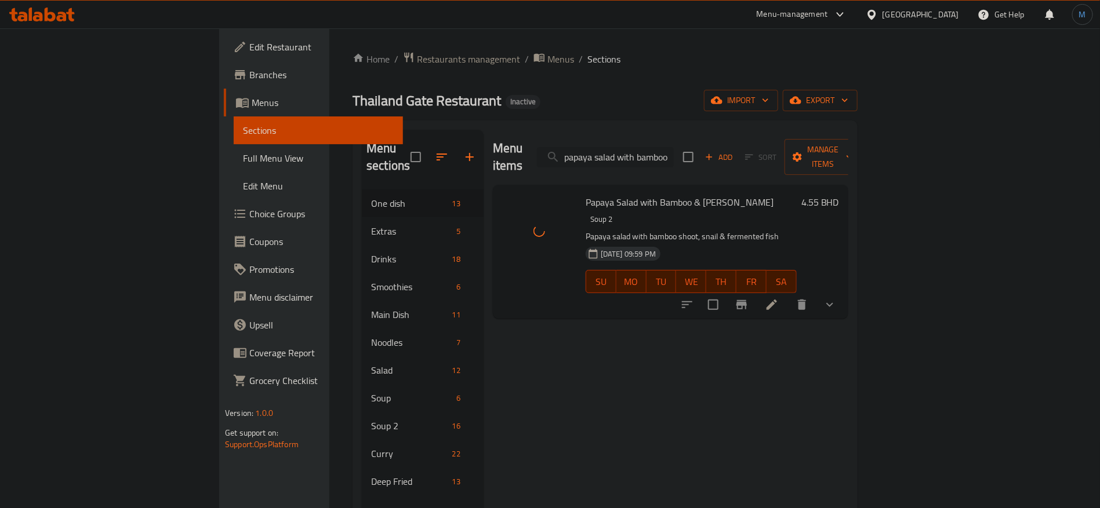
click at [674, 147] on input "papaya salad with bamboo shoot" at bounding box center [605, 157] width 137 height 20
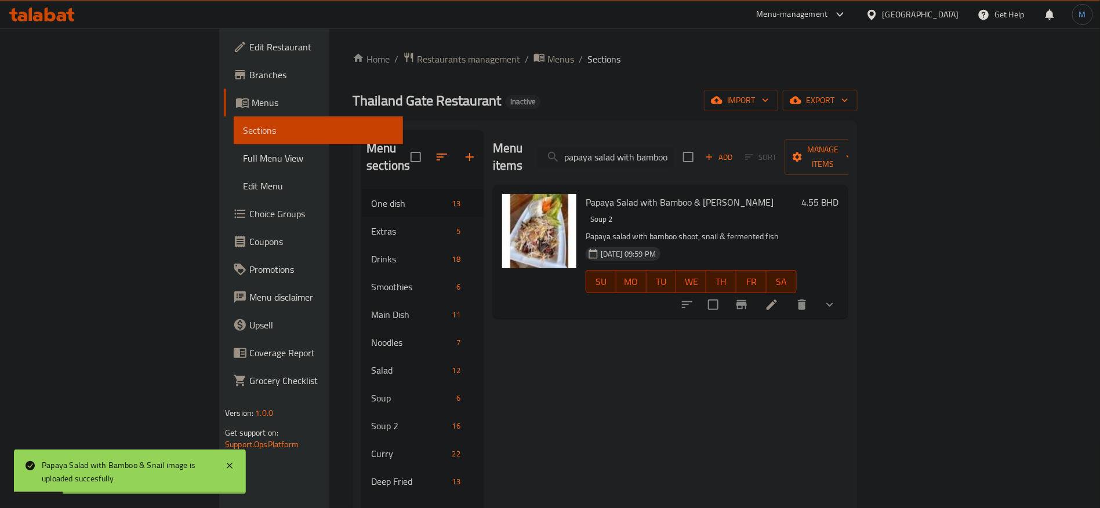
paste input "lack crab and fermented fish"
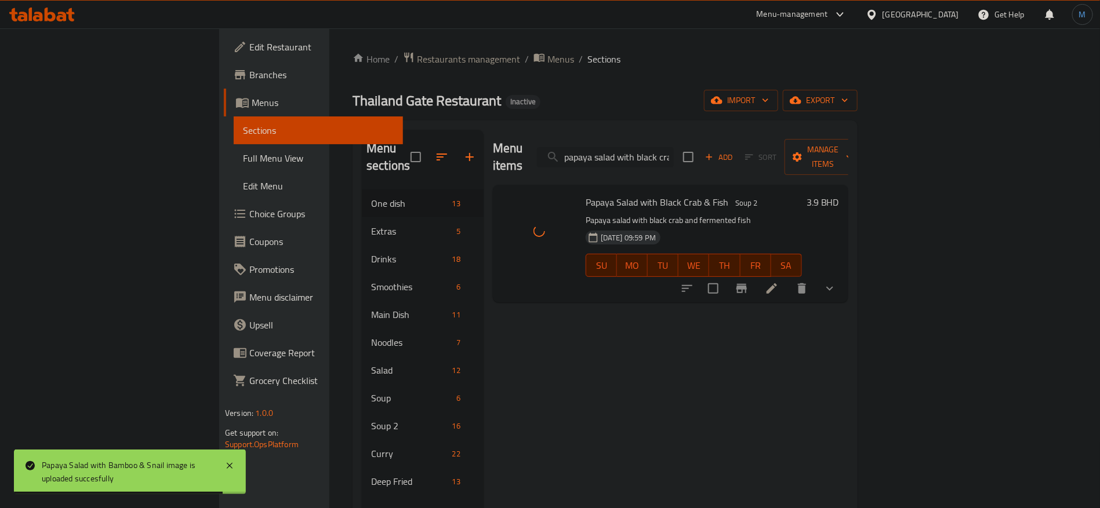
click at [674, 151] on input "papaya salad with black crab and fermented fish" at bounding box center [605, 157] width 137 height 20
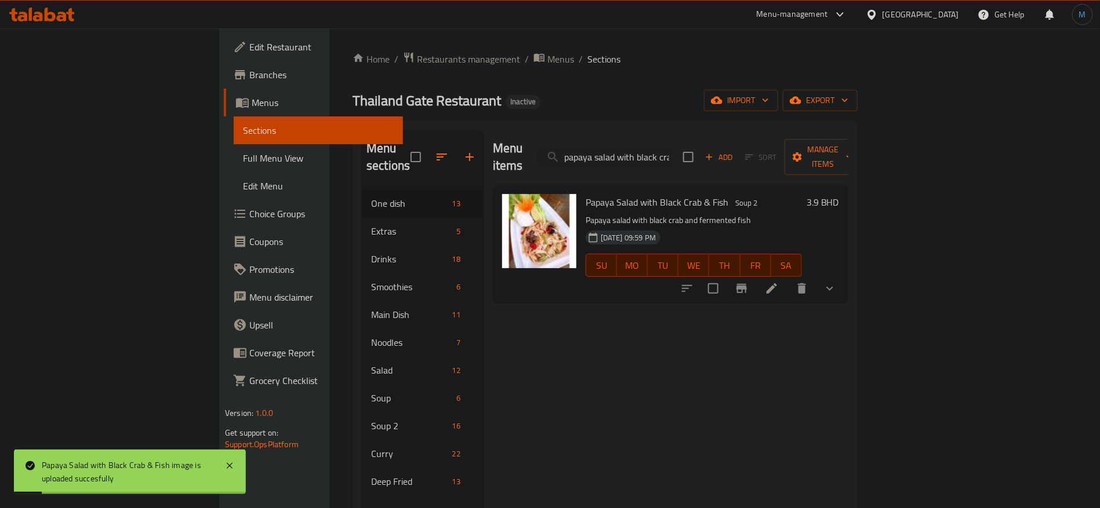
paste input "dried shrimp and peanut"
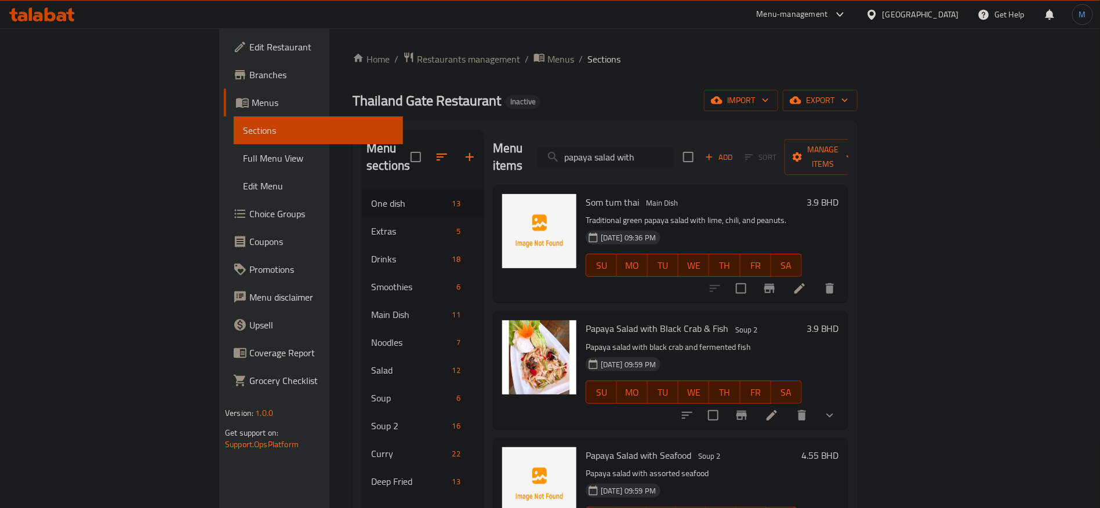
click at [674, 151] on input "papaya salad with" at bounding box center [605, 157] width 137 height 20
paste input "red syrup lemon soda"
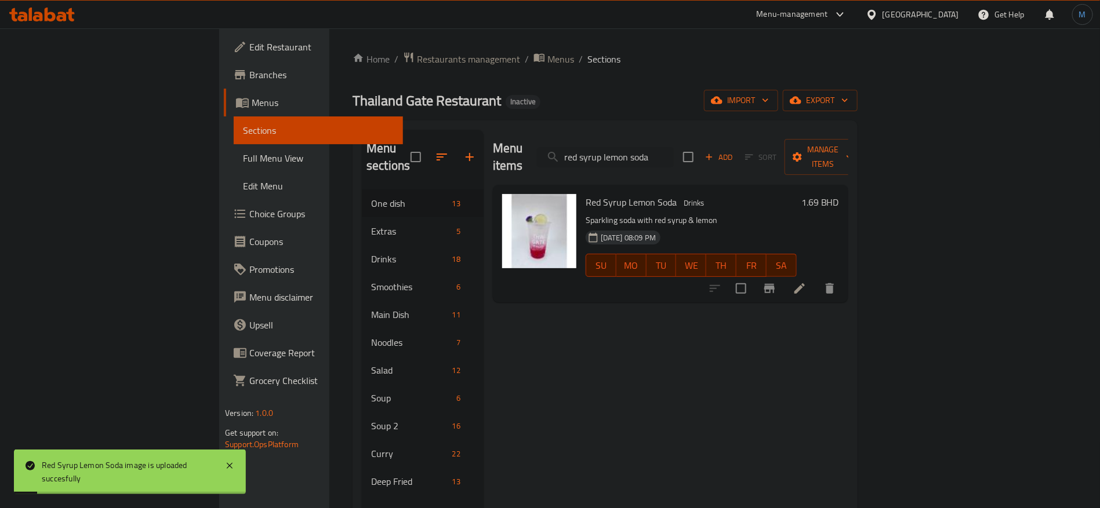
paste input "Roasted duck on rice"
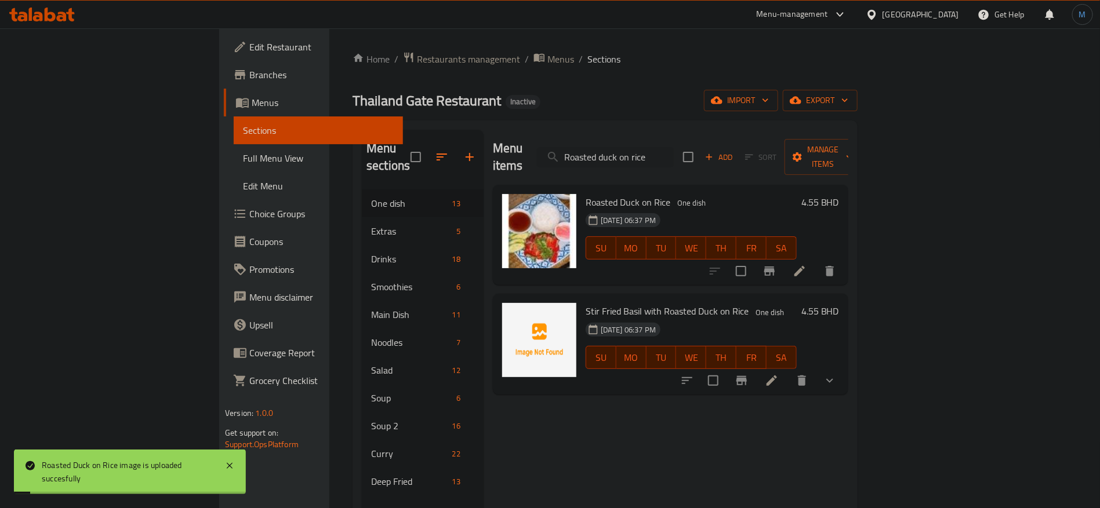
paste input "Seafood spicy soup"
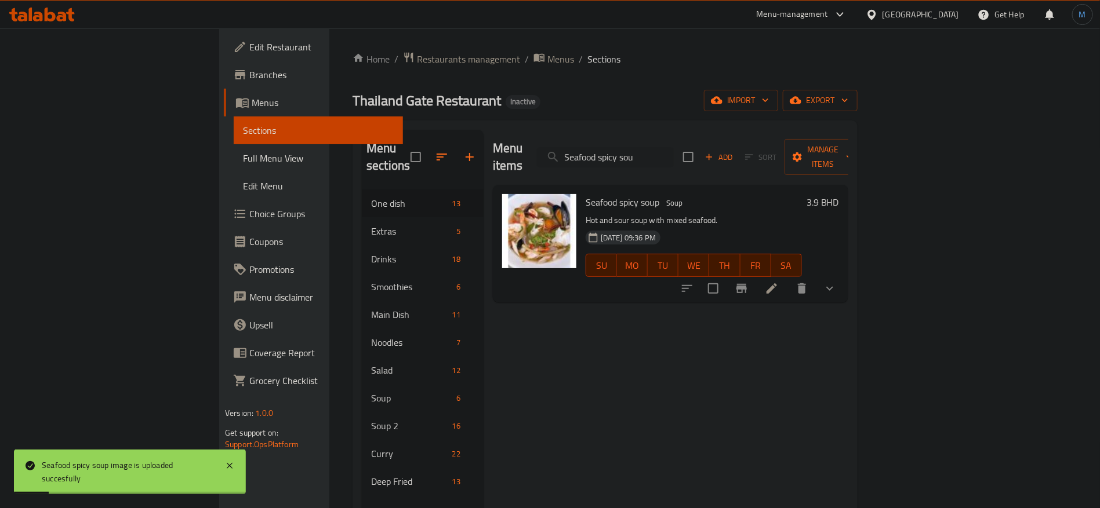
paste input "tir-fried with chili paste"
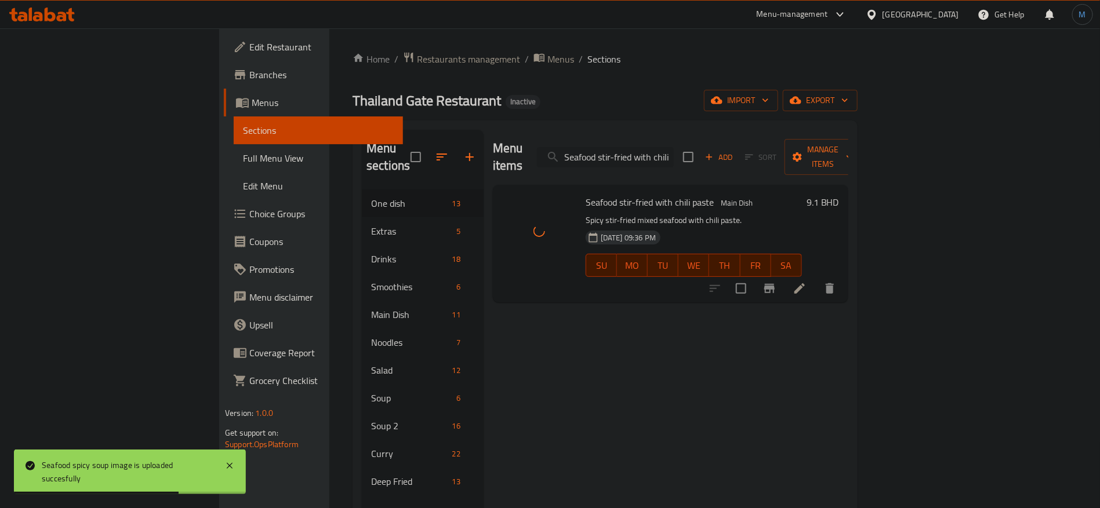
click at [674, 147] on input "Seafood stir-fried with chili paste" at bounding box center [605, 157] width 137 height 20
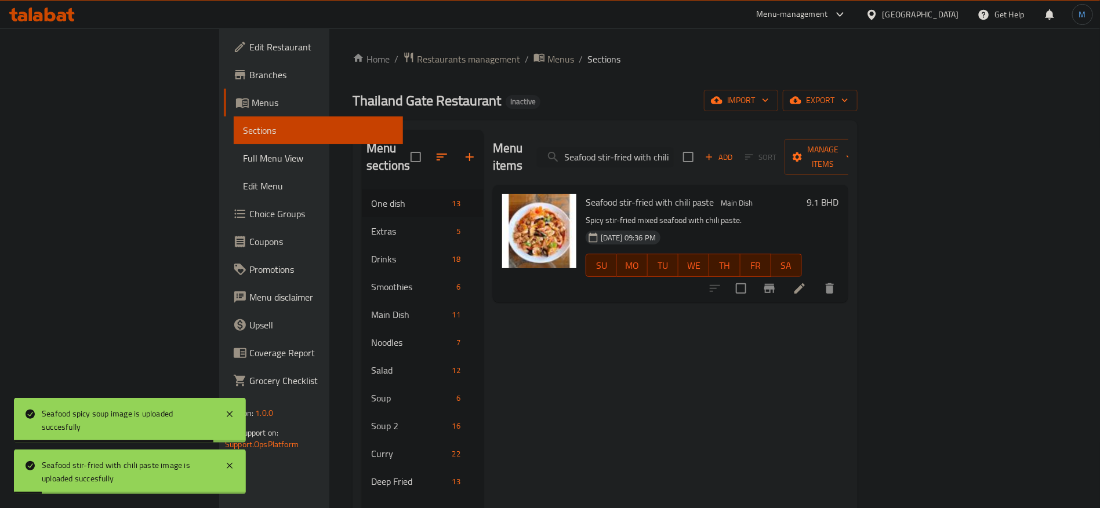
paste input "habu beef-seafood set"
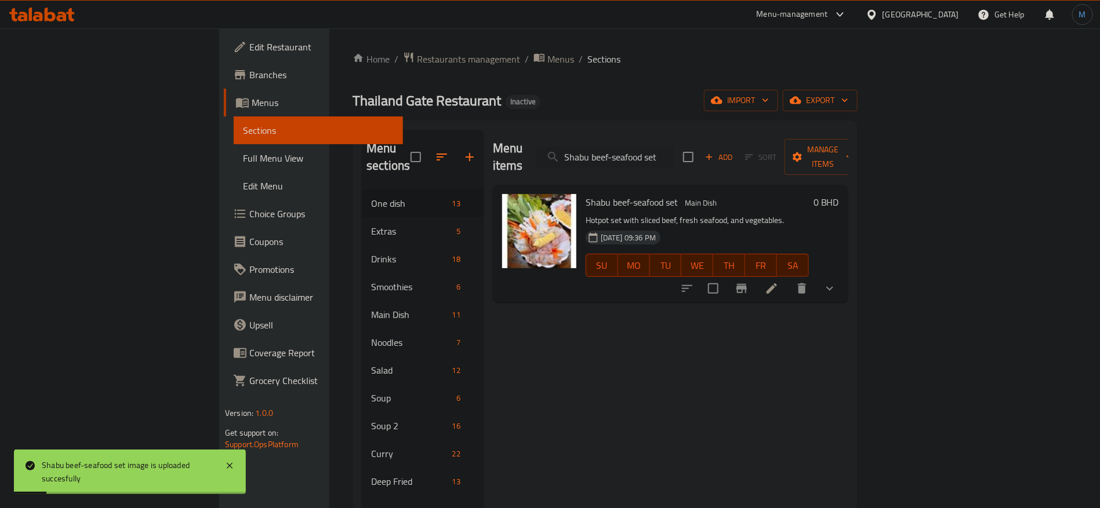
paste input "rimp in fish sauce"
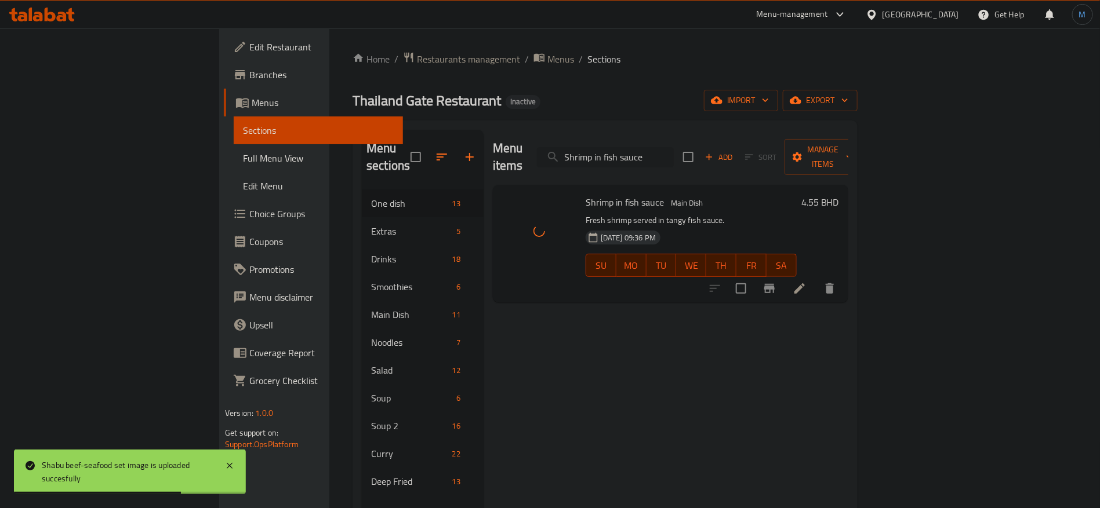
click at [674, 148] on input "Shrimp in fish sauce" at bounding box center [605, 157] width 137 height 20
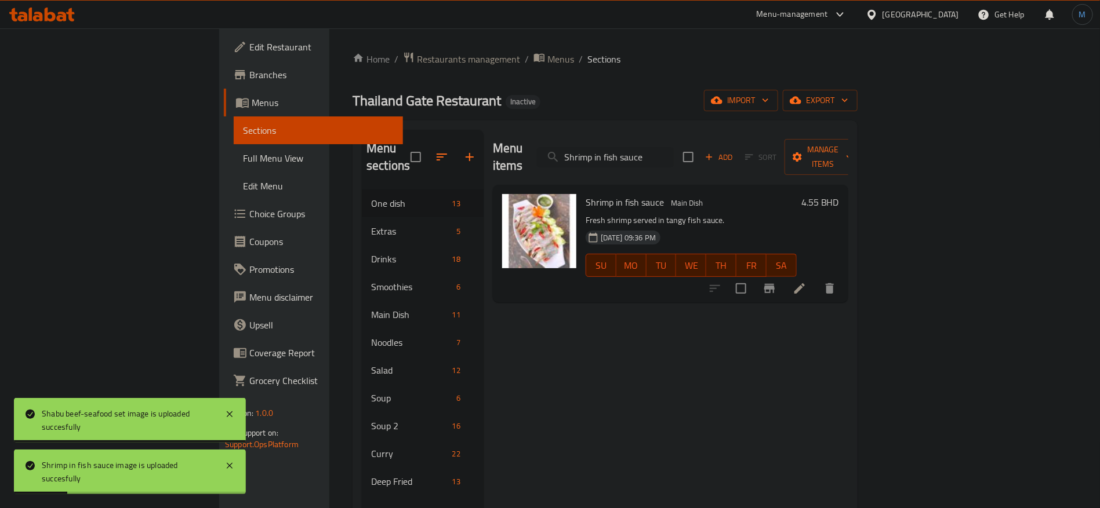
paste input "om tum thai"
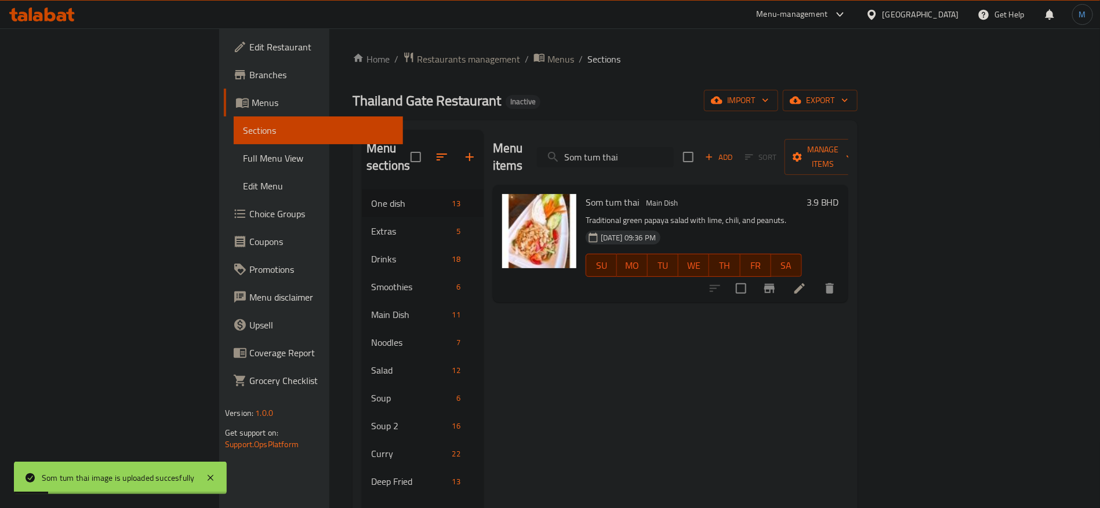
paste input "picy and soup curry with shrimp and vegetable omelet"
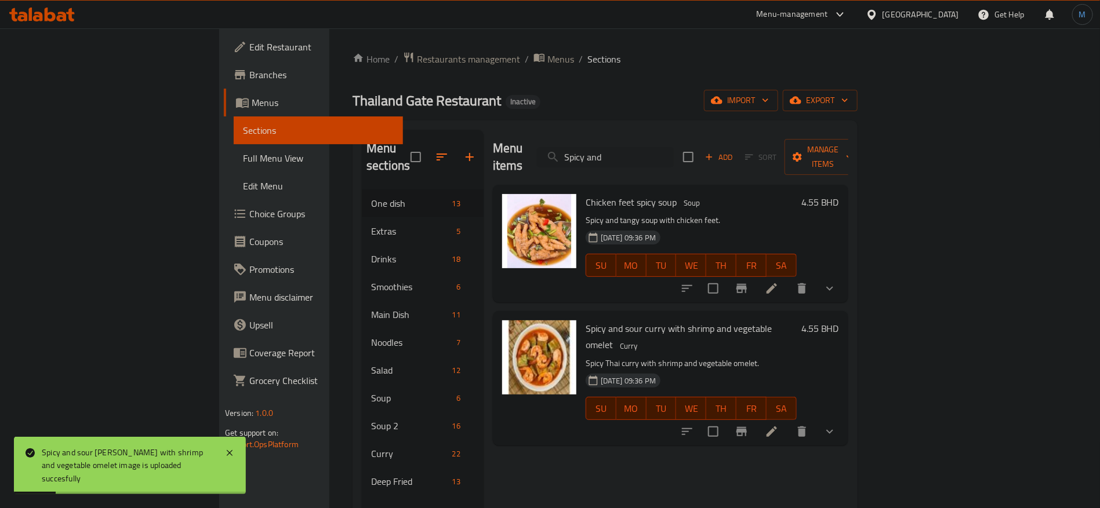
paste input "spicy blue crab sala"
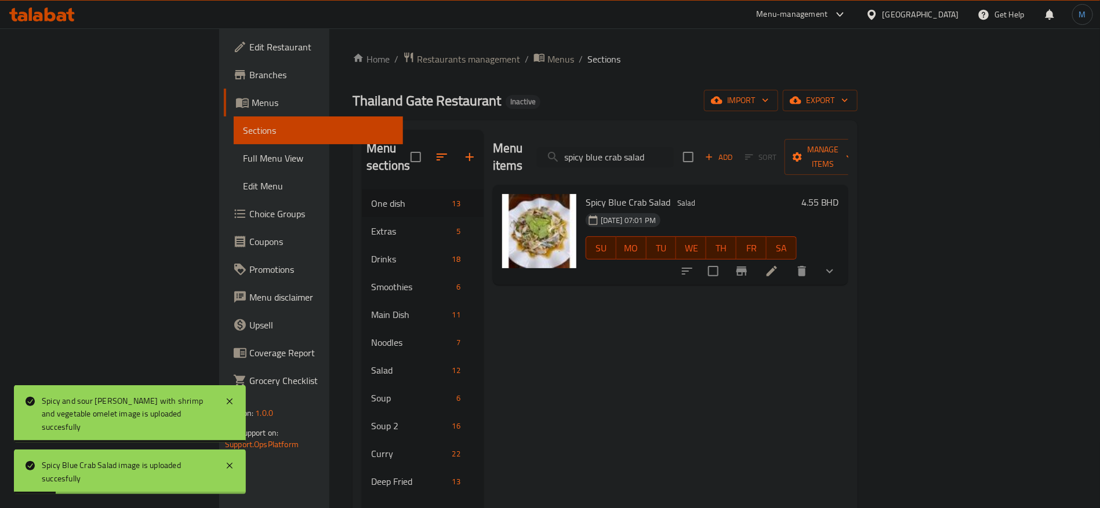
paste input "chicken rolls"
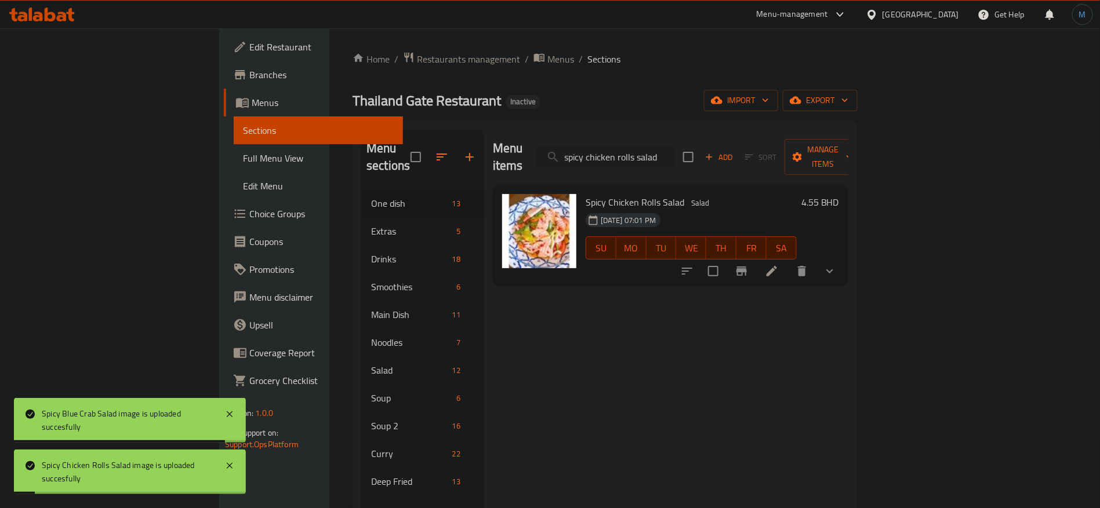
paste input "ucumber saled with fermented fish"
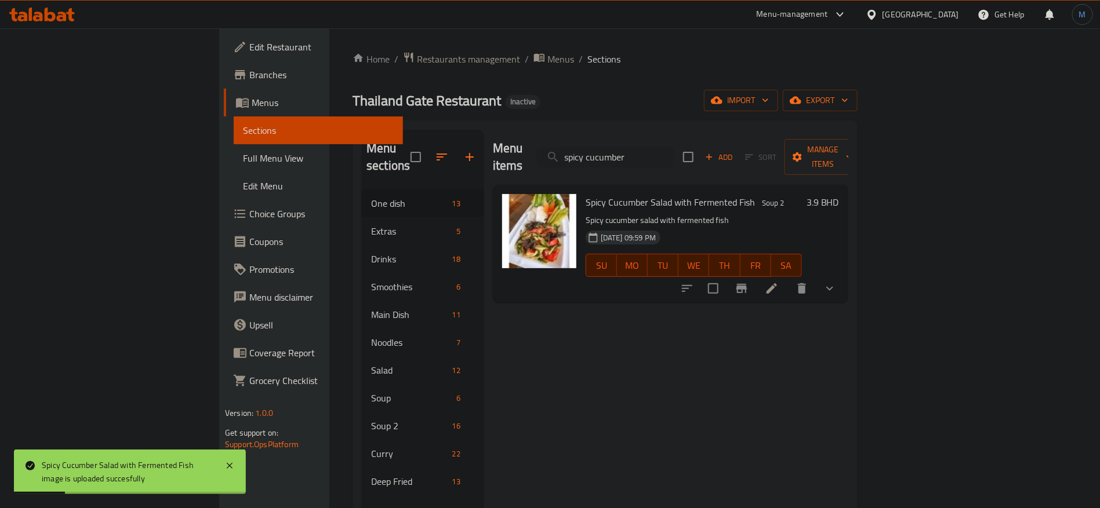
paste input "grass noodle salad with seafood"
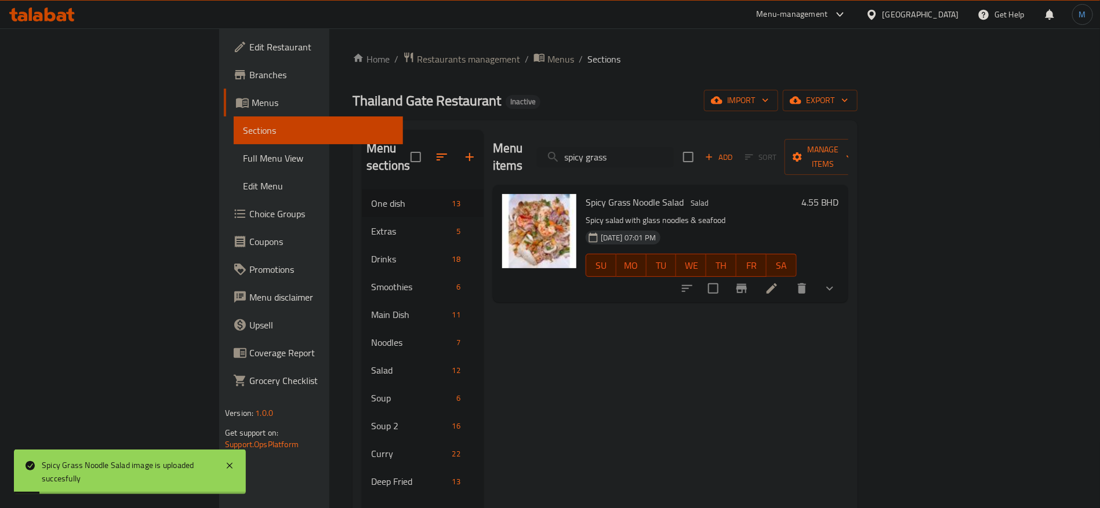
paste input "instand noodle salad"
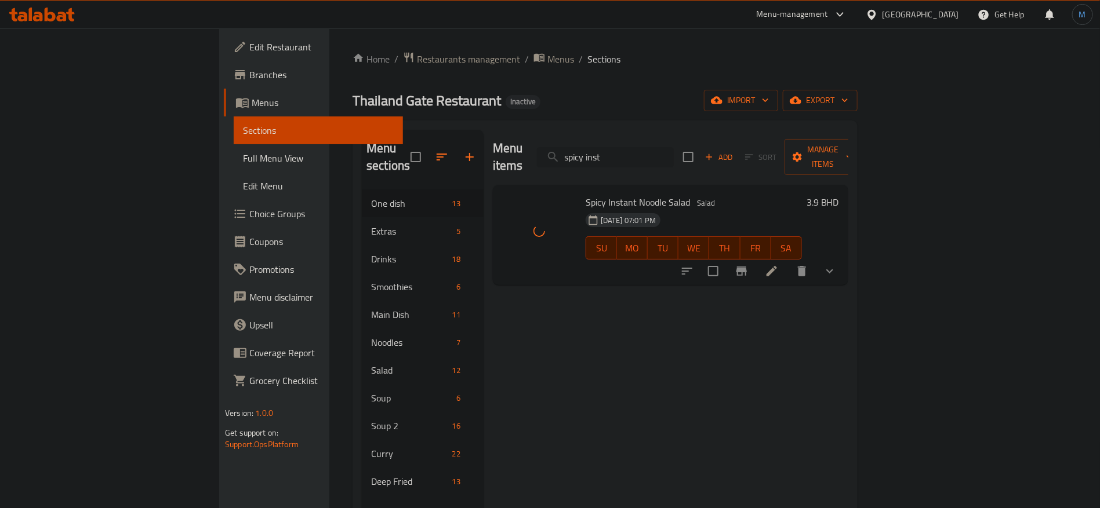
click at [674, 147] on input "spicy inst" at bounding box center [605, 157] width 137 height 20
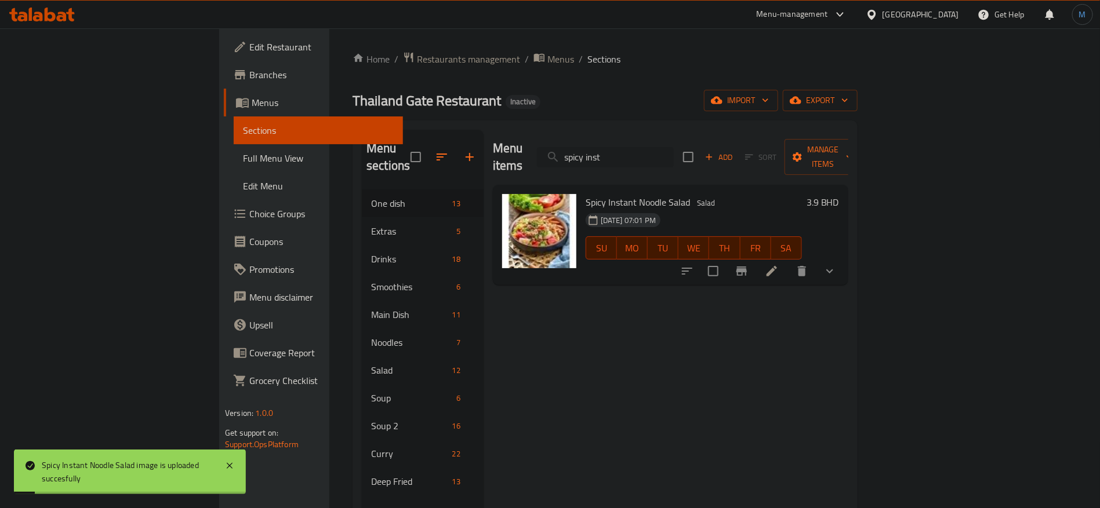
paste input "long bean saled with black and fermented fish"
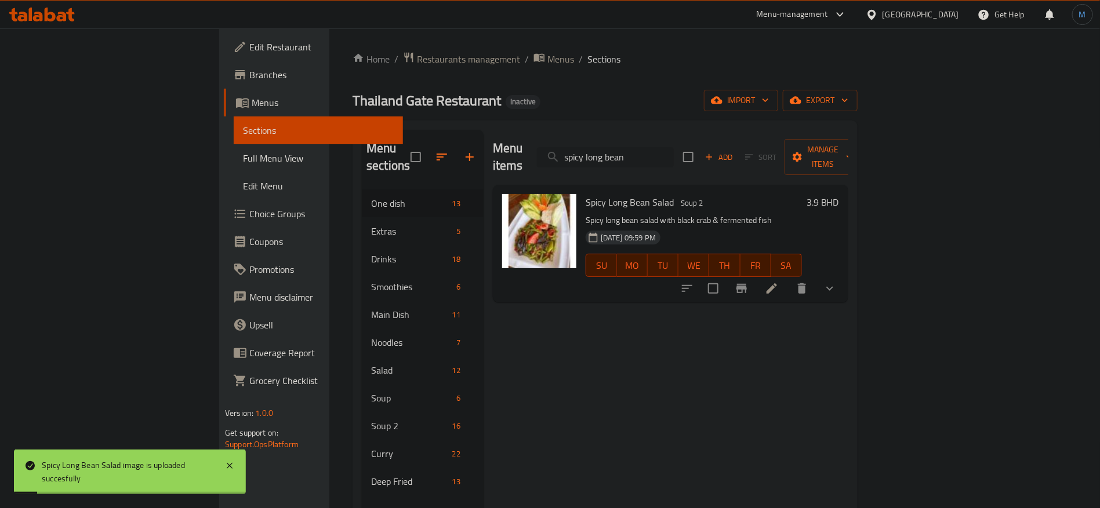
click at [674, 157] on input "spicy long bean" at bounding box center [605, 157] width 137 height 20
paste input "oyster salad"
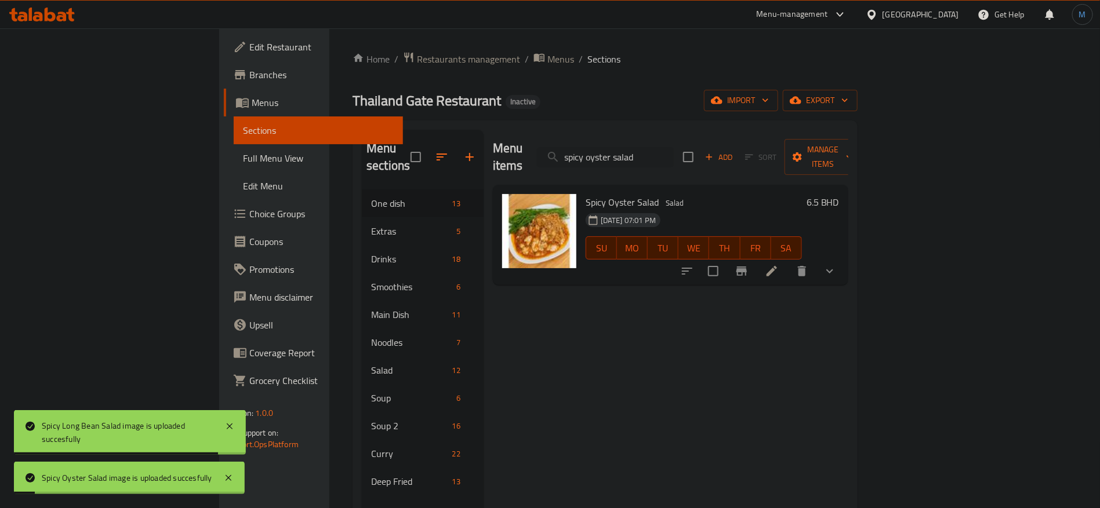
paste input "salmon"
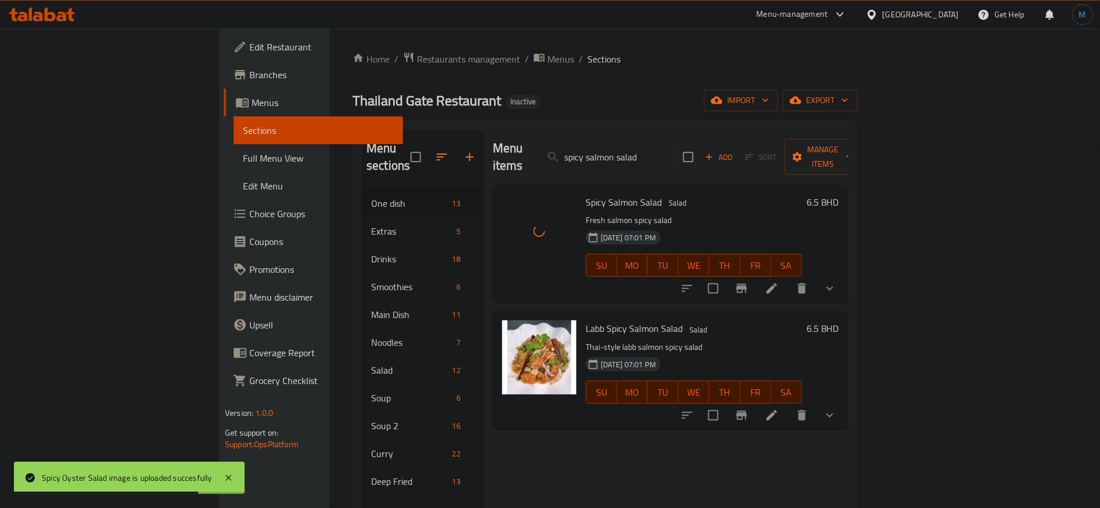
click at [728, 162] on div "Menu items spicy salmon salad Add Sort Manage items" at bounding box center [670, 157] width 355 height 55
click at [674, 147] on input "spicy salmon salad" at bounding box center [605, 157] width 137 height 20
paste input "eafood"
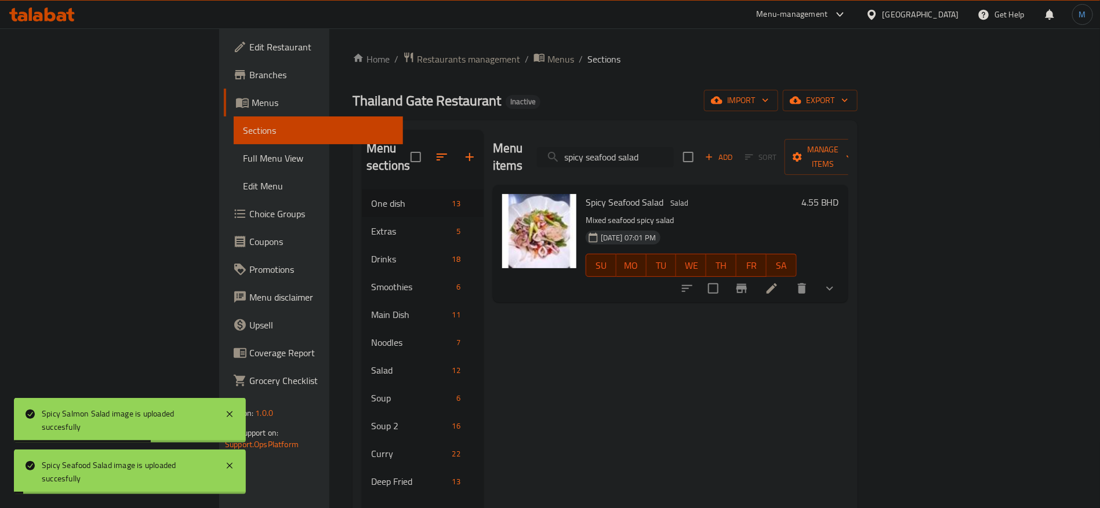
paste
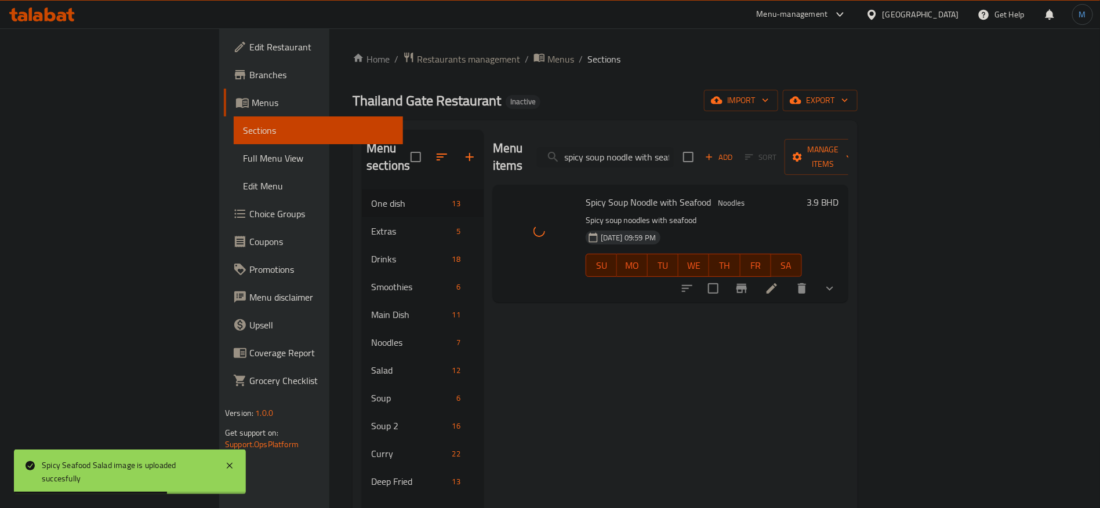
click at [714, 162] on div "Menu items spicy soup noodle with seafood Add Sort Manage items" at bounding box center [670, 157] width 355 height 55
click at [674, 158] on input "spicy soup noodle with seafood" at bounding box center [605, 157] width 137 height 20
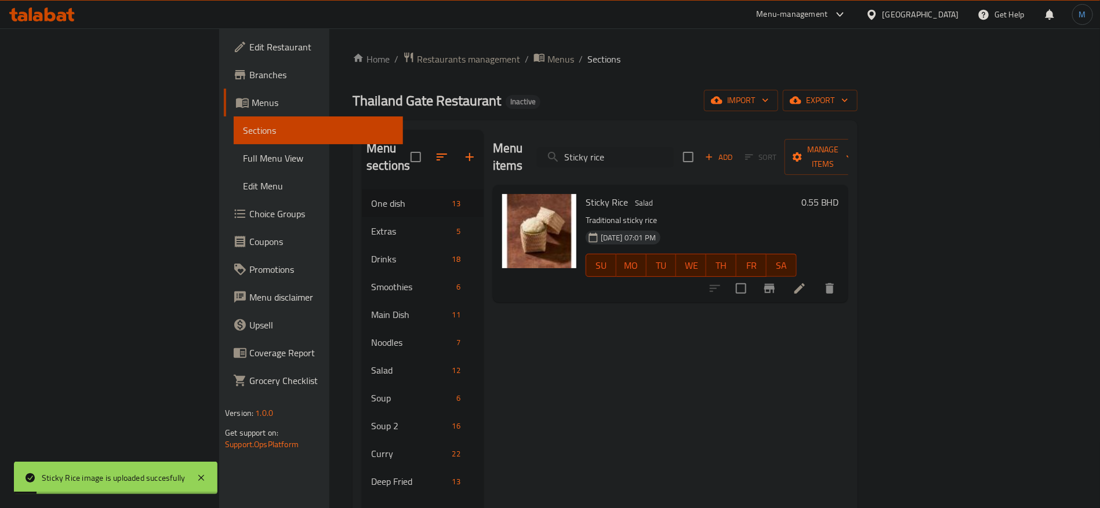
type input "Stir fried basil leaves on rice"
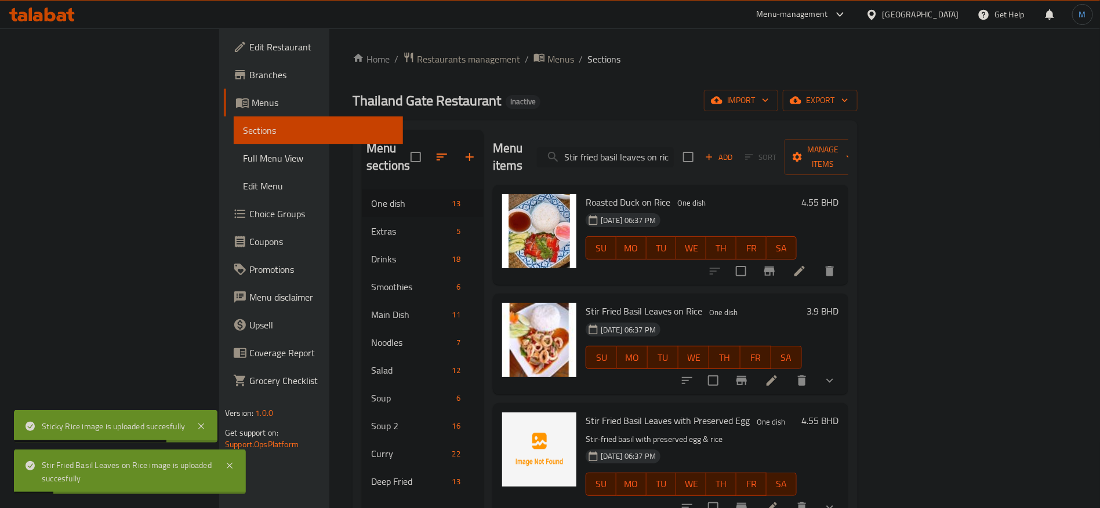
click at [674, 152] on input "Stir fried basil leaves on rice" at bounding box center [605, 157] width 137 height 20
paste input "with preserved egg"
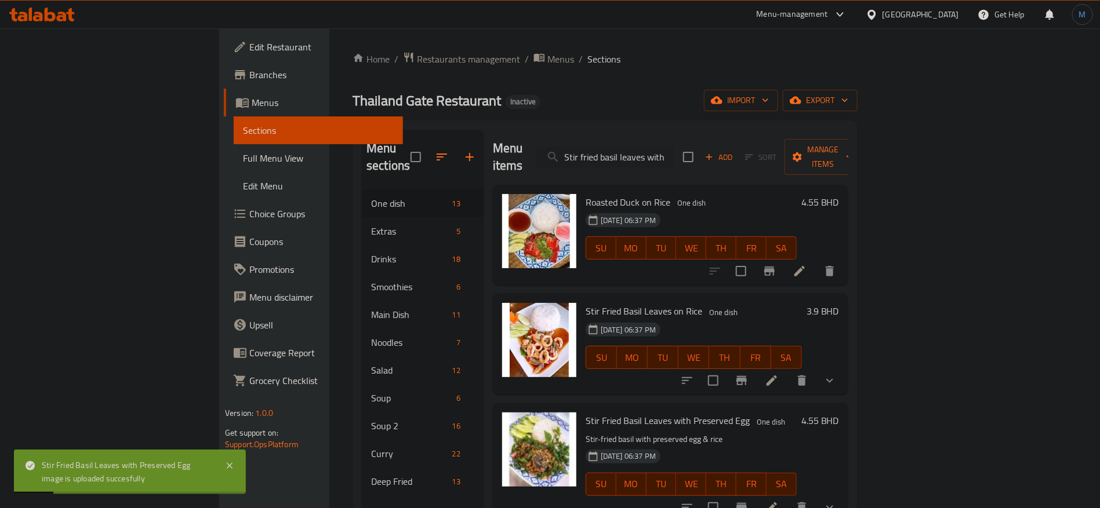
paste input "roasted duck on rice"
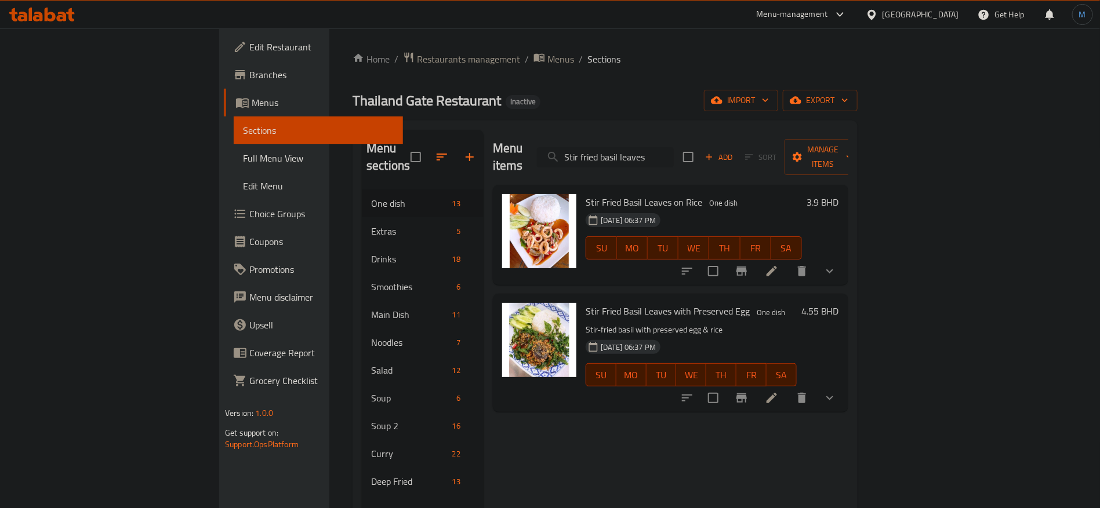
paste input "ean sprout"
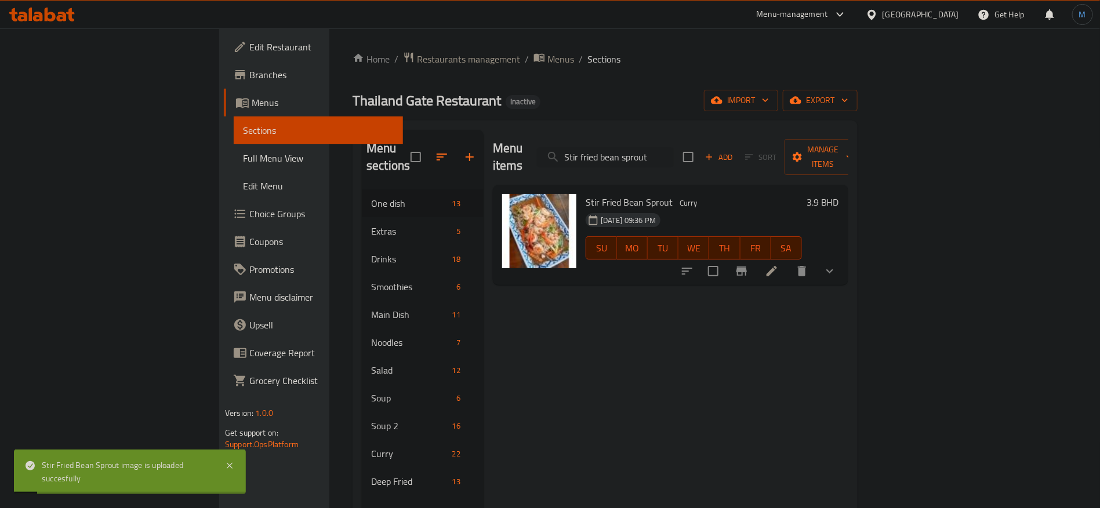
paste input "rocoli with shrimp"
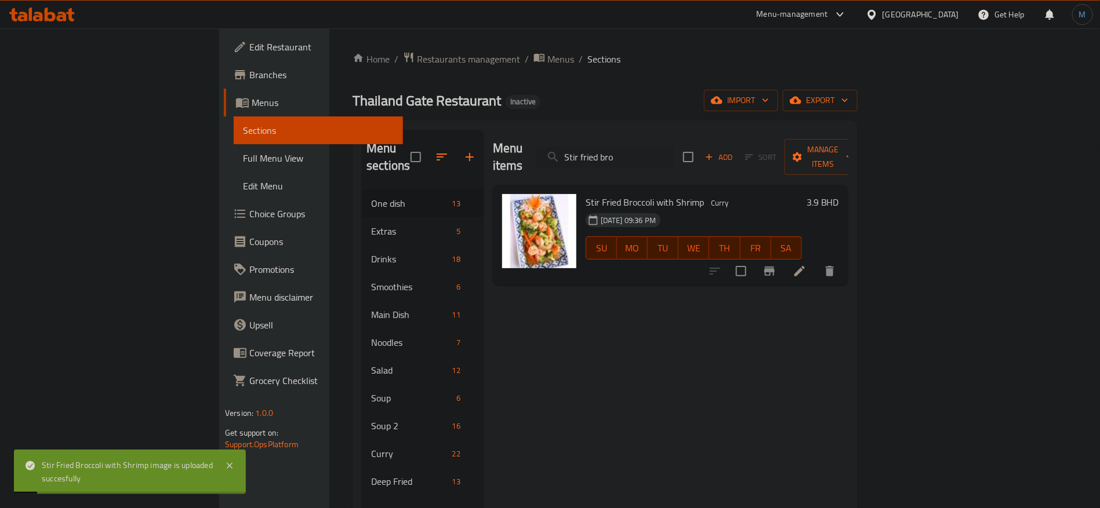
paste input "cashew nuts"
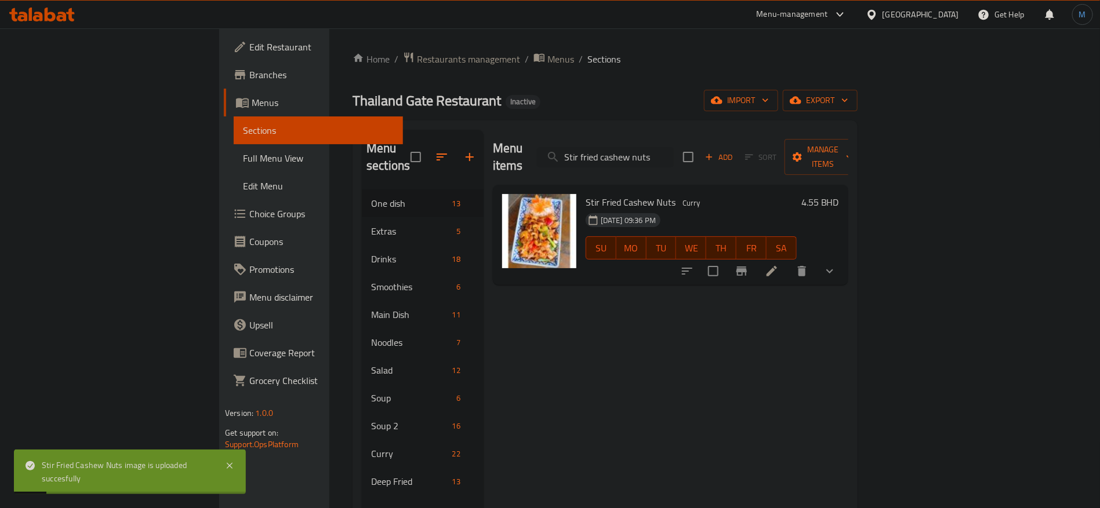
paste input "tfish with [PERSON_NAME] paste and thai herb"
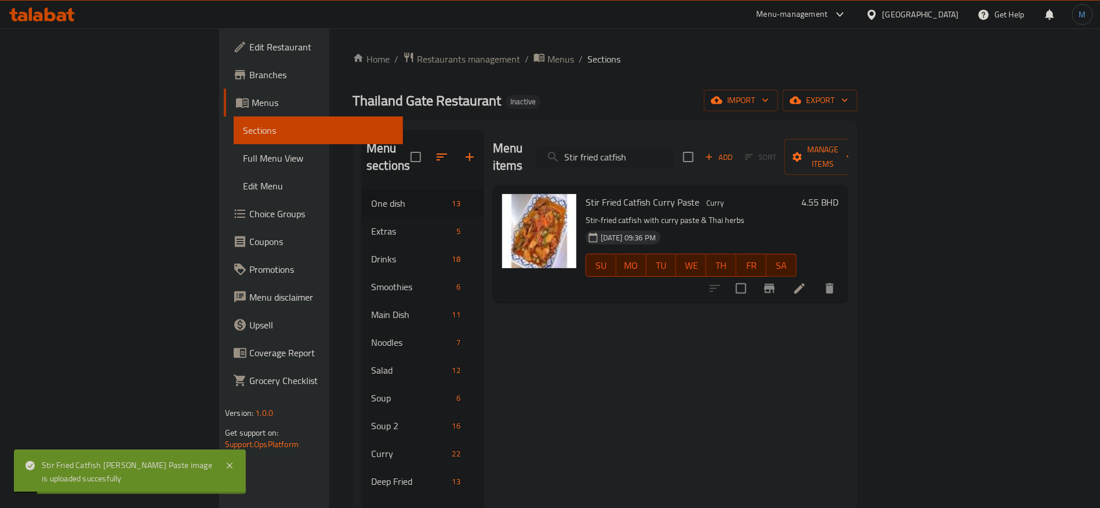
click at [653, 147] on input "Stir fried catfish" at bounding box center [605, 157] width 137 height 20
paste input "lams with chilli sauce"
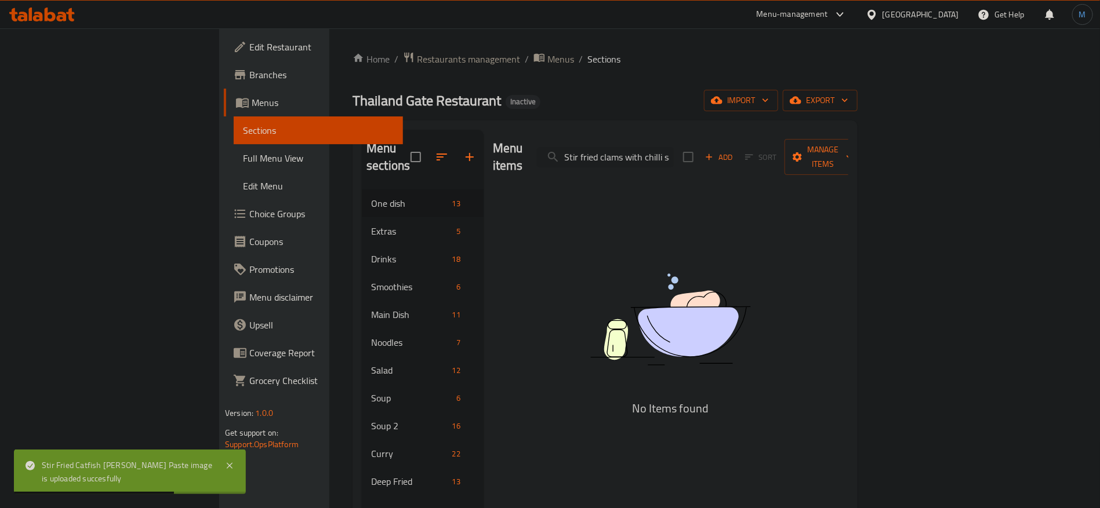
scroll to position [0, 17]
drag, startPoint x: 725, startPoint y: 150, endPoint x: 808, endPoint y: 151, distance: 83.5
click at [808, 151] on div "Menu items Stir fried clams with chilli sauce Add Sort Manage items" at bounding box center [670, 157] width 355 height 55
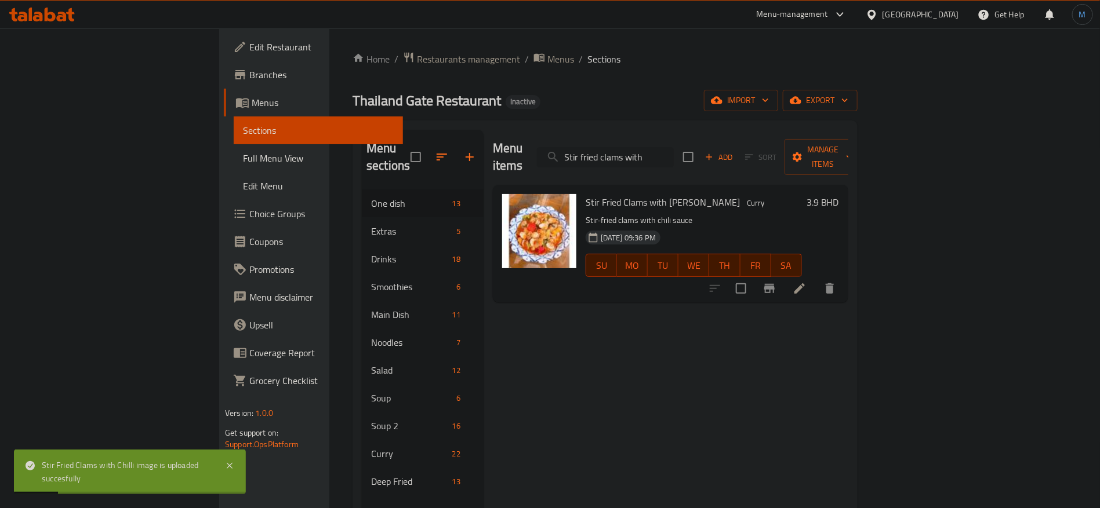
paste input "garlic on rice"
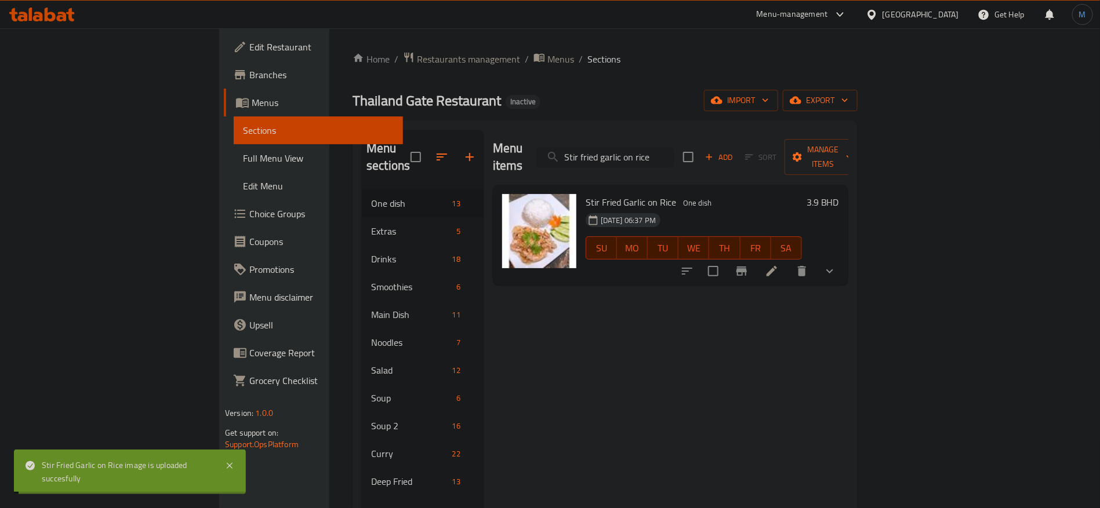
paste input "ing"
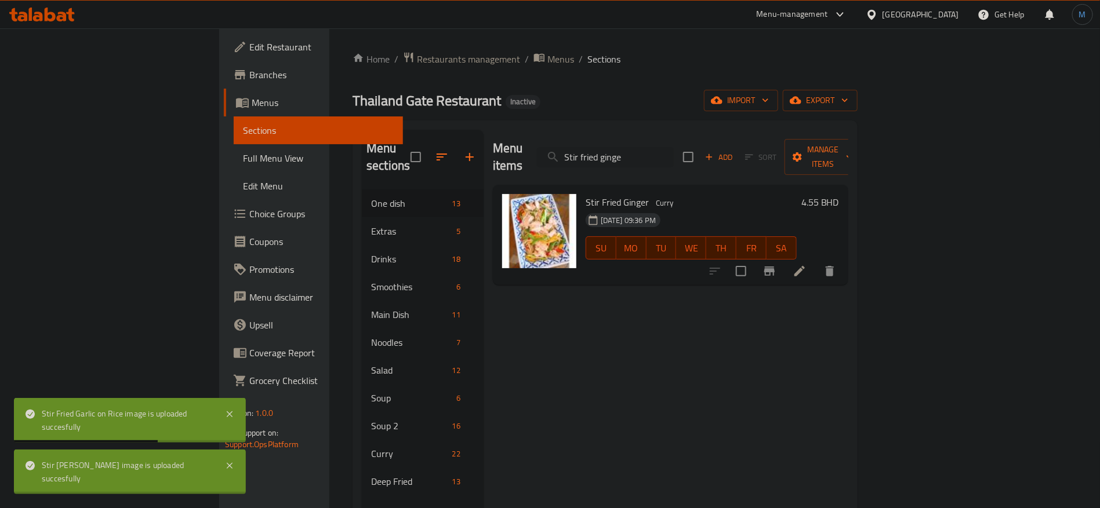
paste input "mixed mushroom with oyster sauc"
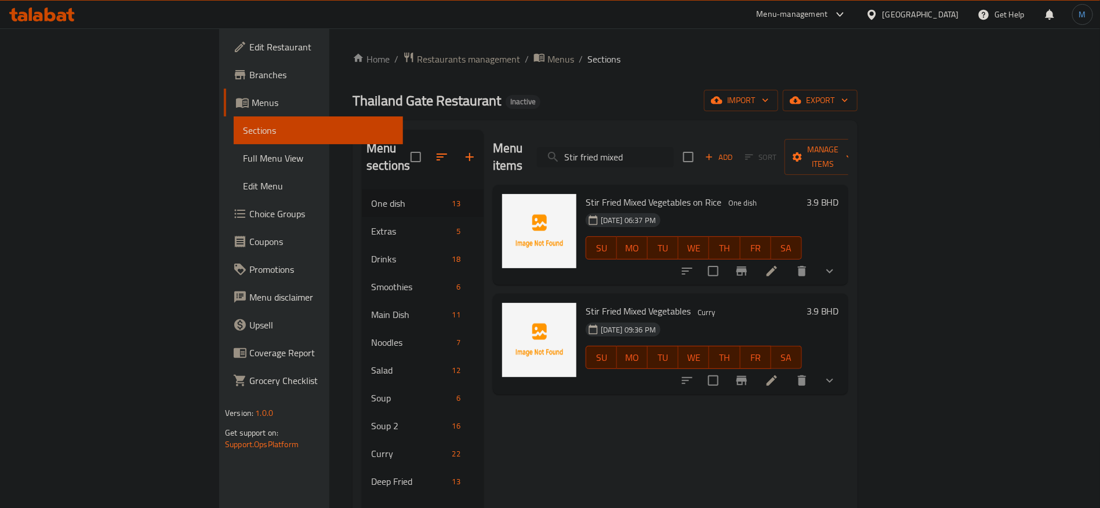
click at [652, 150] on input "Stir fried mixed" at bounding box center [605, 157] width 137 height 20
drag, startPoint x: 652, startPoint y: 150, endPoint x: 670, endPoint y: 151, distance: 18.6
click at [670, 151] on input "Stir fried mixed" at bounding box center [605, 157] width 137 height 20
paste input "search"
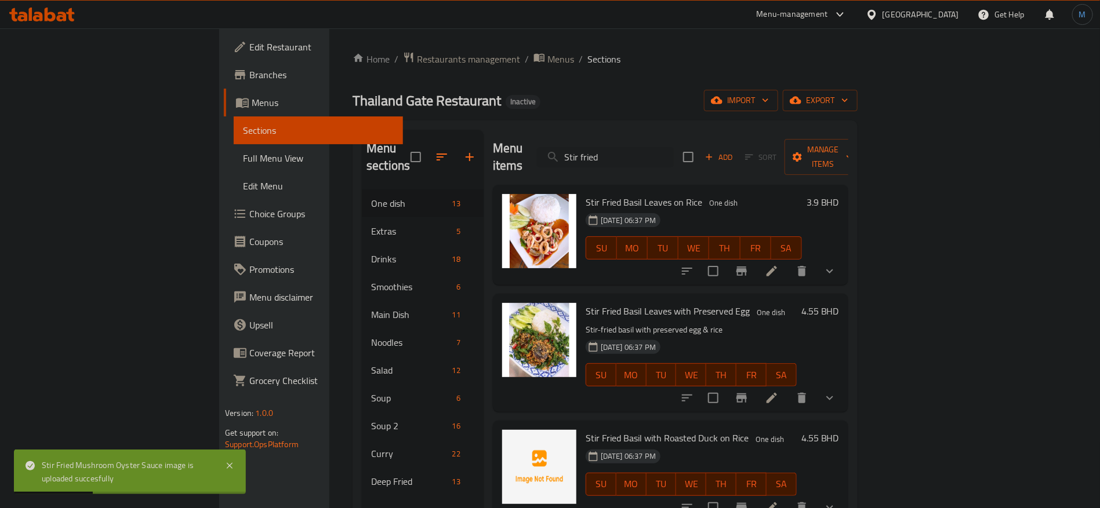
paste input "mixed vegetables on rice"
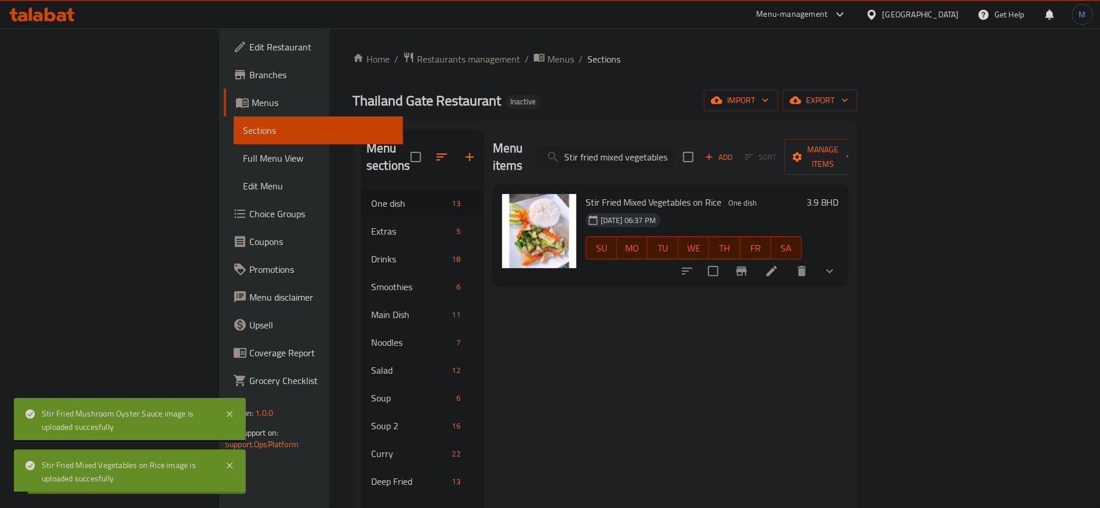
click at [674, 153] on input "Stir fried mixed vegetables on rice" at bounding box center [605, 157] width 137 height 20
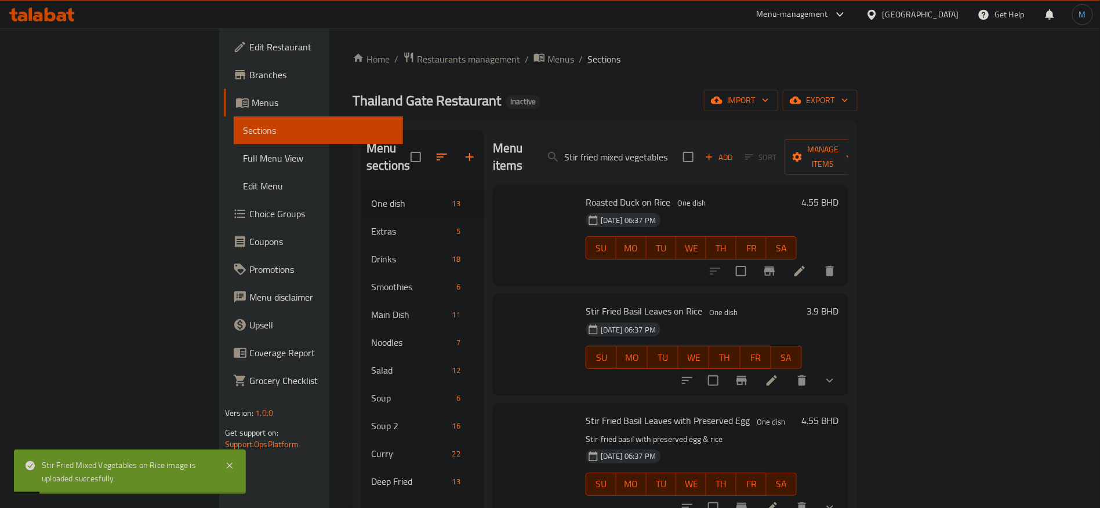
paste input "search"
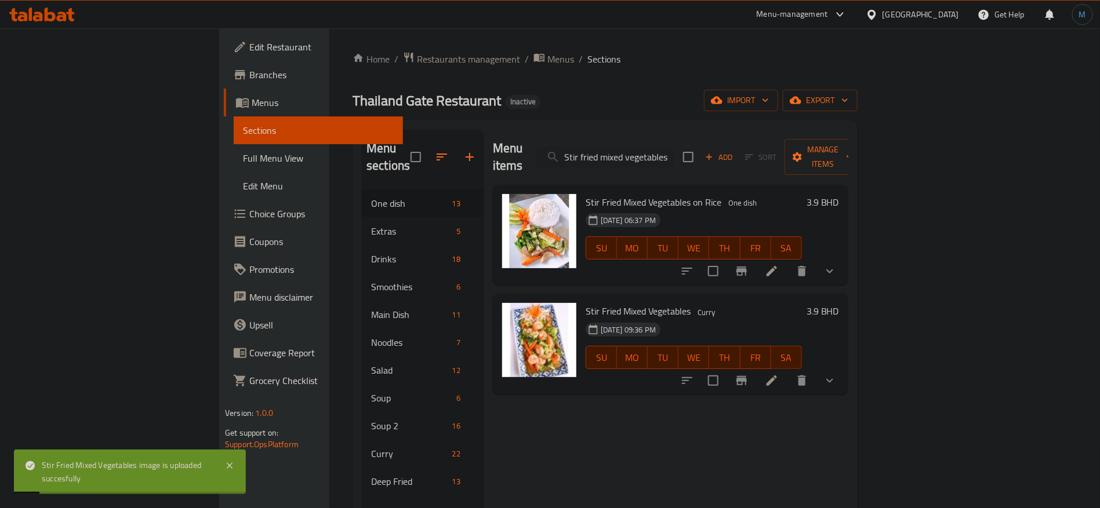
paste input "orning glory with garlic and chilli"
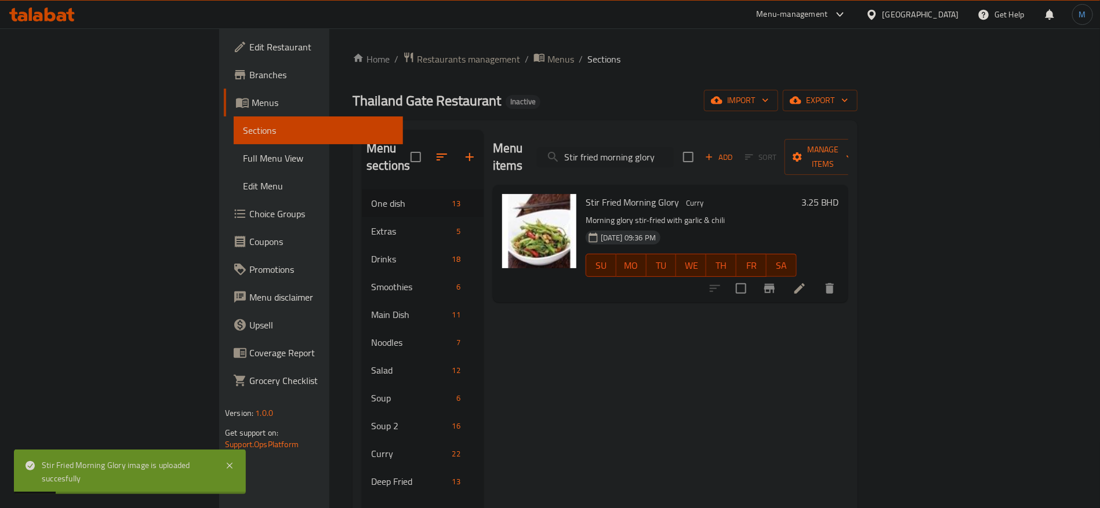
paste input "noodle with basil and green pepper"
paste input "pangasiaus with celery"
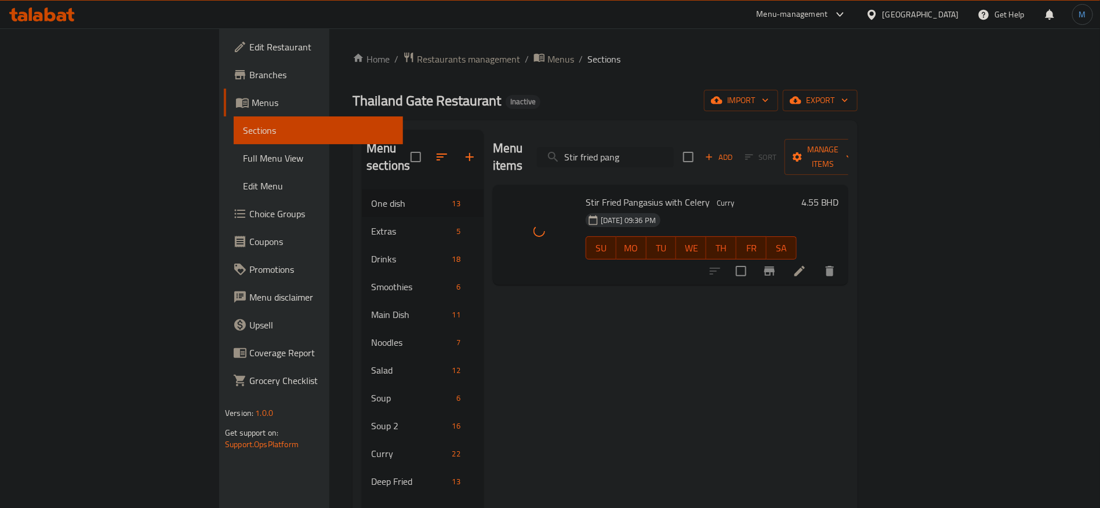
click at [674, 151] on input "Stir fried pang" at bounding box center [605, 157] width 137 height 20
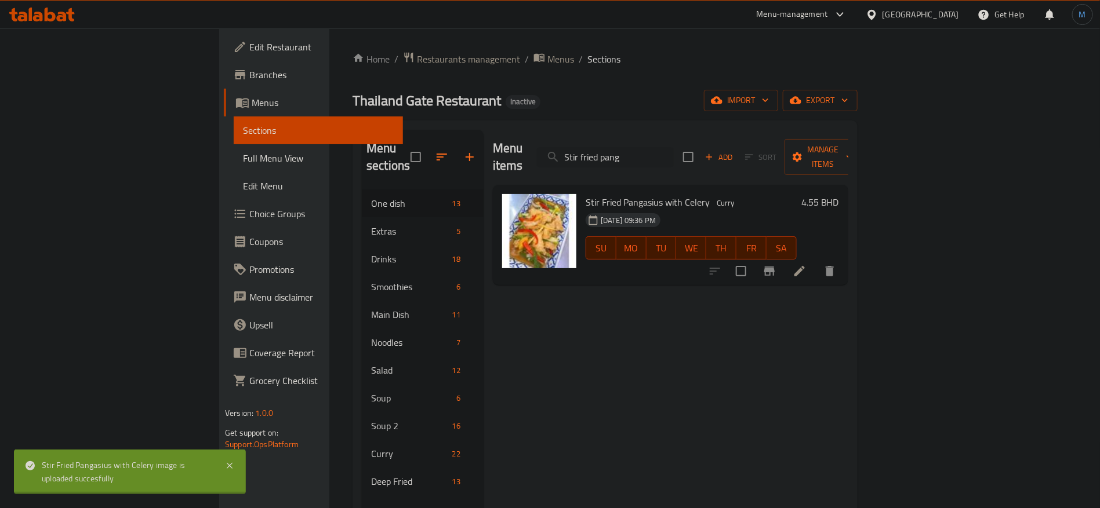
paste input "reserved bamboo shoot on rice"
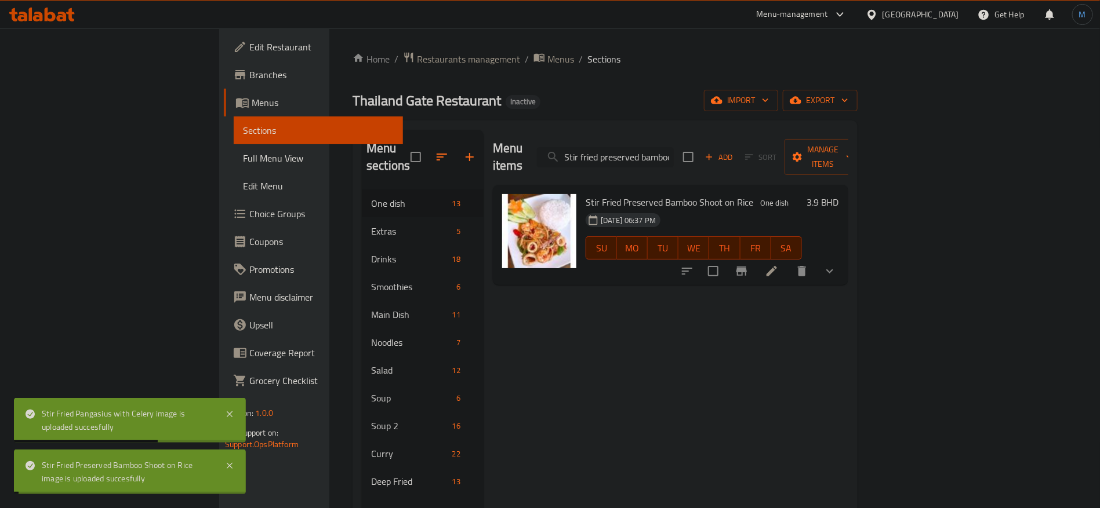
click at [674, 147] on input "Stir fried preserved bamboo shoot on rice" at bounding box center [605, 157] width 137 height 20
paste input "seafood with garlic and chilli sua"
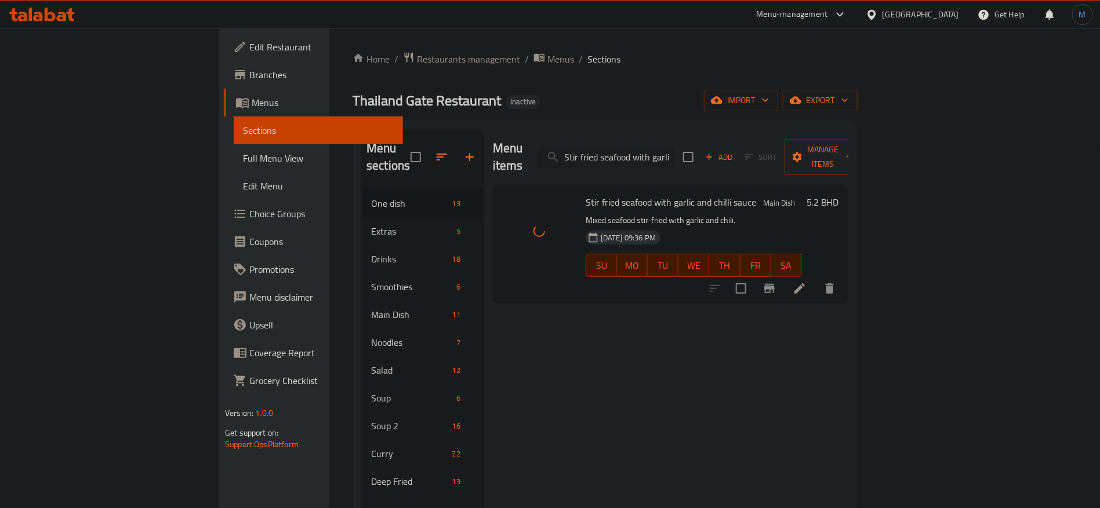
click at [674, 158] on input "Stir fried seafood with garlic and" at bounding box center [605, 157] width 137 height 20
paste input "search"
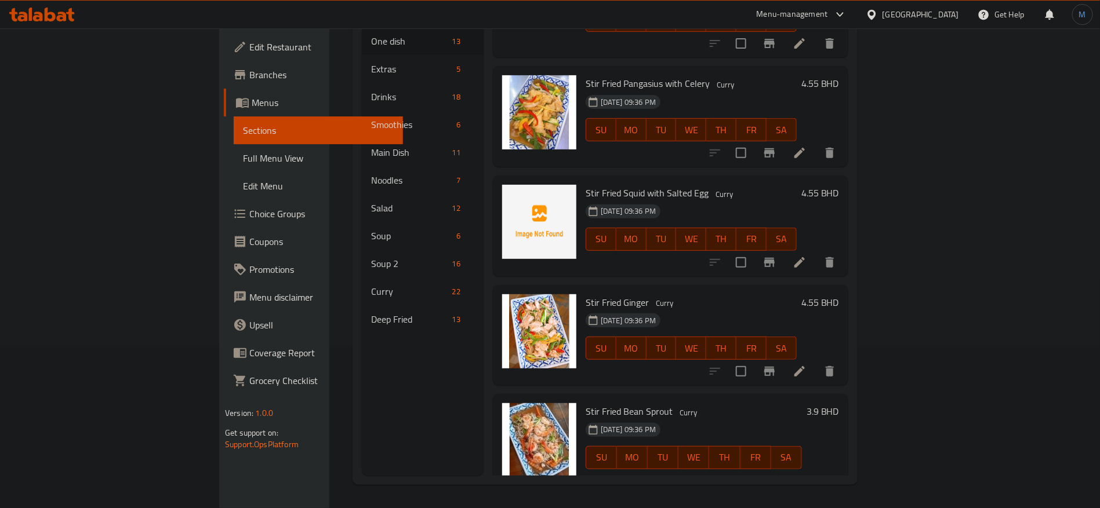
scroll to position [1845, 0]
paste input "Stir fried squid with salted egg"
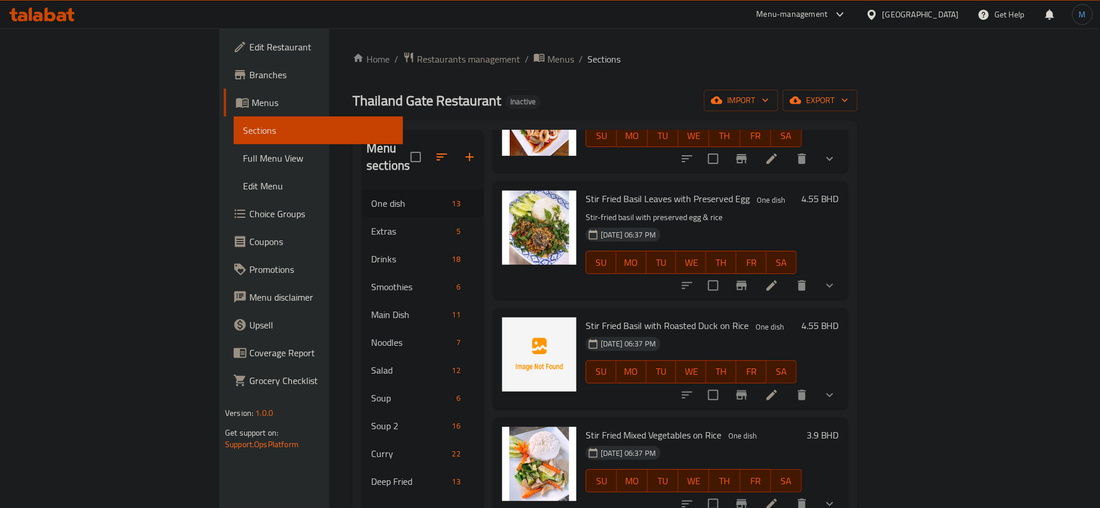
scroll to position [0, 0]
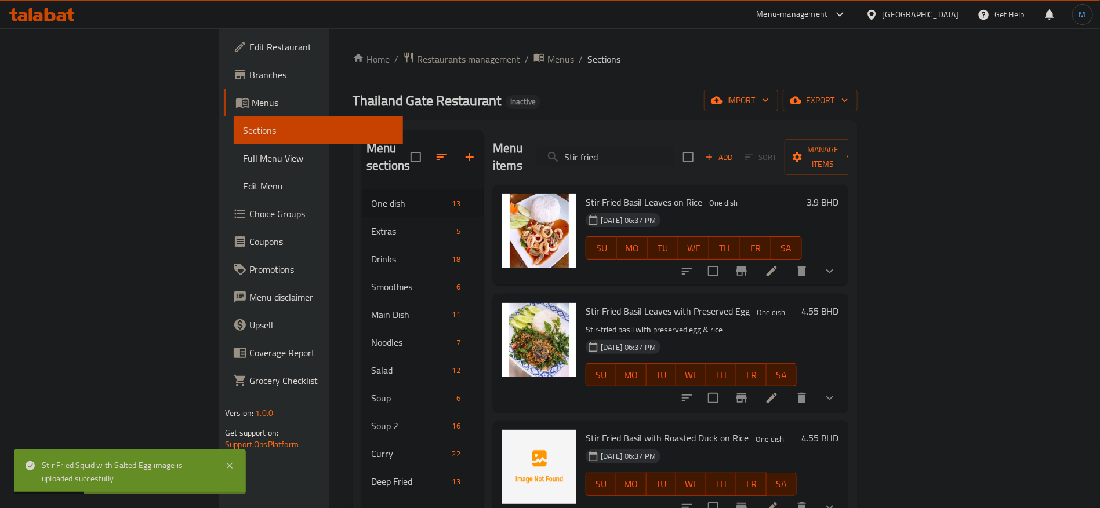
paste input "with [PERSON_NAME] powder"
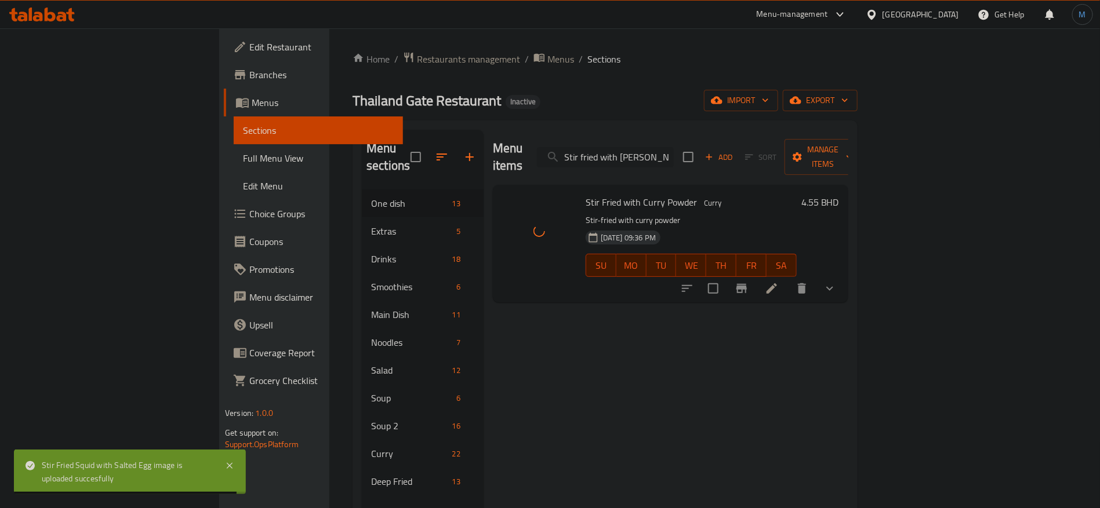
click at [674, 147] on input "Stir fried with [PERSON_NAME] powder" at bounding box center [605, 157] width 137 height 20
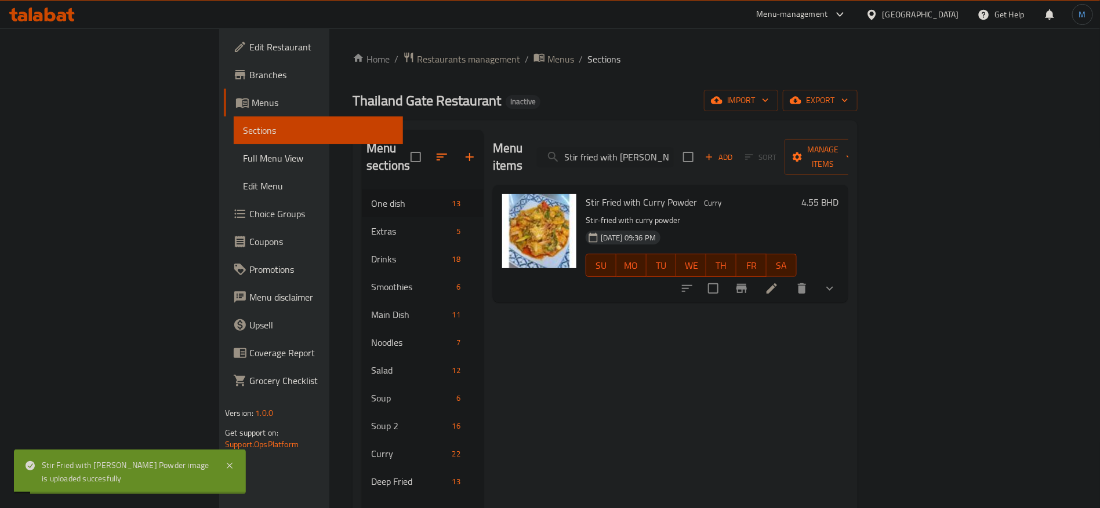
paste input "-fried thai rice noodle"
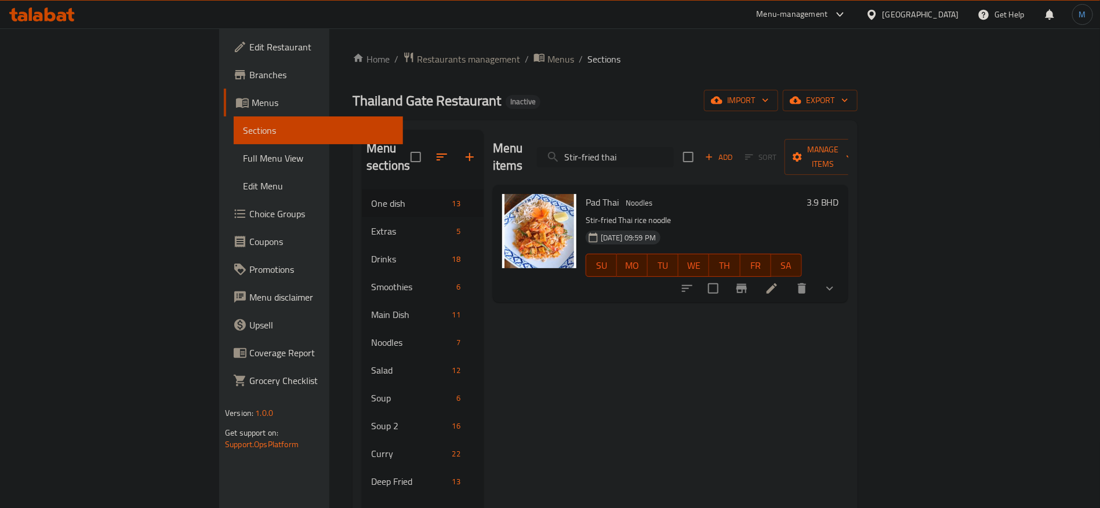
click at [674, 151] on input "Stir-fried thai" at bounding box center [605, 157] width 137 height 20
paste input "search"
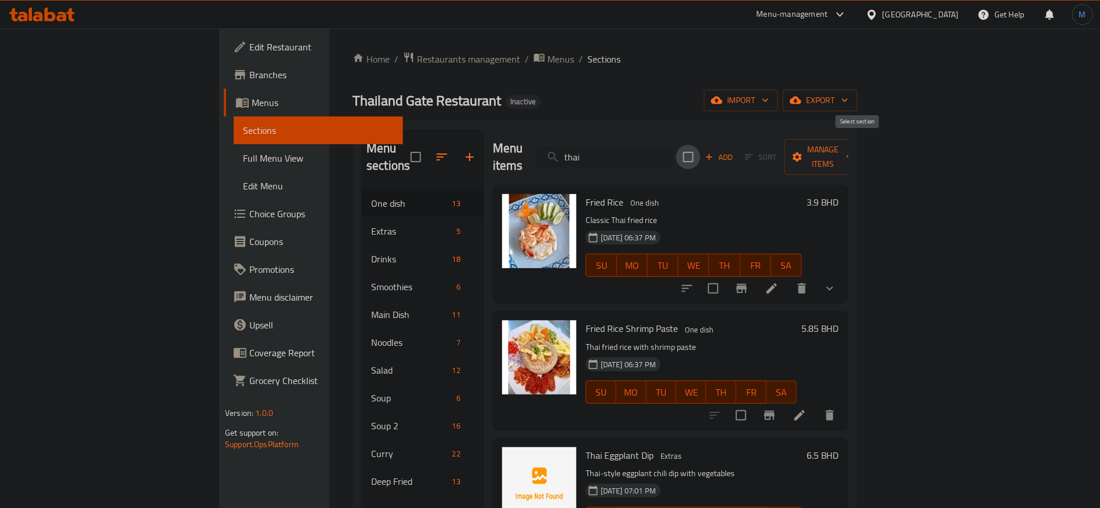
click at [674, 147] on input "thai" at bounding box center [605, 157] width 137 height 20
paste input "Strawberry smoothie"
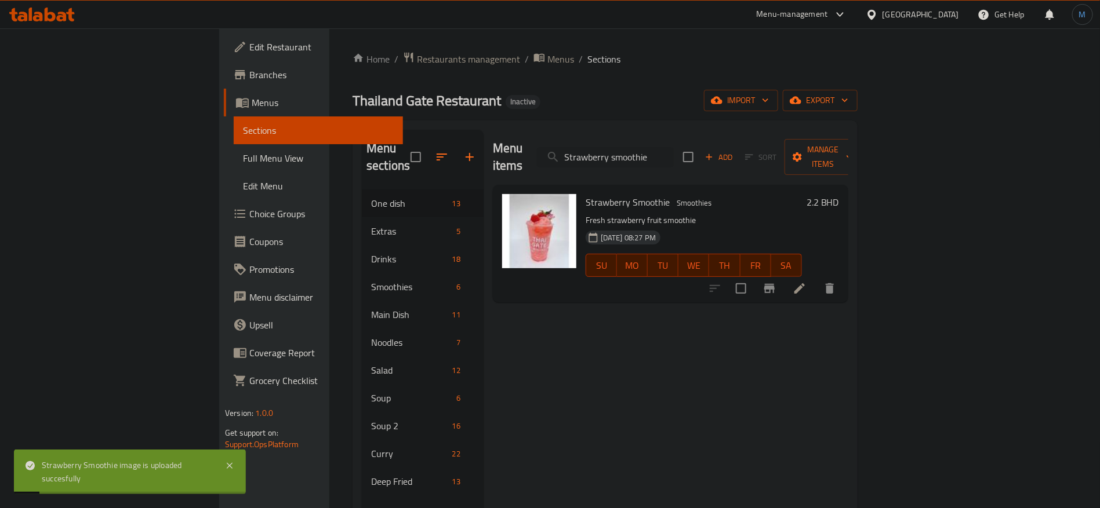
paste input "strawberry soda"
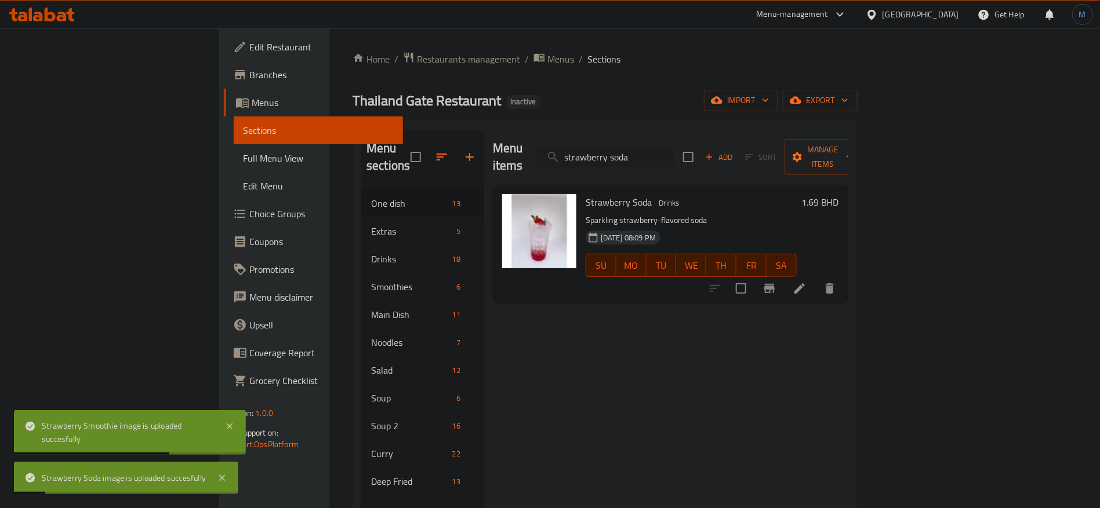
click at [674, 157] on input "strawberry soda" at bounding box center [605, 157] width 137 height 20
paste input "Sweet corn salad with salted egg"
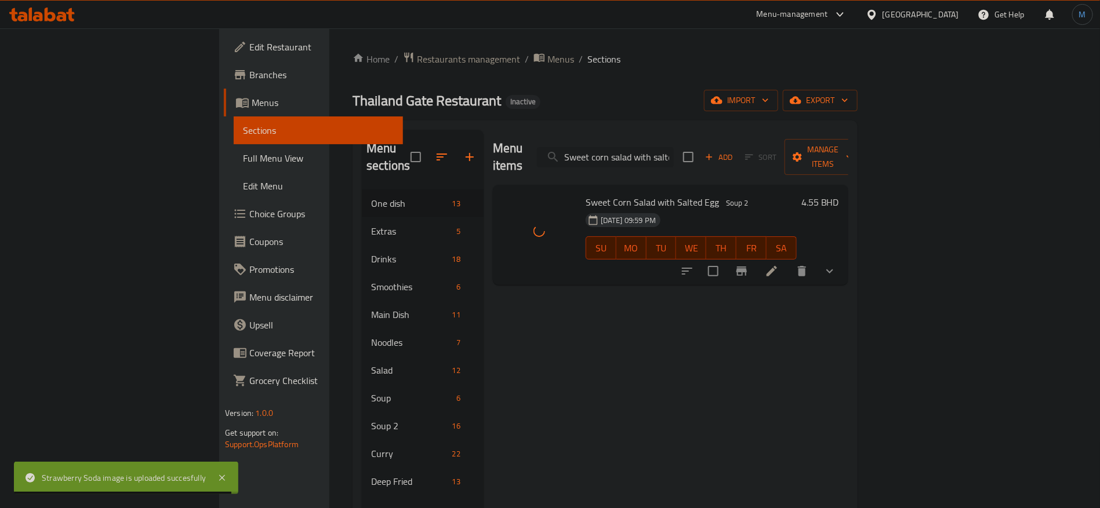
click at [674, 155] on input "Sweet corn salad with salted egg" at bounding box center [605, 157] width 137 height 20
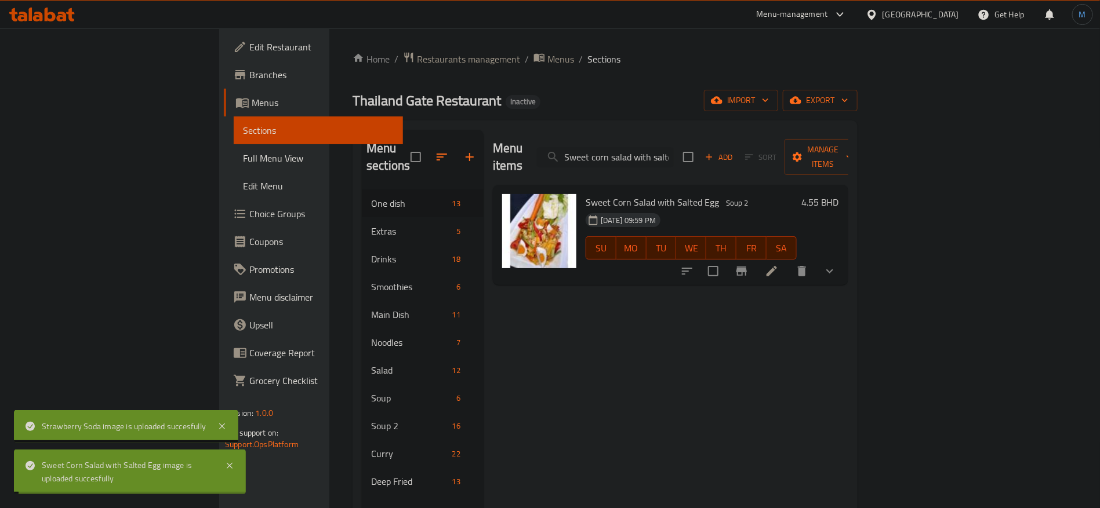
paste input "Thai eggplant dip"
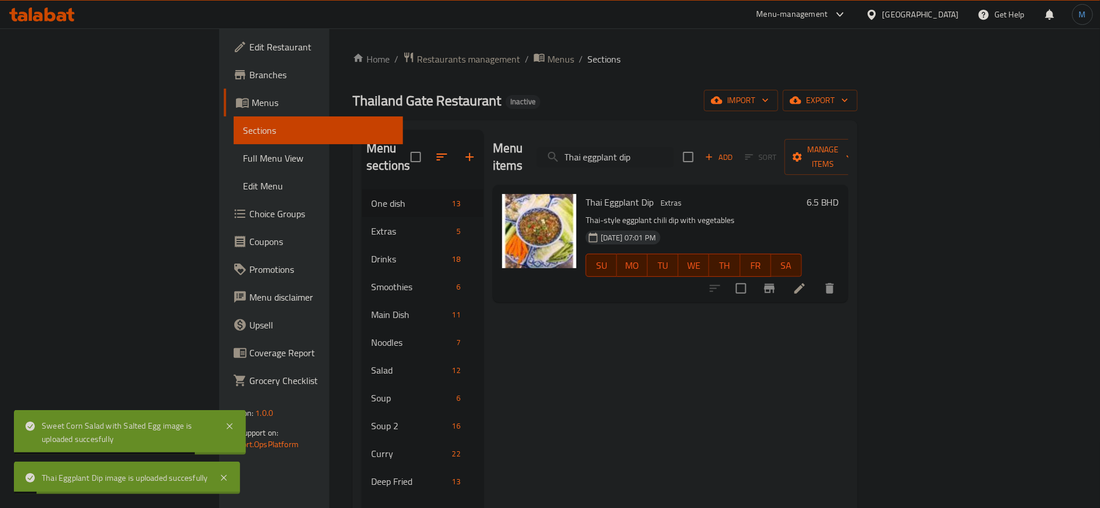
paste input "om yum creamy sou"
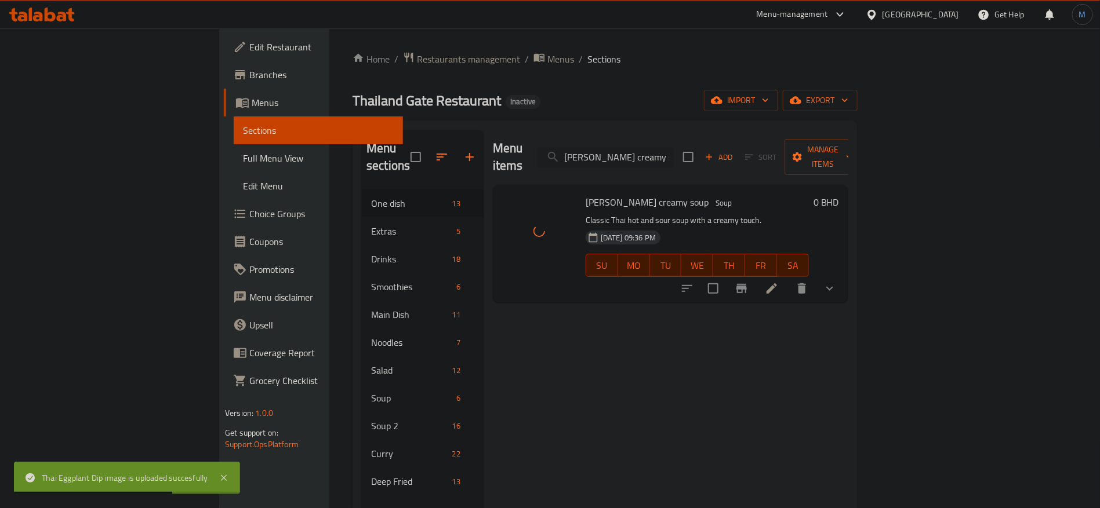
click at [674, 150] on input "[PERSON_NAME] creamy soup" at bounding box center [605, 157] width 137 height 20
paste input "search"
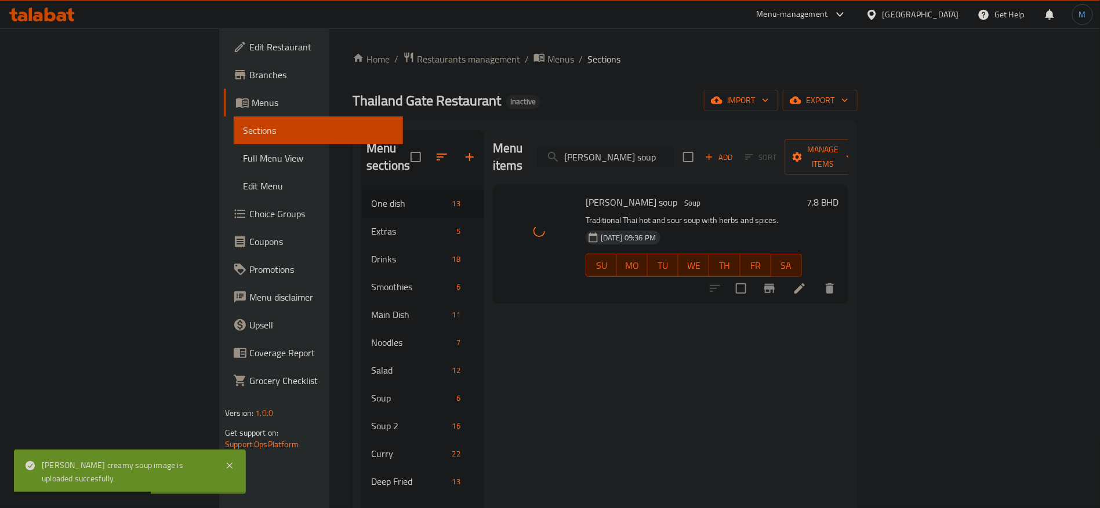
click at [674, 147] on input "[PERSON_NAME] soup" at bounding box center [605, 157] width 137 height 20
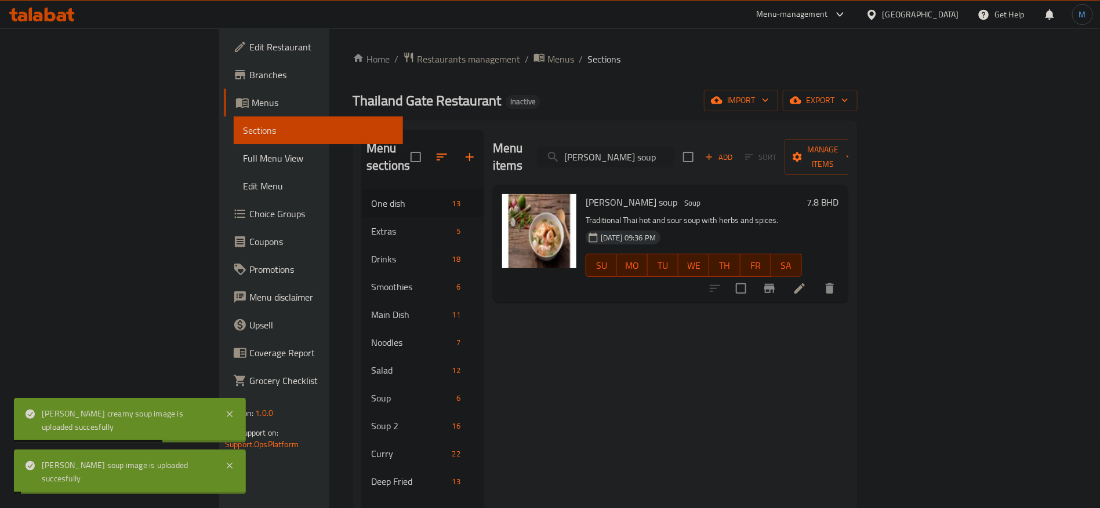
paste input "watermelon smoothie"
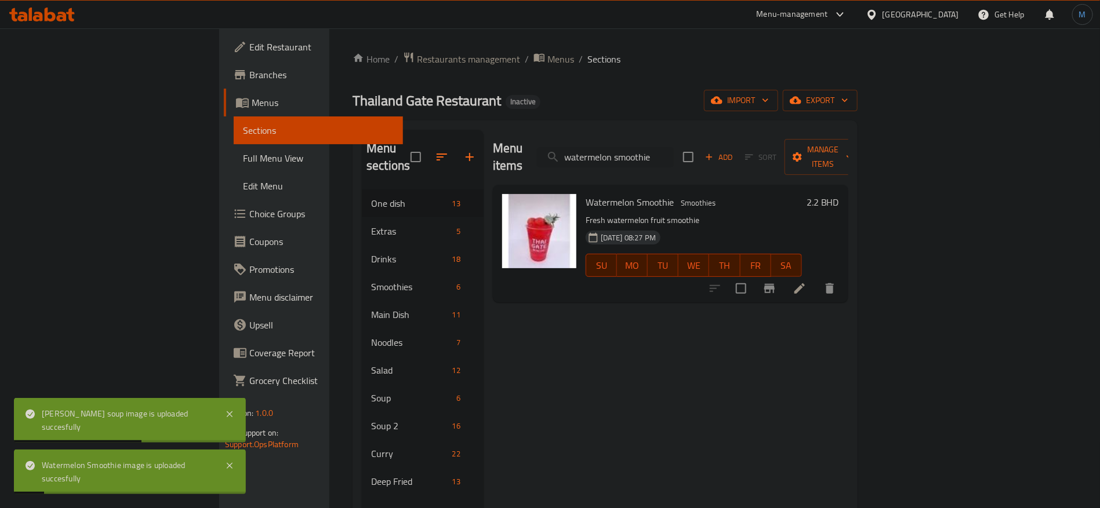
paste input "Wide rice noodle with vegetable in thai gravy"
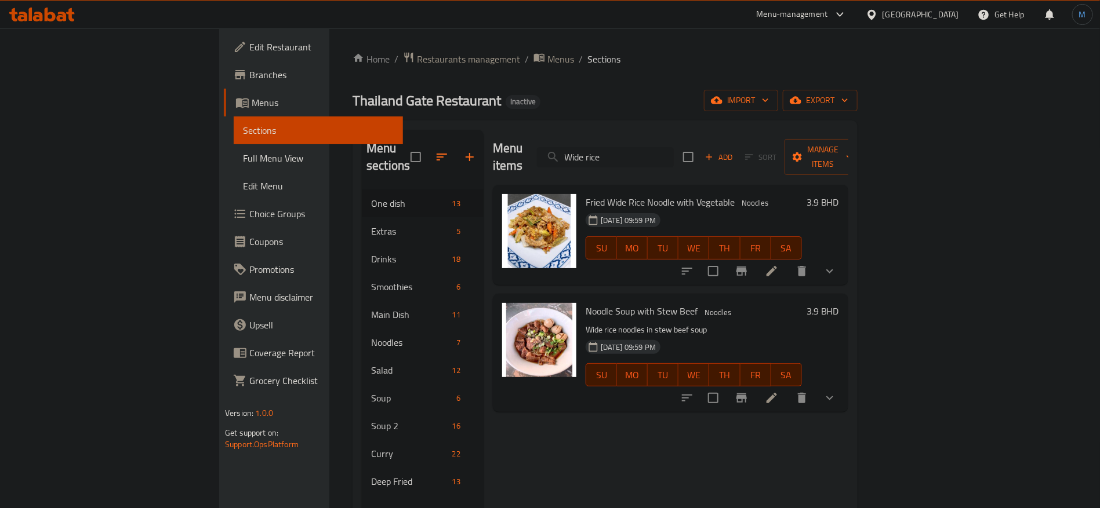
paste input "wonton egg noodlle soup"
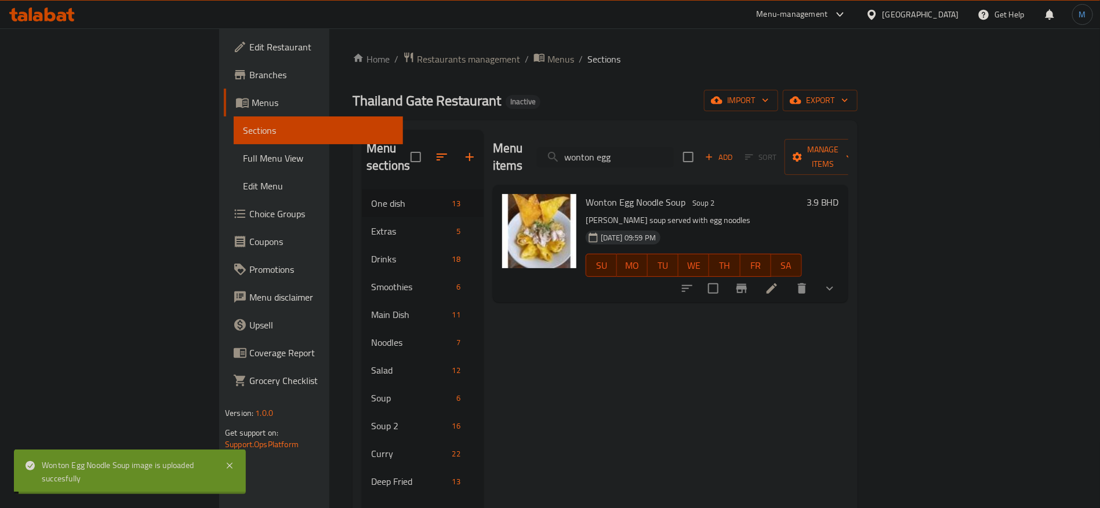
click at [712, 137] on div "Menu items wonton egg Add Sort Manage items" at bounding box center [670, 157] width 355 height 55
click at [674, 147] on input "wonton egg" at bounding box center [605, 157] width 137 height 20
paste input "soup"
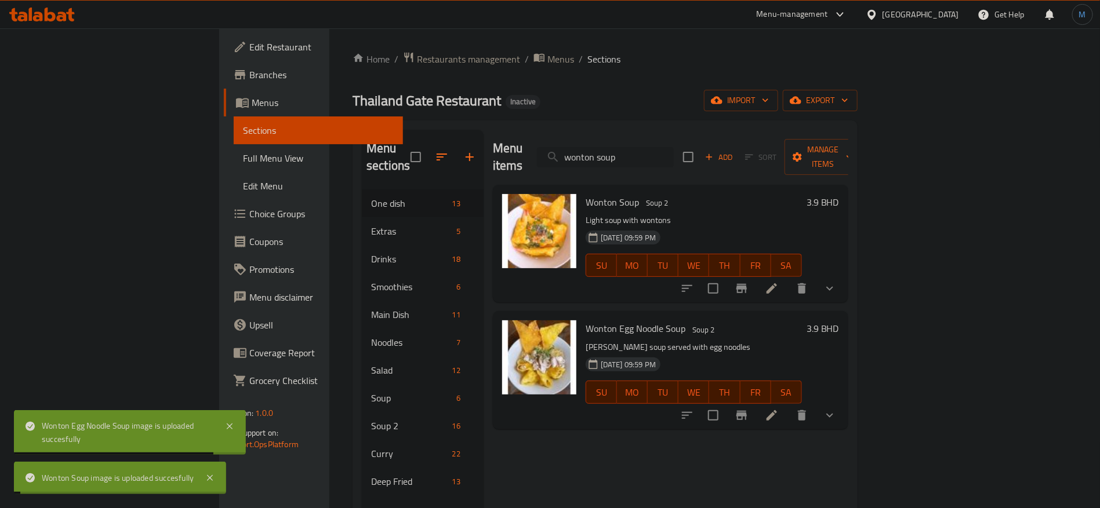
click at [674, 147] on input "wonton soup" at bounding box center [605, 157] width 137 height 20
paste input "Yentafo soup noodle with seafood"
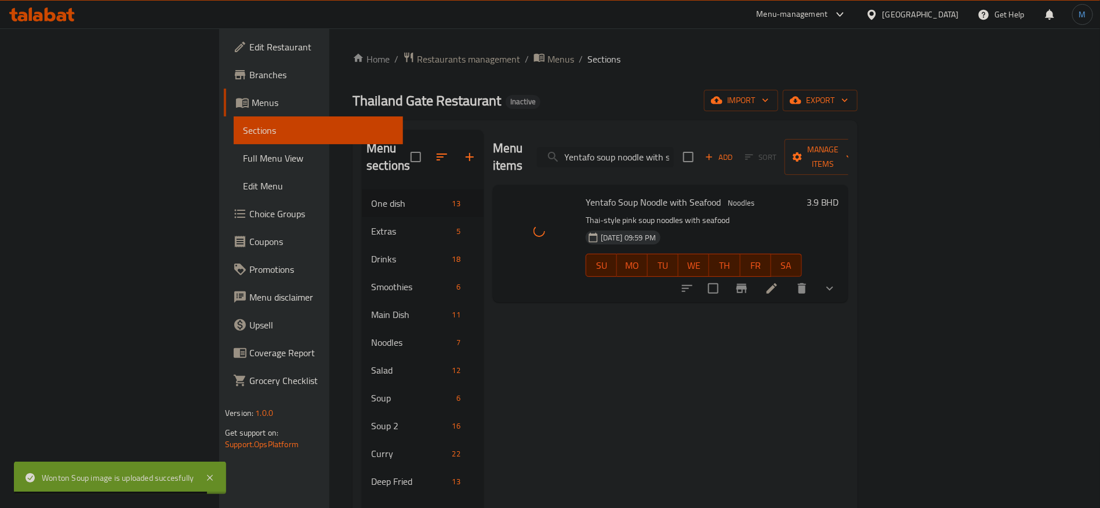
click at [674, 150] on input "Yentafo soup noodle with seafood" at bounding box center [605, 157] width 137 height 20
paste input "yuzu orange soda"
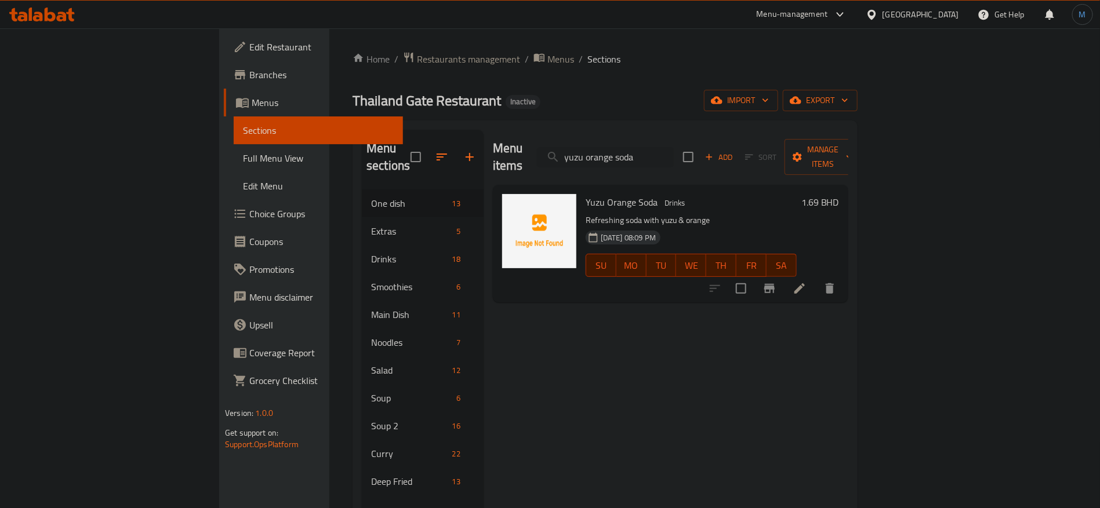
type input "yuzu orange soda"
drag, startPoint x: 58, startPoint y: 157, endPoint x: 963, endPoint y: 44, distance: 912.0
click at [243, 157] on span "Full Menu View" at bounding box center [318, 158] width 151 height 14
